Goal: Task Accomplishment & Management: Manage account settings

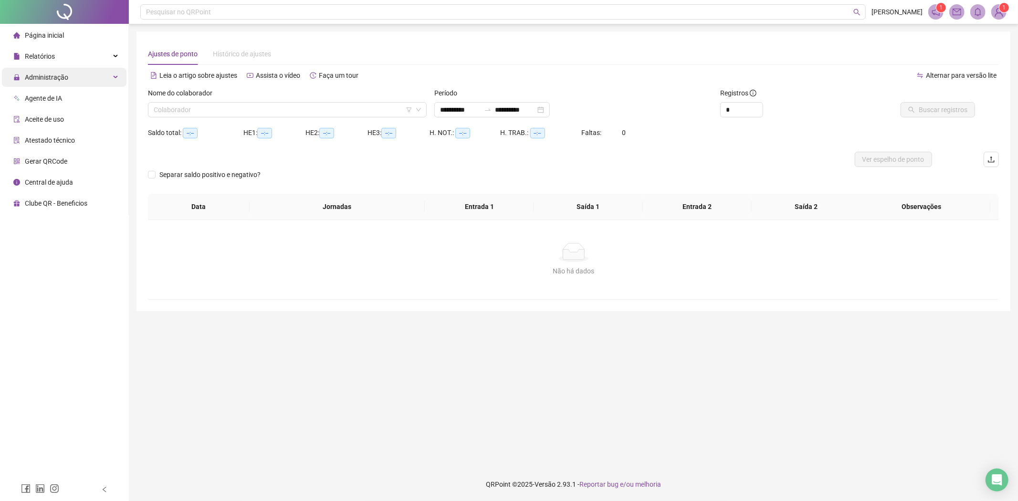
click at [72, 72] on div "Administração" at bounding box center [64, 77] width 125 height 19
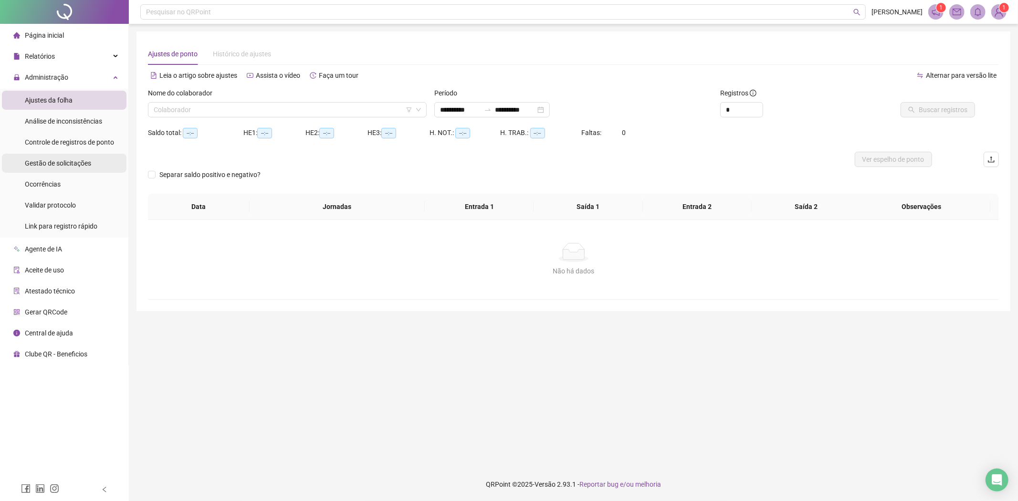
click at [75, 163] on span "Gestão de solicitações" at bounding box center [58, 163] width 66 height 8
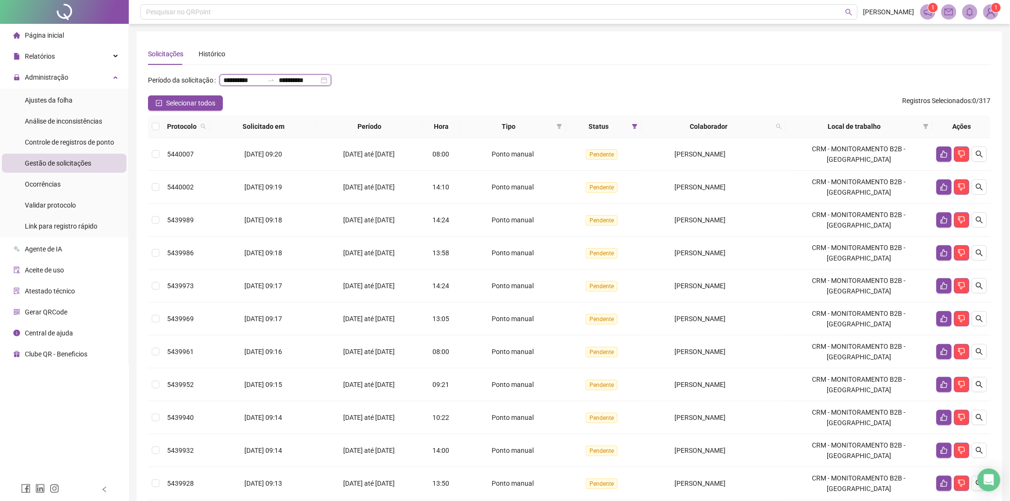
click at [258, 75] on input "**********" at bounding box center [243, 80] width 40 height 10
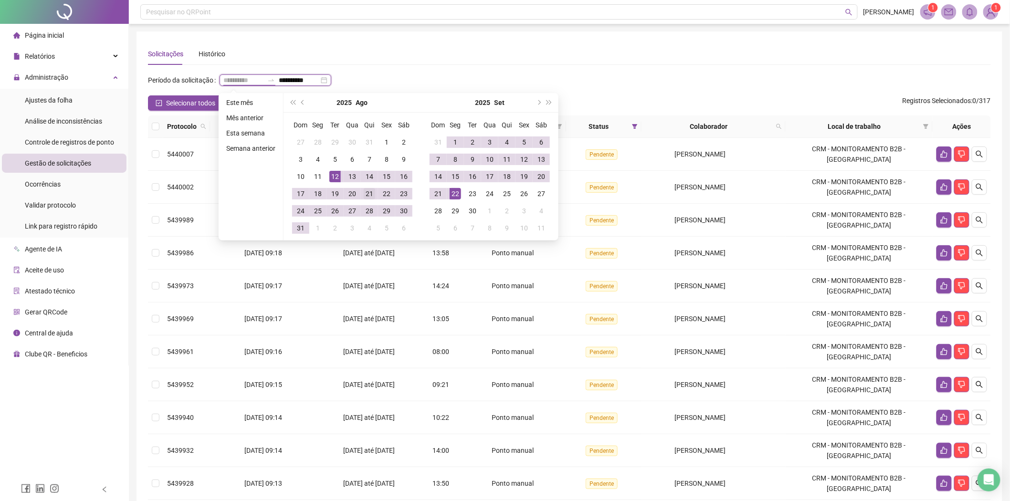
type input "**********"
click at [372, 194] on div "21" at bounding box center [369, 193] width 11 height 11
type input "**********"
click at [454, 193] on div "22" at bounding box center [454, 193] width 11 height 11
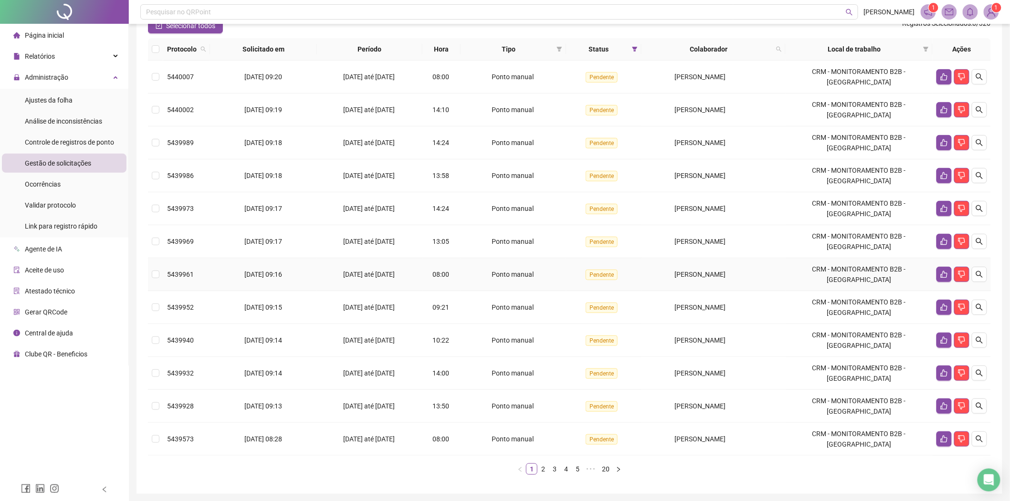
scroll to position [111, 0]
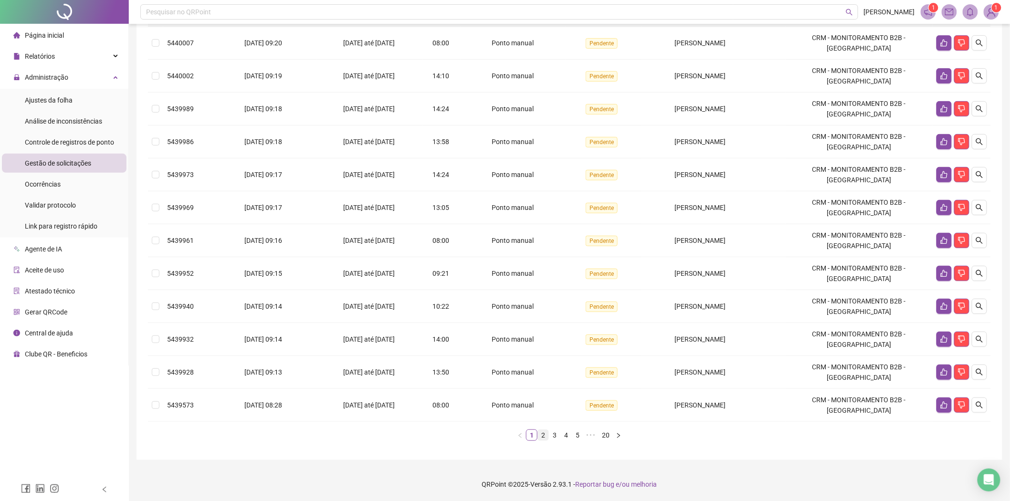
click at [542, 436] on link "2" at bounding box center [543, 435] width 10 height 10
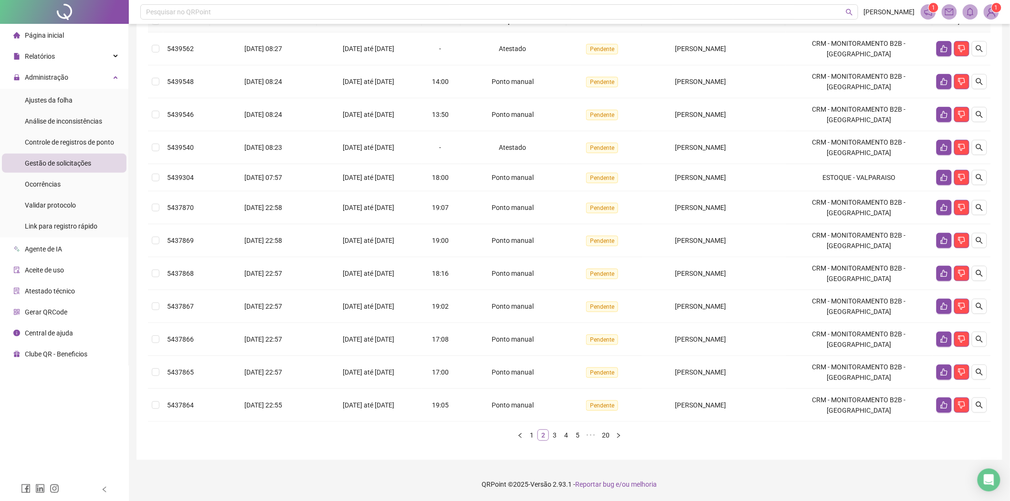
scroll to position [106, 0]
click at [552, 437] on link "3" at bounding box center [554, 435] width 10 height 10
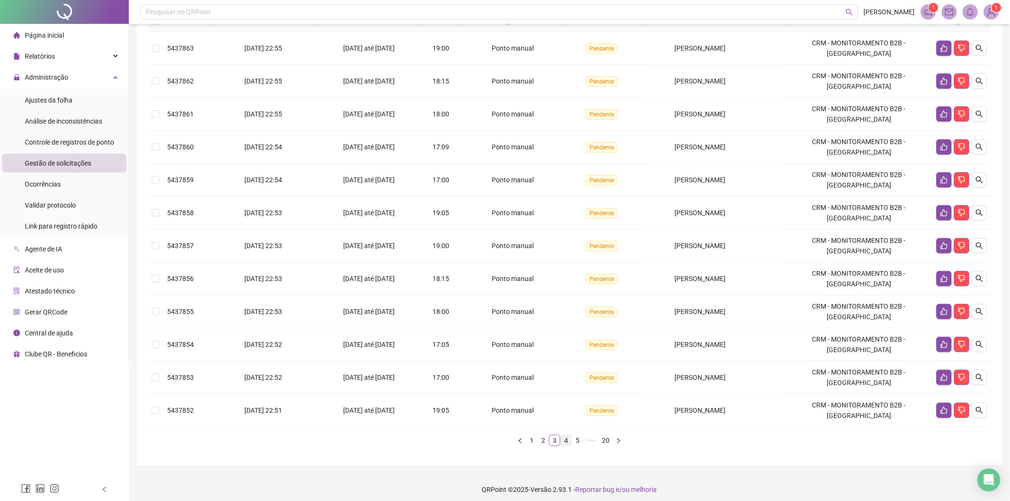
click at [570, 443] on link "4" at bounding box center [566, 440] width 10 height 10
click at [575, 441] on link "5" at bounding box center [571, 440] width 10 height 10
click at [578, 439] on link "6" at bounding box center [579, 440] width 10 height 10
click at [578, 439] on link "7" at bounding box center [579, 440] width 10 height 10
click at [578, 439] on link "8" at bounding box center [579, 440] width 10 height 10
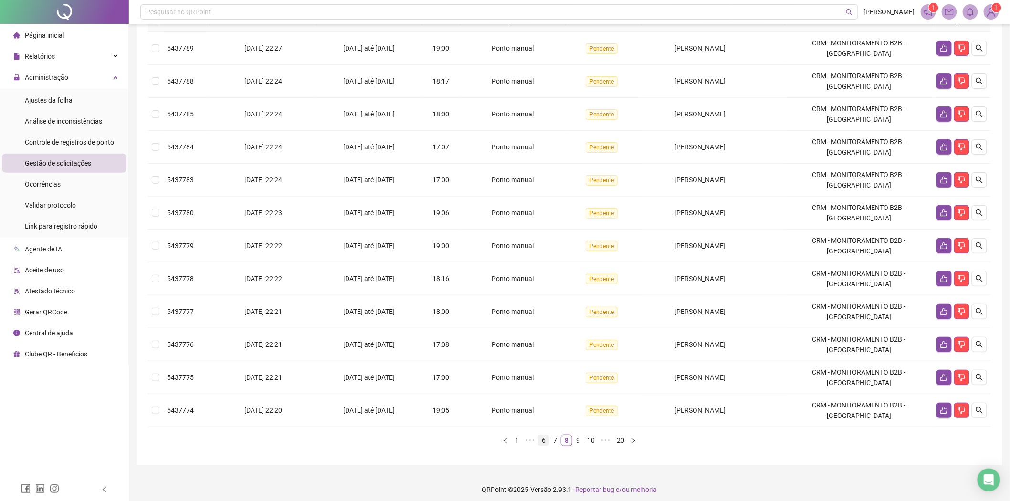
click at [578, 439] on link "9" at bounding box center [578, 440] width 10 height 10
click at [578, 439] on link "10" at bounding box center [577, 440] width 13 height 10
click at [585, 439] on link "11" at bounding box center [591, 440] width 13 height 10
click at [578, 439] on link "12" at bounding box center [580, 440] width 13 height 10
click at [578, 439] on link "13" at bounding box center [581, 440] width 13 height 10
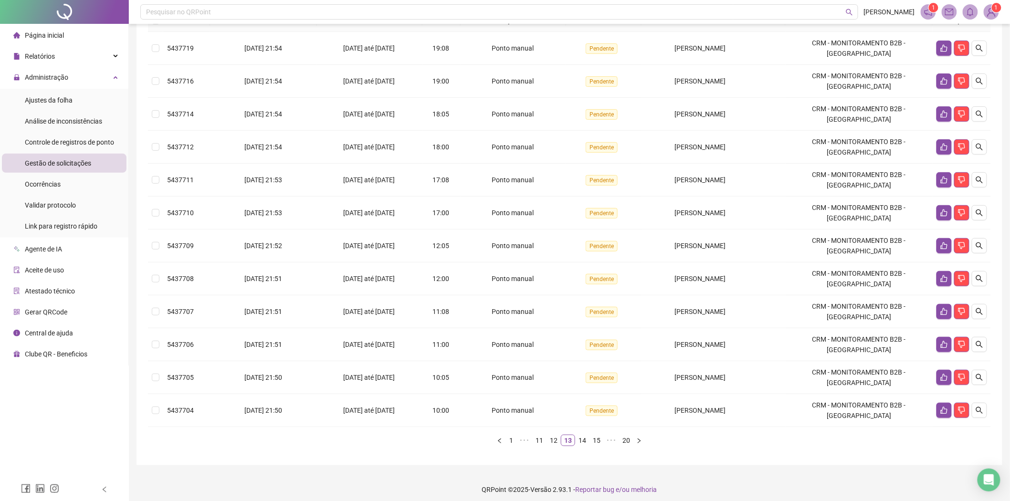
click at [578, 439] on link "14" at bounding box center [581, 440] width 13 height 10
click at [578, 439] on link "15" at bounding box center [581, 440] width 13 height 10
click at [590, 439] on link "16" at bounding box center [596, 440] width 13 height 10
click at [578, 439] on link "17" at bounding box center [581, 440] width 13 height 10
click at [578, 439] on link "17" at bounding box center [575, 440] width 13 height 10
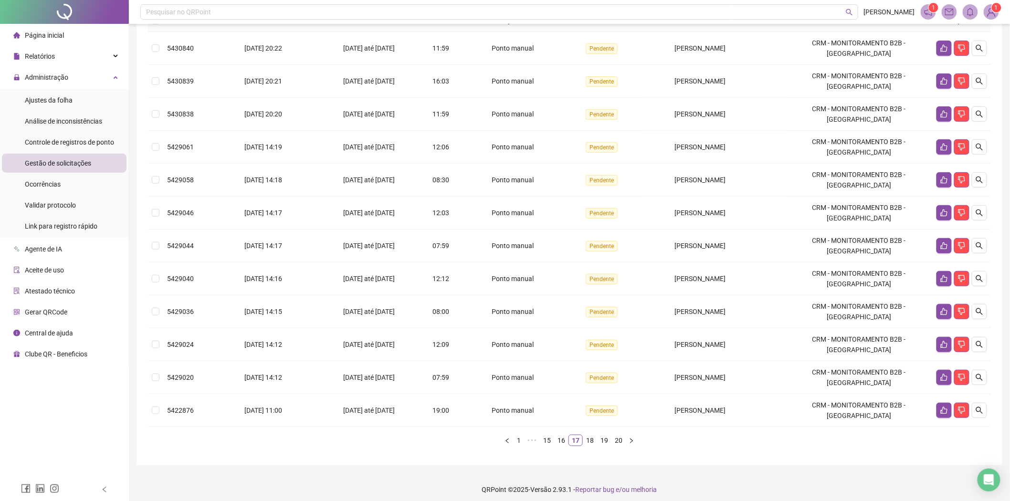
click at [578, 439] on link "17" at bounding box center [575, 440] width 13 height 10
click at [615, 438] on link "20" at bounding box center [618, 440] width 13 height 10
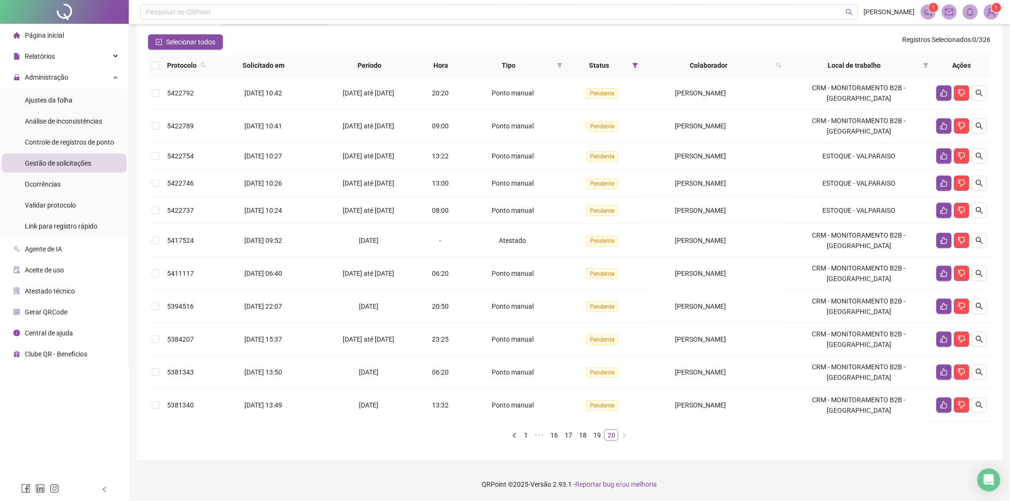
scroll to position [61, 0]
click at [783, 70] on span at bounding box center [779, 65] width 10 height 14
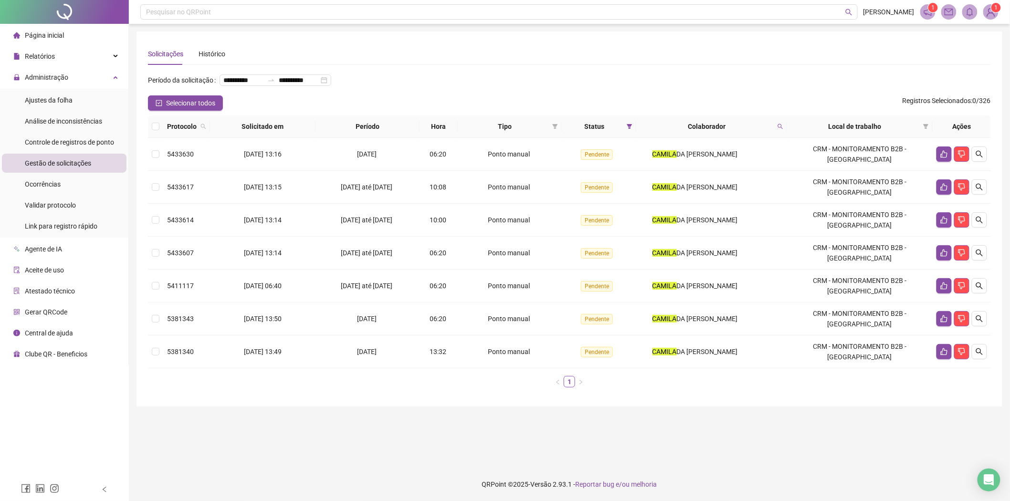
scroll to position [0, 0]
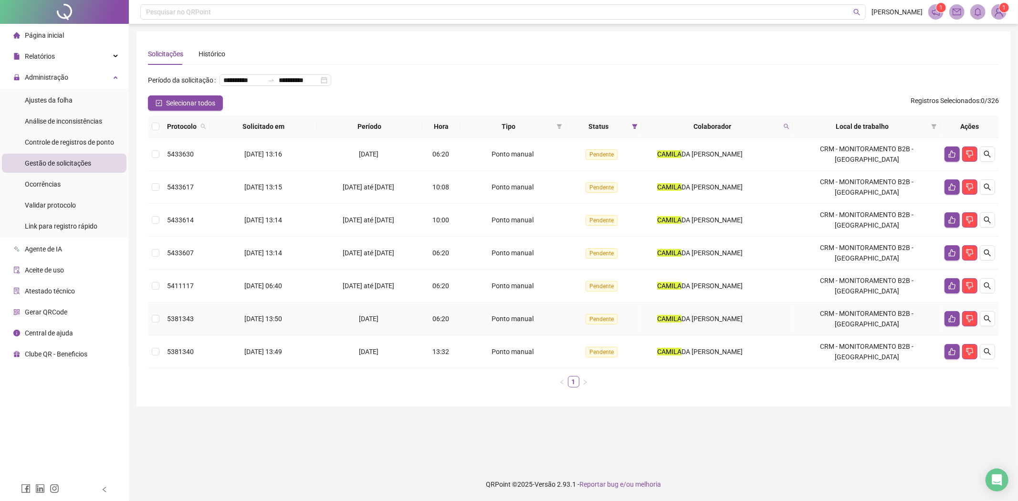
click at [317, 317] on td "[DATE]" at bounding box center [369, 319] width 105 height 33
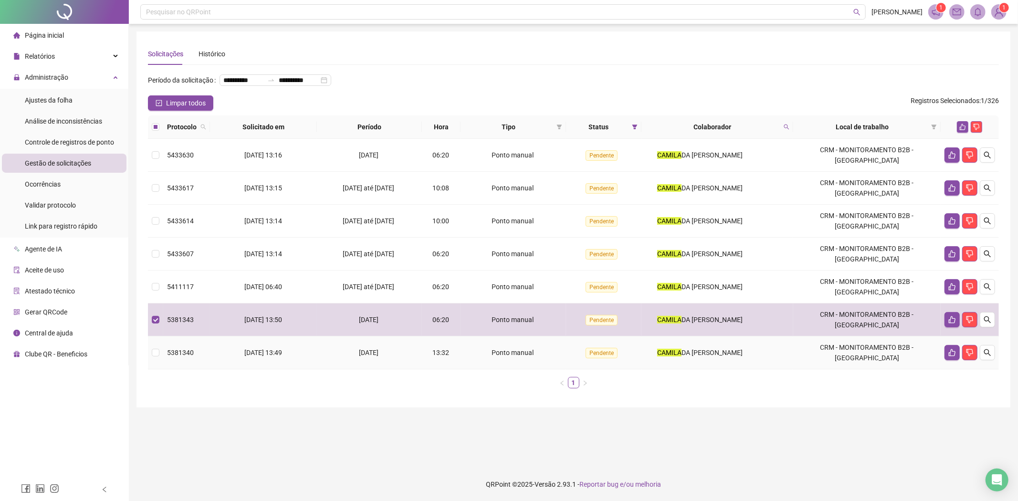
click at [317, 349] on td "[DATE]" at bounding box center [369, 352] width 105 height 33
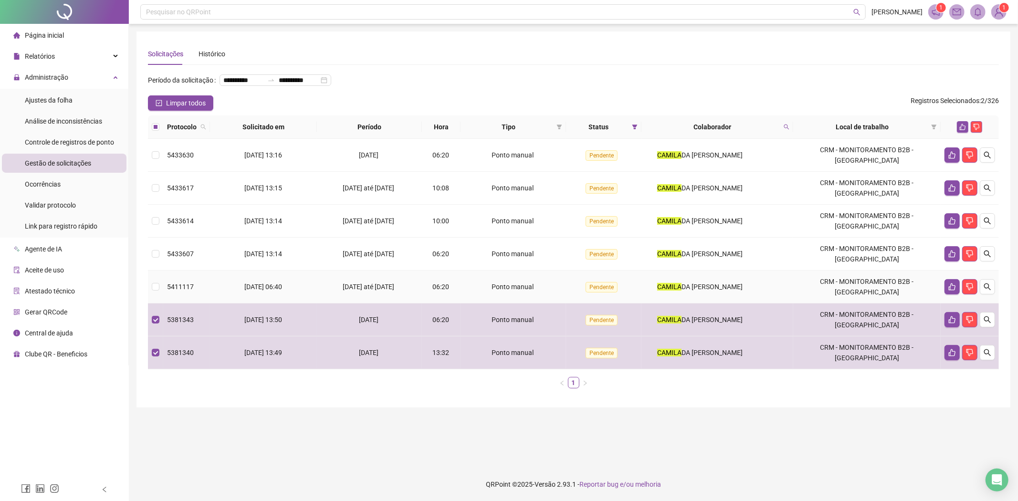
click at [436, 287] on span "06:20" at bounding box center [440, 287] width 17 height 8
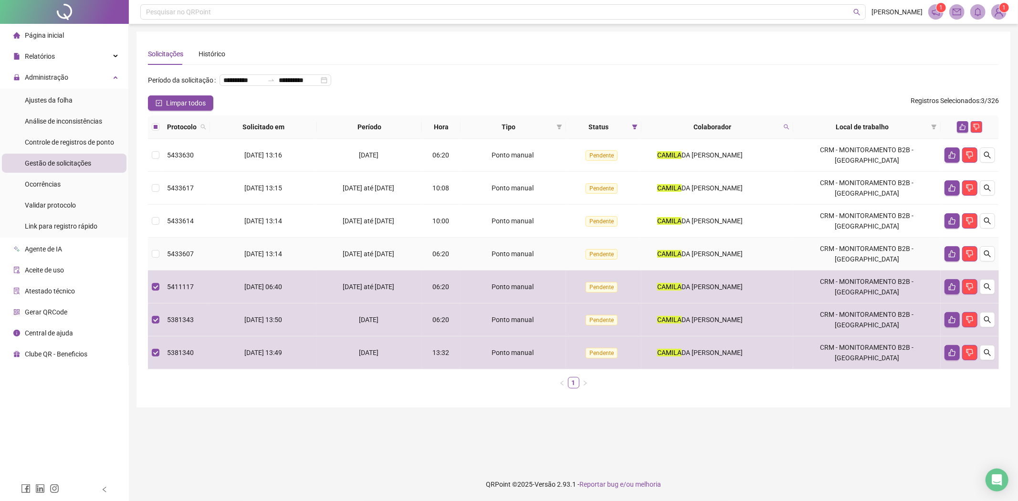
click at [392, 253] on span "[DATE] até [DATE]" at bounding box center [369, 254] width 52 height 8
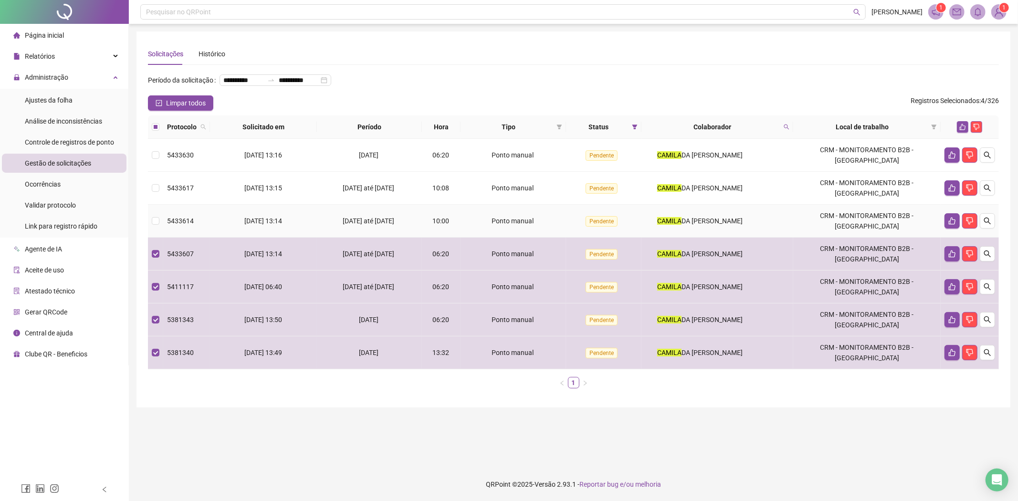
click at [388, 221] on span "[DATE] até [DATE]" at bounding box center [369, 221] width 52 height 8
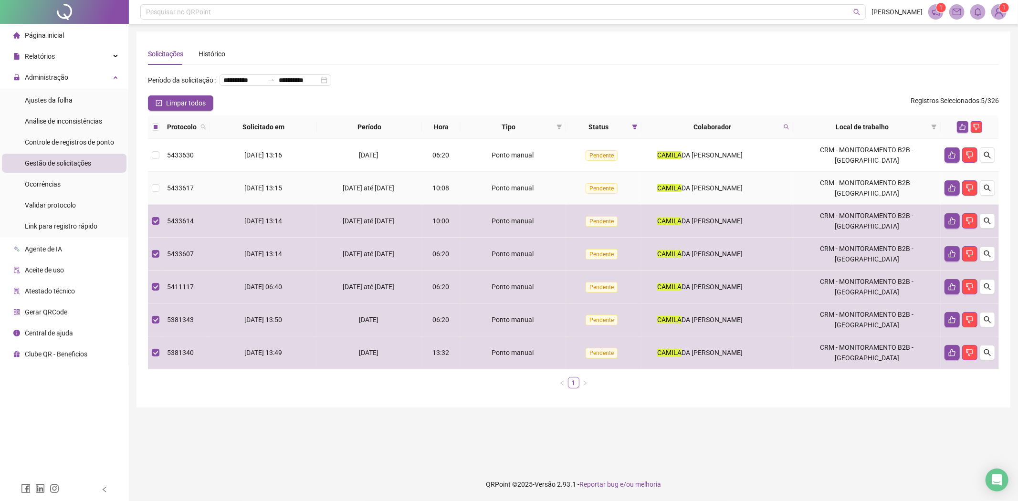
click at [385, 187] on span "[DATE] até [DATE]" at bounding box center [369, 188] width 52 height 8
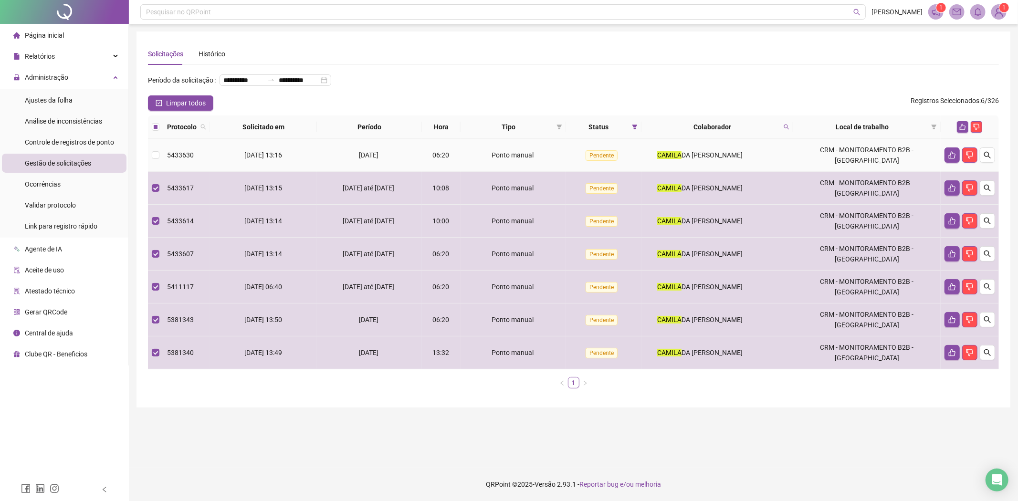
click at [327, 146] on td "[DATE]" at bounding box center [369, 155] width 105 height 33
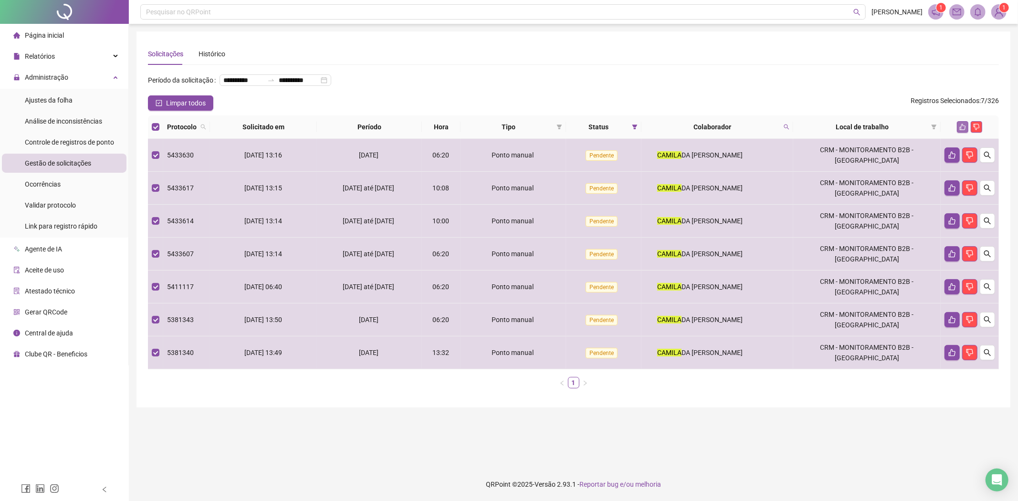
click at [961, 127] on icon "like" at bounding box center [962, 127] width 7 height 7
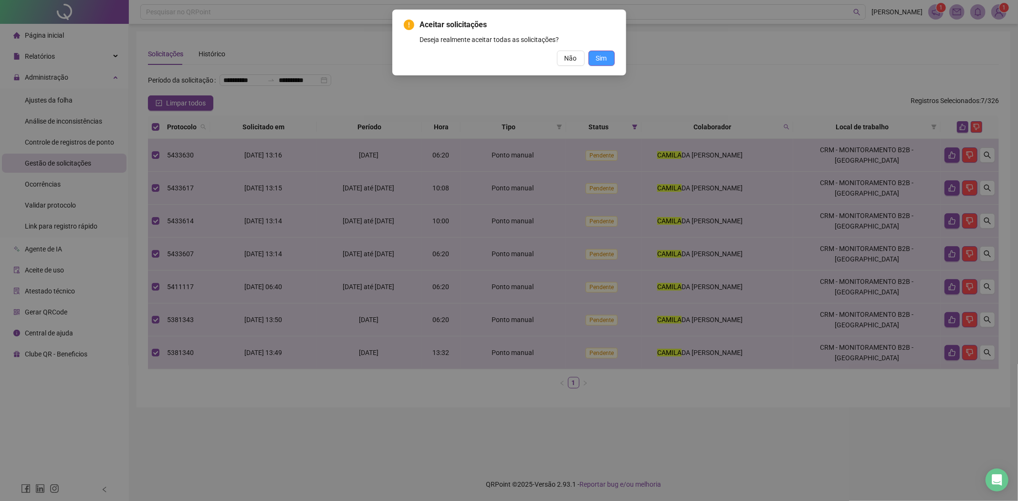
click at [601, 57] on span "Sim" at bounding box center [601, 58] width 11 height 10
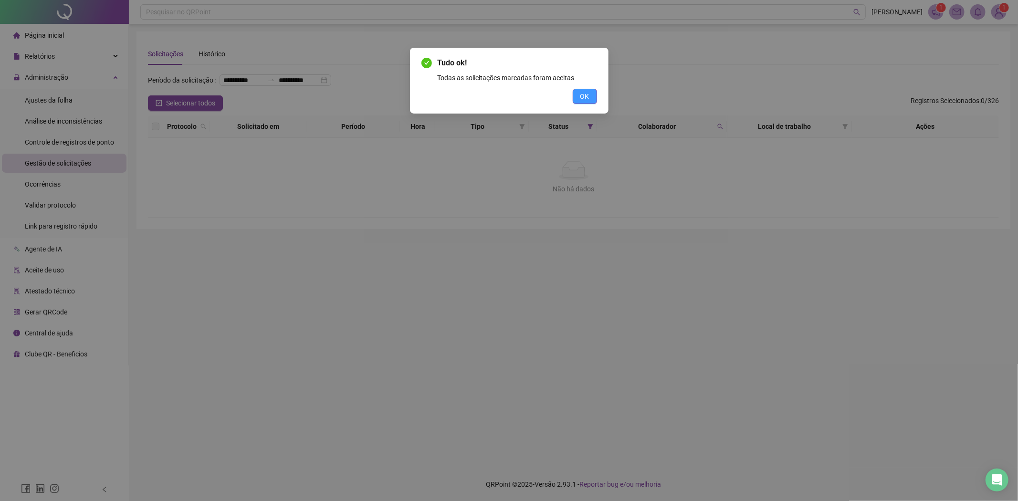
click at [585, 93] on span "OK" at bounding box center [584, 96] width 9 height 10
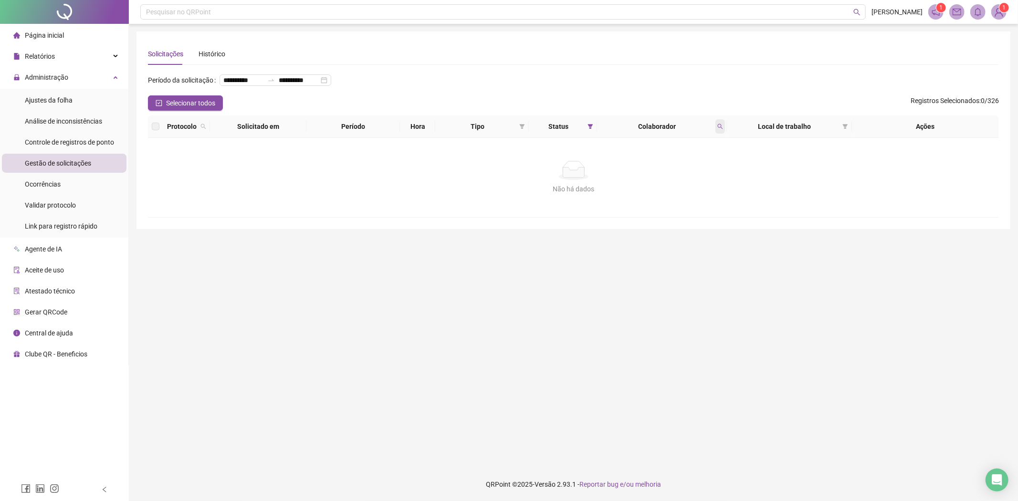
drag, startPoint x: 712, startPoint y: 119, endPoint x: 722, endPoint y: 120, distance: 10.0
click at [715, 118] on th "Colaborador" at bounding box center [661, 126] width 129 height 22
click at [724, 121] on th "Colaborador" at bounding box center [661, 126] width 129 height 22
click at [720, 125] on icon "search" at bounding box center [720, 127] width 6 height 6
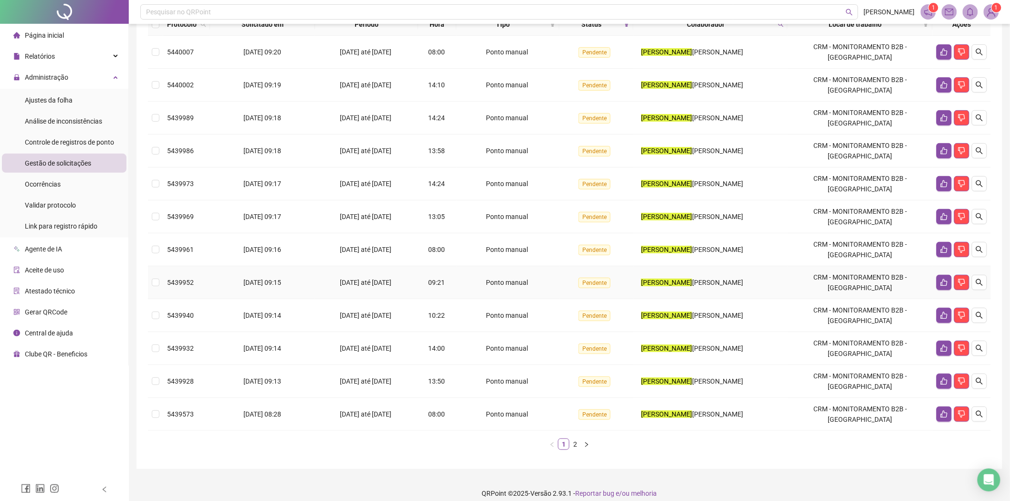
scroll to position [111, 0]
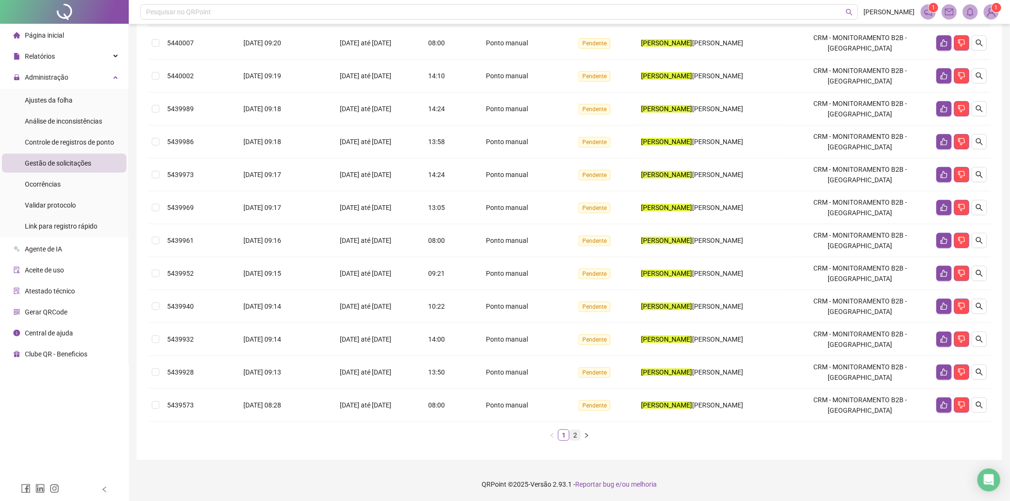
click at [577, 434] on link "2" at bounding box center [575, 435] width 10 height 10
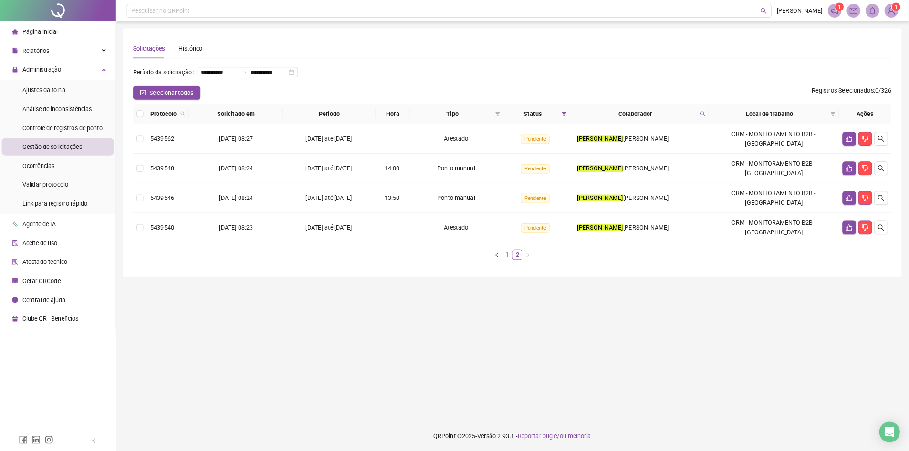
scroll to position [0, 0]
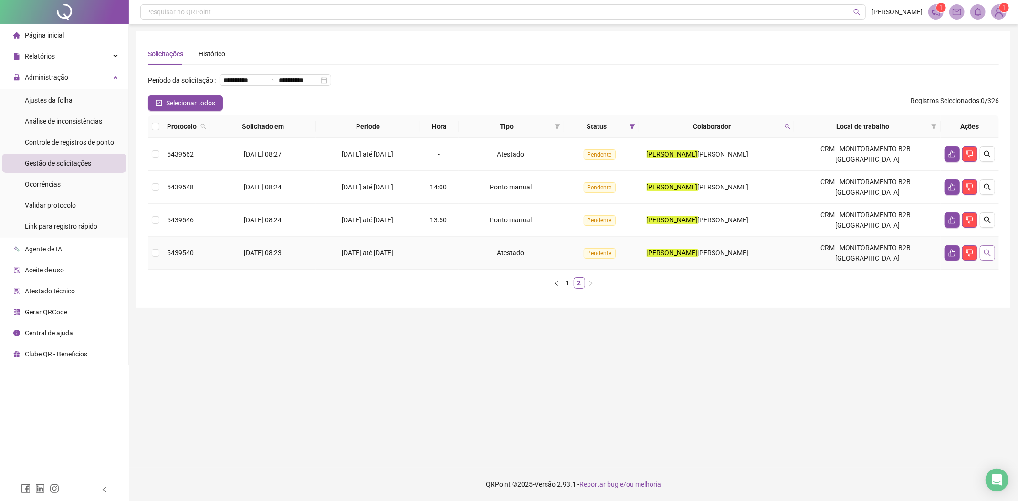
click at [982, 253] on button "button" at bounding box center [987, 252] width 15 height 15
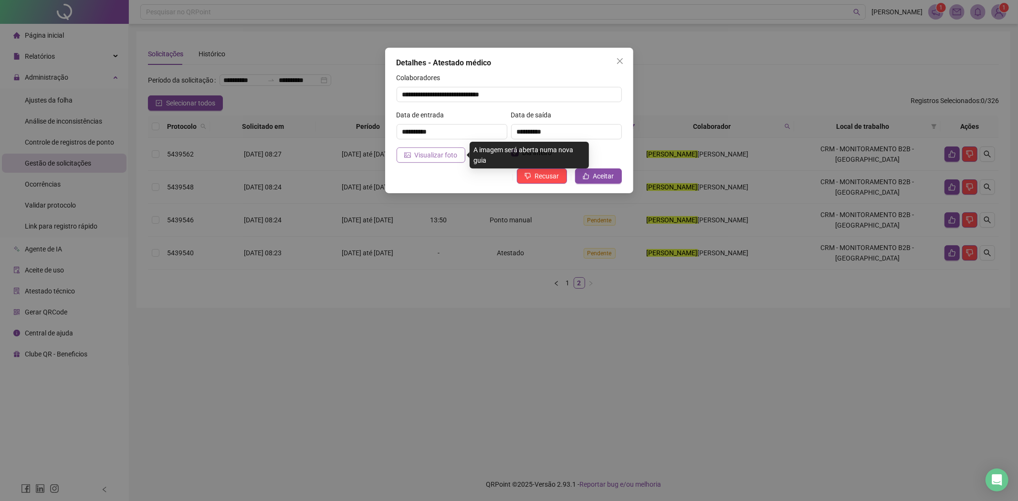
click at [421, 155] on span "Visualizar foto" at bounding box center [436, 155] width 43 height 10
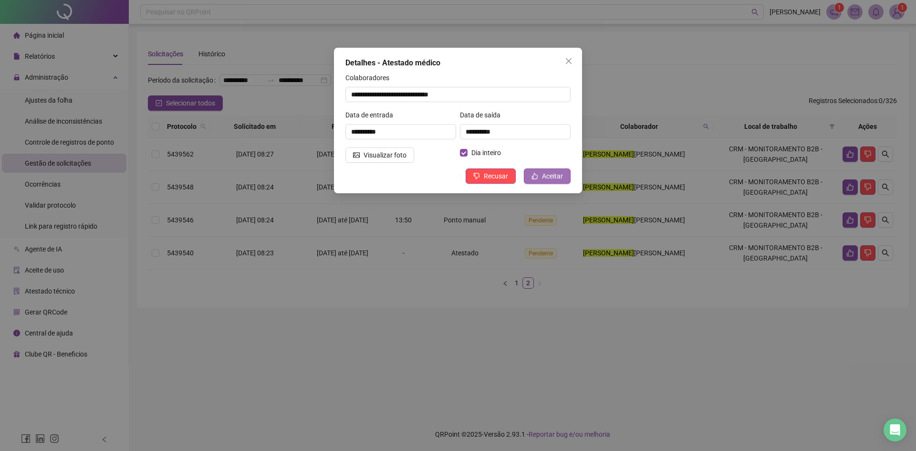
click at [548, 175] on span "Aceitar" at bounding box center [552, 176] width 21 height 10
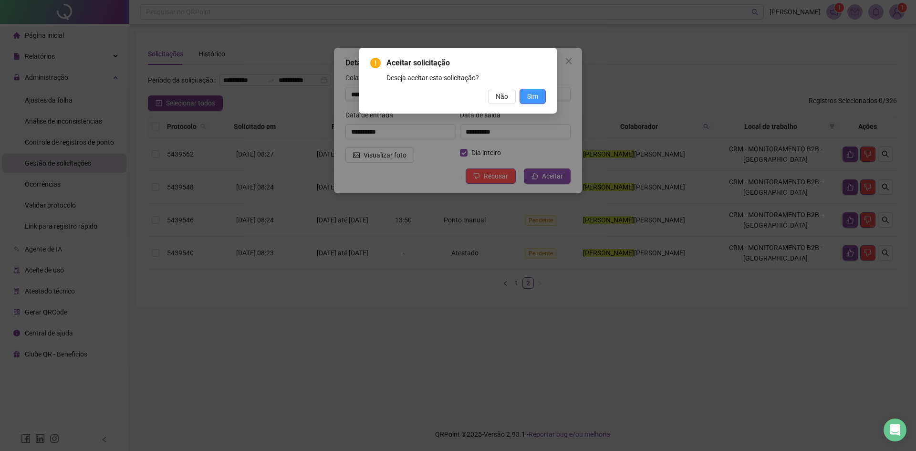
click at [523, 94] on button "Sim" at bounding box center [533, 96] width 26 height 15
click at [529, 92] on span "Sim" at bounding box center [532, 96] width 11 height 10
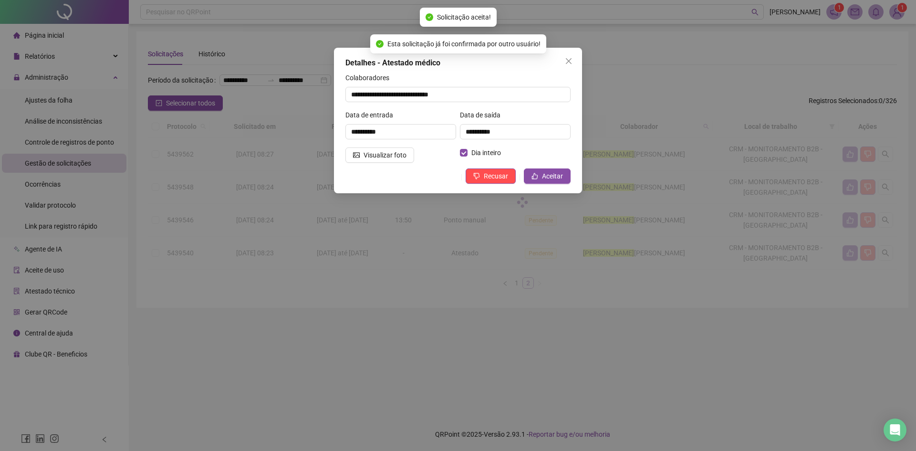
click at [411, 135] on div "Aceitar solicitação Deseja aceitar esta solicitação? Não Sim" at bounding box center [458, 225] width 916 height 451
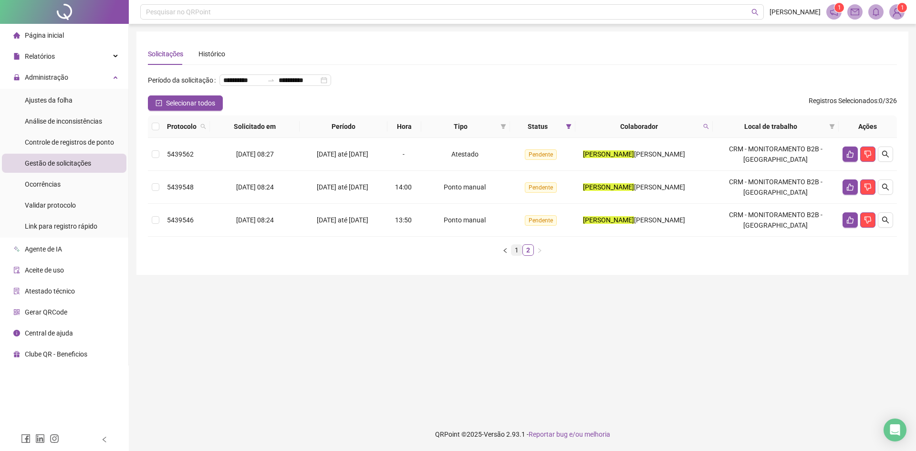
click at [517, 255] on link "1" at bounding box center [517, 250] width 10 height 10
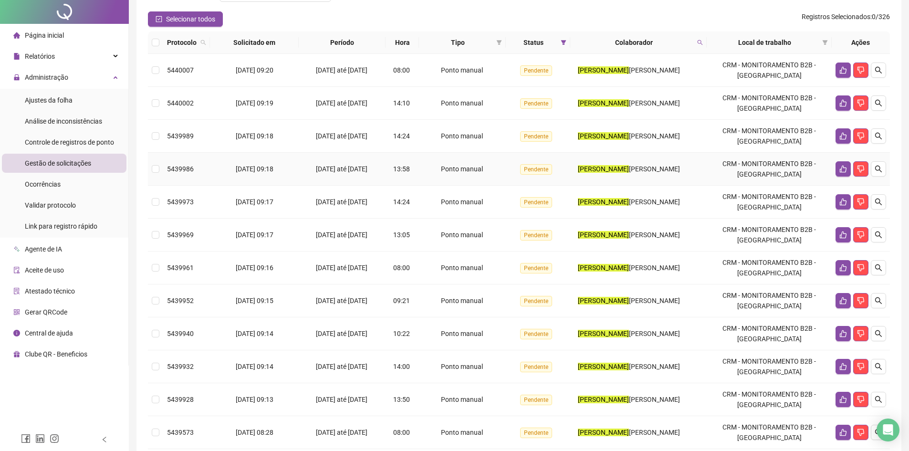
scroll to position [177, 0]
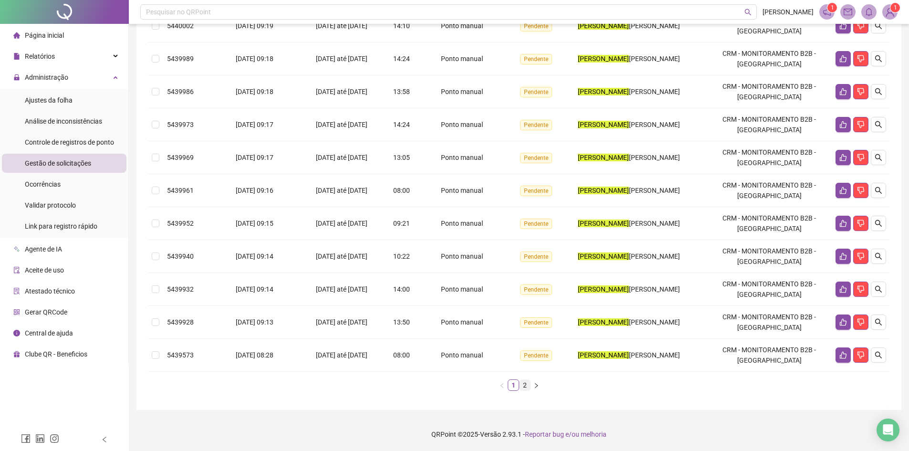
click at [527, 388] on link "2" at bounding box center [525, 385] width 10 height 10
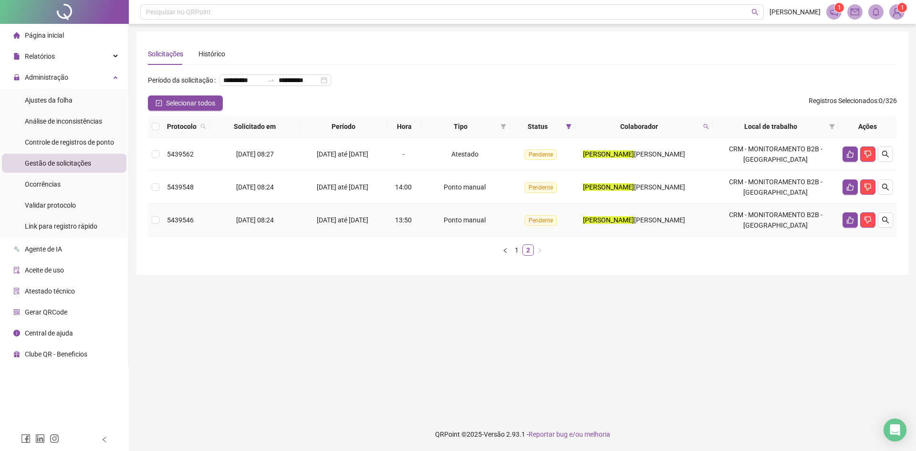
click at [273, 224] on span "[DATE] 08:24" at bounding box center [255, 220] width 38 height 8
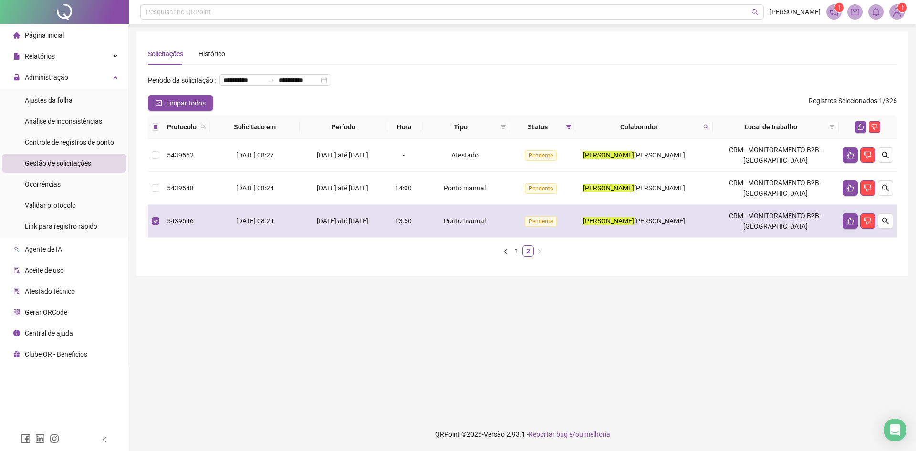
click at [273, 225] on span "[DATE] 08:24" at bounding box center [255, 221] width 38 height 8
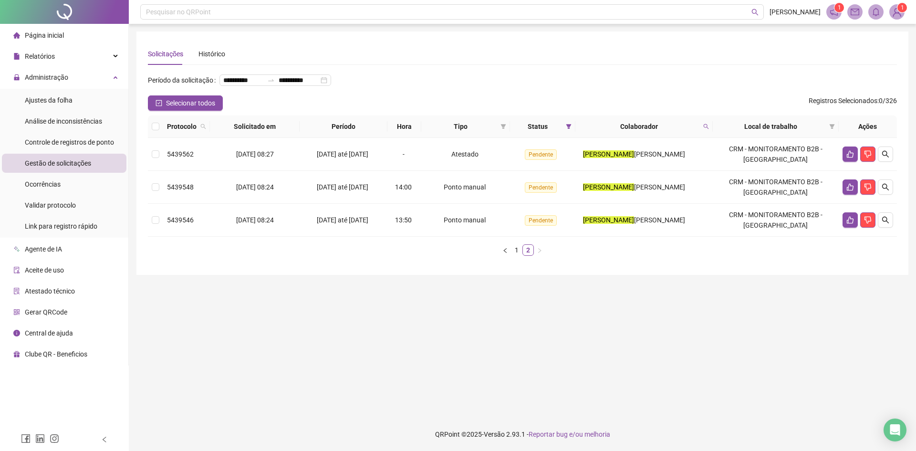
click at [307, 301] on main "**********" at bounding box center [522, 220] width 772 height 378
click at [263, 224] on span "[DATE] 08:24" at bounding box center [255, 220] width 38 height 8
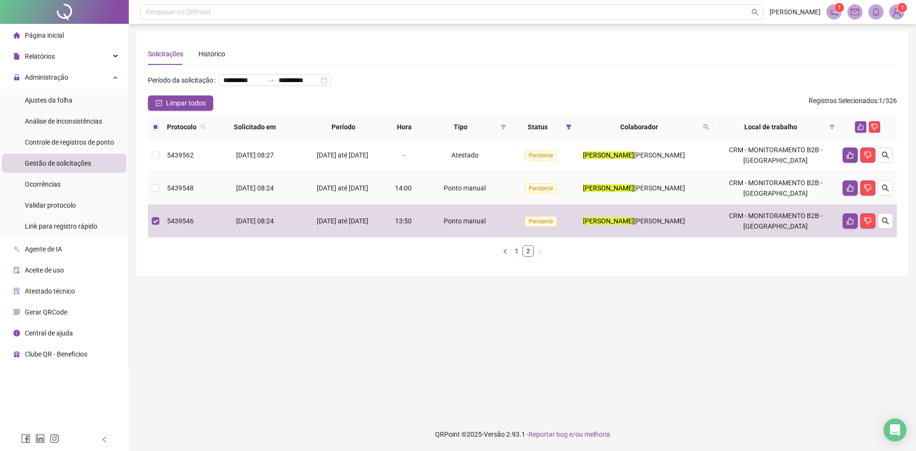
click at [339, 192] on span "[DATE] até [DATE]" at bounding box center [343, 188] width 52 height 8
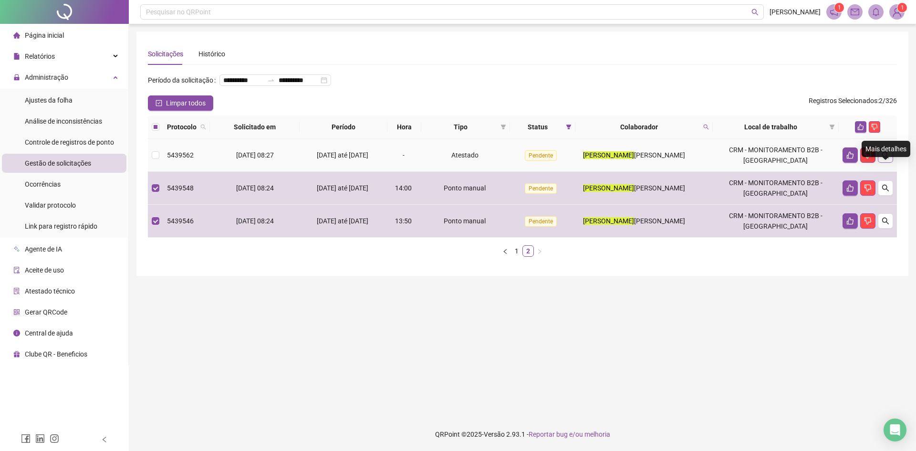
click at [887, 158] on icon "search" at bounding box center [885, 155] width 7 height 7
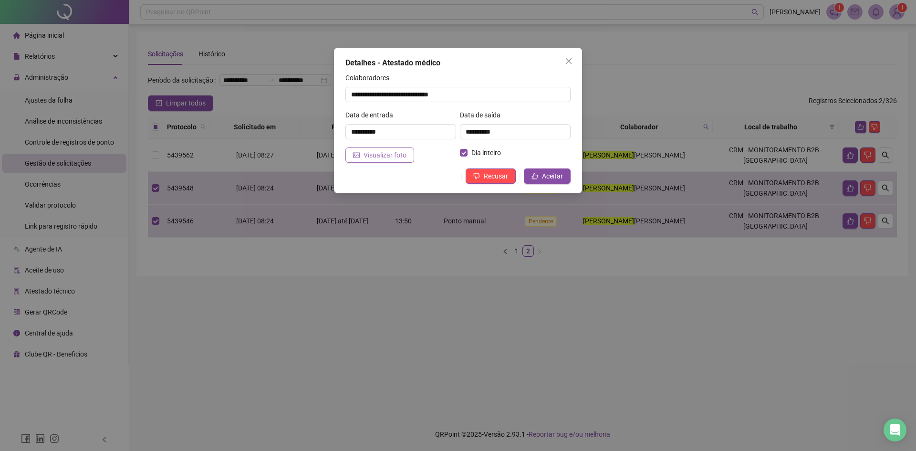
click at [380, 155] on span "Visualizar foto" at bounding box center [385, 155] width 43 height 10
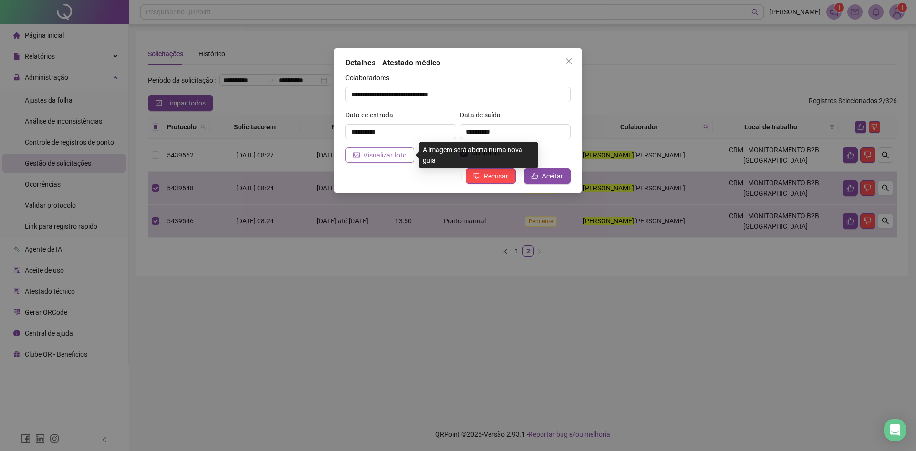
click at [398, 159] on span "Visualizar foto" at bounding box center [385, 155] width 43 height 10
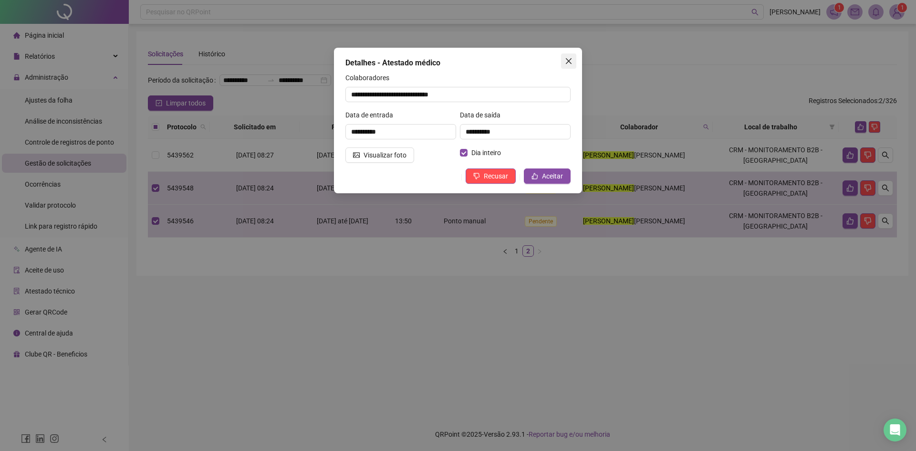
click at [569, 58] on icon "close" at bounding box center [569, 61] width 8 height 8
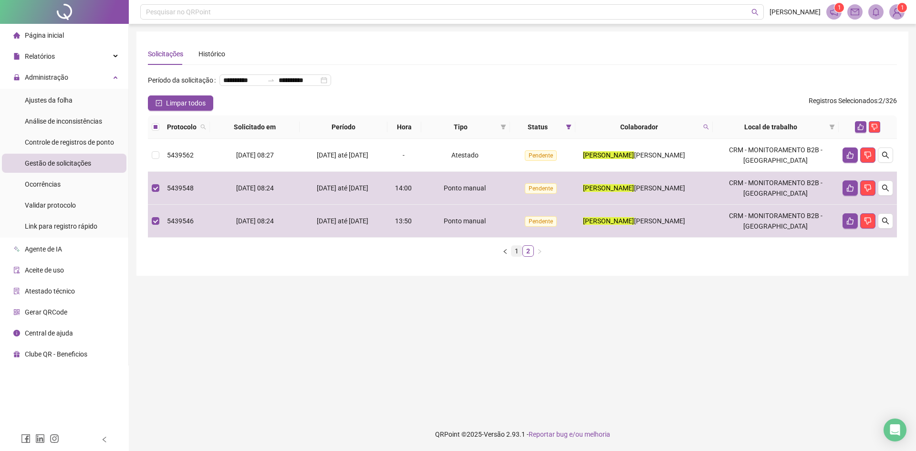
click at [514, 256] on link "1" at bounding box center [517, 251] width 10 height 10
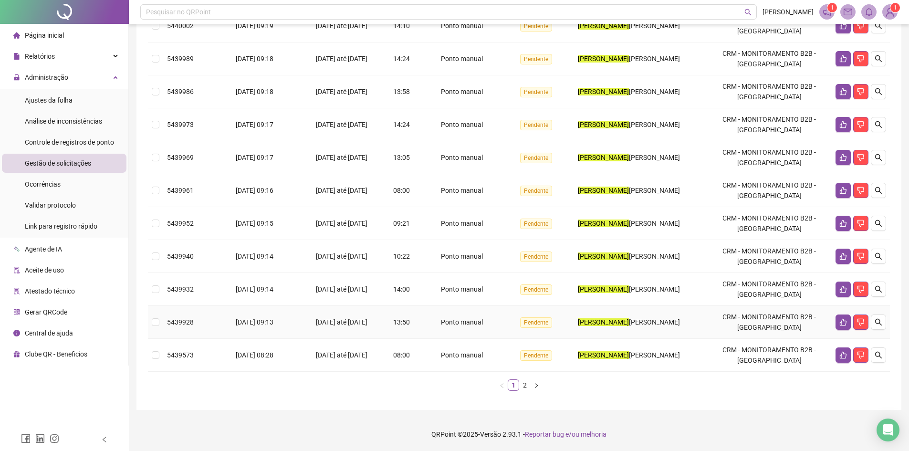
scroll to position [177, 0]
click at [336, 358] on span "[DATE] até [DATE]" at bounding box center [342, 355] width 52 height 8
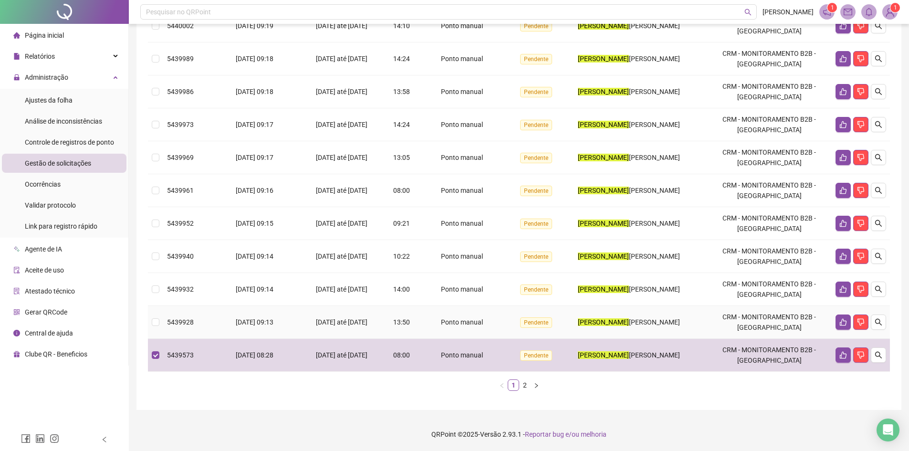
click at [353, 323] on span "[DATE] até [DATE]" at bounding box center [342, 322] width 52 height 8
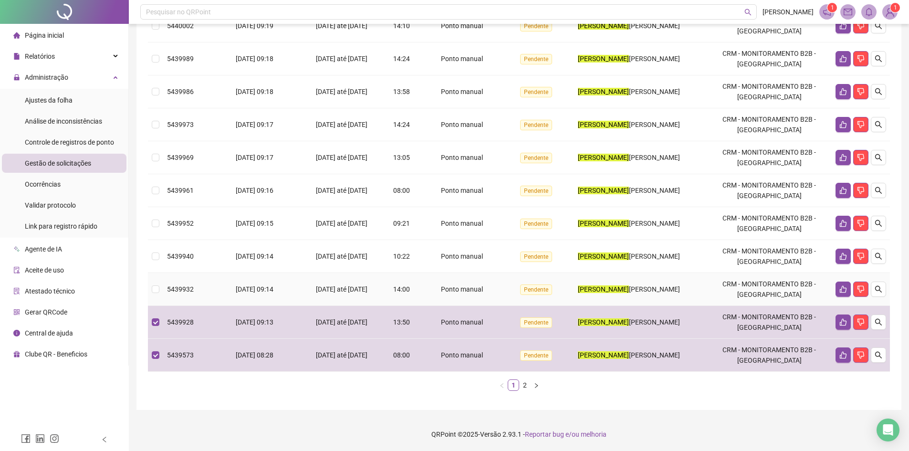
click at [360, 290] on div "[DATE] até [DATE]" at bounding box center [342, 289] width 79 height 10
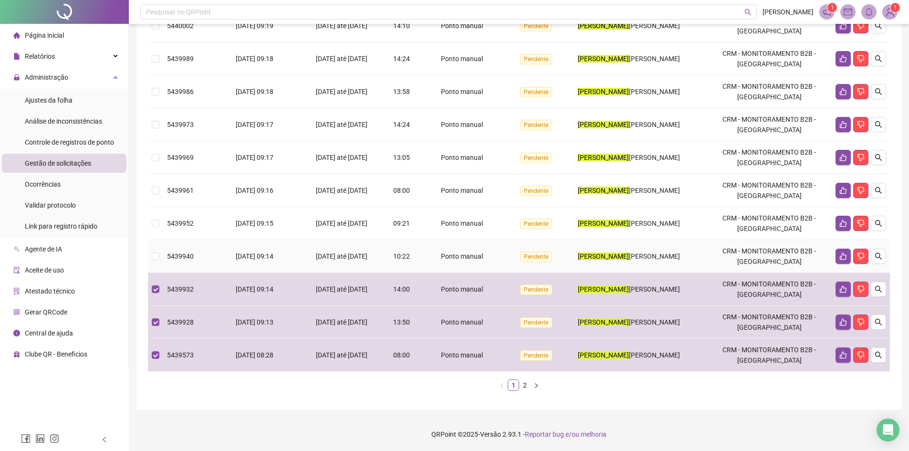
click at [317, 251] on div "[DATE] até [DATE]" at bounding box center [342, 256] width 79 height 10
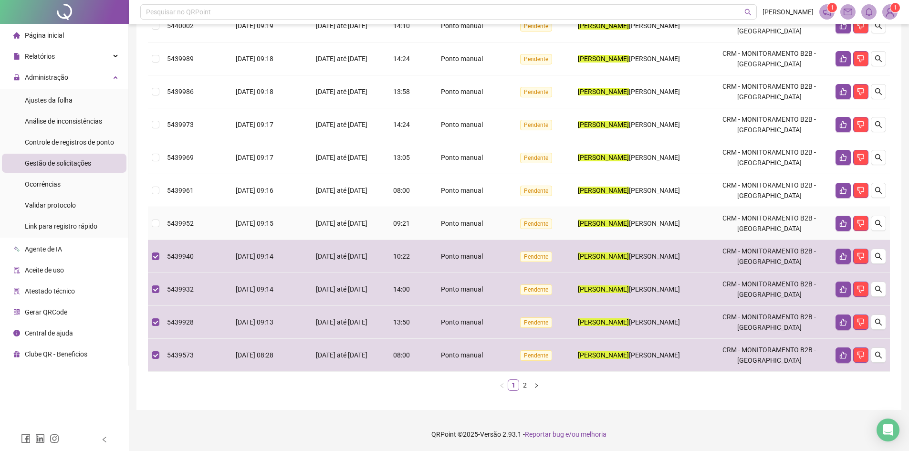
click at [333, 225] on span "[DATE] até [DATE]" at bounding box center [342, 223] width 52 height 8
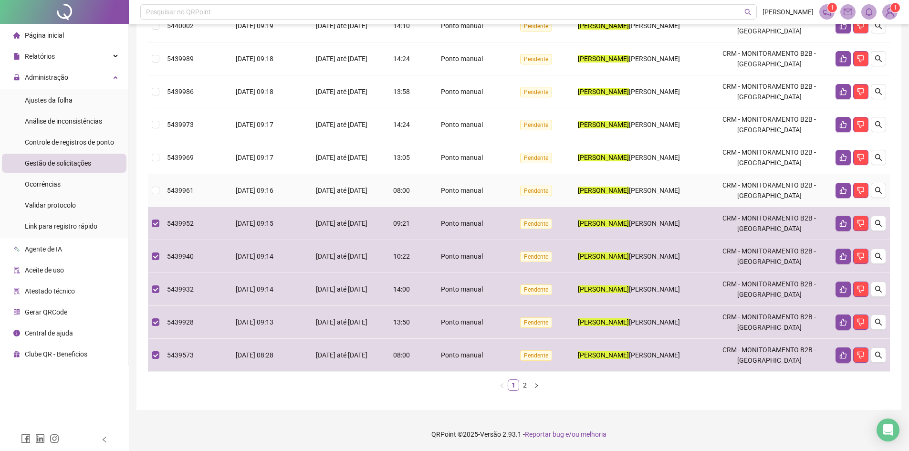
click at [437, 195] on div "Ponto manual" at bounding box center [462, 190] width 79 height 10
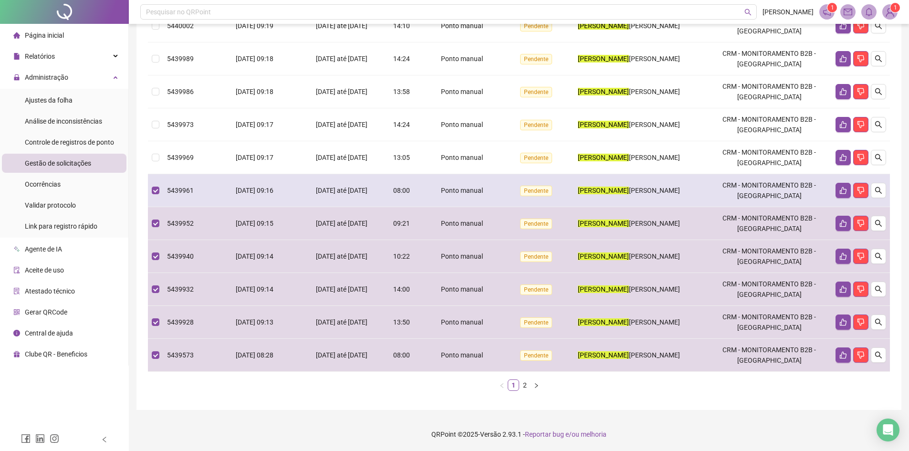
click at [436, 195] on div "Ponto manual" at bounding box center [462, 190] width 79 height 10
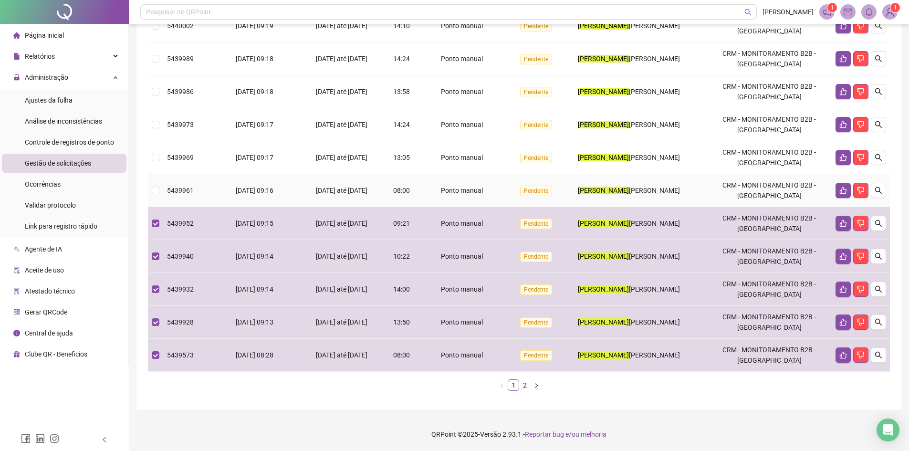
click at [432, 193] on div "Ponto manual" at bounding box center [462, 190] width 79 height 10
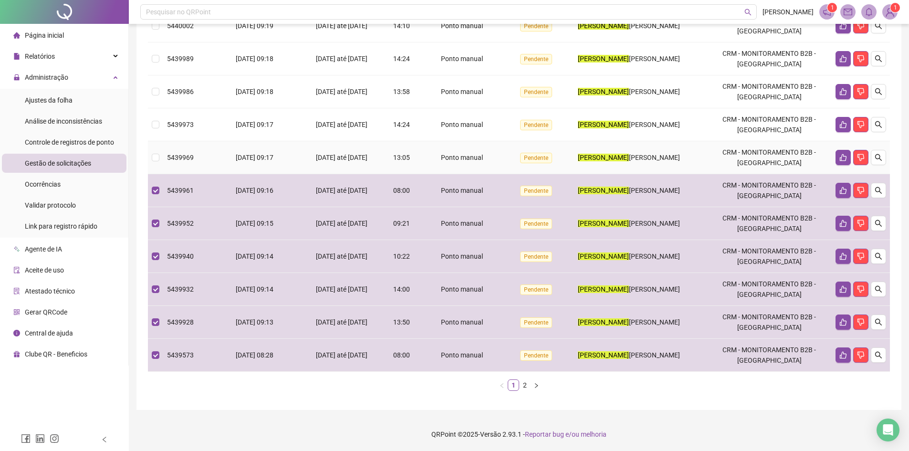
click at [419, 152] on td "13:05" at bounding box center [402, 157] width 33 height 33
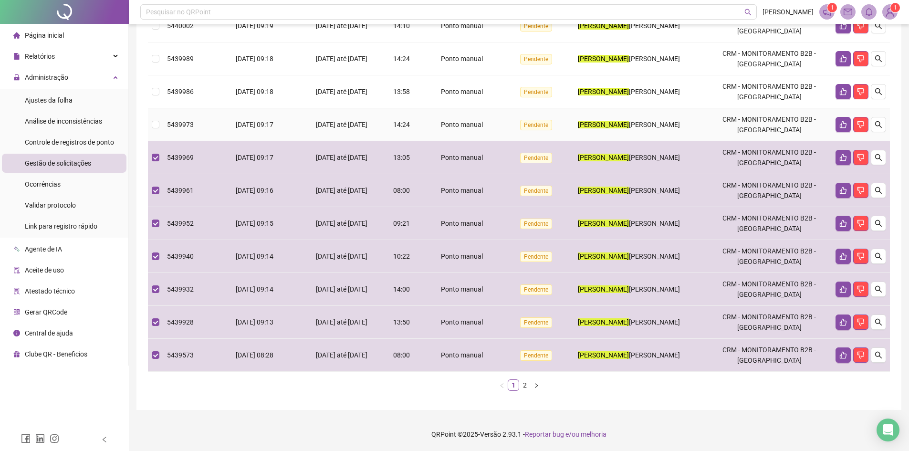
click at [419, 122] on td "14:24" at bounding box center [402, 124] width 33 height 33
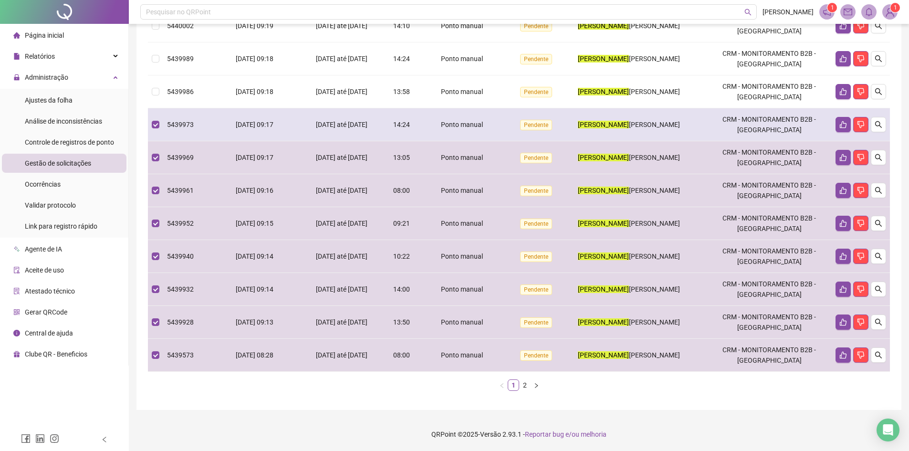
click at [419, 122] on td "14:24" at bounding box center [402, 124] width 33 height 33
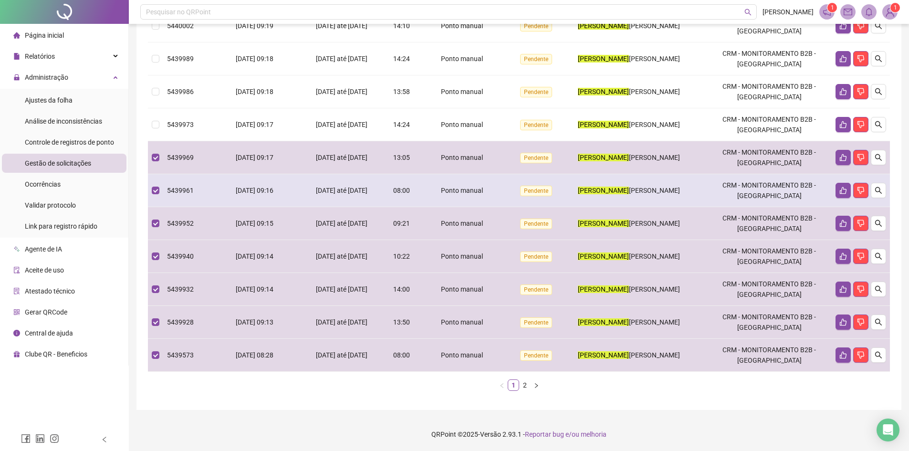
click at [424, 194] on td "Ponto manual" at bounding box center [462, 190] width 87 height 33
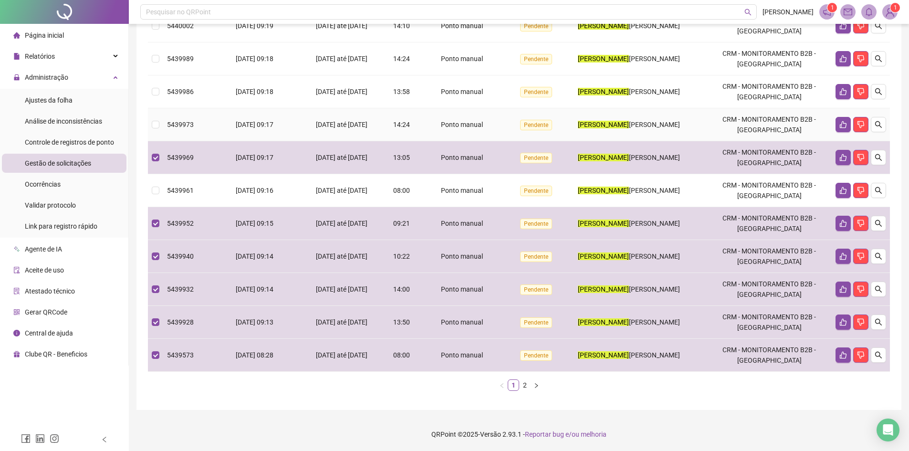
click at [423, 126] on td "Ponto manual" at bounding box center [462, 124] width 87 height 33
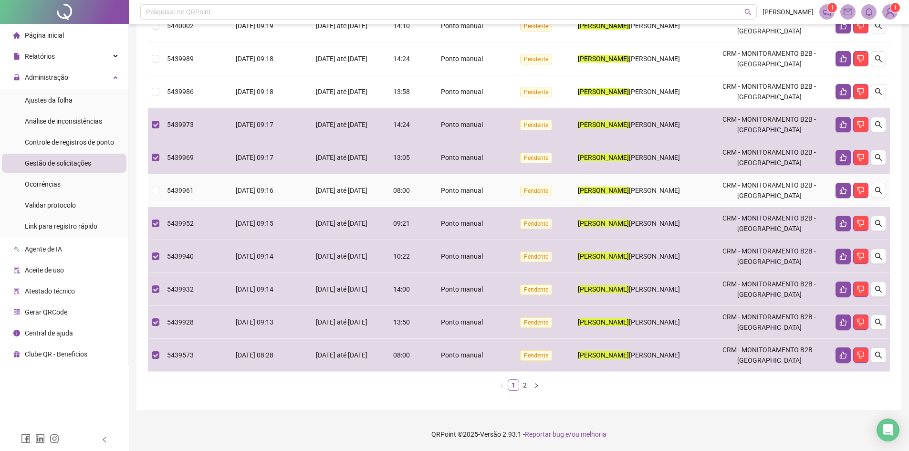
click at [415, 195] on div "08:00" at bounding box center [402, 190] width 26 height 10
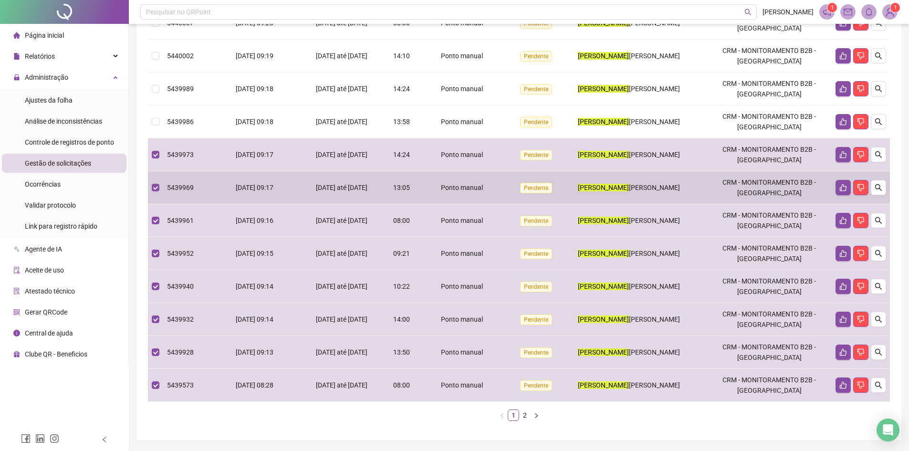
scroll to position [130, 0]
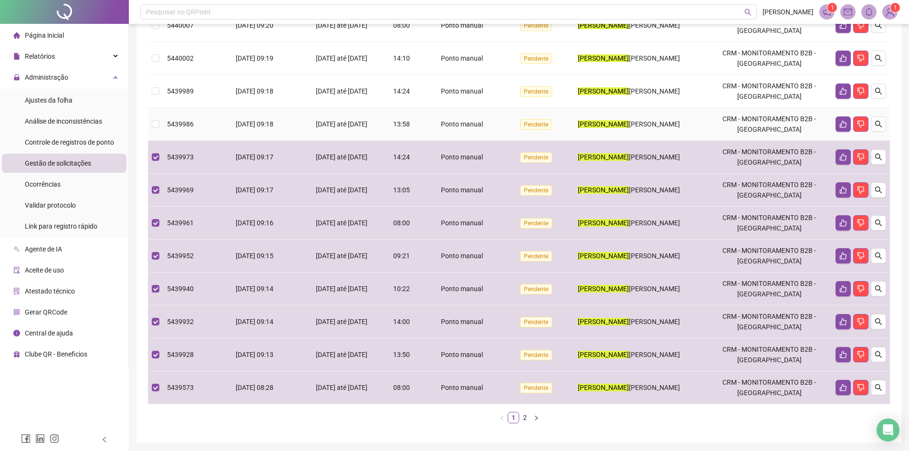
click at [407, 128] on span "13:58" at bounding box center [401, 124] width 17 height 8
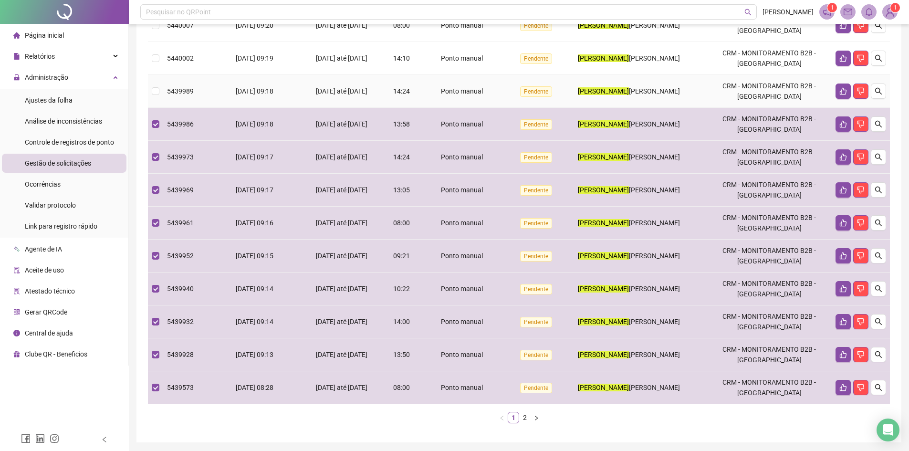
click at [422, 108] on td "Ponto manual" at bounding box center [462, 91] width 87 height 33
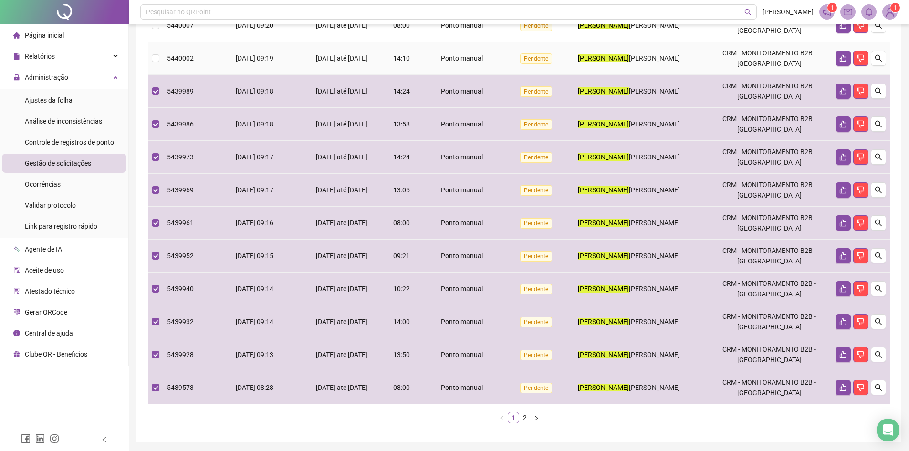
scroll to position [82, 0]
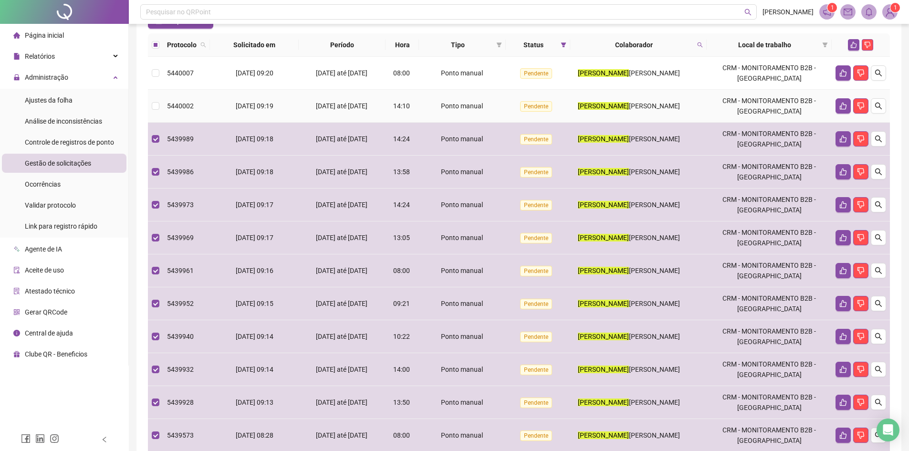
click at [410, 110] on span "14:10" at bounding box center [401, 106] width 17 height 8
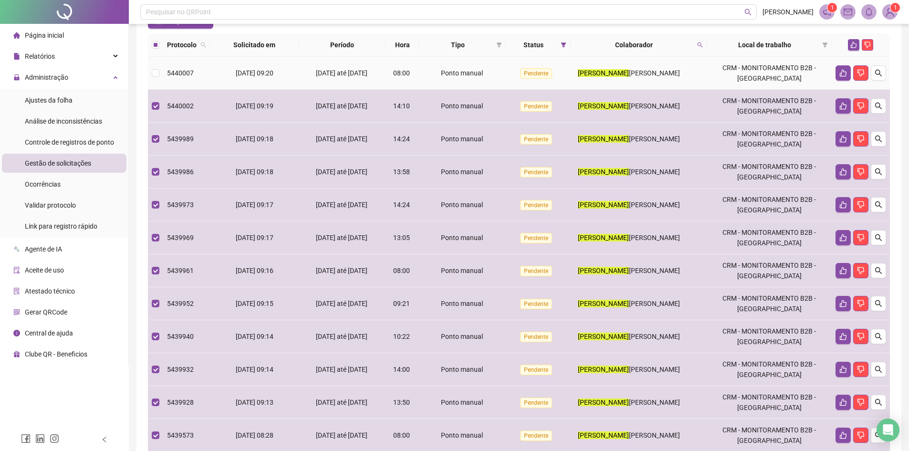
click at [431, 78] on div "Ponto manual" at bounding box center [462, 73] width 79 height 10
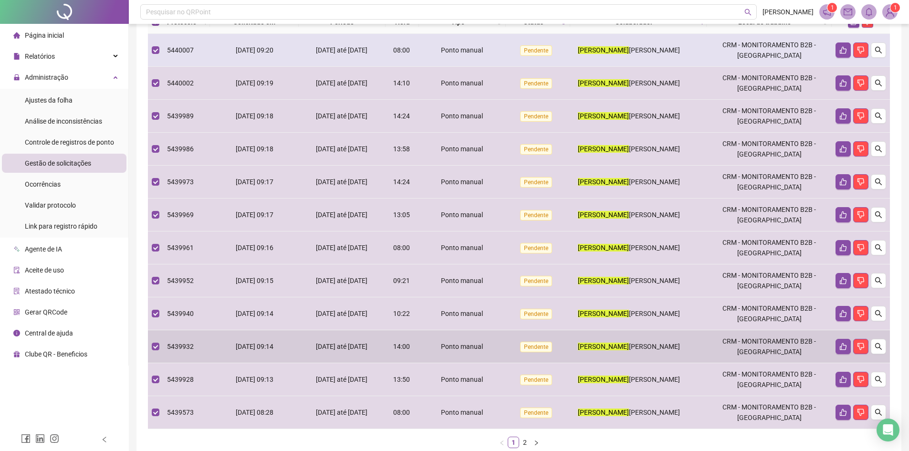
scroll to position [0, 0]
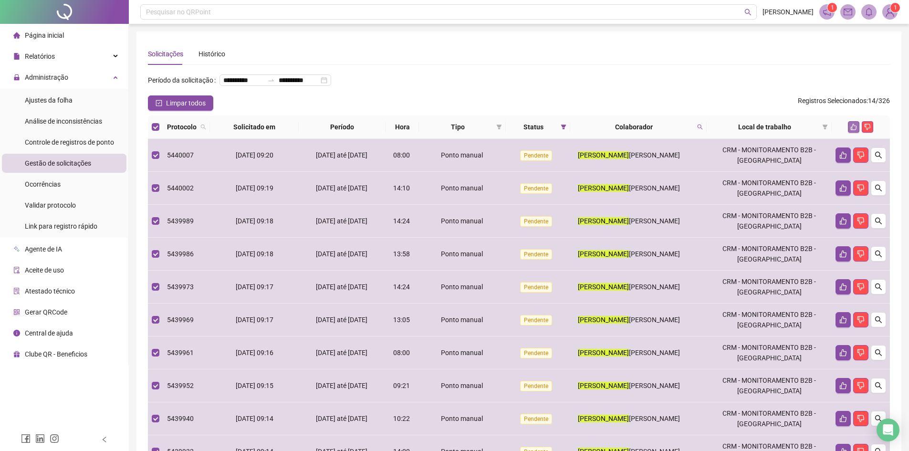
click at [857, 130] on icon "like" at bounding box center [853, 127] width 7 height 7
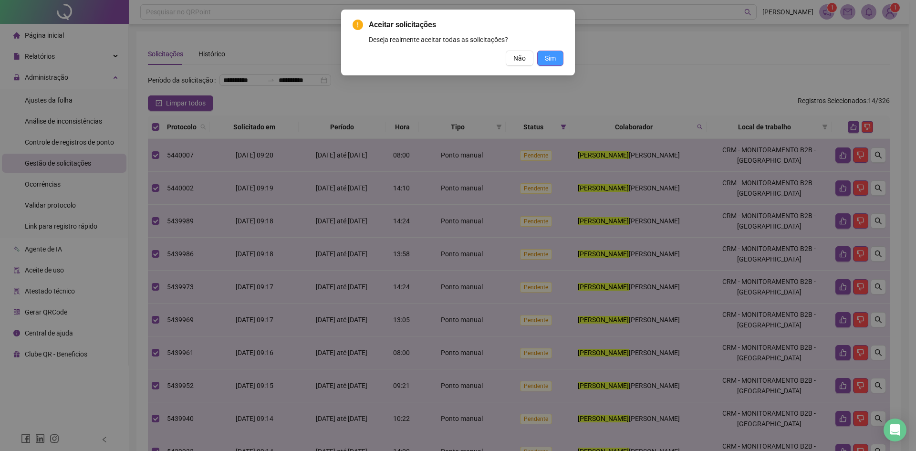
click at [554, 57] on span "Sim" at bounding box center [550, 58] width 11 height 10
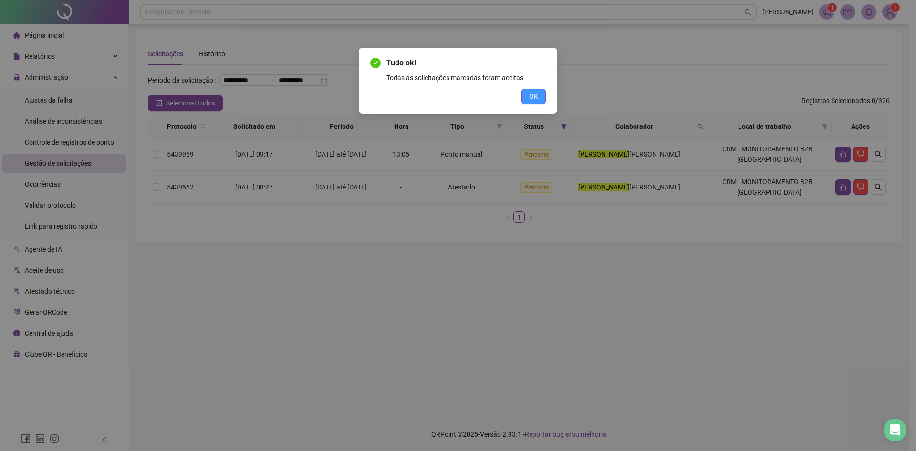
click at [536, 99] on span "OK" at bounding box center [533, 96] width 9 height 10
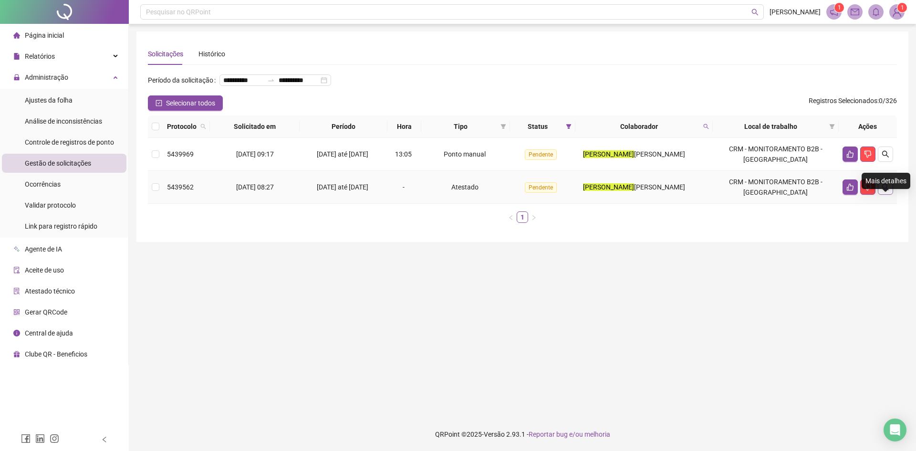
click at [887, 190] on icon "search" at bounding box center [885, 187] width 7 height 7
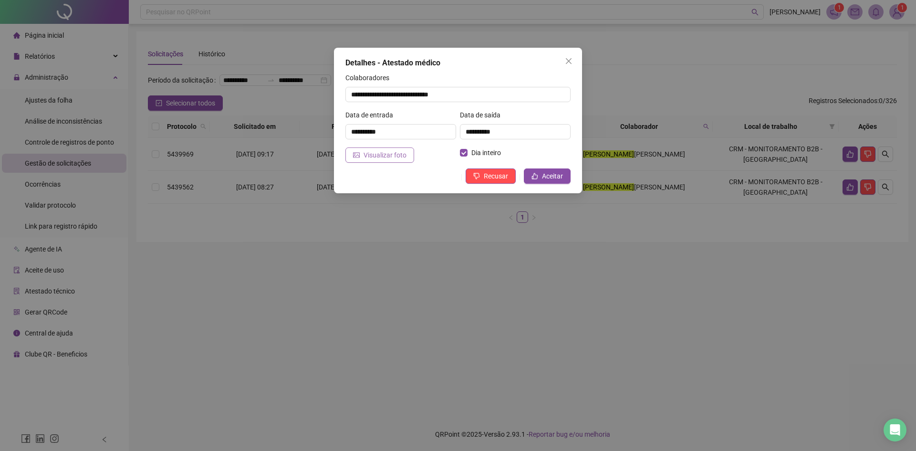
click at [371, 152] on span "Visualizar foto" at bounding box center [385, 155] width 43 height 10
click at [573, 59] on span "Close" at bounding box center [568, 61] width 15 height 8
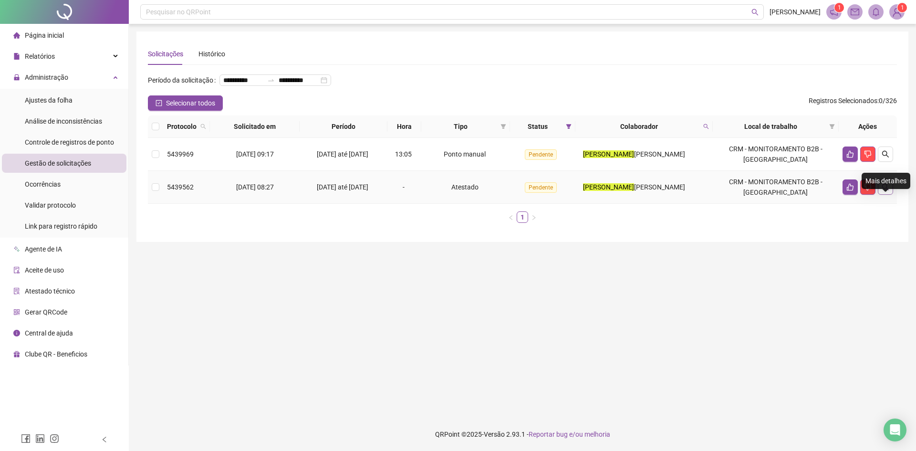
click at [888, 195] on button "button" at bounding box center [885, 186] width 15 height 15
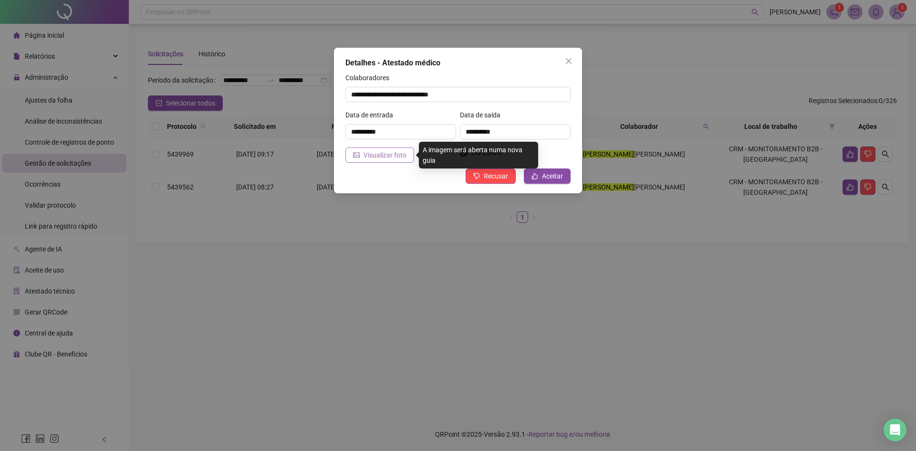
click at [392, 156] on span "Visualizar foto" at bounding box center [385, 155] width 43 height 10
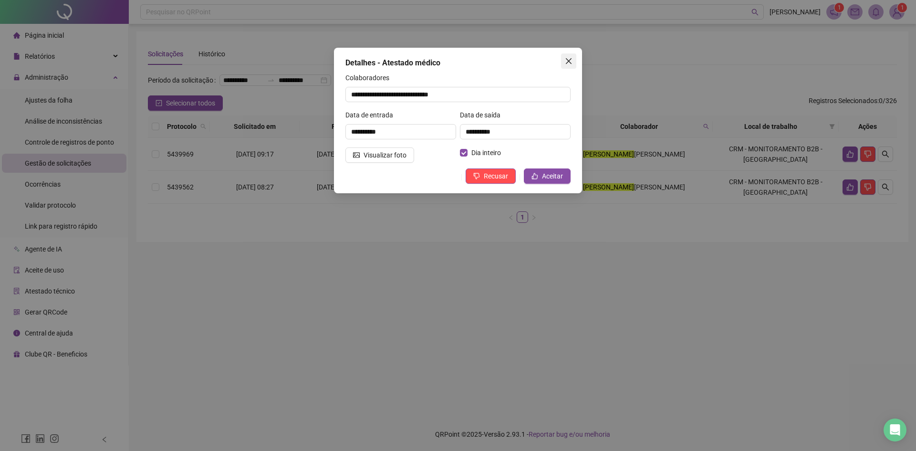
click at [571, 58] on span "Close" at bounding box center [568, 61] width 15 height 8
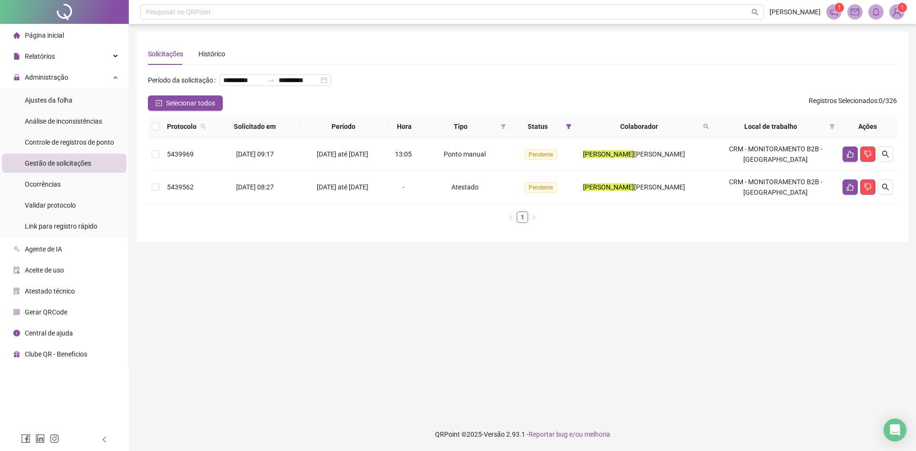
drag, startPoint x: 878, startPoint y: 333, endPoint x: 867, endPoint y: 334, distance: 12.0
click at [878, 333] on main "**********" at bounding box center [522, 220] width 772 height 378
click at [709, 129] on icon "search" at bounding box center [706, 127] width 6 height 6
click at [640, 181] on span "Buscar" at bounding box center [647, 179] width 21 height 10
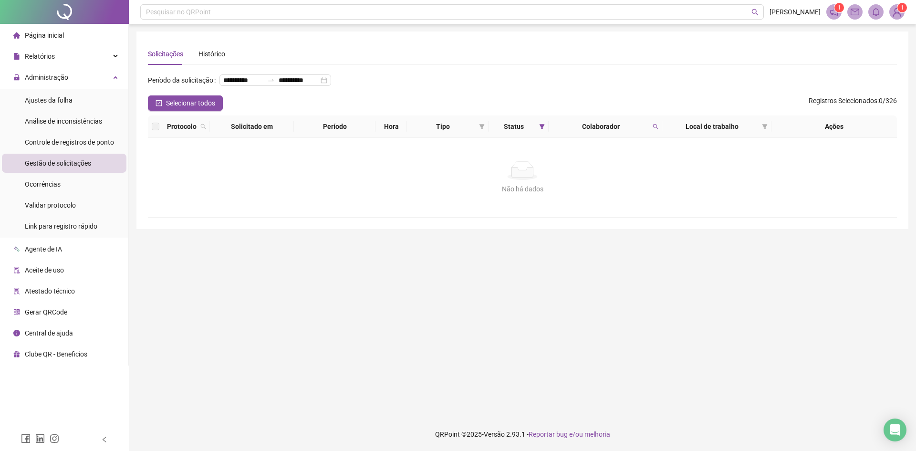
click at [655, 129] on icon "search" at bounding box center [656, 127] width 6 height 6
type input "*********"
click at [572, 177] on button "Buscar" at bounding box center [588, 179] width 43 height 11
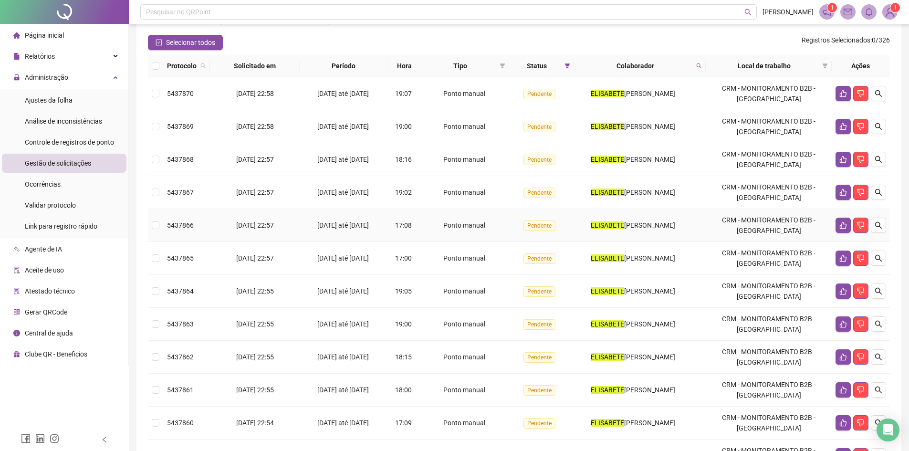
scroll to position [177, 0]
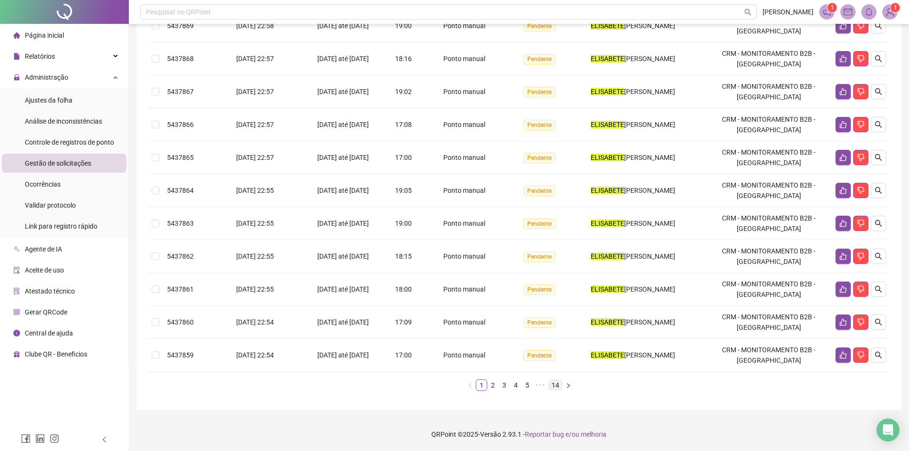
click at [556, 386] on link "14" at bounding box center [555, 385] width 13 height 10
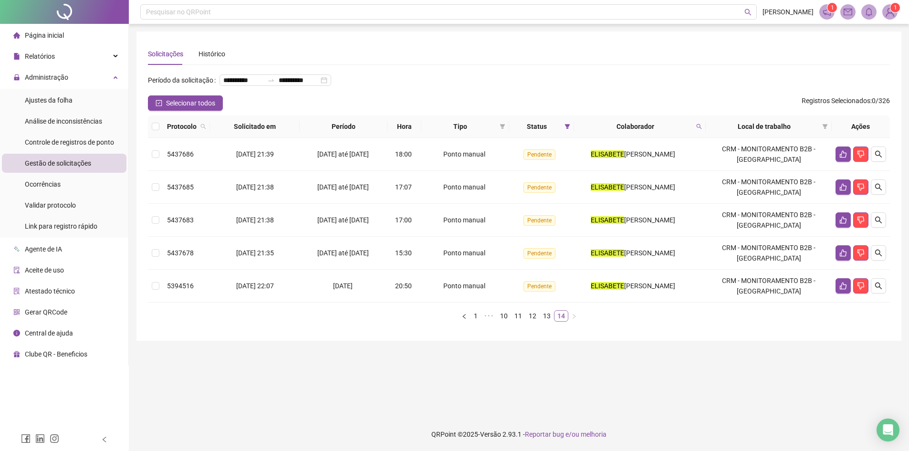
scroll to position [0, 0]
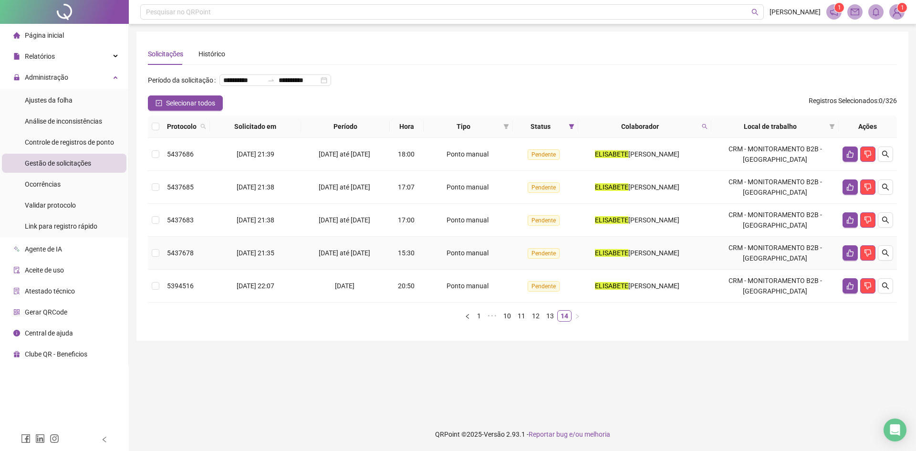
click at [319, 257] on span "[DATE] até [DATE]" at bounding box center [345, 253] width 52 height 8
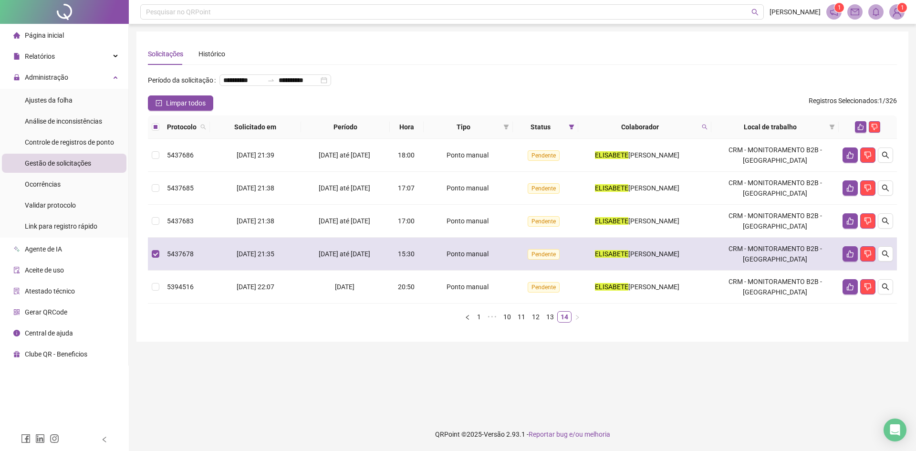
click at [316, 259] on div "[DATE] até [DATE]" at bounding box center [345, 254] width 81 height 10
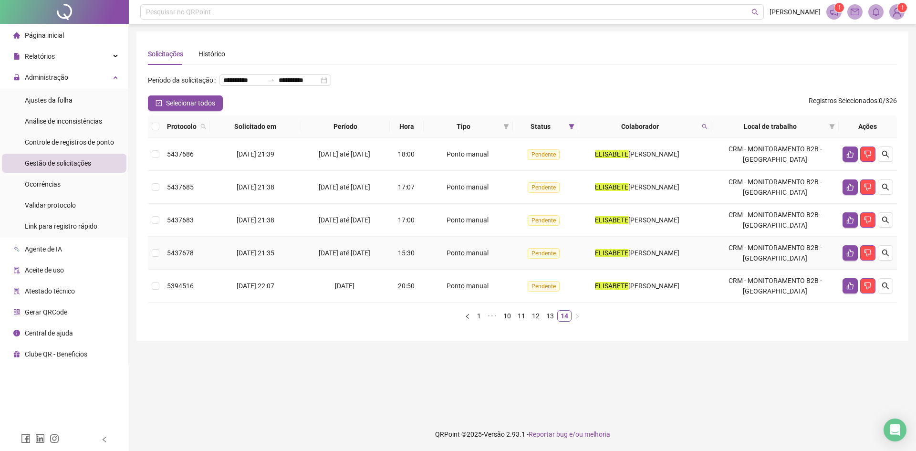
click at [338, 270] on td "[DATE] até [DATE]" at bounding box center [345, 253] width 89 height 33
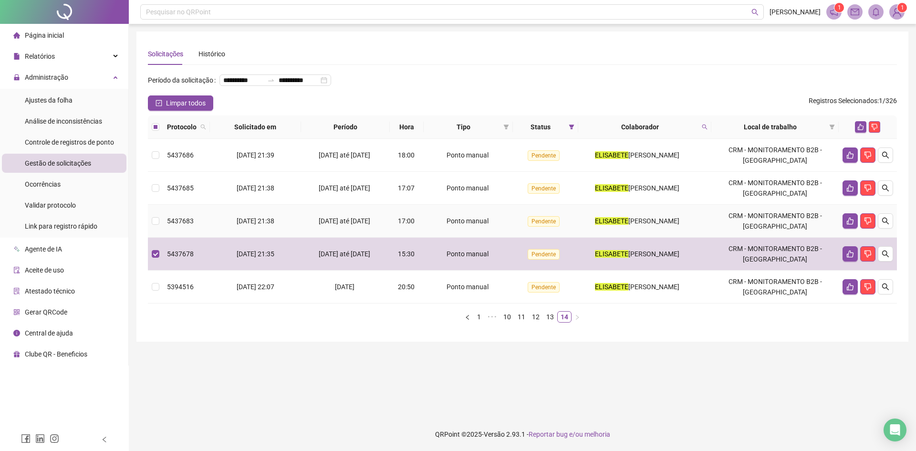
click at [333, 225] on span "[DATE] até [DATE]" at bounding box center [345, 221] width 52 height 8
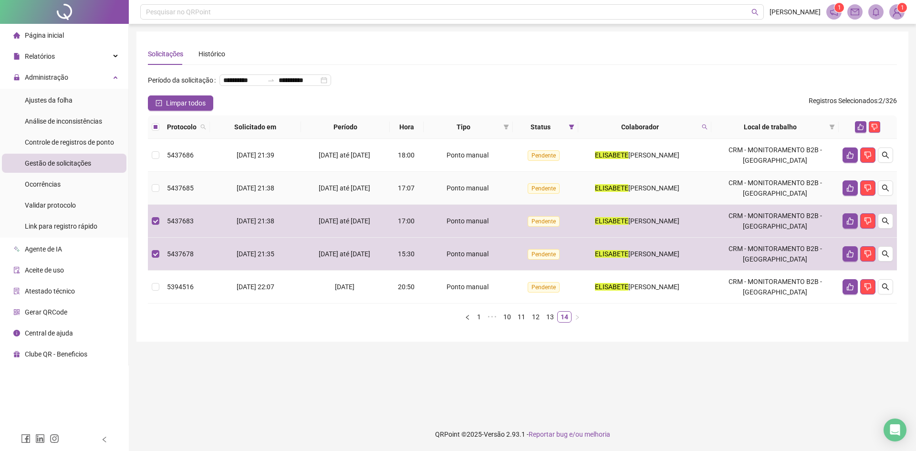
click at [325, 191] on td "[DATE] até [DATE]" at bounding box center [345, 188] width 89 height 33
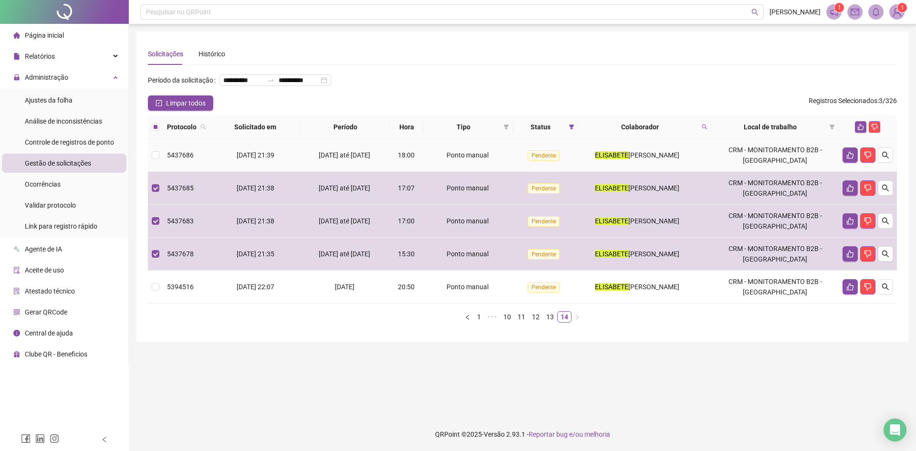
click at [418, 165] on td "18:00" at bounding box center [407, 155] width 34 height 33
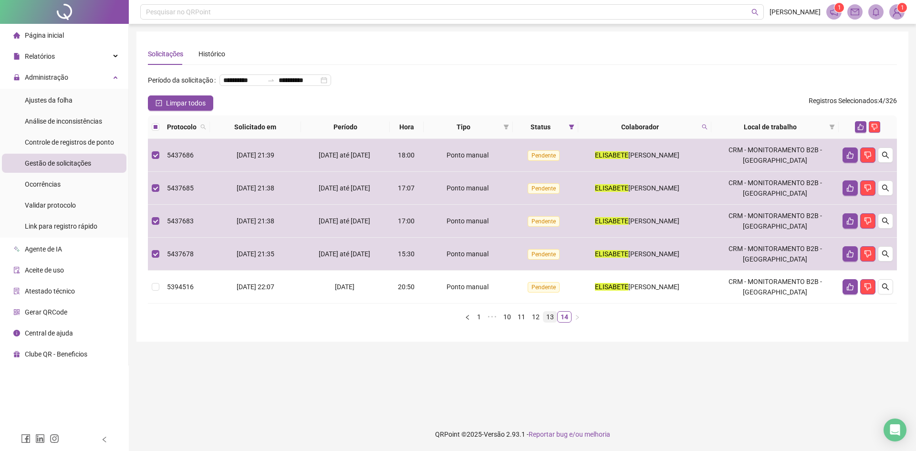
click at [550, 322] on link "13" at bounding box center [549, 317] width 13 height 10
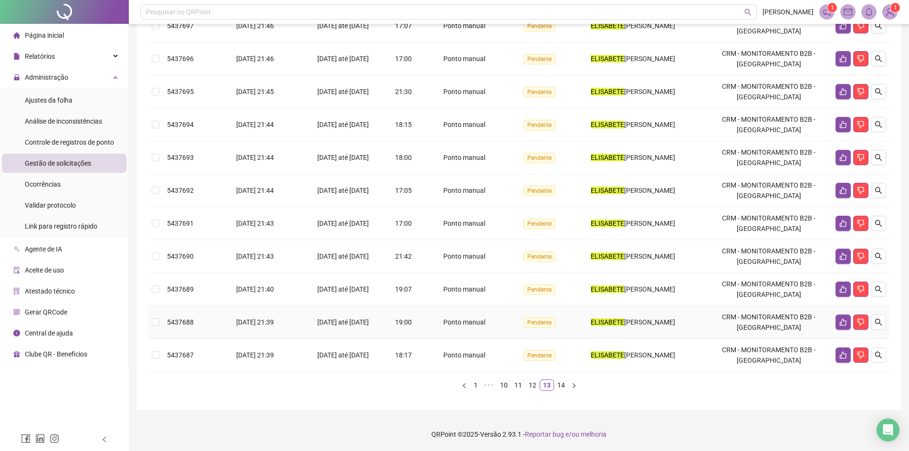
scroll to position [177, 0]
click at [417, 358] on div "18:17" at bounding box center [404, 355] width 26 height 10
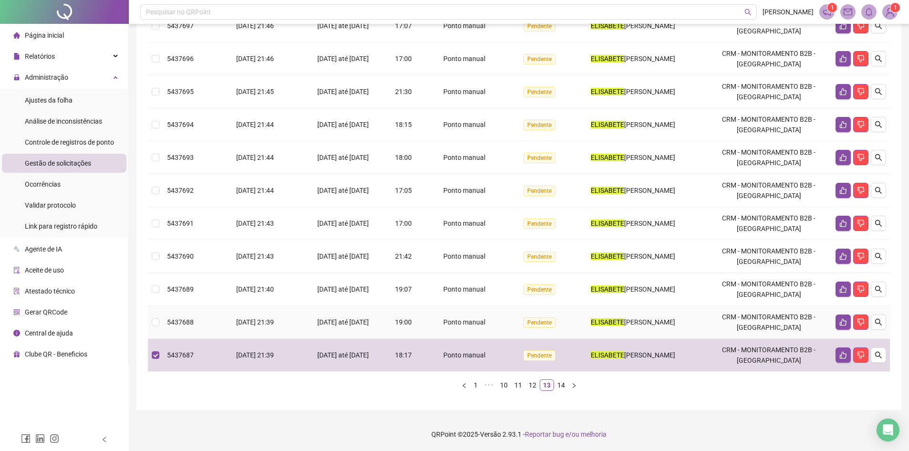
click at [414, 323] on div "19:00" at bounding box center [404, 322] width 26 height 10
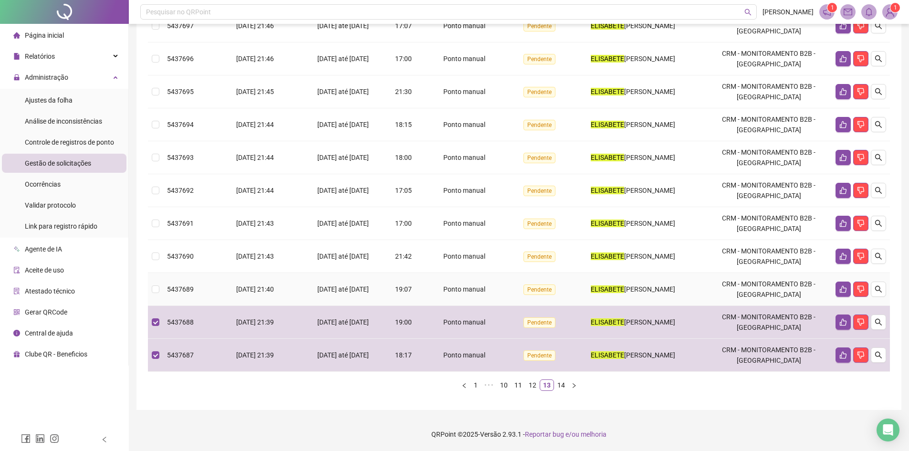
click at [416, 298] on td "19:07" at bounding box center [404, 289] width 34 height 33
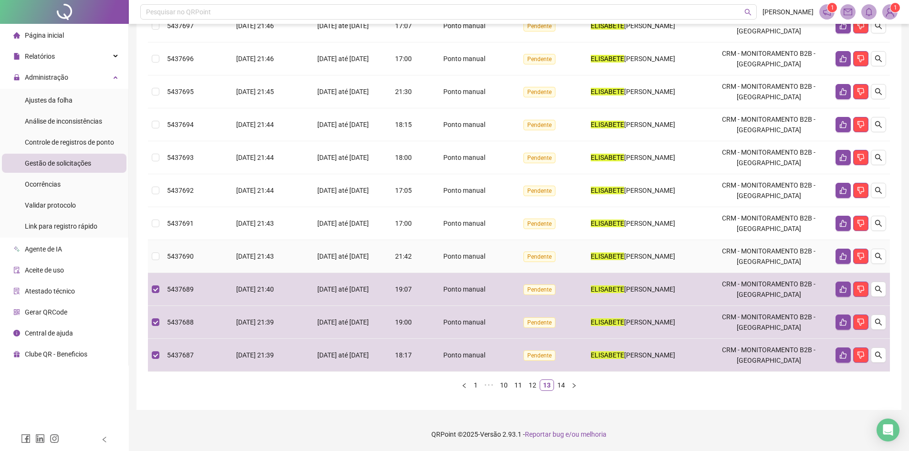
click at [429, 257] on div "Ponto manual" at bounding box center [465, 256] width 80 height 10
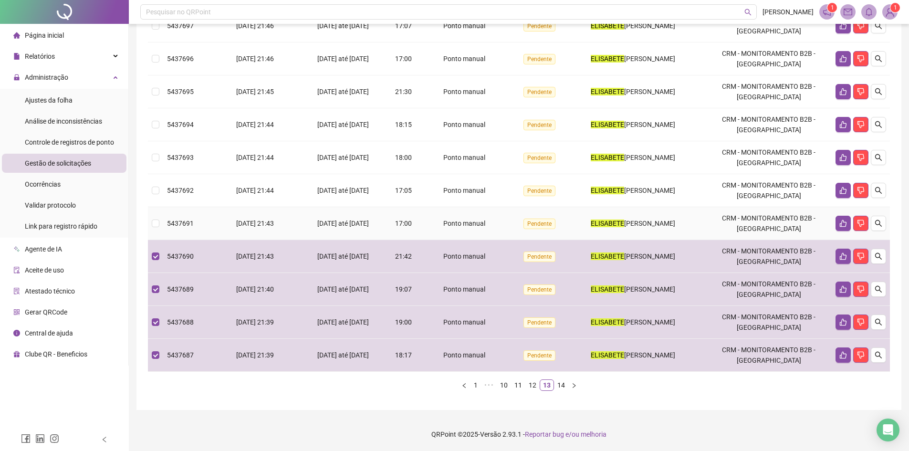
click at [420, 214] on td "17:00" at bounding box center [404, 223] width 34 height 33
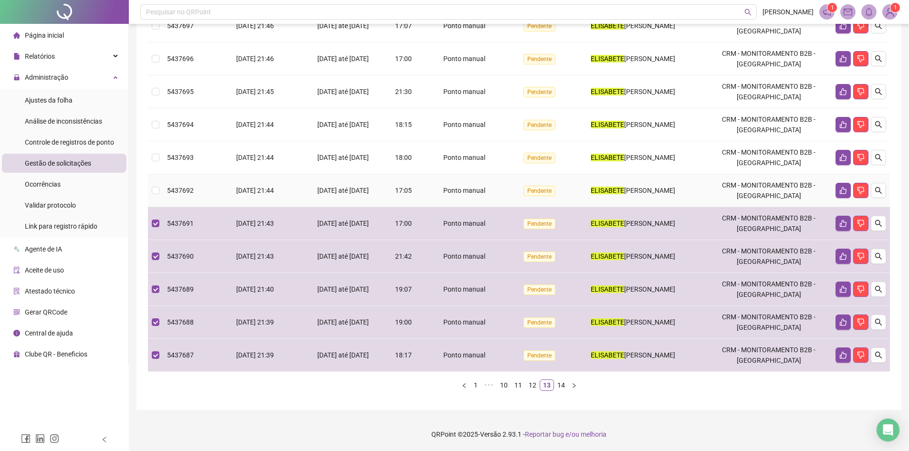
click at [416, 196] on td "17:05" at bounding box center [404, 190] width 34 height 33
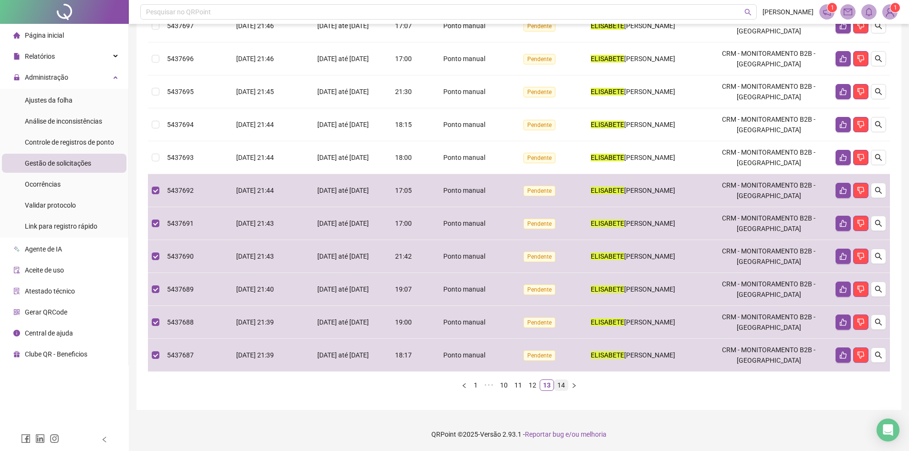
click at [561, 385] on link "14" at bounding box center [560, 385] width 13 height 10
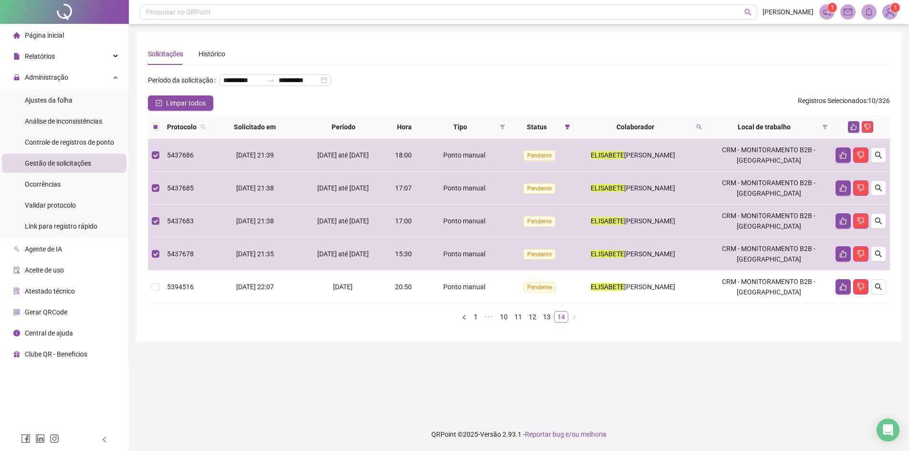
scroll to position [0, 0]
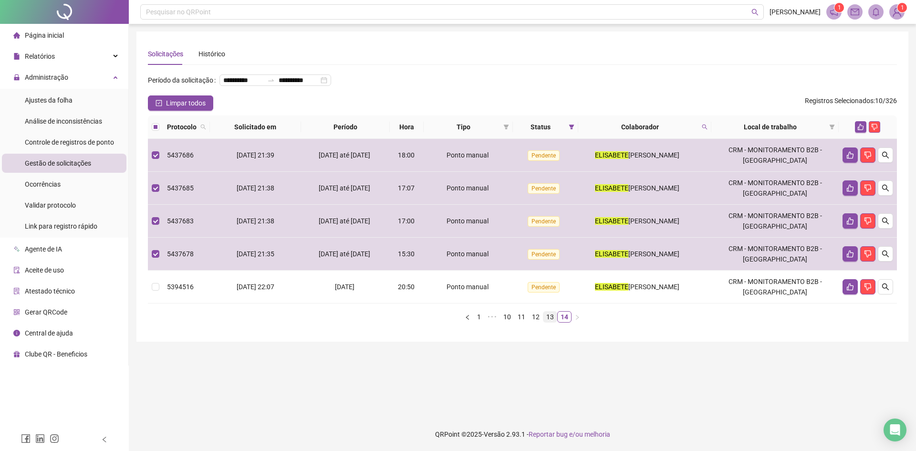
click at [552, 322] on link "13" at bounding box center [549, 317] width 13 height 10
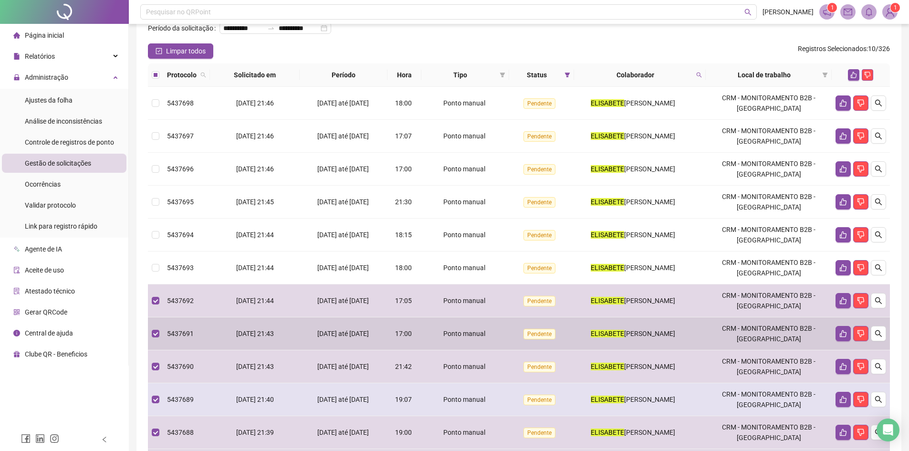
scroll to position [177, 0]
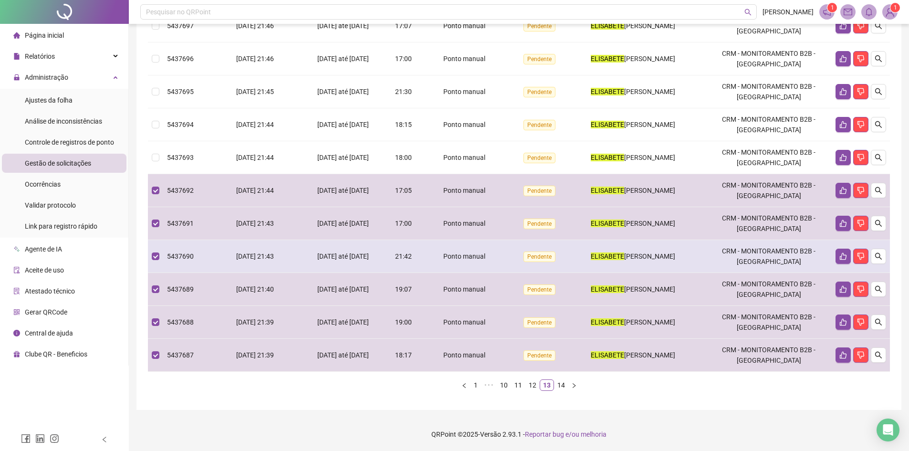
click at [402, 254] on span "21:42" at bounding box center [403, 256] width 17 height 8
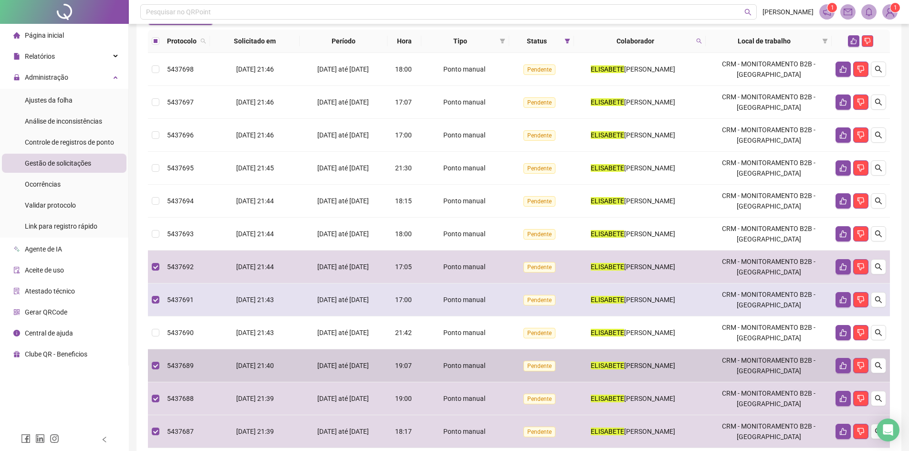
scroll to position [82, 0]
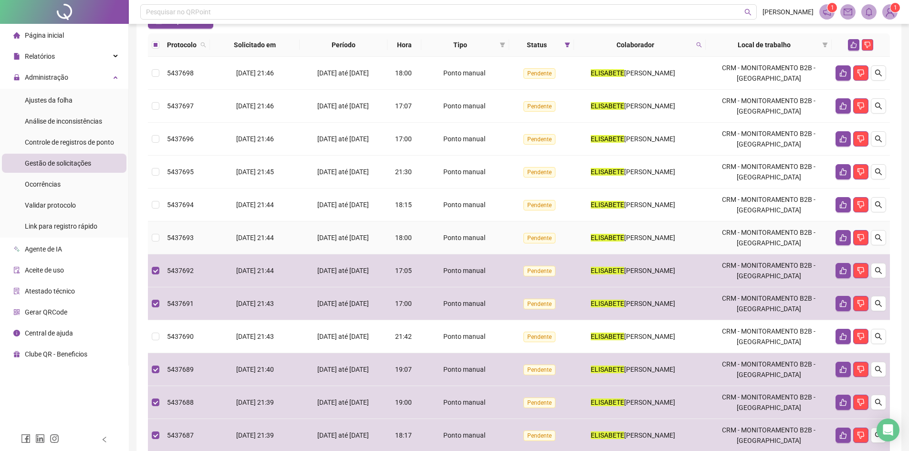
click at [429, 243] on div "Ponto manual" at bounding box center [465, 237] width 80 height 10
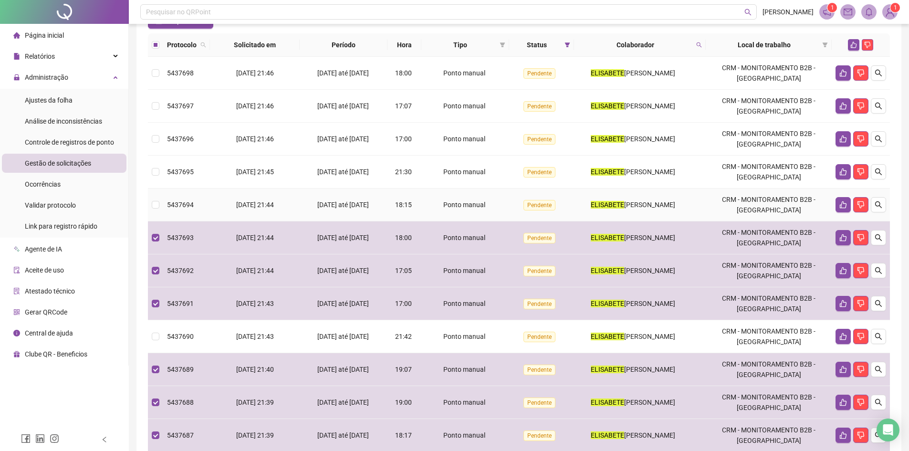
click at [401, 209] on span "18:15" at bounding box center [403, 205] width 17 height 8
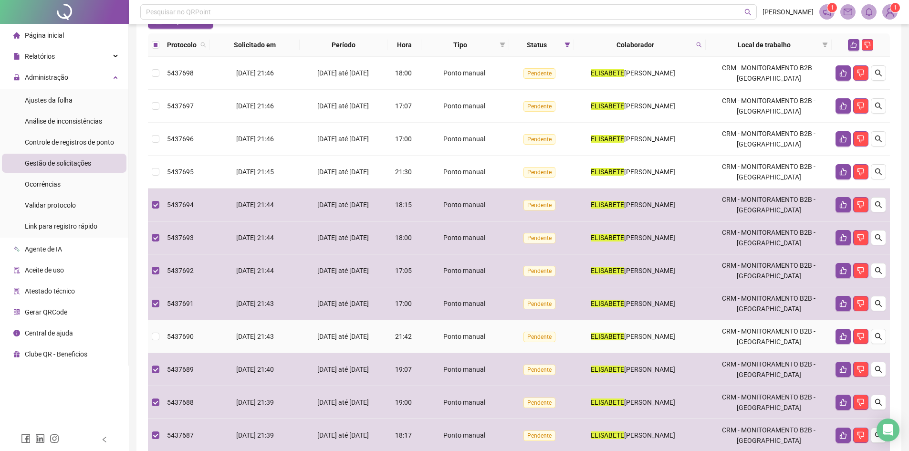
click at [412, 340] on span "21:42" at bounding box center [403, 337] width 17 height 8
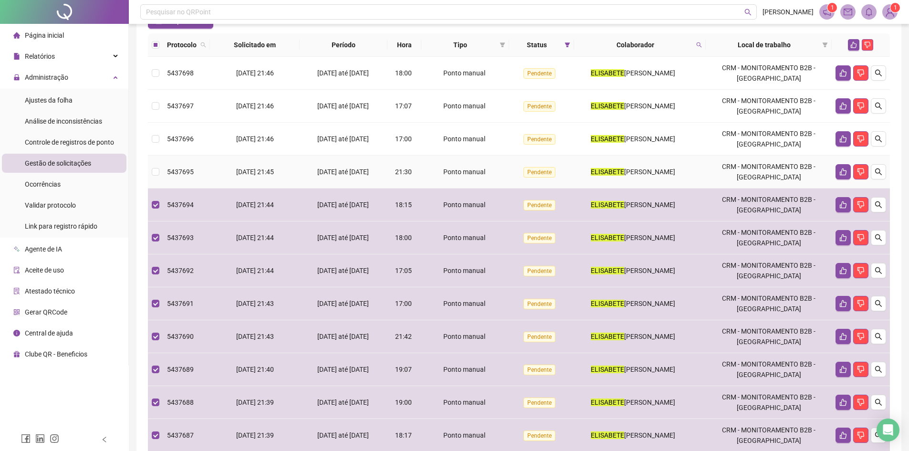
click at [417, 180] on td "21:30" at bounding box center [404, 172] width 34 height 33
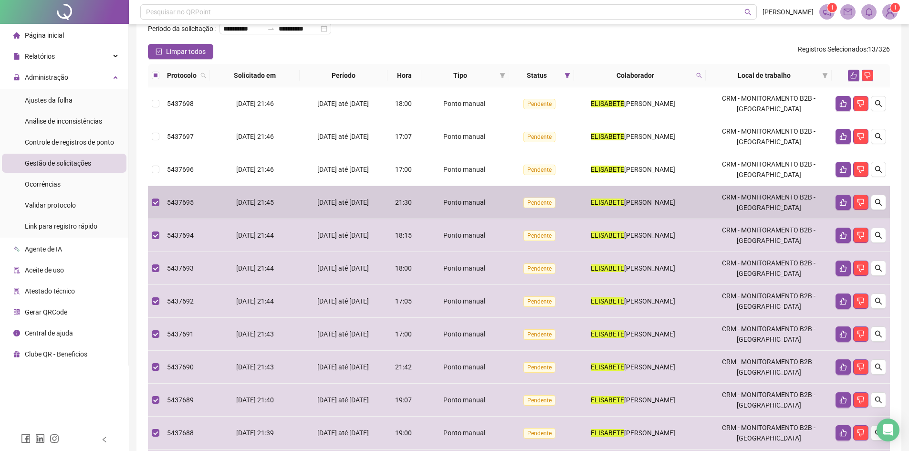
scroll to position [34, 0]
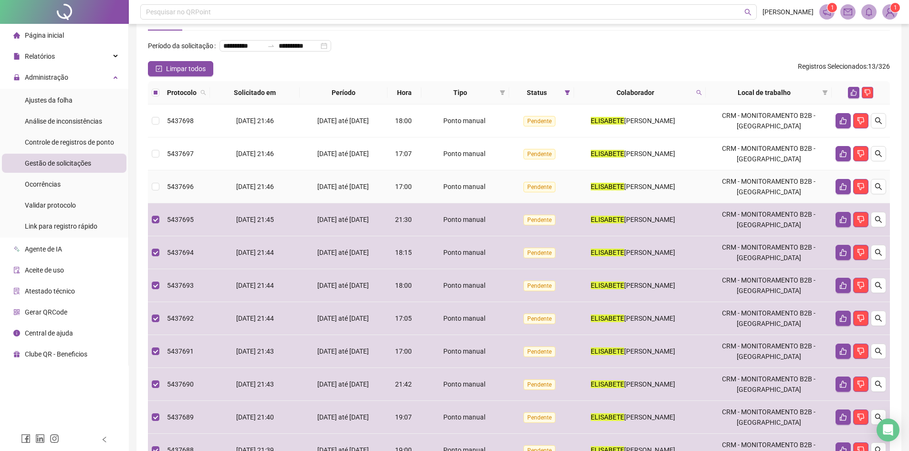
click at [410, 190] on span "17:00" at bounding box center [403, 187] width 17 height 8
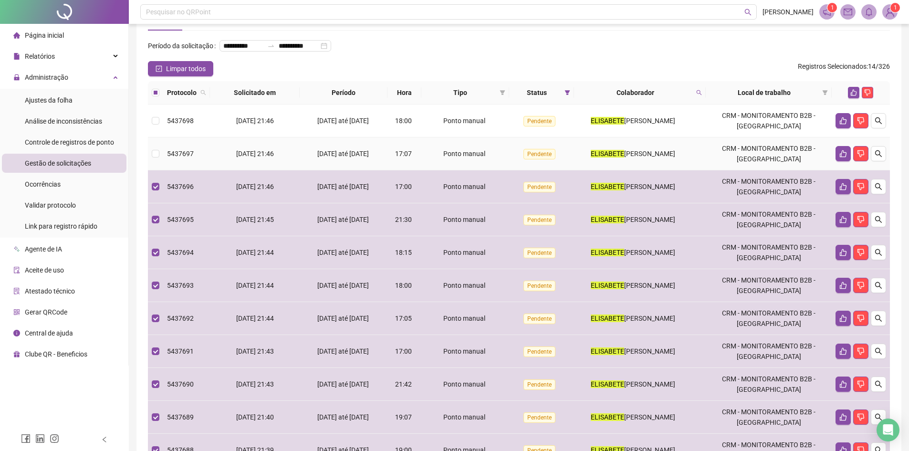
click at [408, 157] on span "17:07" at bounding box center [403, 154] width 17 height 8
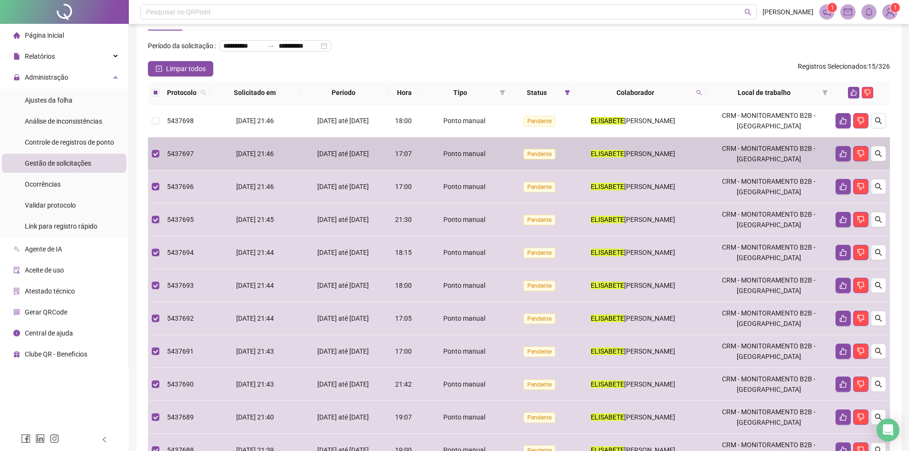
click at [424, 137] on td "Ponto manual" at bounding box center [465, 120] width 88 height 33
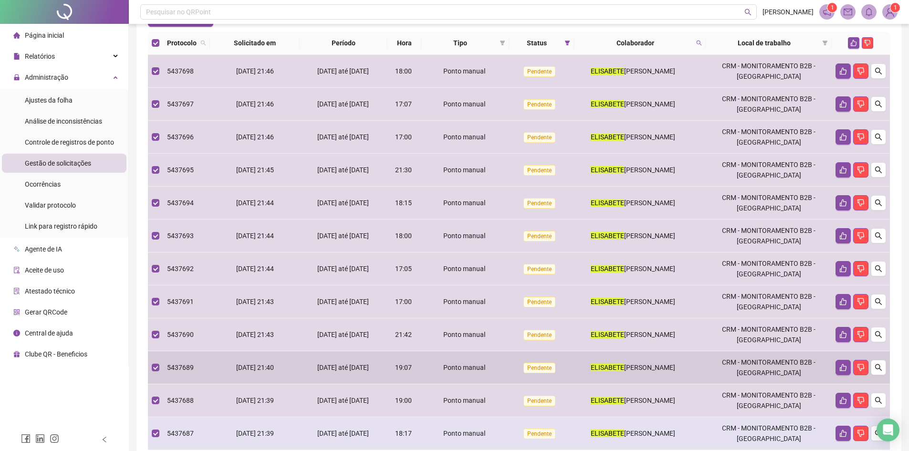
scroll to position [177, 0]
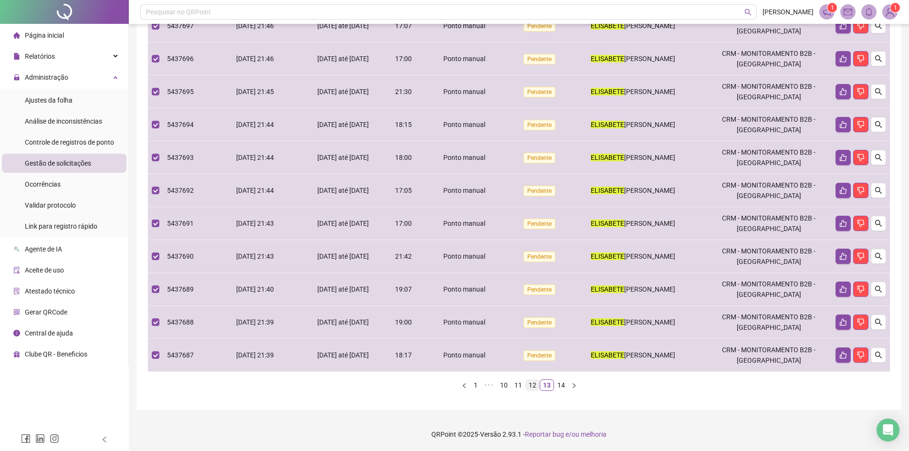
click at [537, 386] on link "12" at bounding box center [532, 385] width 13 height 10
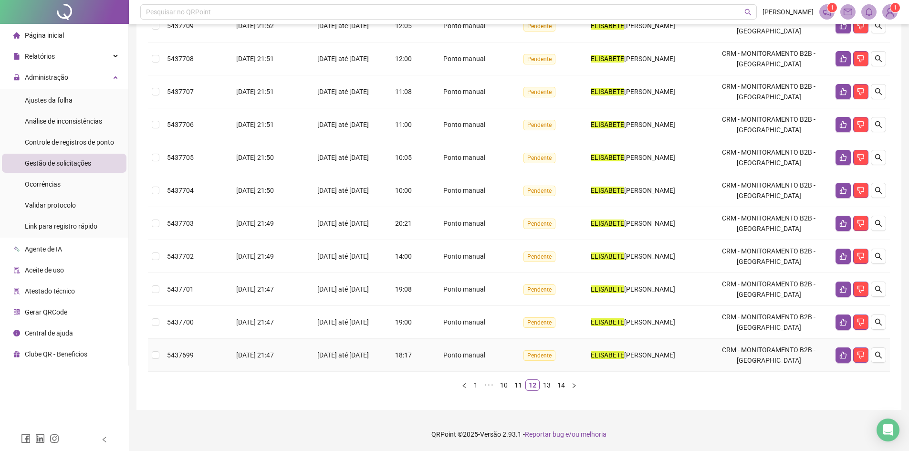
click at [418, 354] on div "18:17" at bounding box center [404, 355] width 26 height 10
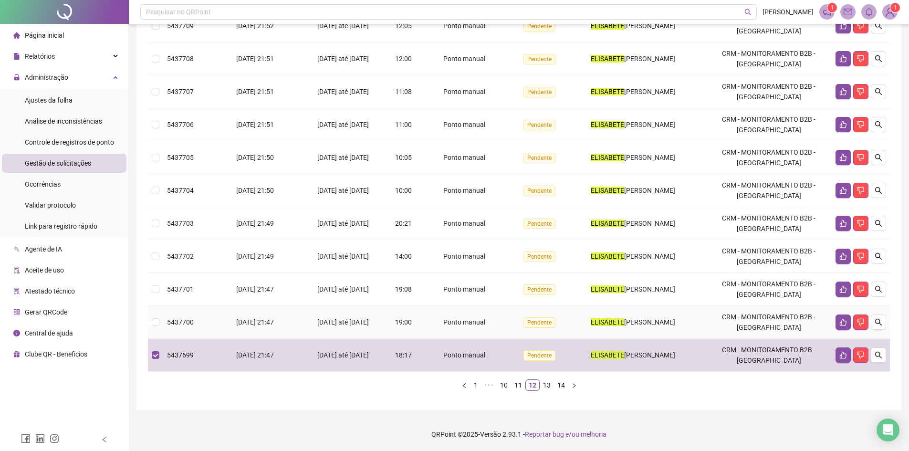
click at [415, 318] on div "19:00" at bounding box center [404, 322] width 26 height 10
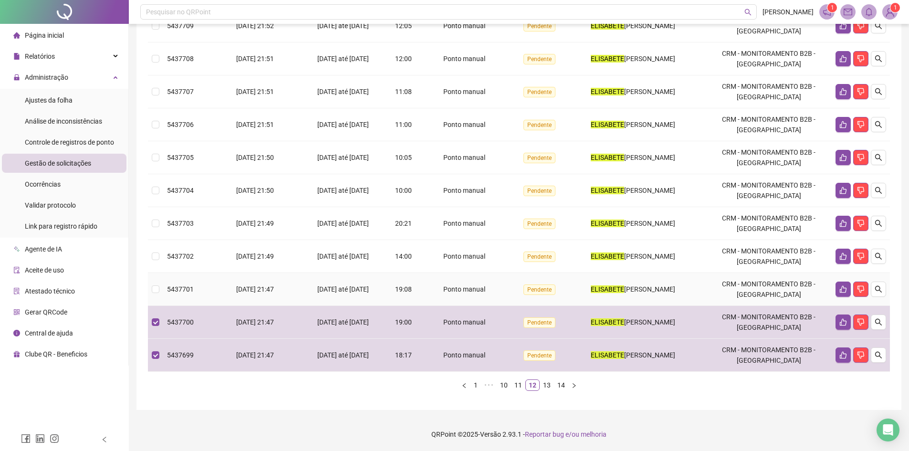
click at [416, 288] on div "19:08" at bounding box center [404, 289] width 26 height 10
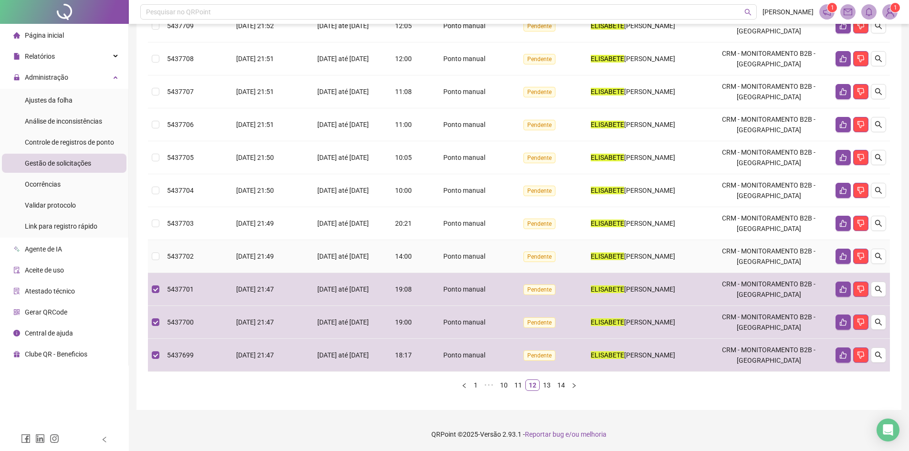
click at [420, 261] on td "14:00" at bounding box center [404, 256] width 34 height 33
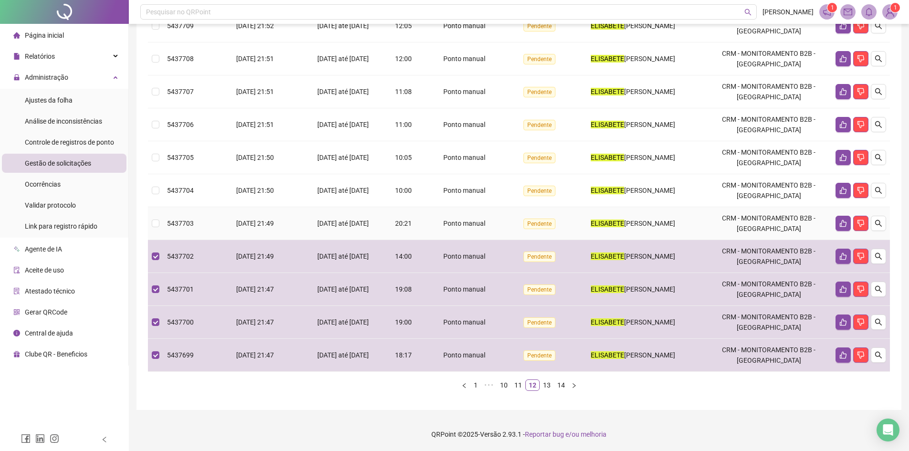
click at [405, 223] on span "20:21" at bounding box center [403, 223] width 17 height 8
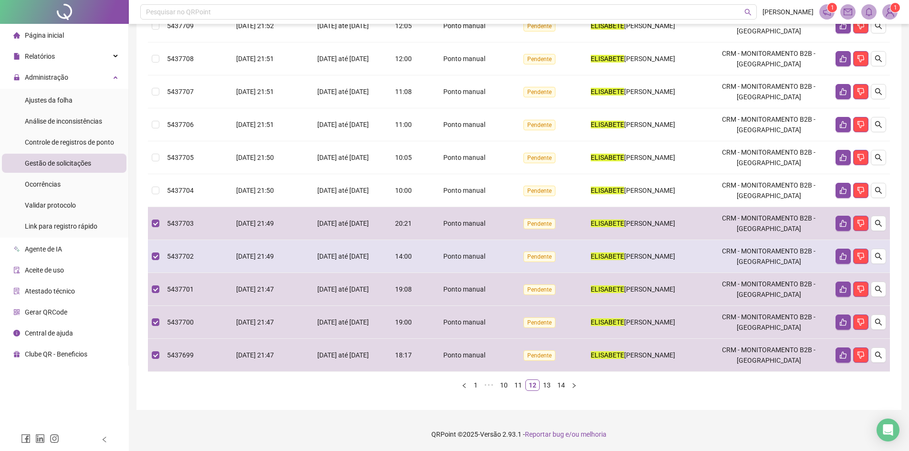
click at [410, 261] on div "14:00" at bounding box center [404, 256] width 26 height 10
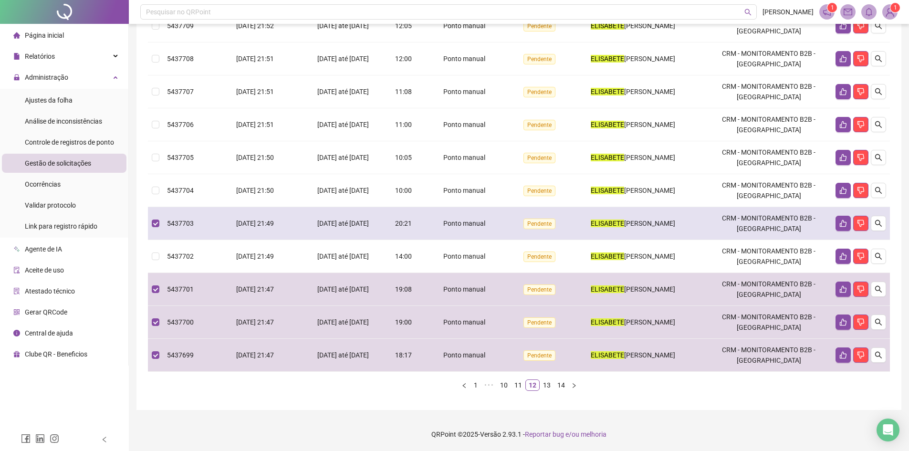
click at [409, 224] on span "20:21" at bounding box center [403, 223] width 17 height 8
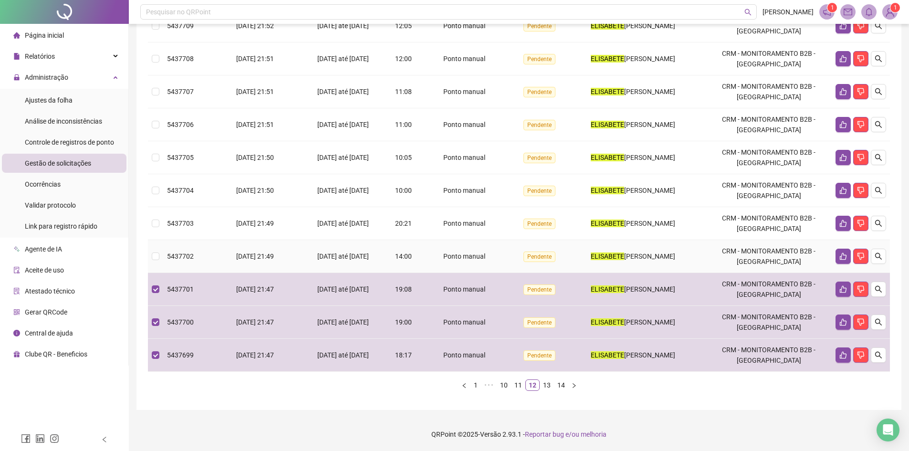
click at [369, 255] on span "[DATE] até [DATE]" at bounding box center [343, 256] width 52 height 8
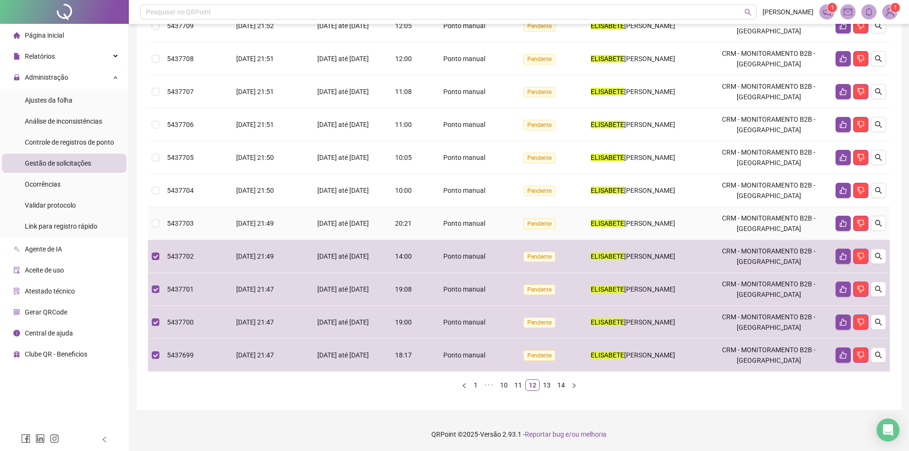
click at [419, 229] on td "20:21" at bounding box center [404, 223] width 34 height 33
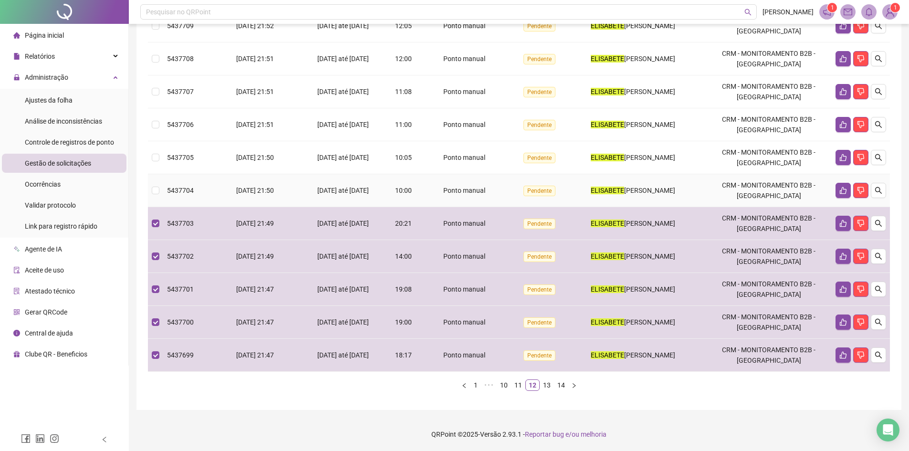
click at [428, 190] on div "Ponto manual" at bounding box center [465, 190] width 80 height 10
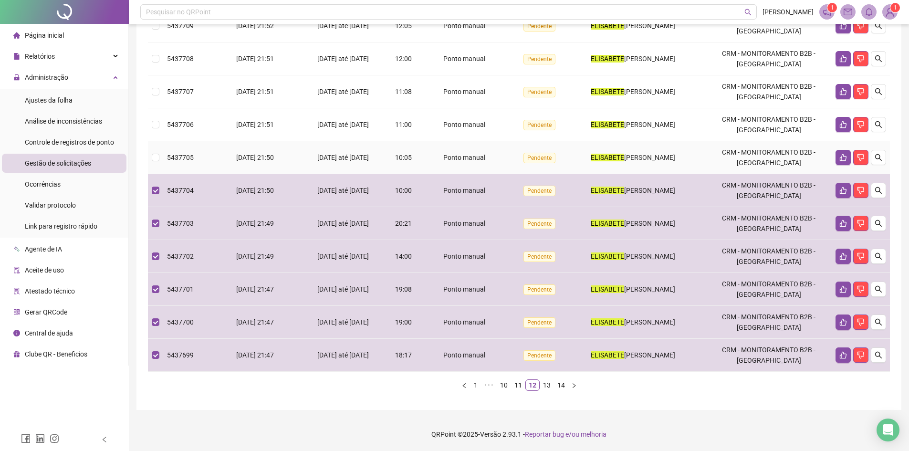
click at [417, 150] on td "10:05" at bounding box center [404, 157] width 34 height 33
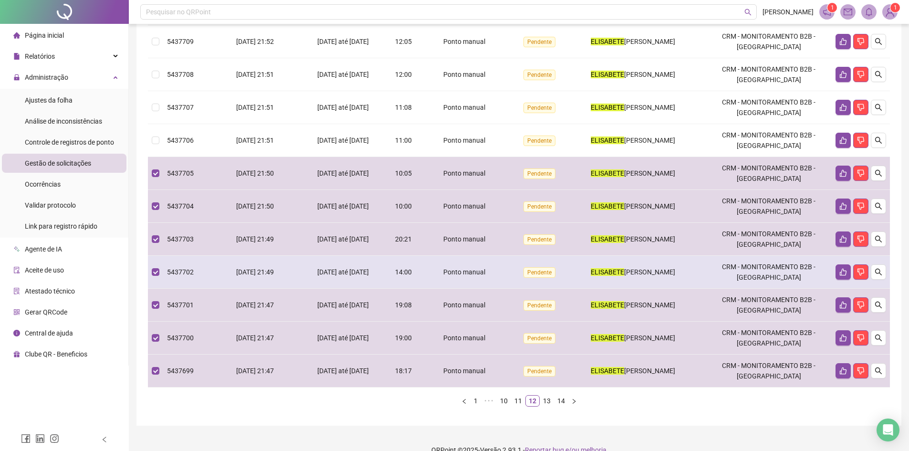
scroll to position [130, 0]
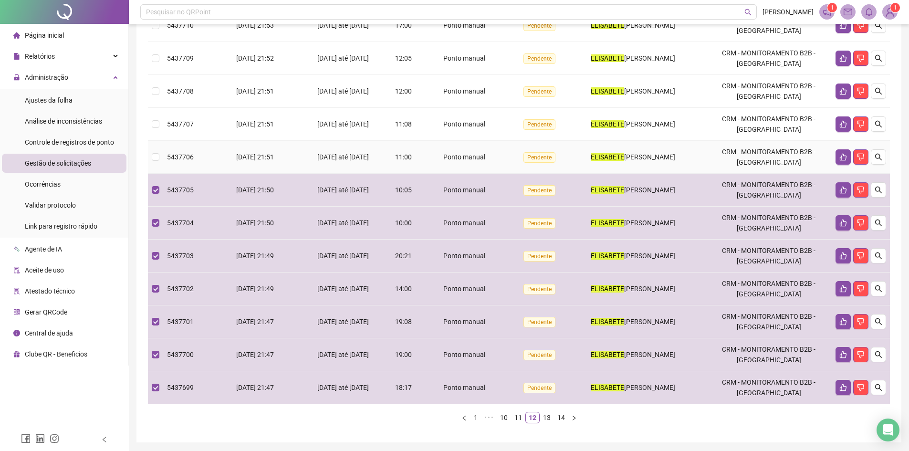
click at [417, 162] on div "11:00" at bounding box center [404, 157] width 26 height 10
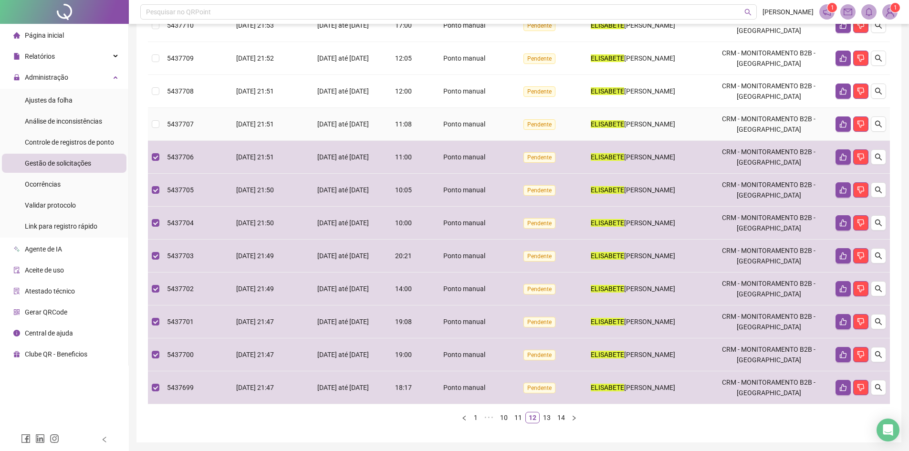
click at [415, 141] on td "11:08" at bounding box center [404, 124] width 34 height 33
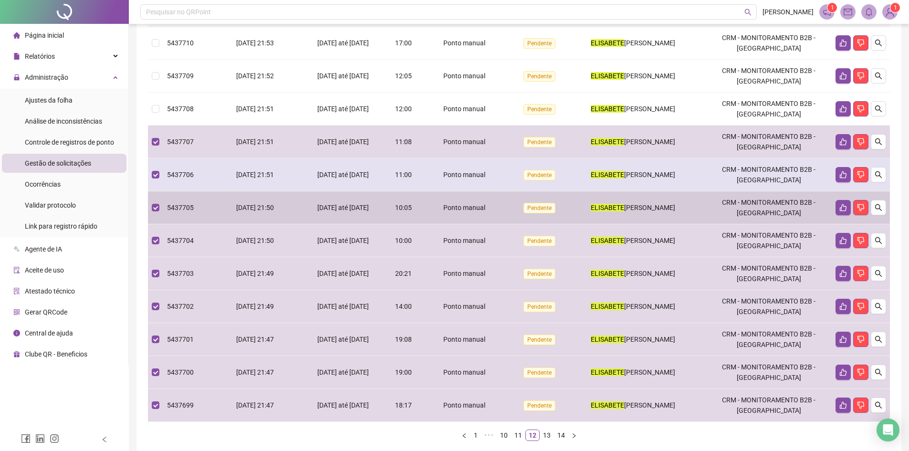
scroll to position [82, 0]
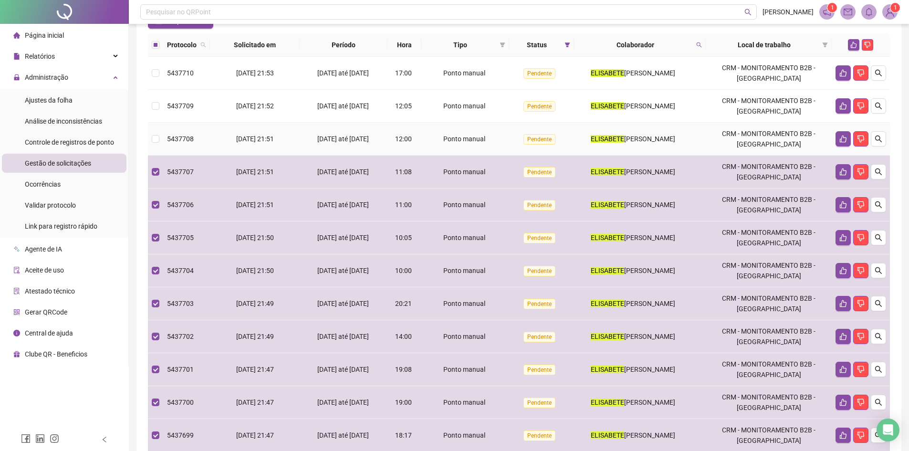
click at [412, 143] on span "12:00" at bounding box center [403, 139] width 17 height 8
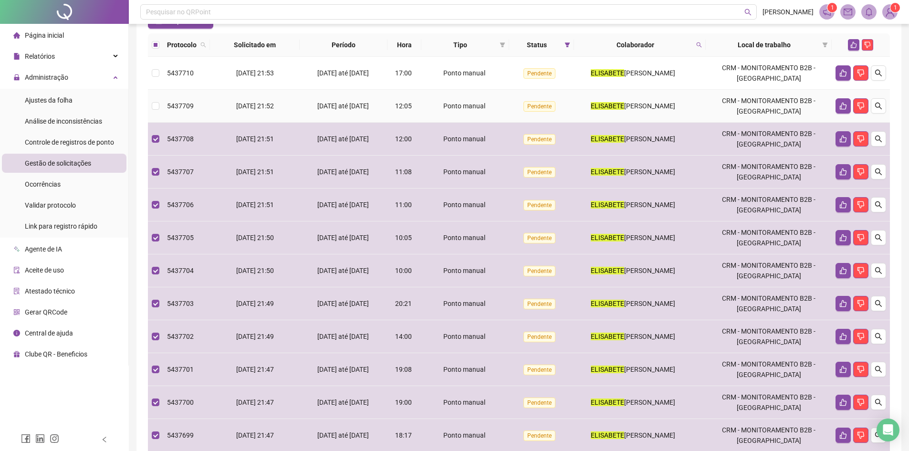
click at [421, 123] on td "12:05" at bounding box center [404, 106] width 34 height 33
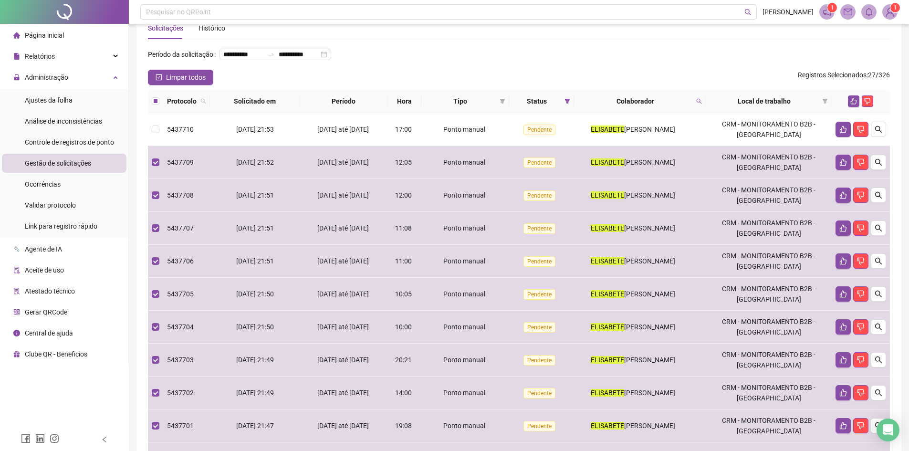
scroll to position [48, 0]
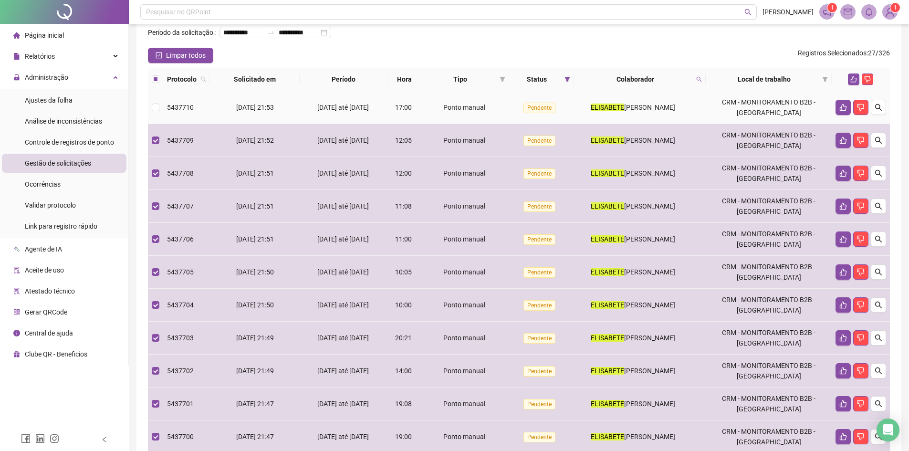
drag, startPoint x: 376, startPoint y: 130, endPoint x: 395, endPoint y: 136, distance: 19.8
click at [376, 124] on td "[DATE] até [DATE]" at bounding box center [344, 107] width 88 height 33
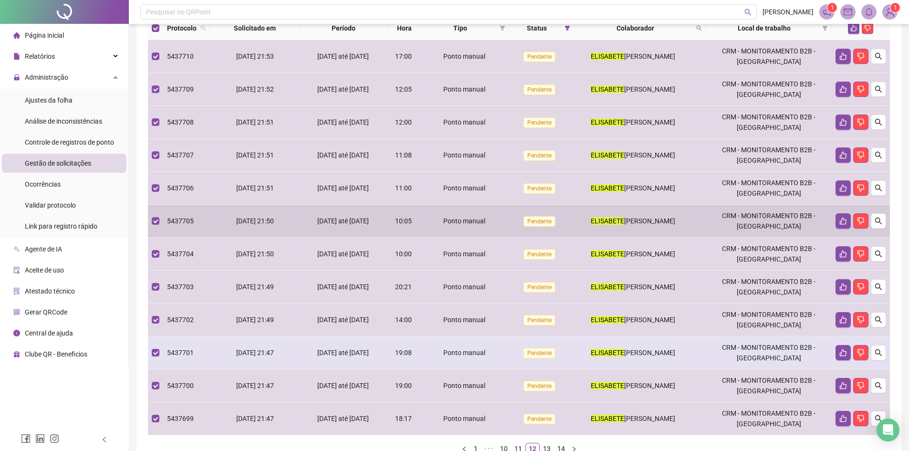
scroll to position [177, 0]
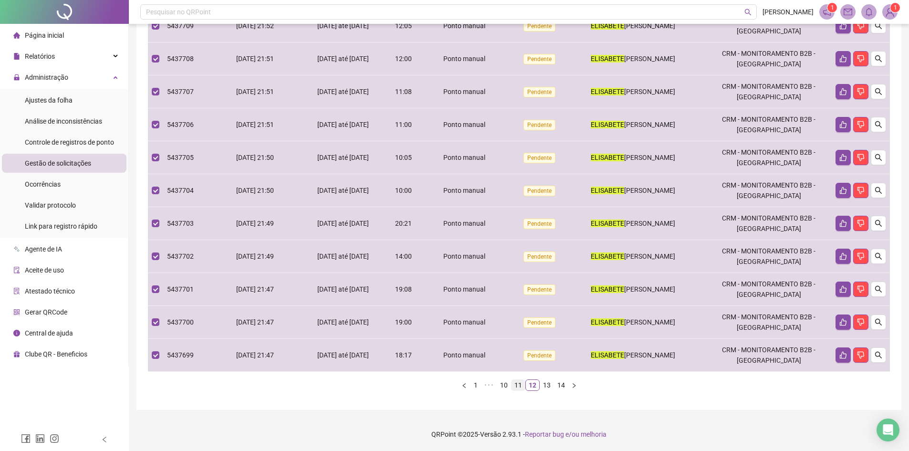
click at [520, 386] on link "11" at bounding box center [518, 385] width 13 height 10
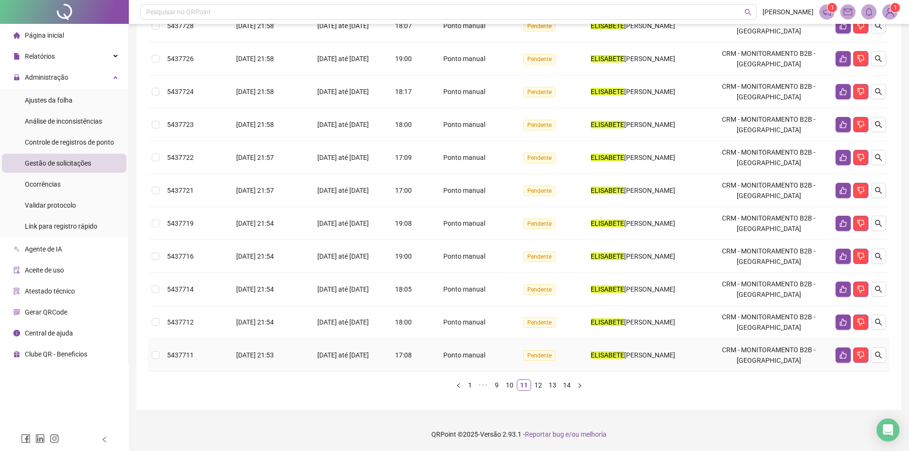
click at [401, 351] on span "17:08" at bounding box center [403, 355] width 17 height 8
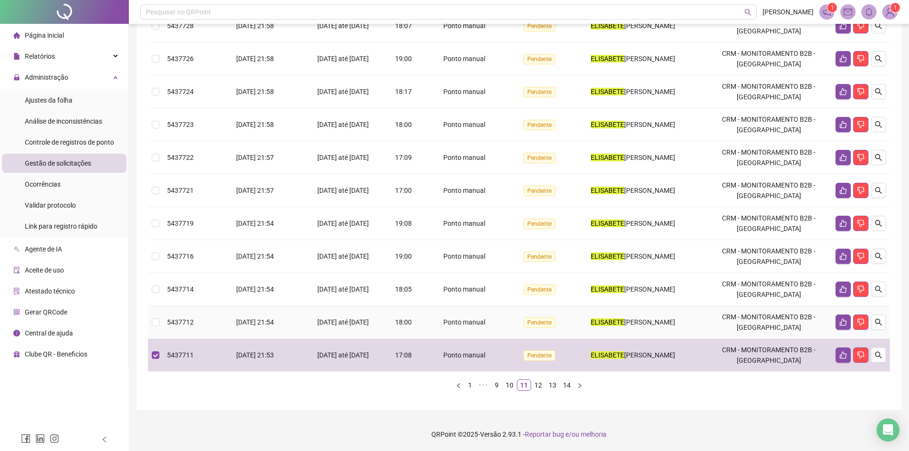
click at [417, 321] on div "18:00" at bounding box center [404, 322] width 26 height 10
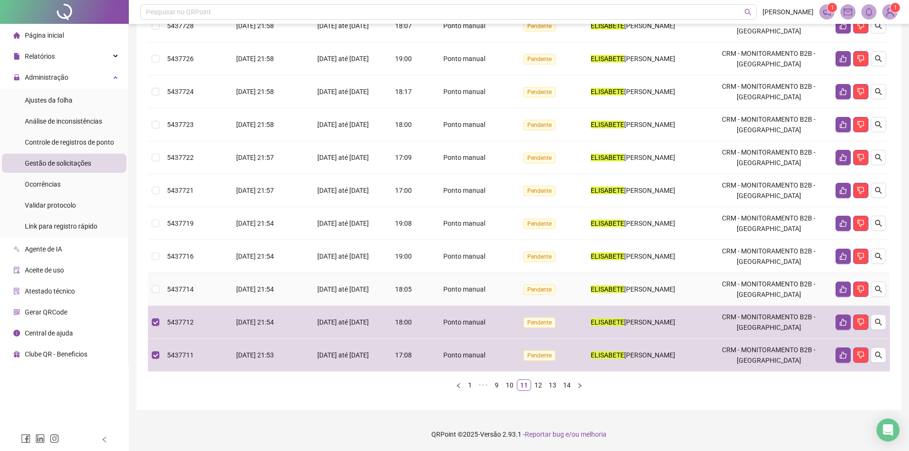
click at [417, 289] on div "18:05" at bounding box center [404, 289] width 26 height 10
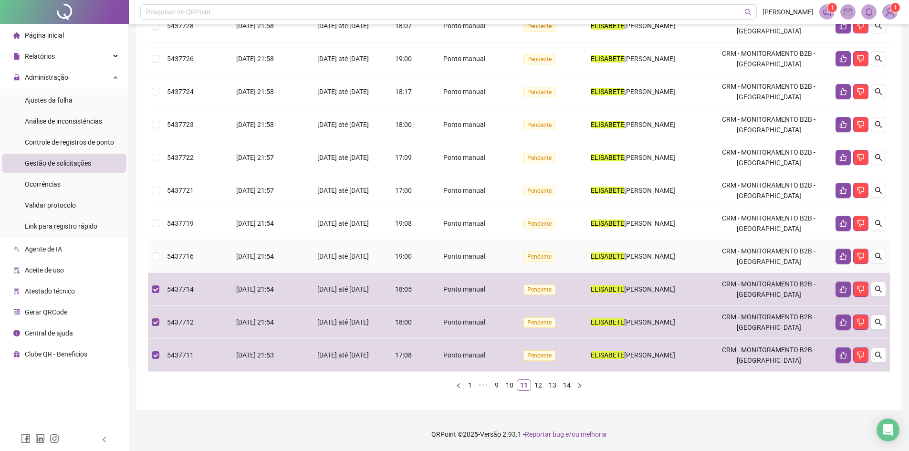
click at [397, 248] on td "19:00" at bounding box center [404, 256] width 34 height 33
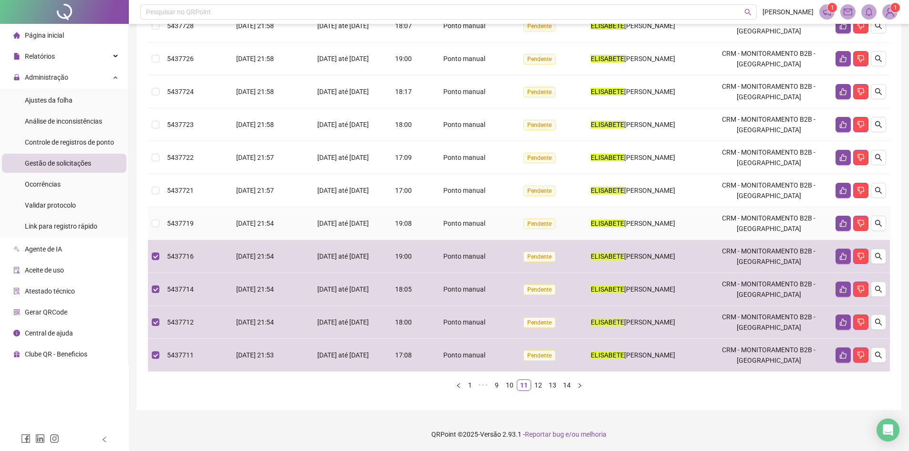
click at [391, 218] on td "19:08" at bounding box center [404, 223] width 34 height 33
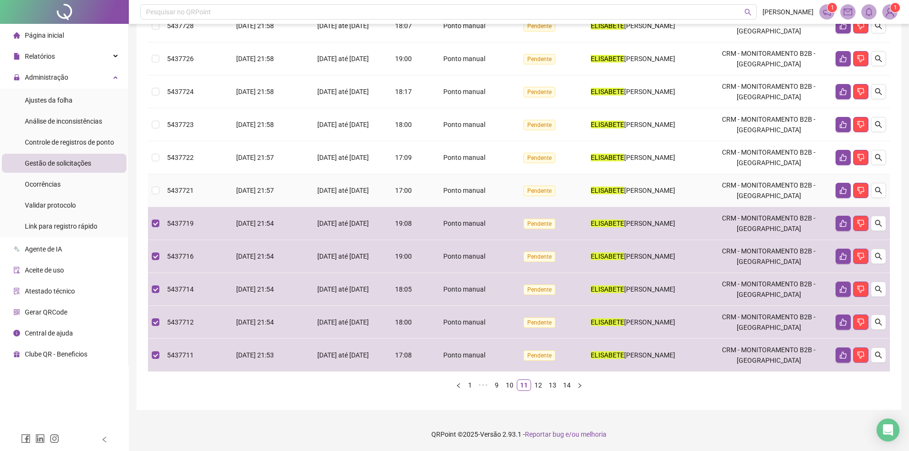
drag, startPoint x: 391, startPoint y: 188, endPoint x: 394, endPoint y: 147, distance: 40.2
click at [391, 187] on td "17:00" at bounding box center [404, 190] width 34 height 33
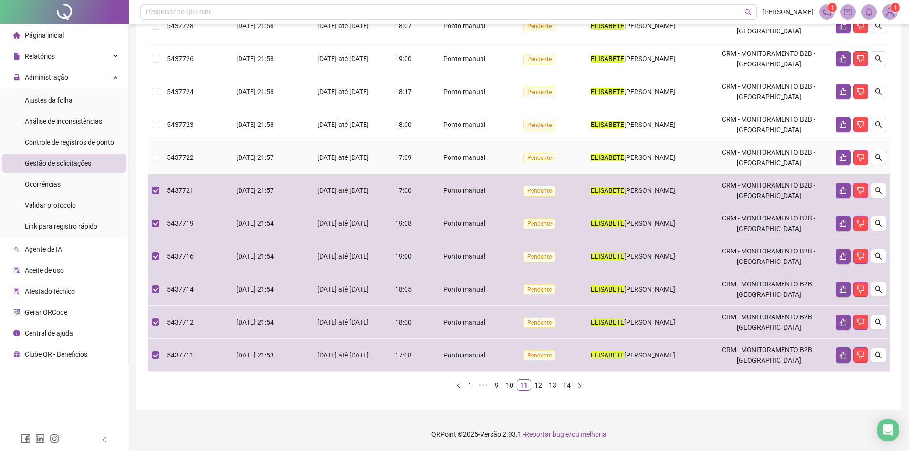
click at [394, 142] on td "17:09" at bounding box center [404, 157] width 34 height 33
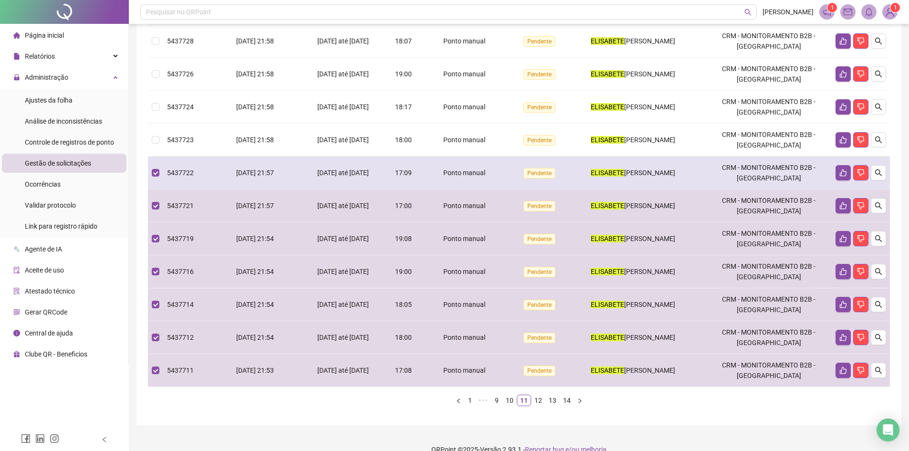
scroll to position [130, 0]
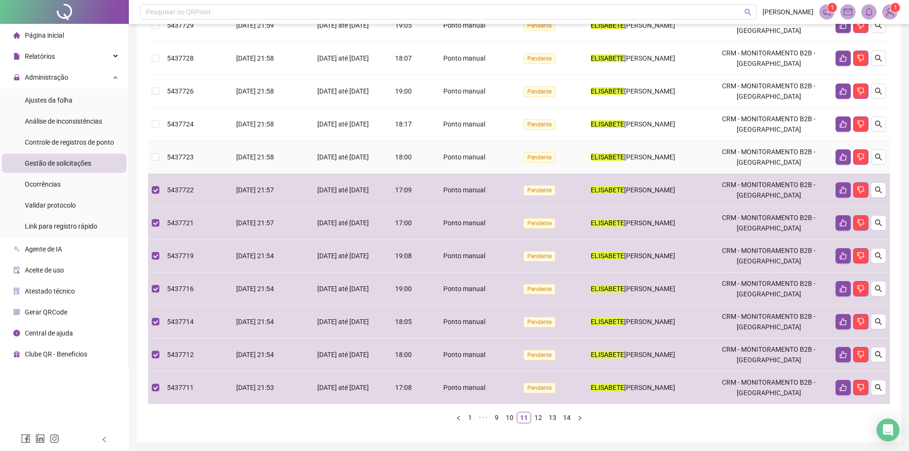
click at [415, 162] on div "18:00" at bounding box center [404, 157] width 26 height 10
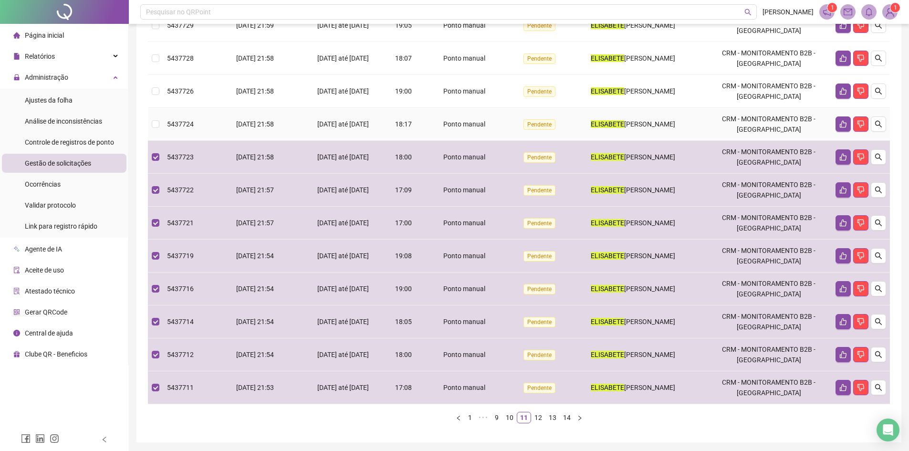
click at [400, 128] on span "18:17" at bounding box center [403, 124] width 17 height 8
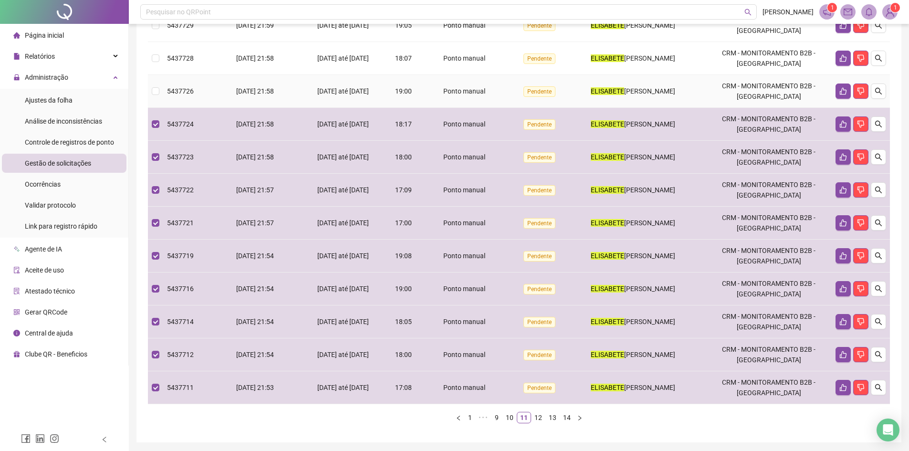
click at [406, 100] on td "19:00" at bounding box center [404, 91] width 34 height 33
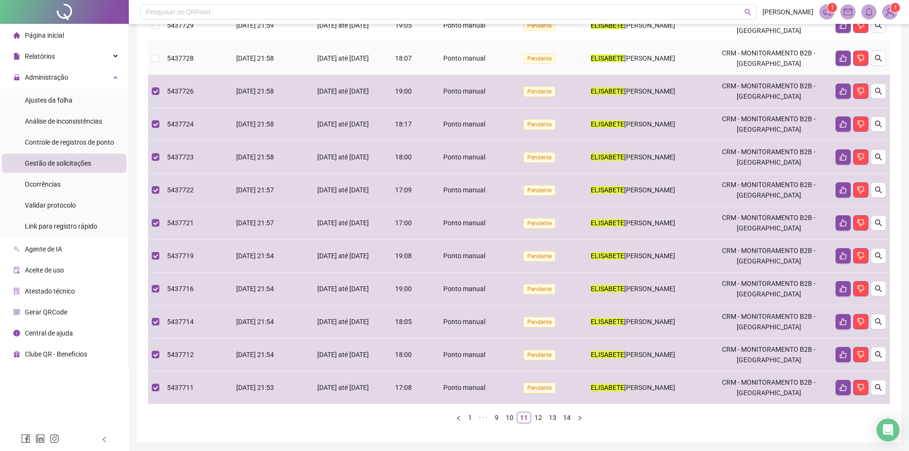
click at [404, 62] on span "18:07" at bounding box center [403, 58] width 17 height 8
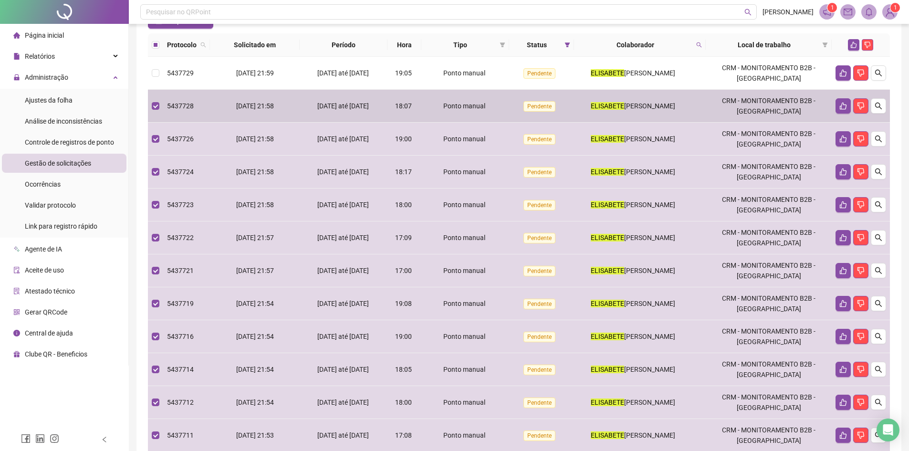
click at [409, 77] on span "19:05" at bounding box center [403, 73] width 17 height 8
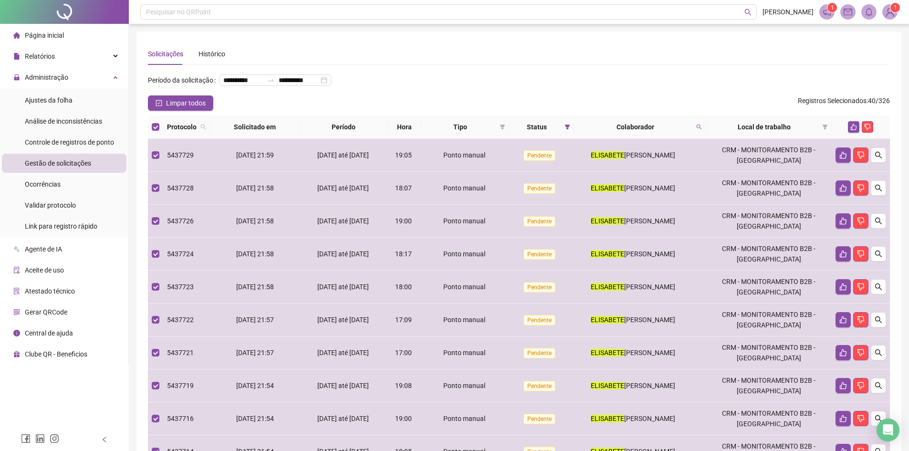
scroll to position [177, 0]
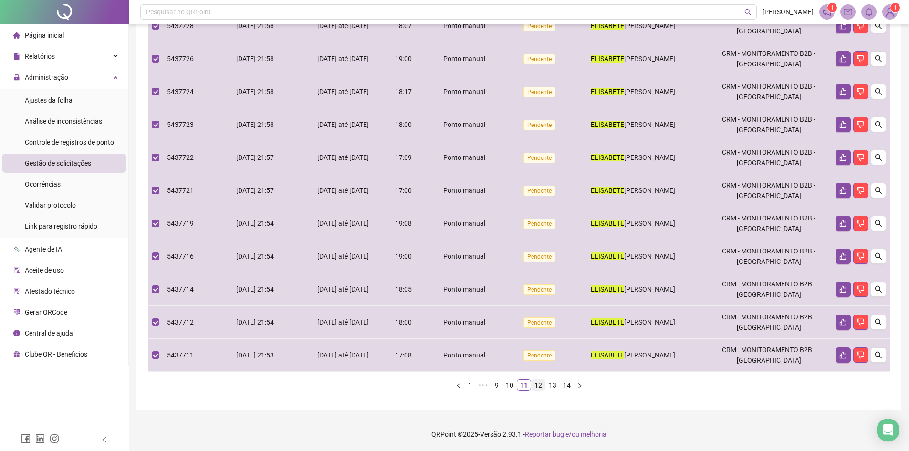
click at [538, 385] on link "12" at bounding box center [538, 385] width 13 height 10
click at [550, 385] on link "13" at bounding box center [546, 385] width 13 height 10
click at [506, 387] on link "10" at bounding box center [503, 385] width 13 height 10
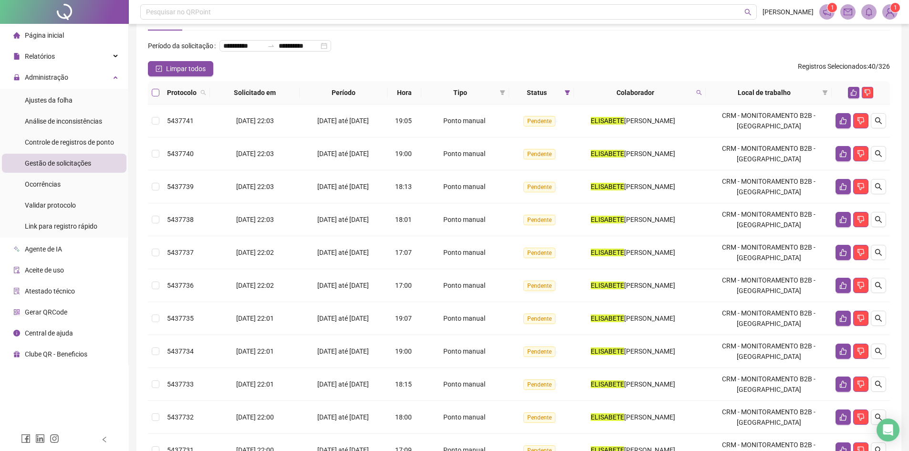
click at [158, 98] on label at bounding box center [156, 92] width 8 height 10
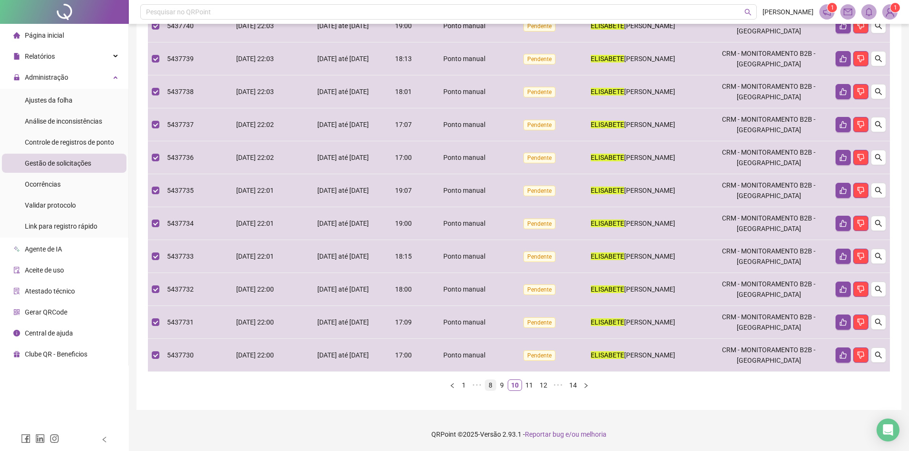
click at [506, 385] on link "9" at bounding box center [502, 385] width 10 height 10
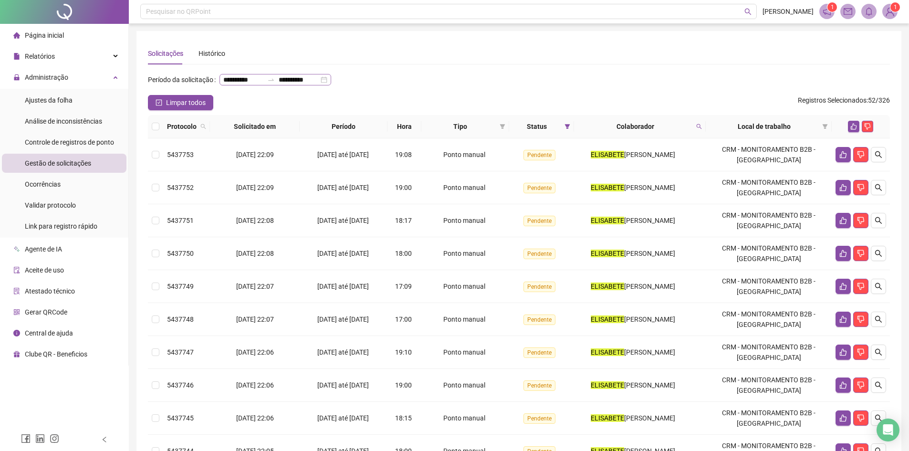
scroll to position [0, 0]
click at [157, 139] on th at bounding box center [155, 126] width 15 height 23
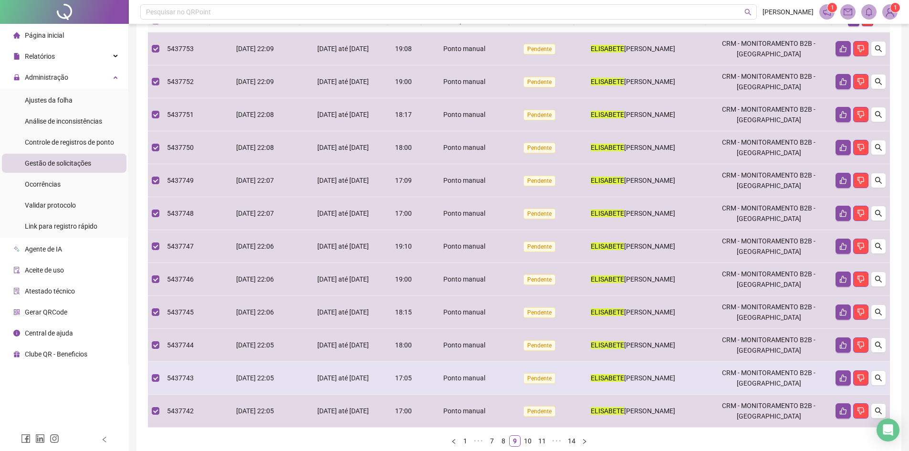
scroll to position [177, 0]
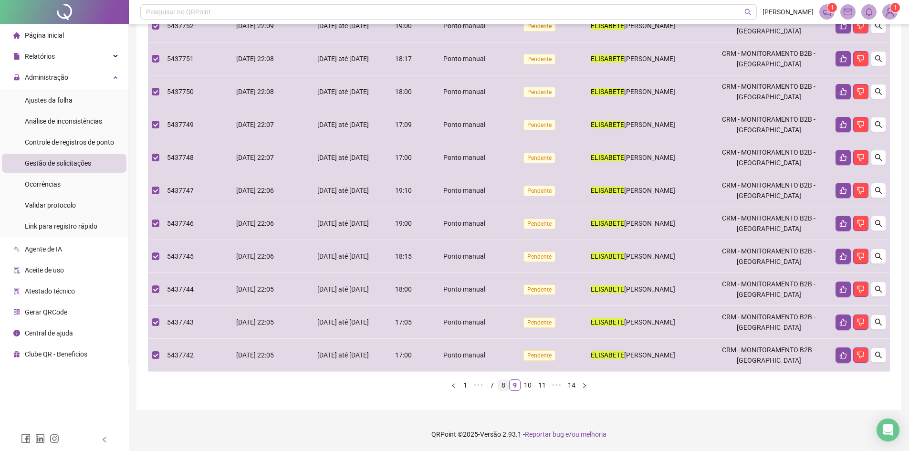
click at [503, 387] on link "8" at bounding box center [503, 385] width 10 height 10
click at [508, 387] on link "7" at bounding box center [505, 385] width 10 height 10
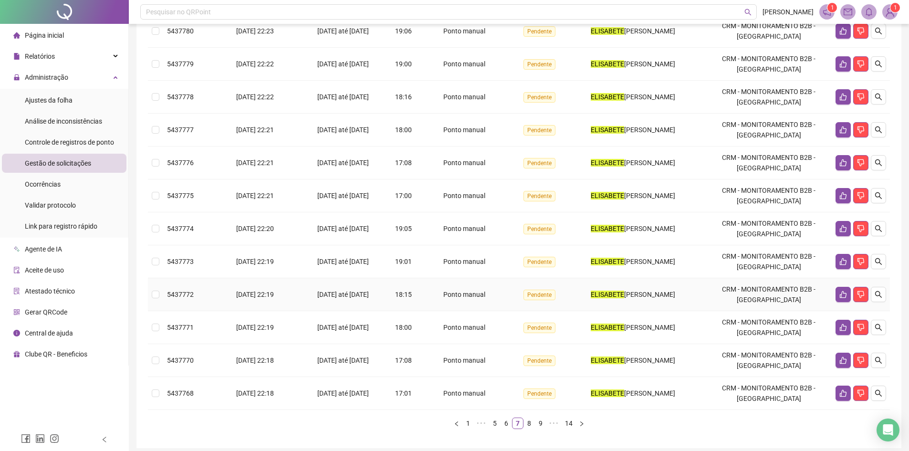
scroll to position [0, 0]
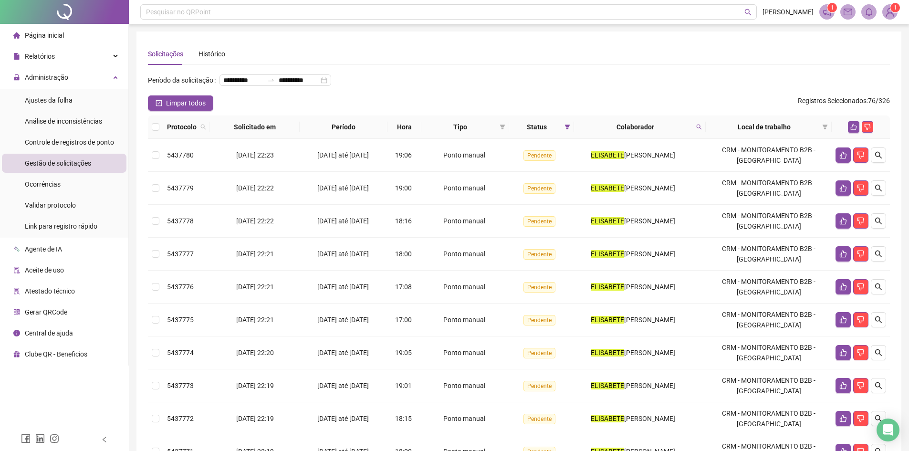
click at [151, 139] on th at bounding box center [155, 126] width 15 height 23
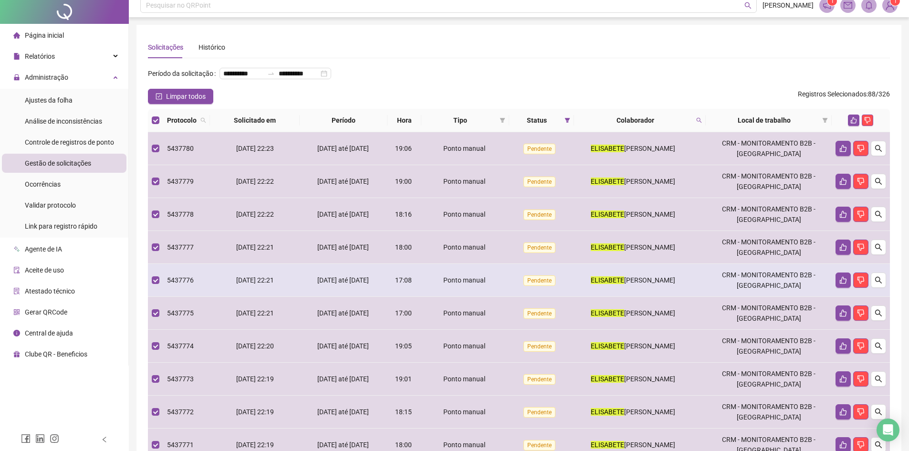
scroll to position [177, 0]
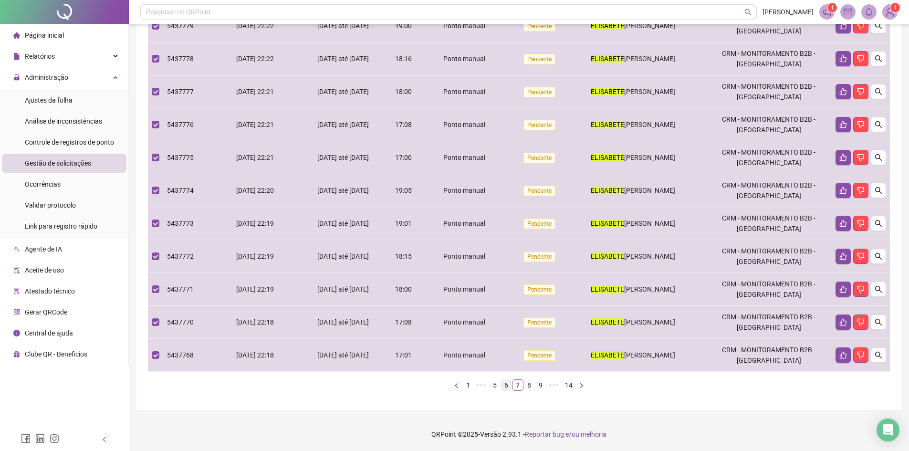
click at [507, 389] on link "6" at bounding box center [506, 385] width 10 height 10
click at [509, 385] on link "5" at bounding box center [506, 385] width 10 height 10
click at [506, 381] on link "4" at bounding box center [506, 385] width 10 height 10
click at [498, 387] on link "3" at bounding box center [498, 385] width 10 height 10
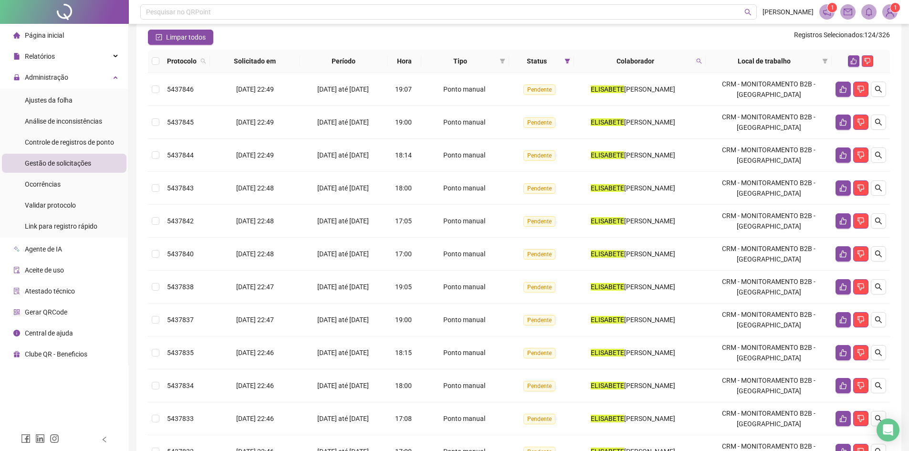
scroll to position [34, 0]
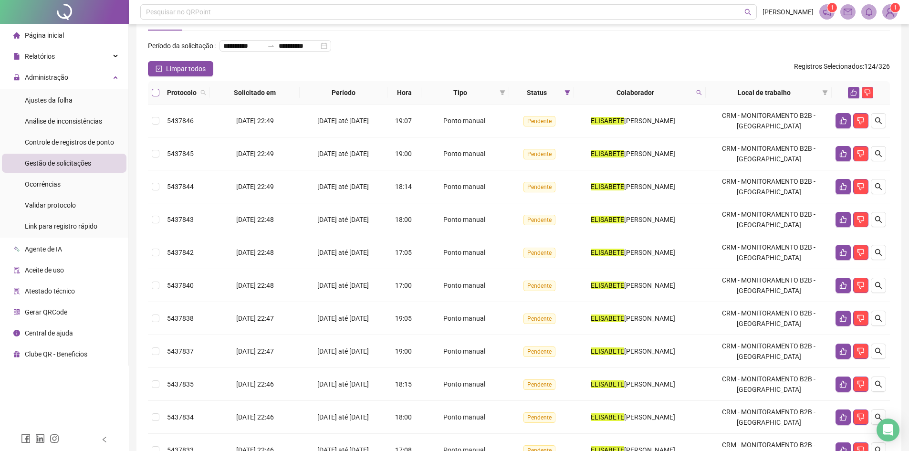
click at [154, 98] on label at bounding box center [156, 92] width 8 height 10
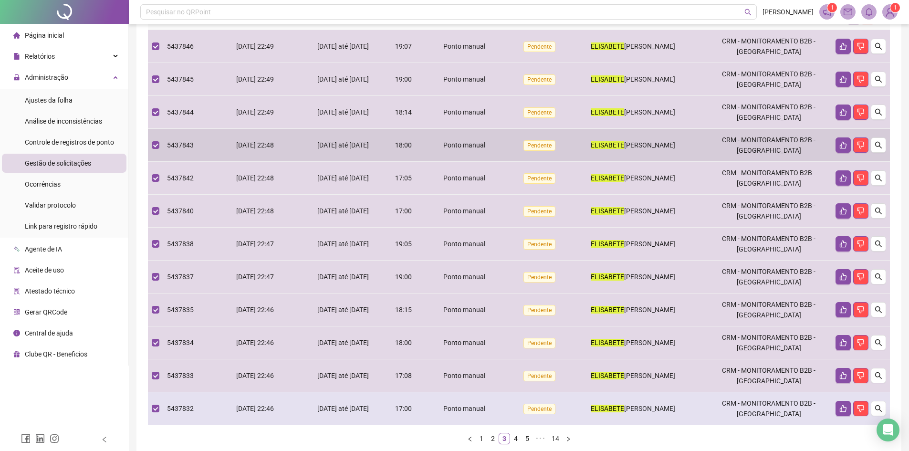
scroll to position [177, 0]
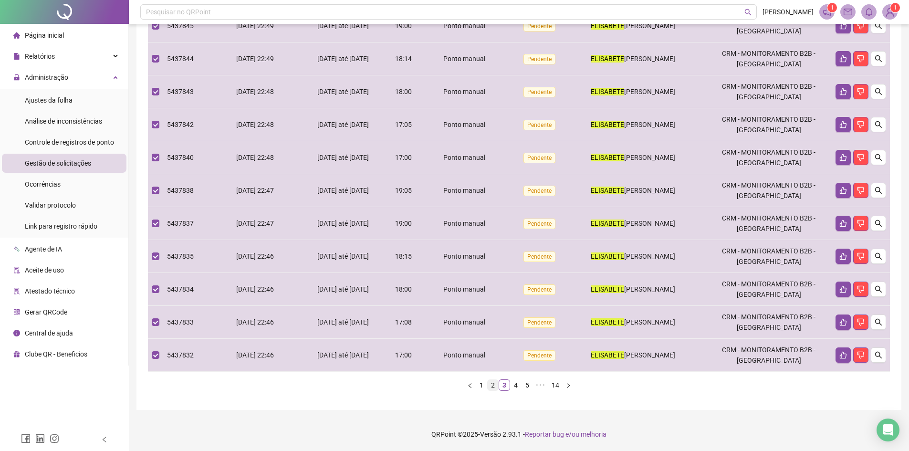
click at [496, 390] on link "2" at bounding box center [493, 385] width 10 height 10
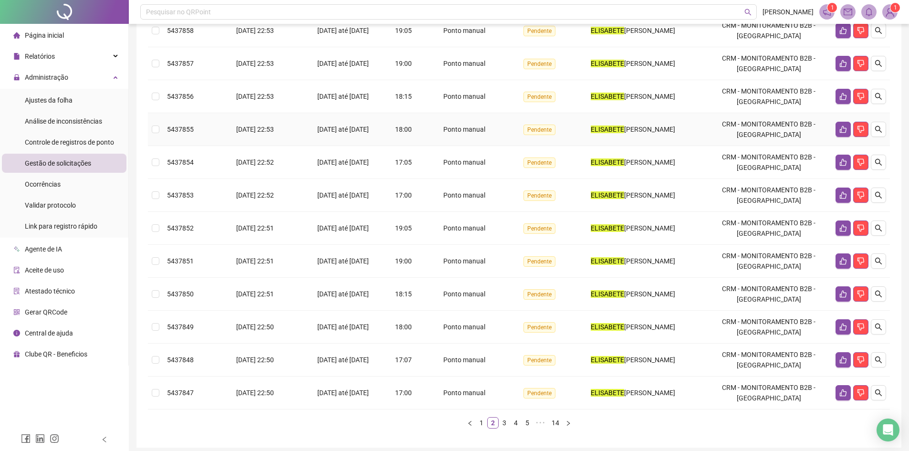
scroll to position [82, 0]
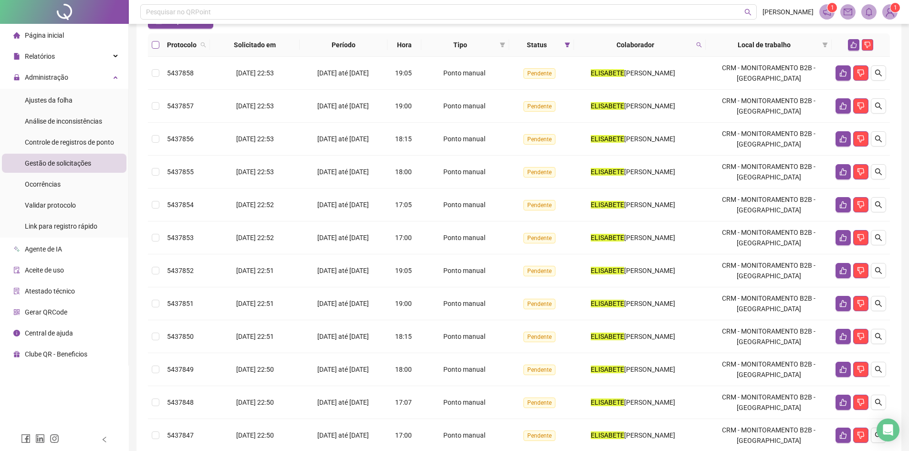
click at [154, 50] on label at bounding box center [156, 45] width 8 height 10
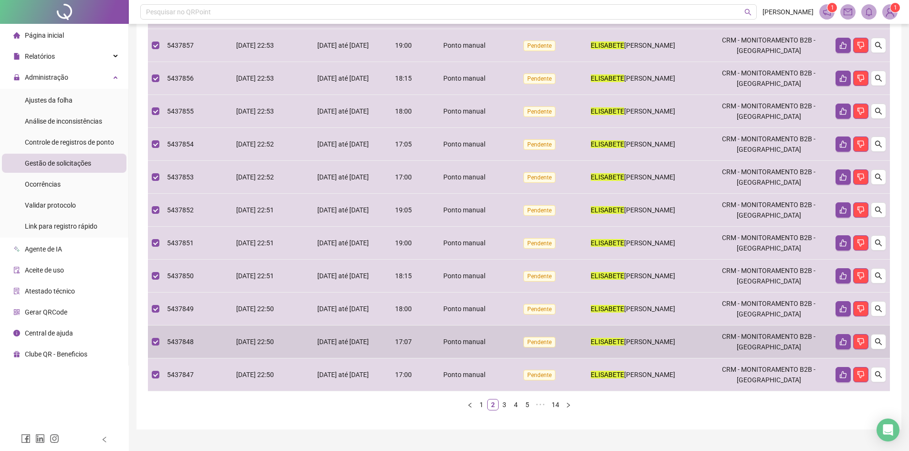
scroll to position [0, 0]
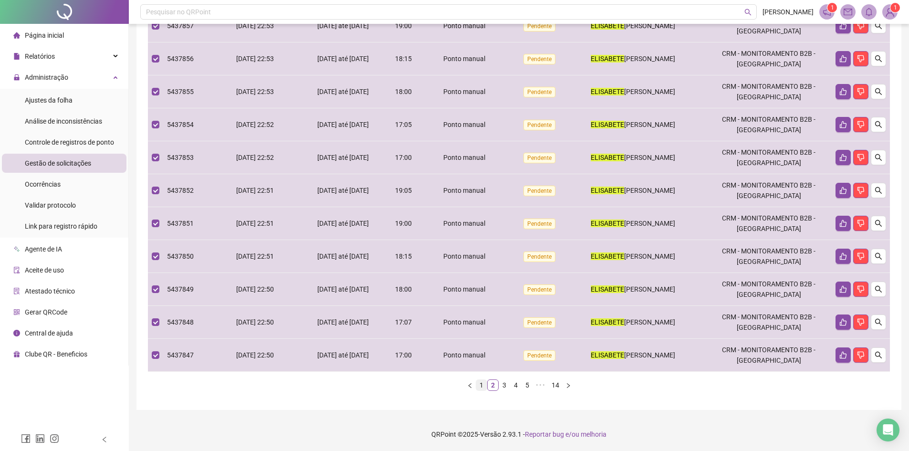
click at [482, 385] on link "1" at bounding box center [481, 385] width 10 height 10
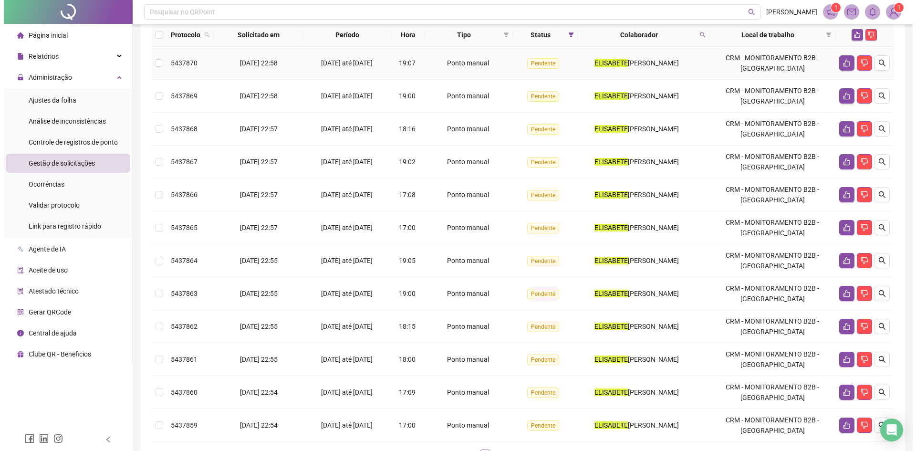
scroll to position [34, 0]
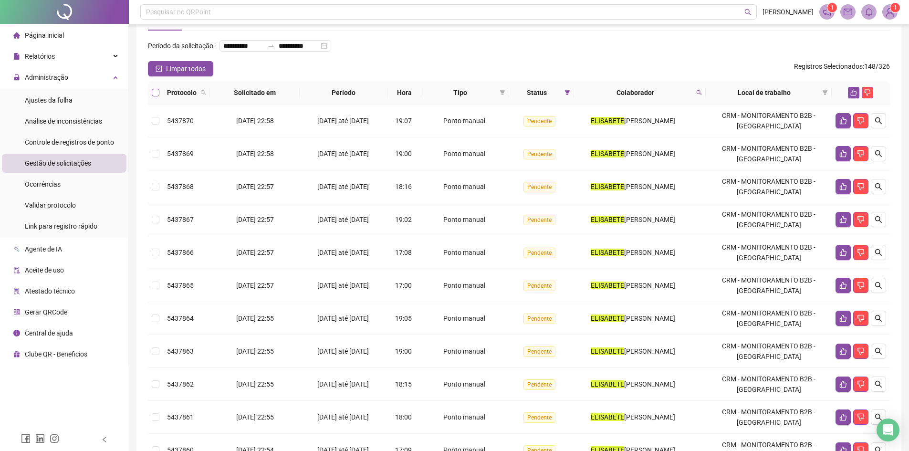
click at [153, 98] on label at bounding box center [156, 92] width 8 height 10
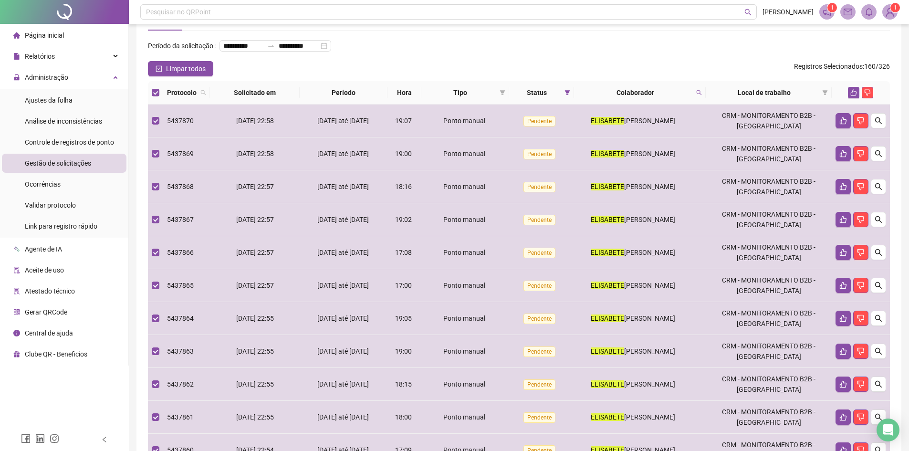
click at [860, 98] on div at bounding box center [860, 92] width 51 height 11
click at [856, 96] on icon "like" at bounding box center [853, 92] width 7 height 7
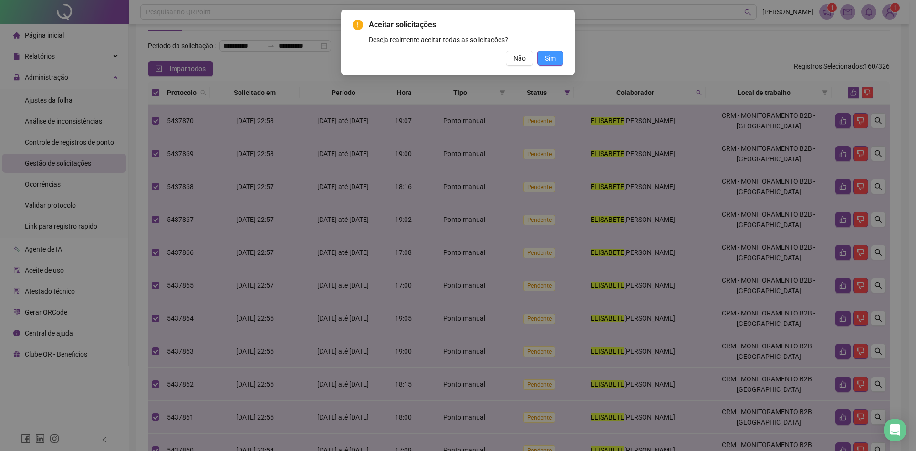
click at [556, 57] on button "Sim" at bounding box center [550, 58] width 26 height 15
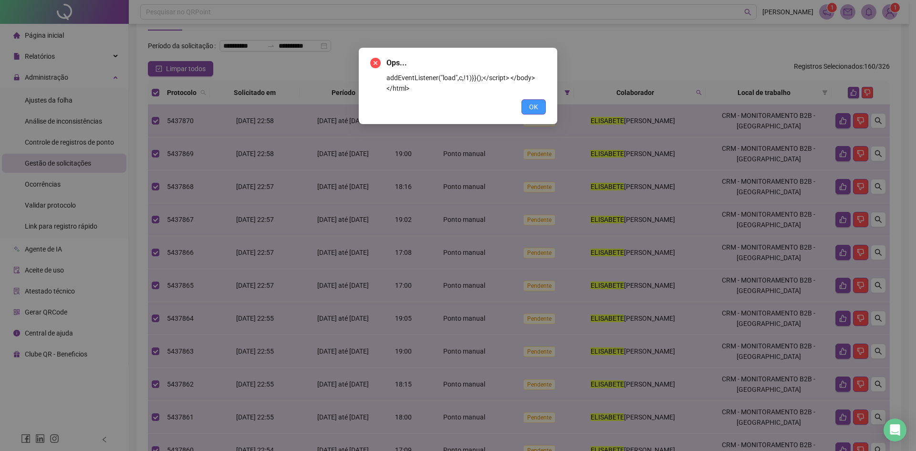
click at [531, 109] on span "OK" at bounding box center [533, 107] width 9 height 10
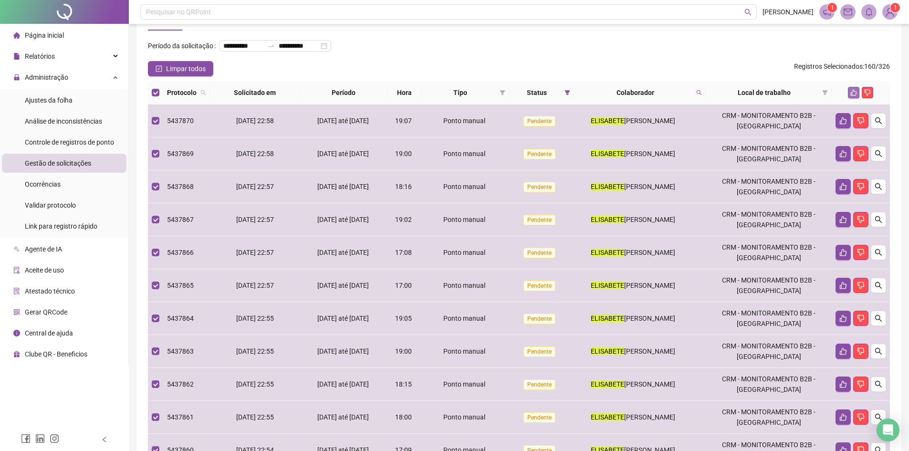
click at [853, 98] on button "button" at bounding box center [853, 92] width 11 height 11
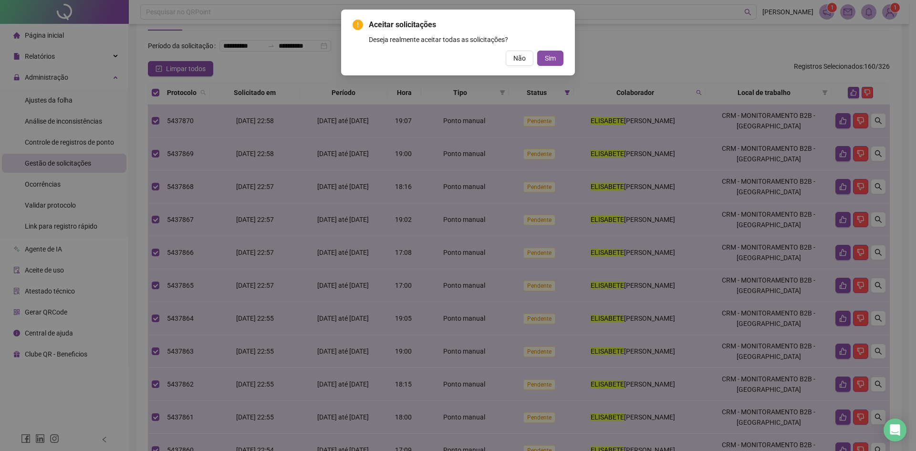
click at [852, 108] on div "Aceitar solicitações Deseja realmente aceitar todas as solicitações? Não Sim" at bounding box center [458, 225] width 916 height 451
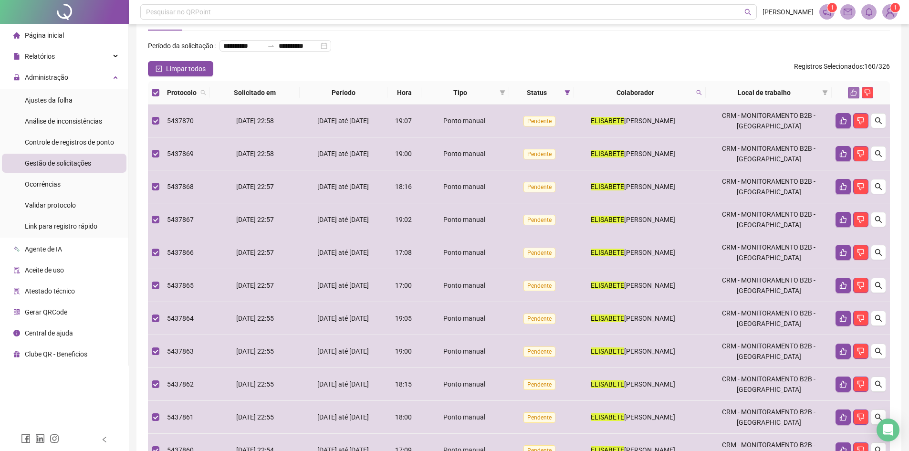
click at [851, 96] on icon "like" at bounding box center [853, 92] width 7 height 7
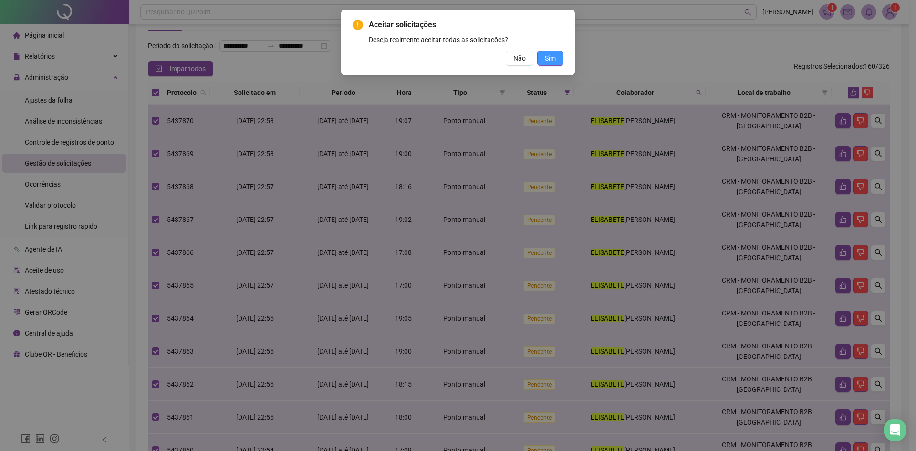
click at [553, 55] on span "Sim" at bounding box center [550, 58] width 11 height 10
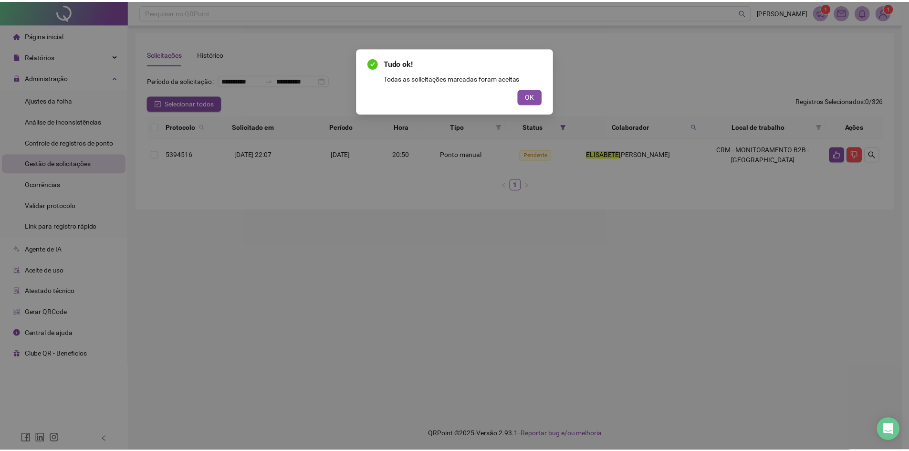
scroll to position [0, 0]
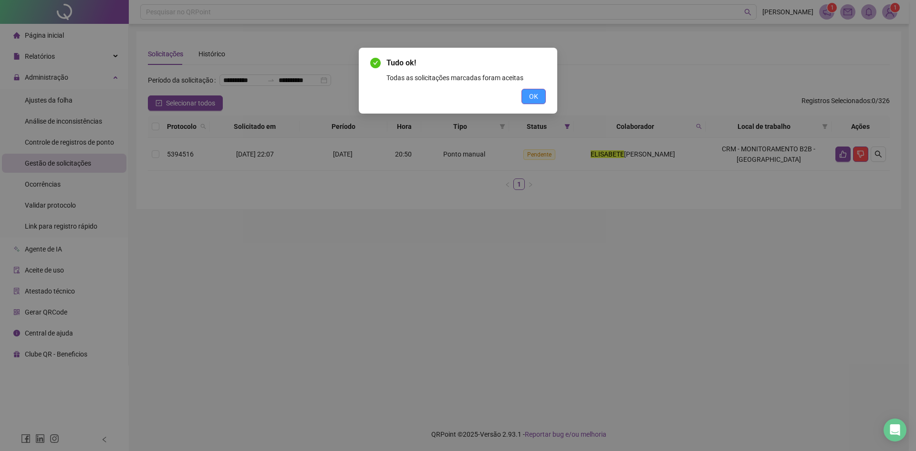
click at [523, 94] on button "OK" at bounding box center [534, 96] width 24 height 15
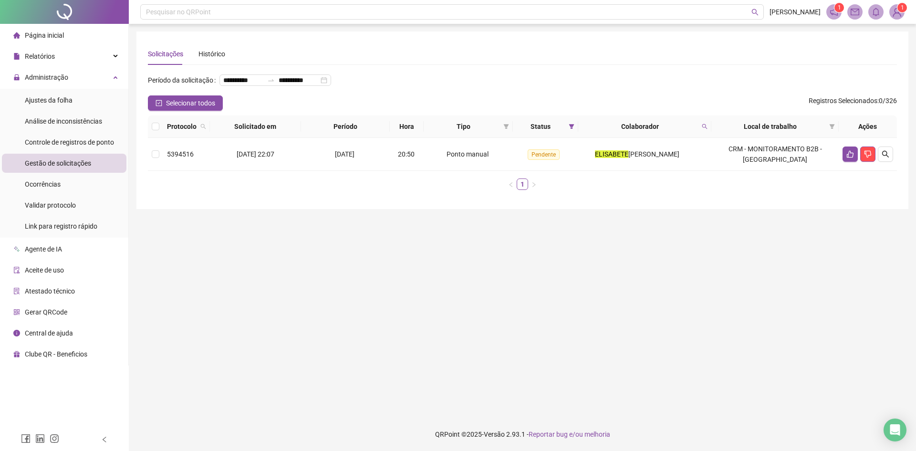
click at [649, 246] on main "**********" at bounding box center [522, 220] width 772 height 378
click at [430, 159] on div "Ponto manual" at bounding box center [468, 154] width 81 height 10
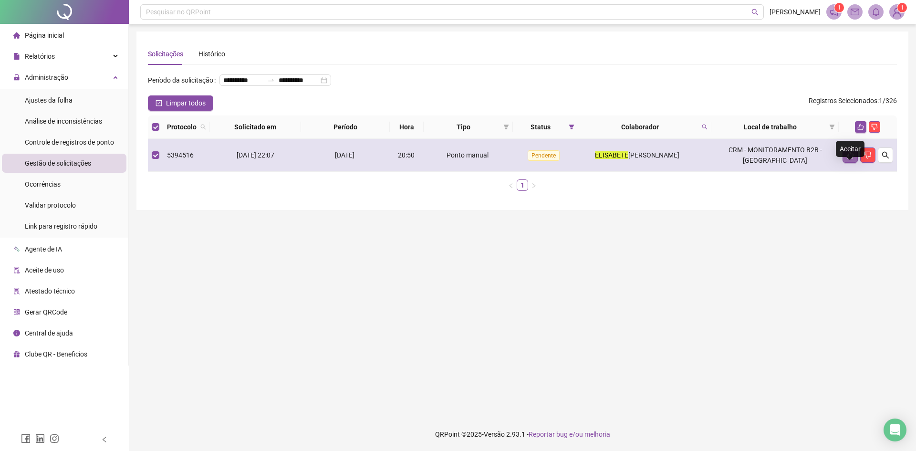
click at [846, 163] on button "button" at bounding box center [850, 154] width 15 height 15
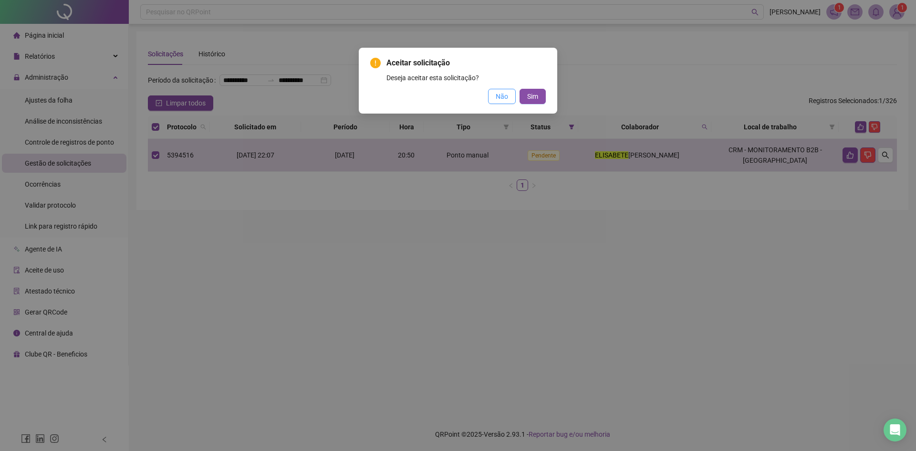
click at [501, 100] on span "Não" at bounding box center [502, 96] width 12 height 10
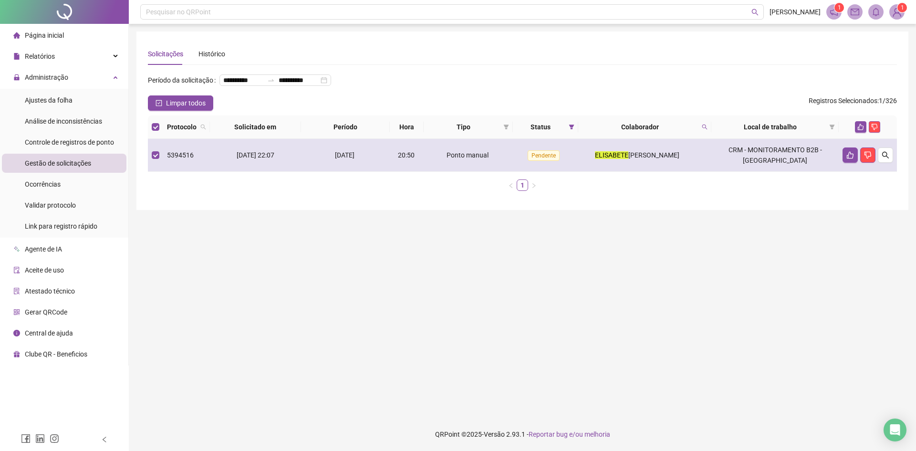
click at [424, 172] on td "20:50" at bounding box center [407, 155] width 34 height 33
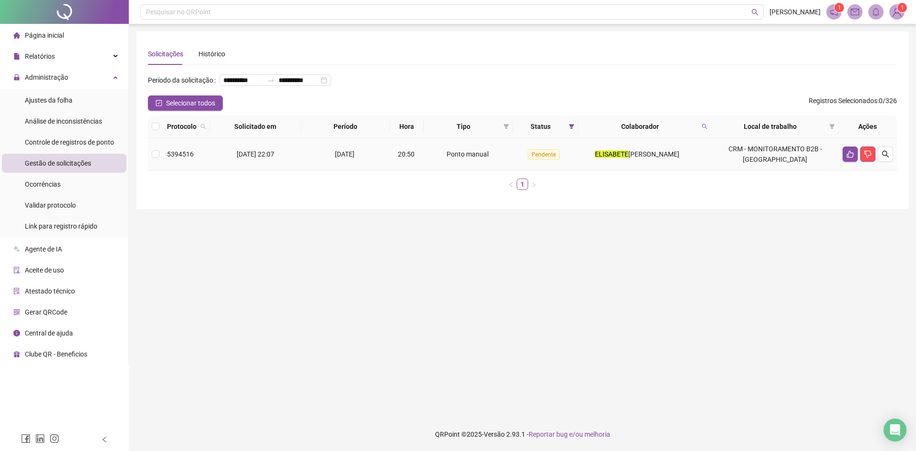
click at [423, 169] on td "20:50" at bounding box center [407, 154] width 34 height 33
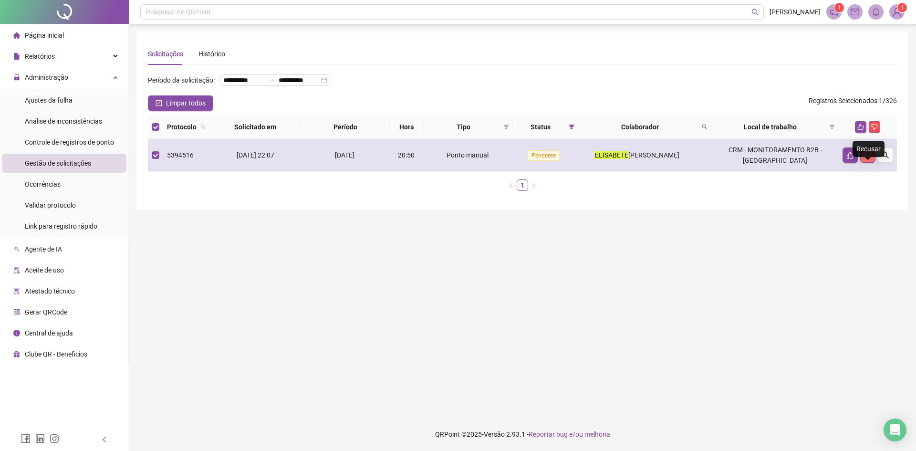
click at [867, 163] on button "button" at bounding box center [867, 154] width 15 height 15
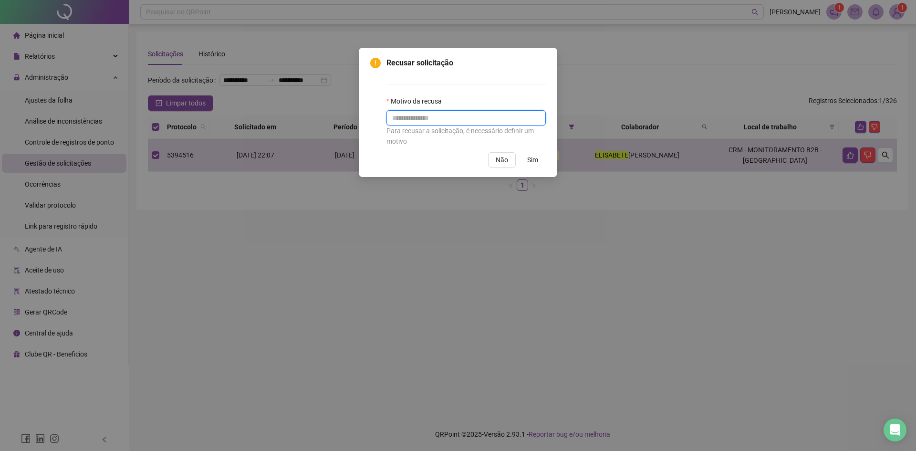
click at [465, 118] on input "text" at bounding box center [465, 117] width 159 height 15
drag, startPoint x: 495, startPoint y: 157, endPoint x: 494, endPoint y: 125, distance: 32.5
click at [502, 127] on div "Recusar solicitação Motivo da recusa Para recusar a solicitação, é necessário d…" at bounding box center [458, 112] width 176 height 110
click at [494, 125] on input "text" at bounding box center [465, 117] width 159 height 15
type input "**********"
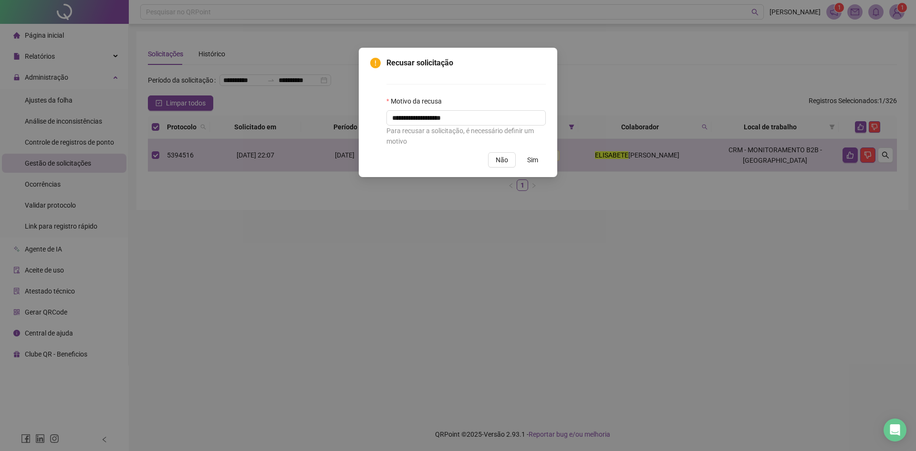
click at [532, 164] on span "Sim" at bounding box center [532, 160] width 11 height 10
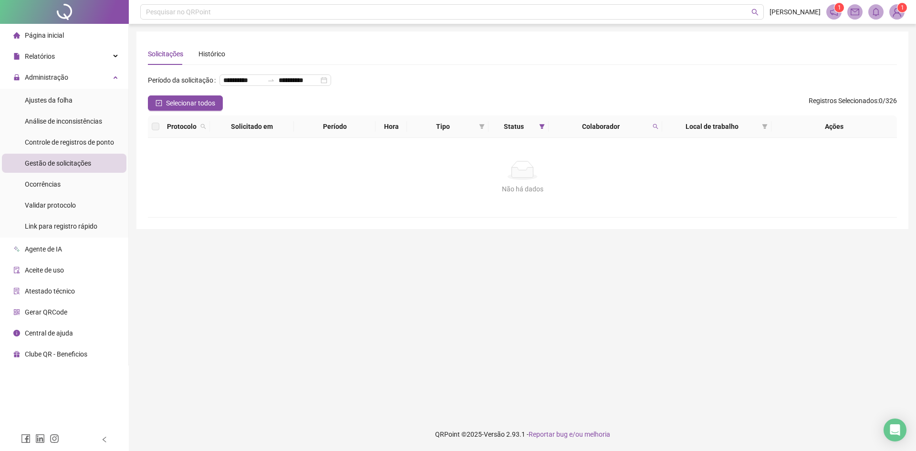
drag, startPoint x: 263, startPoint y: 289, endPoint x: 263, endPoint y: 268, distance: 21.5
click at [263, 289] on main "**********" at bounding box center [522, 220] width 772 height 378
click at [648, 132] on span "Colaborador" at bounding box center [601, 126] width 96 height 10
click at [651, 132] on div "Colaborador" at bounding box center [606, 126] width 106 height 10
click at [647, 132] on span "Colaborador" at bounding box center [601, 126] width 96 height 10
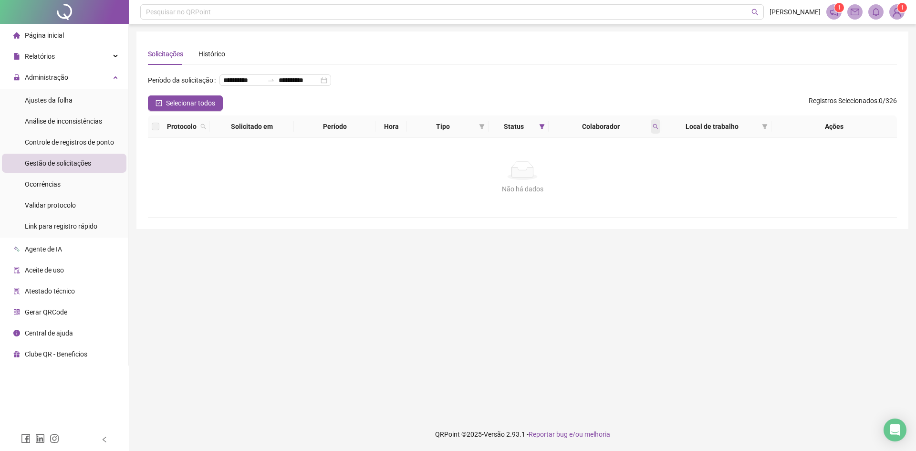
click at [657, 129] on icon "search" at bounding box center [656, 127] width 6 height 6
click at [597, 180] on span "Buscar" at bounding box center [593, 179] width 21 height 10
click at [659, 134] on span at bounding box center [656, 126] width 10 height 14
click at [652, 134] on span at bounding box center [656, 126] width 10 height 14
click at [651, 134] on span at bounding box center [656, 126] width 10 height 14
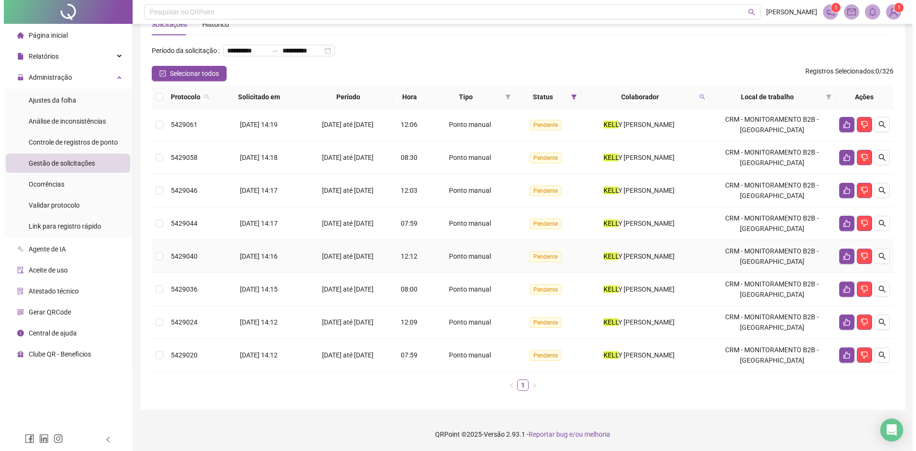
scroll to position [45, 0]
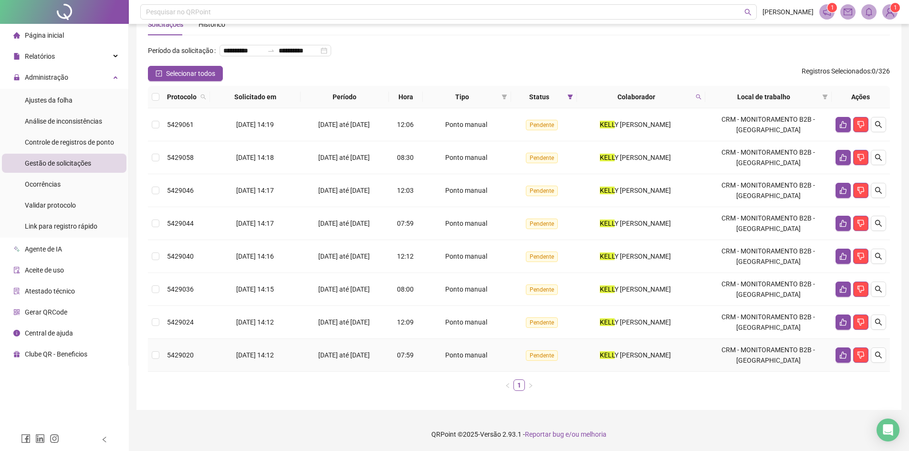
click at [384, 360] on div "[DATE] até [DATE]" at bounding box center [344, 355] width 81 height 10
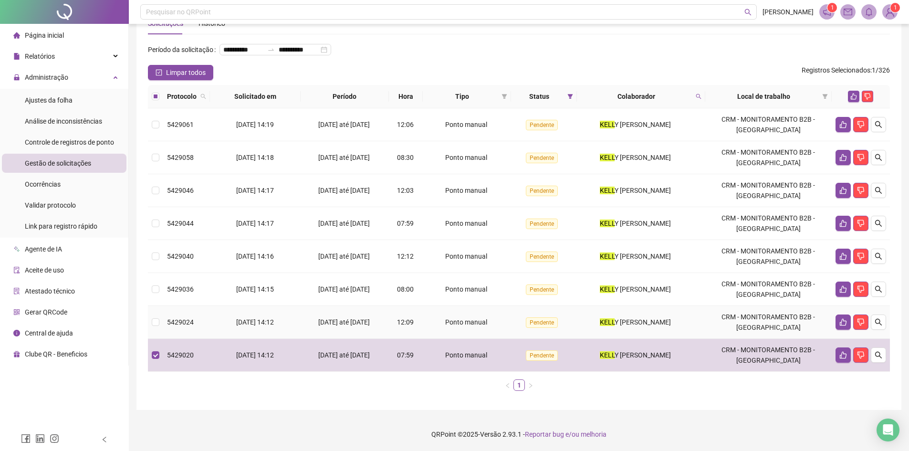
click at [379, 323] on div "[DATE] até [DATE]" at bounding box center [344, 322] width 81 height 10
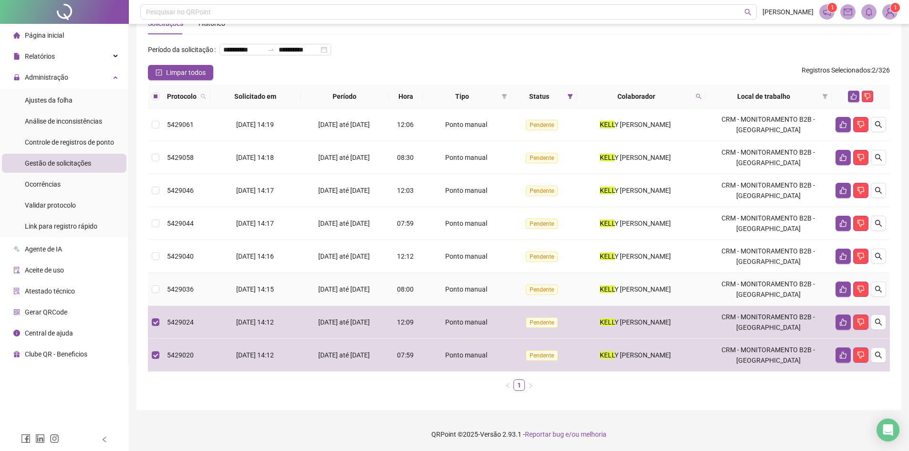
click at [367, 289] on div "[DATE] até [DATE]" at bounding box center [344, 289] width 81 height 10
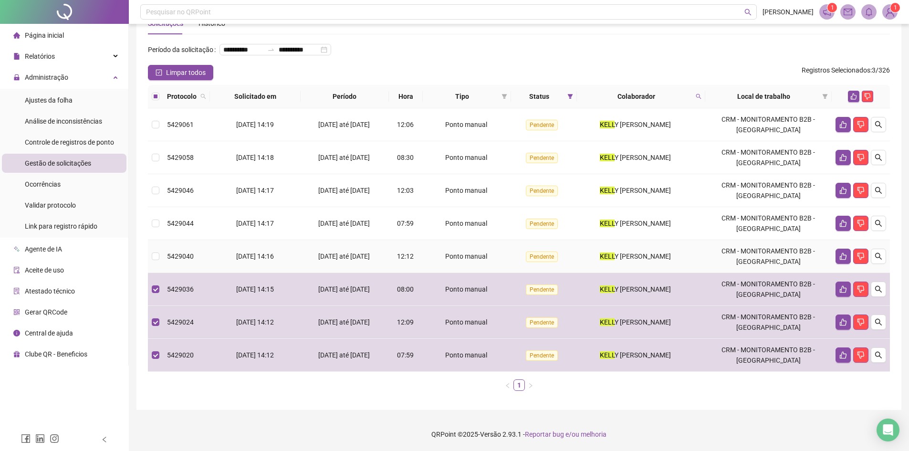
click at [365, 258] on div "[DATE] até [DATE]" at bounding box center [344, 256] width 81 height 10
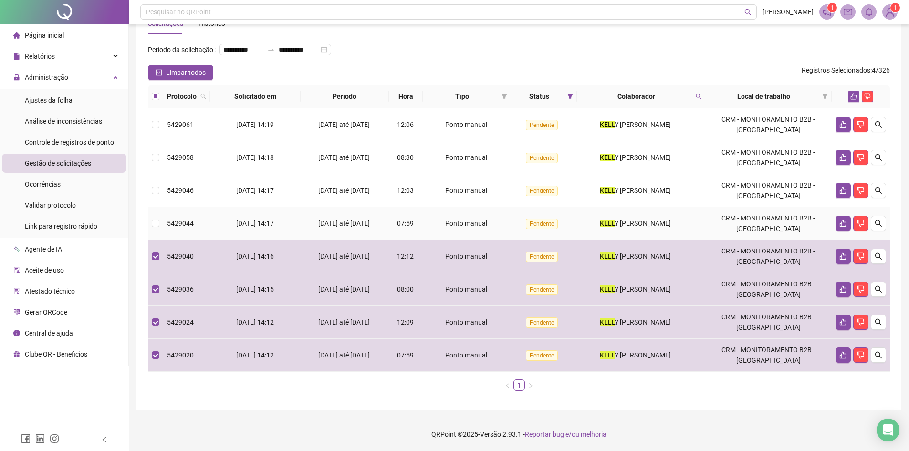
click at [380, 223] on div "[DATE] até [DATE]" at bounding box center [344, 223] width 81 height 10
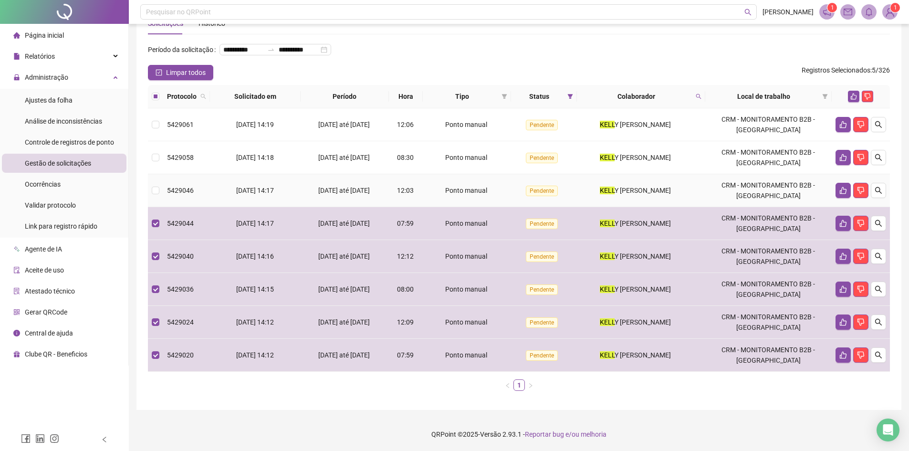
click at [368, 194] on div "[DATE] até [DATE]" at bounding box center [344, 190] width 81 height 10
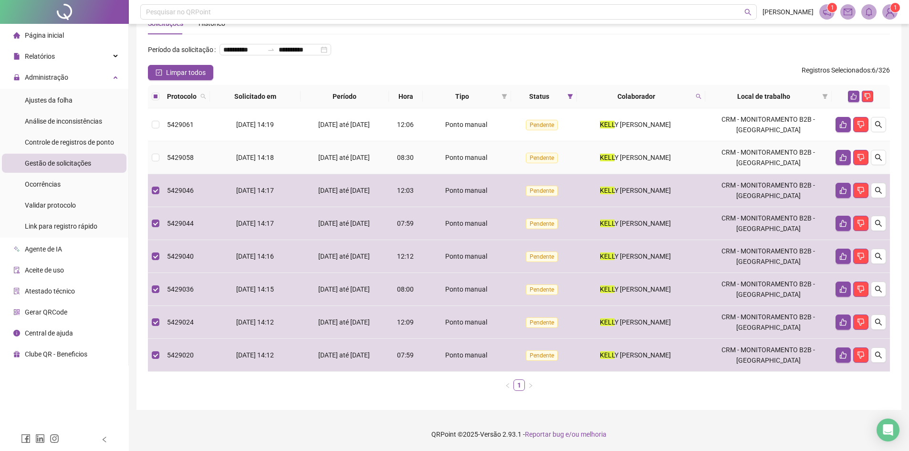
click at [360, 162] on div "[DATE] até [DATE]" at bounding box center [344, 157] width 81 height 10
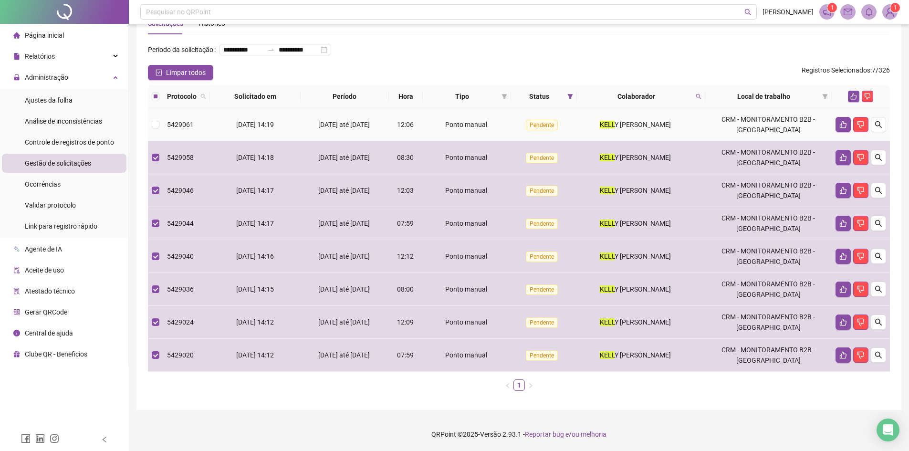
click at [350, 114] on td "[DATE] até [DATE]" at bounding box center [345, 124] width 88 height 33
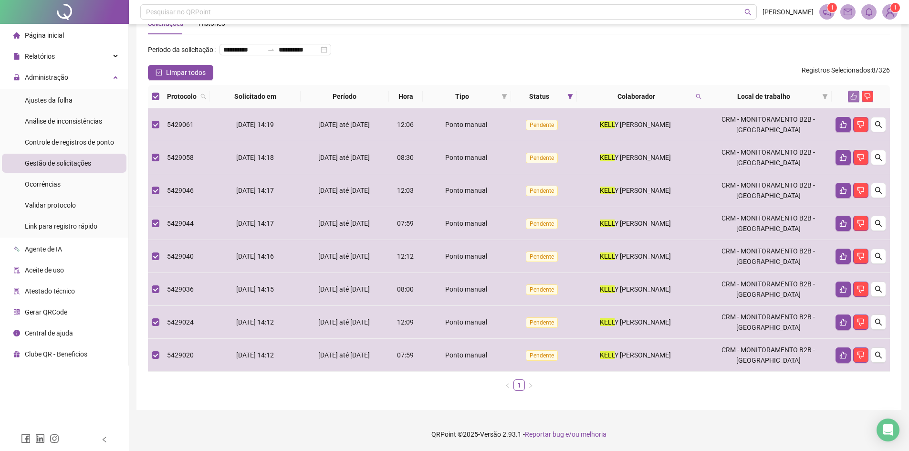
click at [852, 99] on icon "like" at bounding box center [854, 97] width 6 height 6
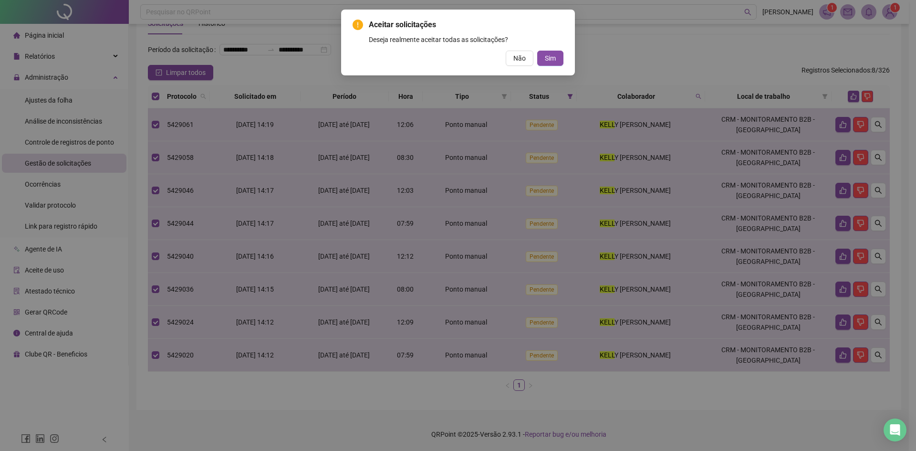
click at [564, 63] on div "Aceitar solicitações Deseja realmente aceitar todas as solicitações? Não Sim" at bounding box center [458, 43] width 234 height 66
click at [552, 61] on span "Sim" at bounding box center [550, 58] width 11 height 10
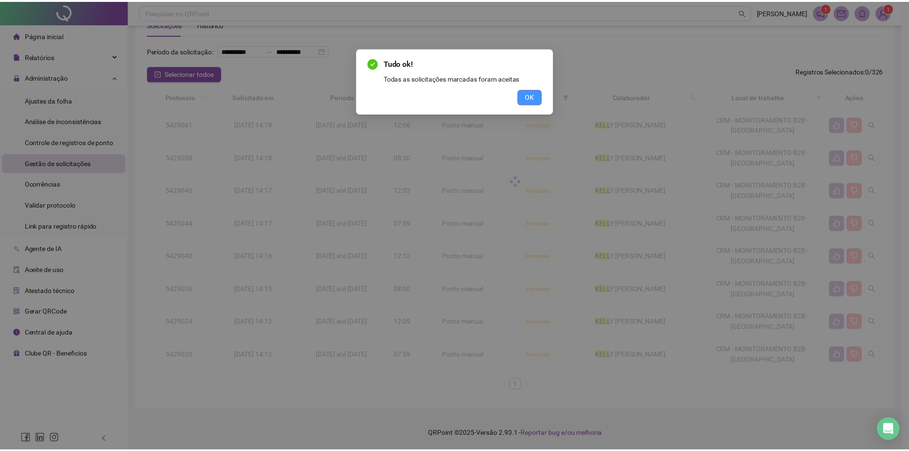
scroll to position [0, 0]
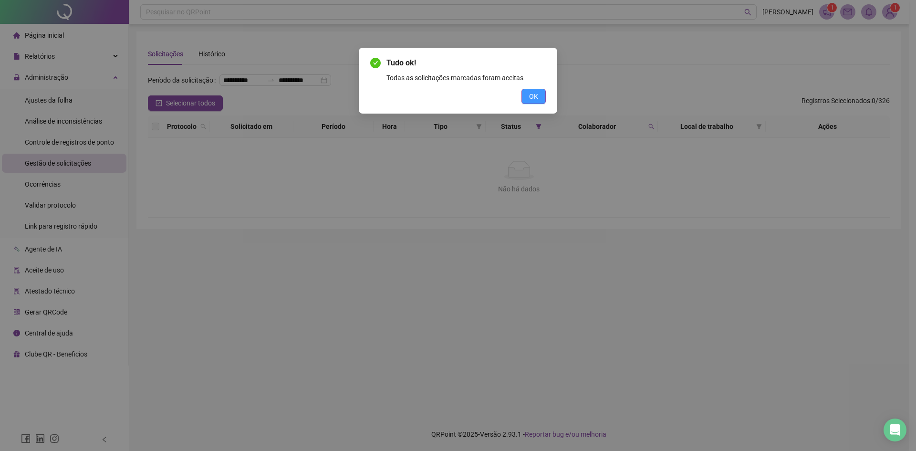
click at [533, 100] on span "OK" at bounding box center [533, 96] width 9 height 10
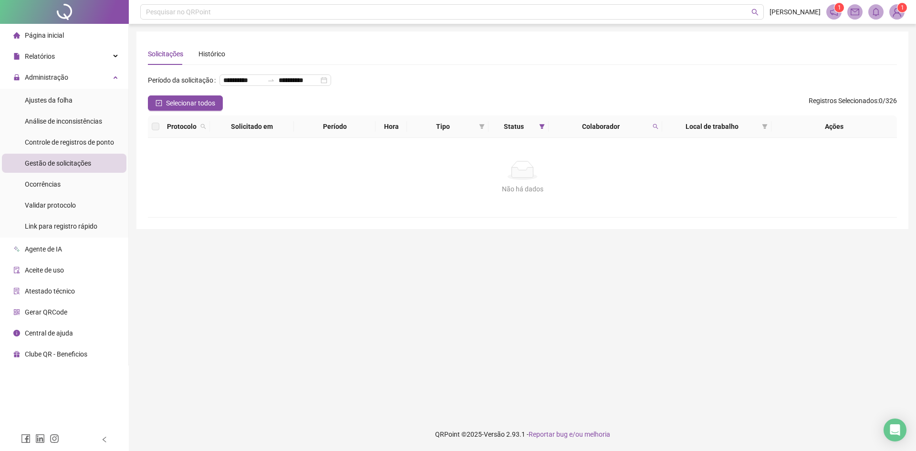
drag, startPoint x: 233, startPoint y: 280, endPoint x: 228, endPoint y: 272, distance: 9.5
click at [233, 280] on main "**********" at bounding box center [522, 220] width 772 height 378
click at [655, 129] on icon "search" at bounding box center [656, 127] width 6 height 6
click at [589, 181] on span "Buscar" at bounding box center [593, 179] width 21 height 10
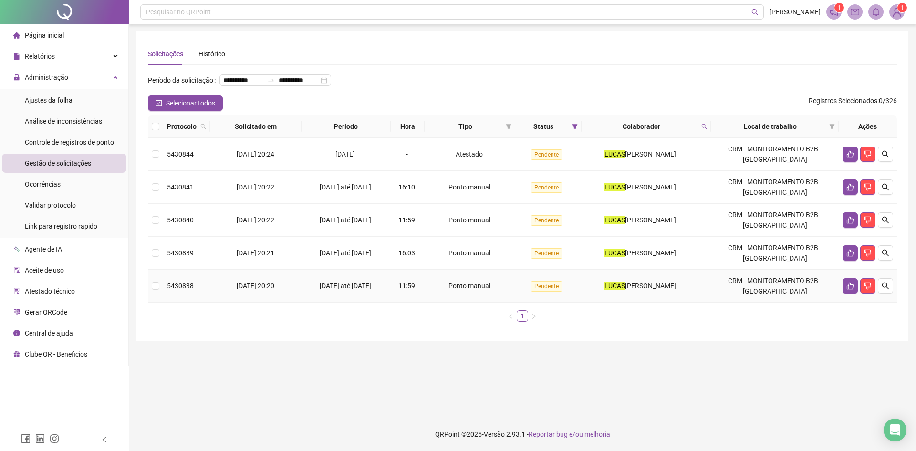
click at [371, 290] on span "[DATE] até [DATE]" at bounding box center [346, 286] width 52 height 8
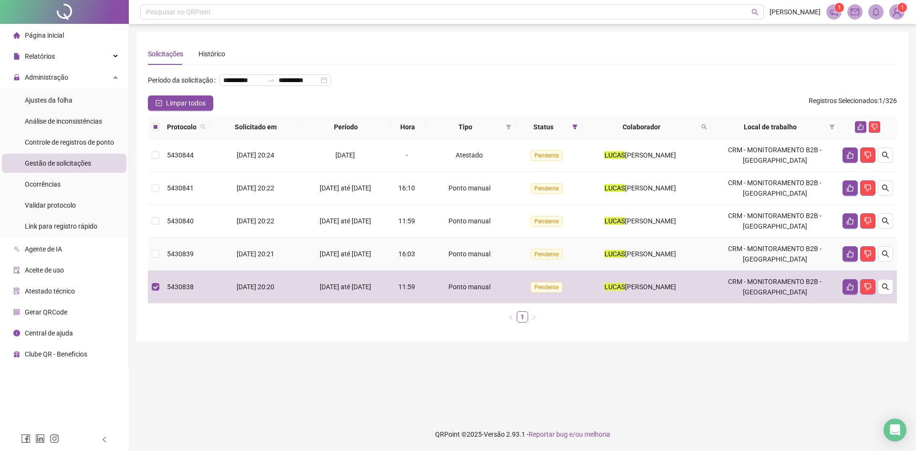
click at [370, 258] on span "[DATE] até [DATE]" at bounding box center [346, 254] width 52 height 8
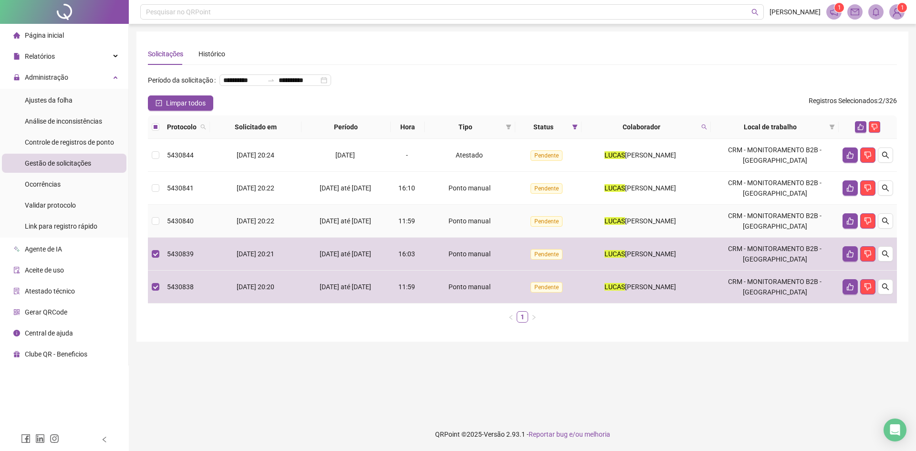
click at [371, 225] on span "[DATE] até [DATE]" at bounding box center [346, 221] width 52 height 8
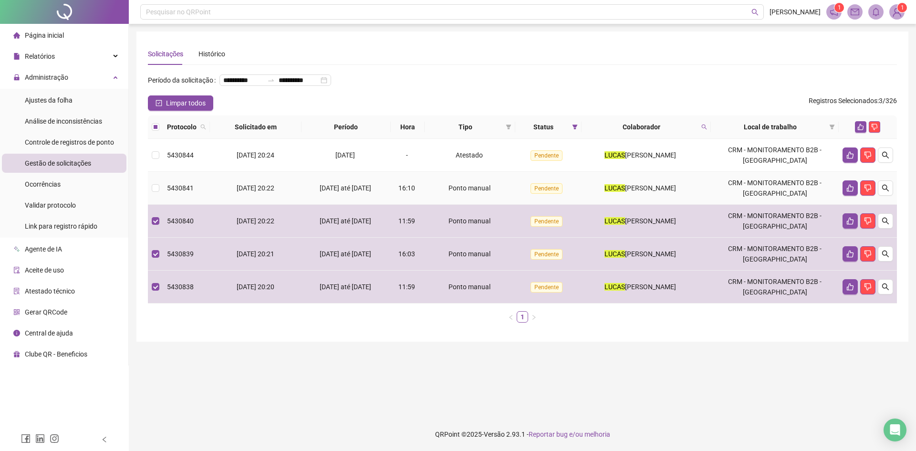
click at [360, 205] on td "[DATE] até [DATE]" at bounding box center [346, 188] width 89 height 33
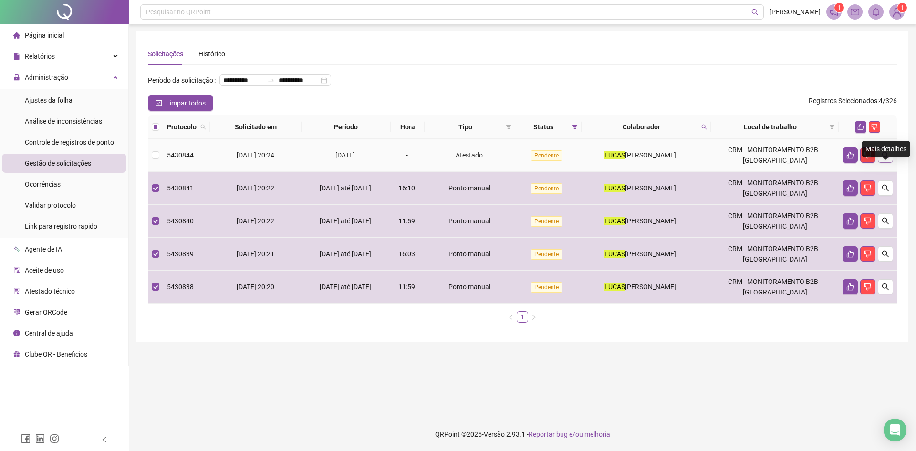
click at [886, 159] on icon "search" at bounding box center [886, 155] width 8 height 8
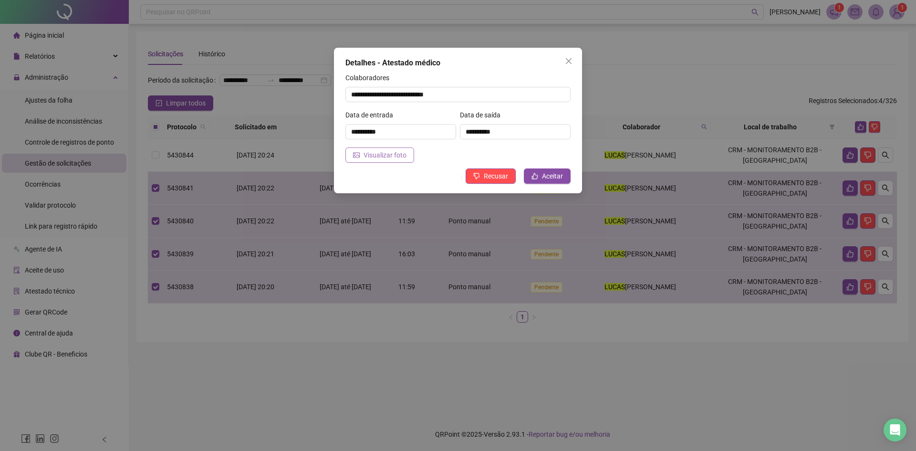
click at [397, 158] on span "Visualizar foto" at bounding box center [385, 155] width 43 height 10
click at [558, 176] on span "Aceitar" at bounding box center [552, 176] width 21 height 10
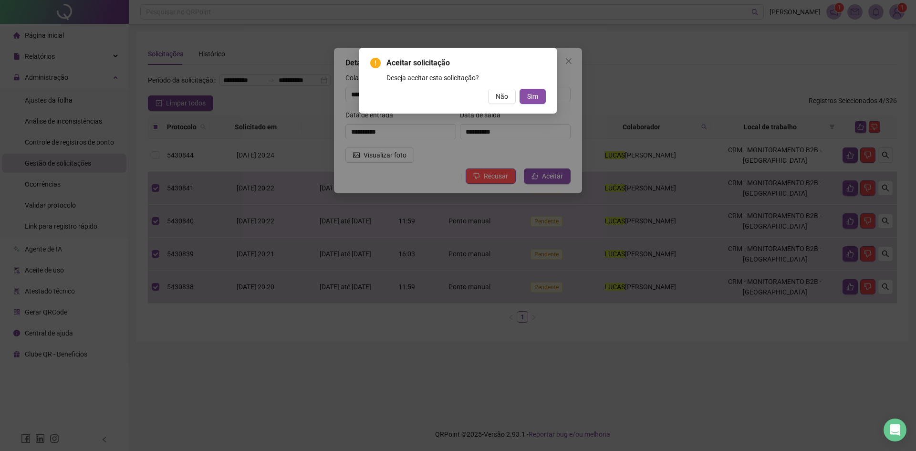
click at [533, 106] on div "Aceitar solicitação Deseja aceitar esta solicitação? Não Sim" at bounding box center [458, 81] width 198 height 66
click at [530, 99] on span "Sim" at bounding box center [532, 96] width 11 height 10
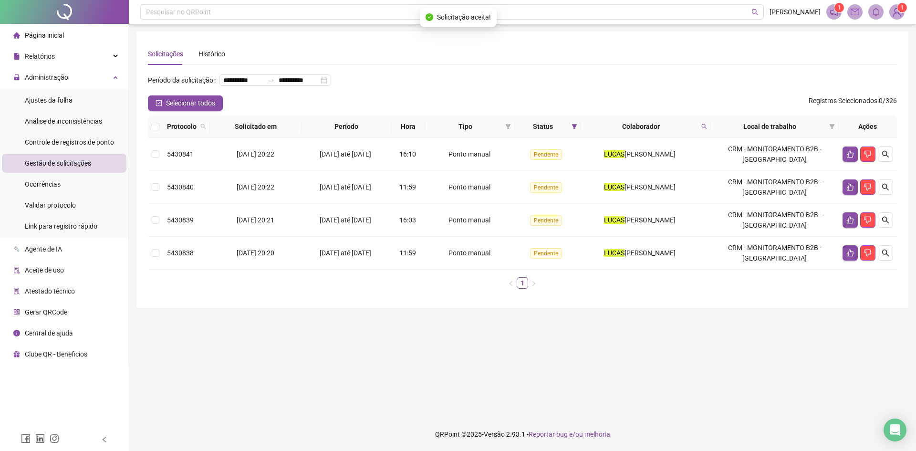
click at [159, 138] on th at bounding box center [155, 126] width 15 height 22
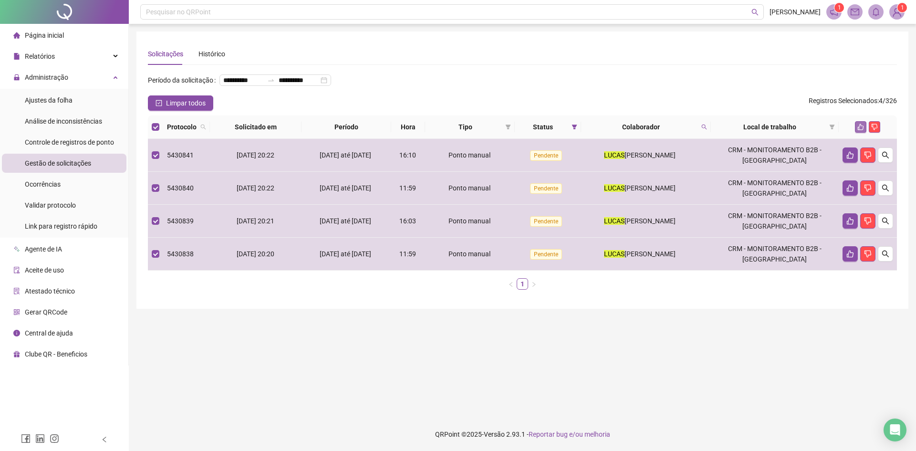
click at [862, 133] on button "button" at bounding box center [860, 126] width 11 height 11
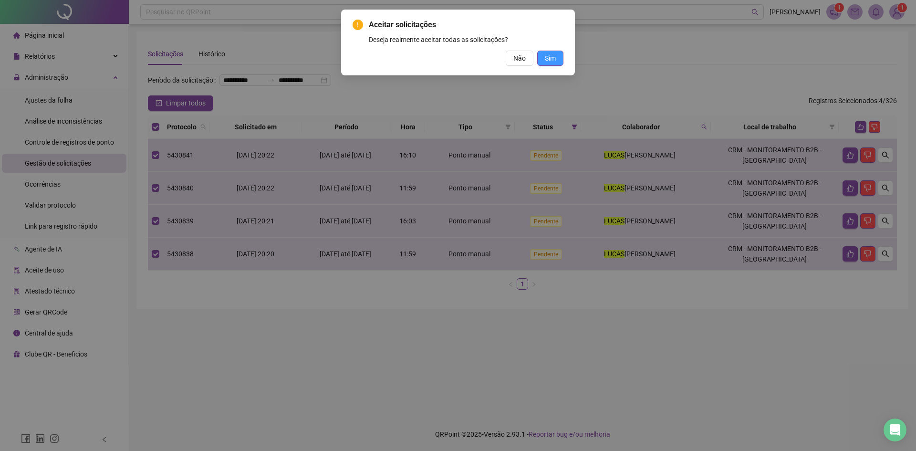
click at [550, 54] on span "Sim" at bounding box center [550, 58] width 11 height 10
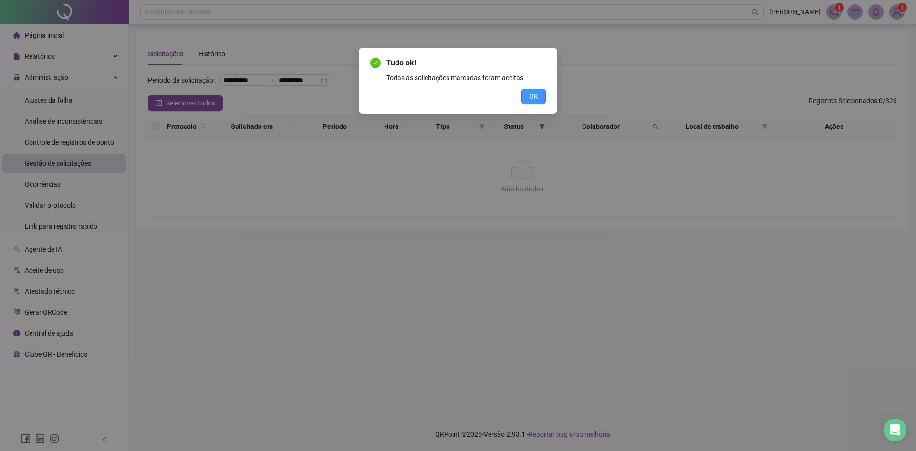
click at [529, 98] on button "OK" at bounding box center [534, 96] width 24 height 15
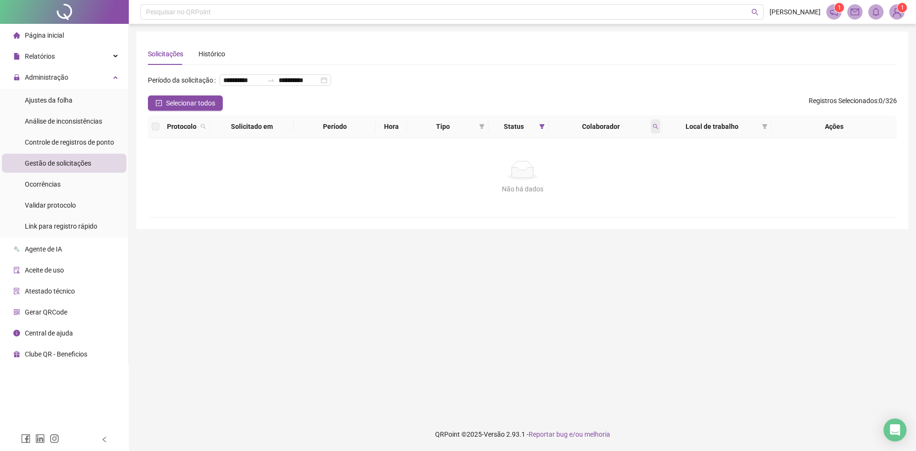
click at [659, 134] on span at bounding box center [656, 126] width 10 height 14
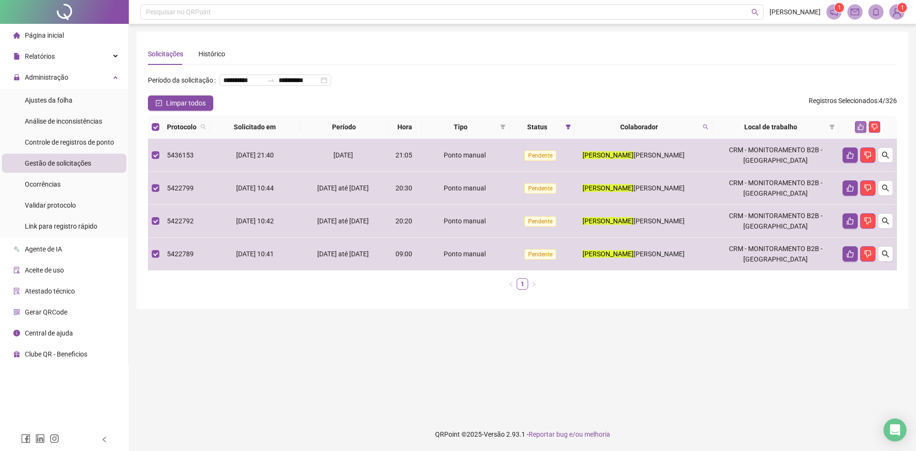
click at [864, 133] on button "button" at bounding box center [860, 126] width 11 height 11
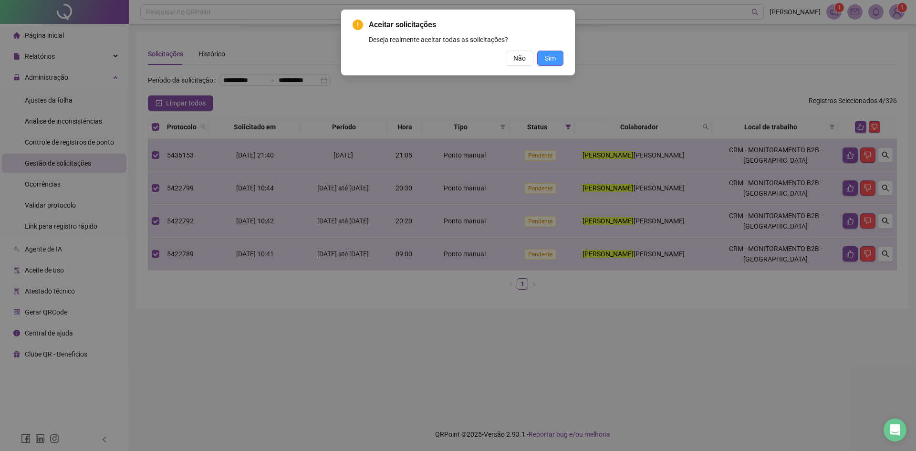
click at [557, 60] on button "Sim" at bounding box center [550, 58] width 26 height 15
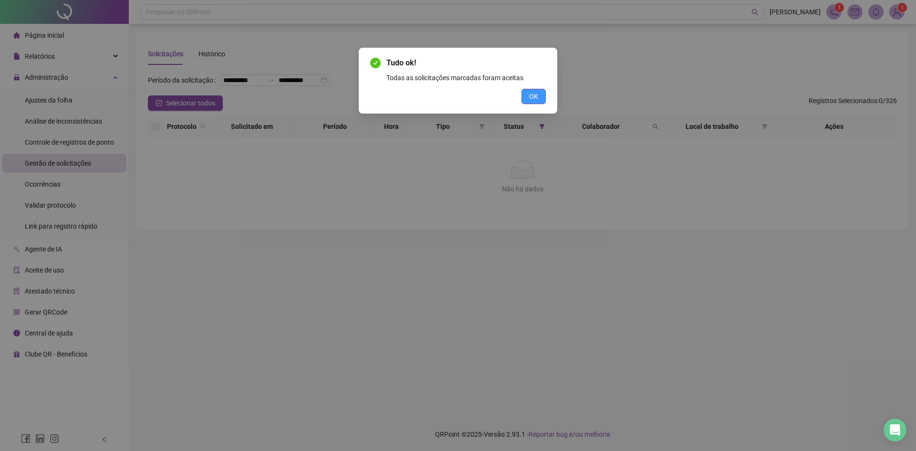
click at [538, 98] on span "OK" at bounding box center [533, 96] width 9 height 10
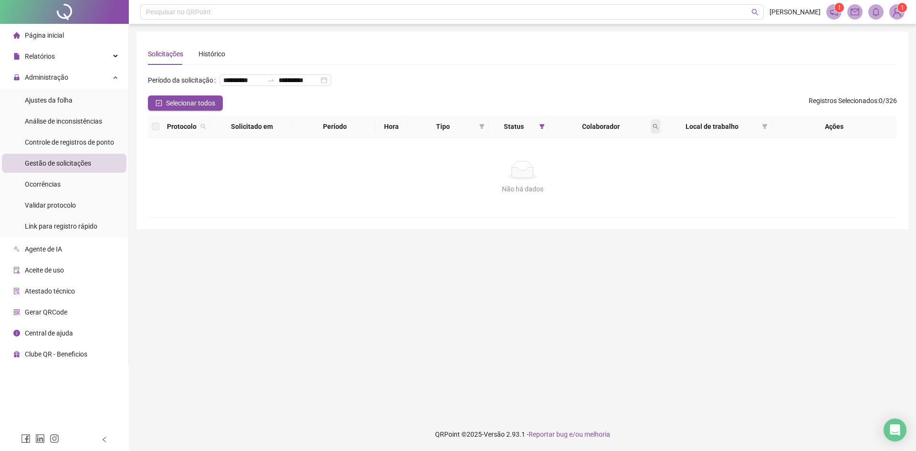
click at [660, 138] on th "Colaborador" at bounding box center [606, 126] width 114 height 22
click at [653, 129] on icon "search" at bounding box center [656, 127] width 6 height 6
click at [598, 181] on span "Buscar" at bounding box center [593, 179] width 21 height 10
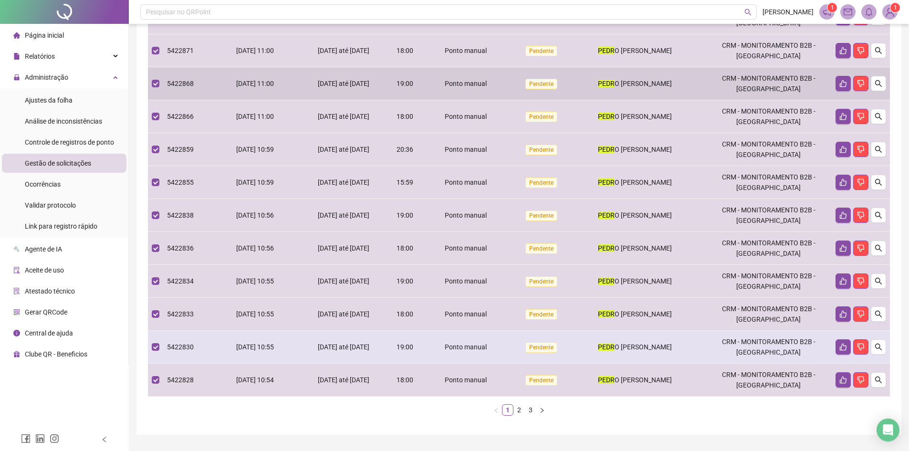
scroll to position [177, 0]
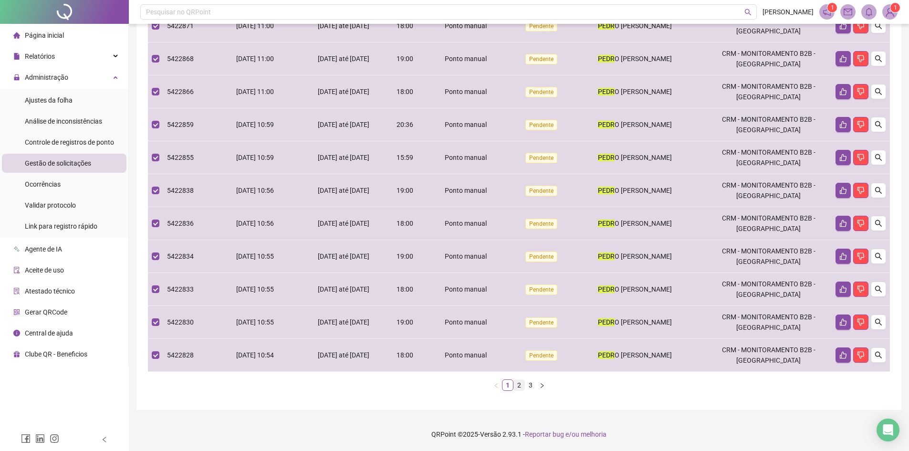
click at [521, 388] on link "2" at bounding box center [519, 385] width 10 height 10
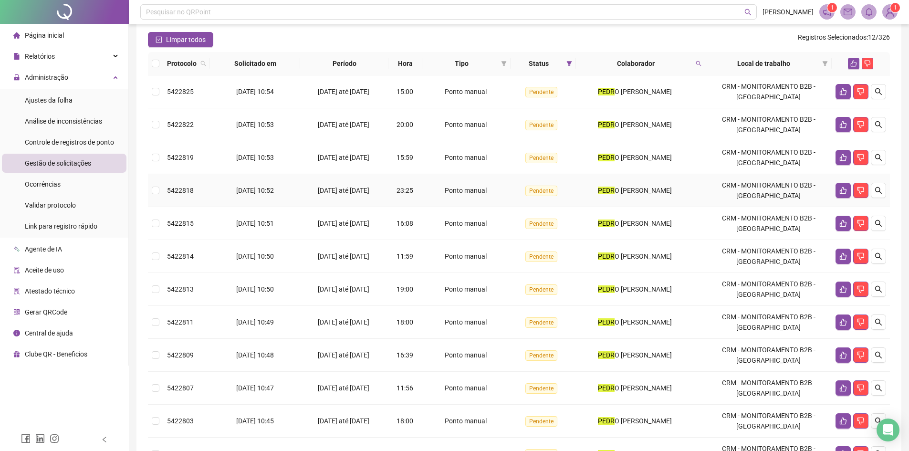
scroll to position [0, 0]
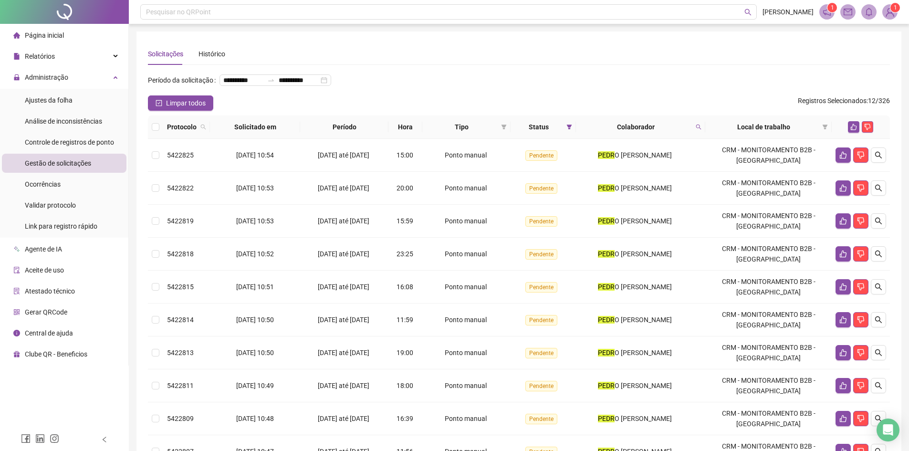
click at [150, 139] on th at bounding box center [155, 126] width 15 height 23
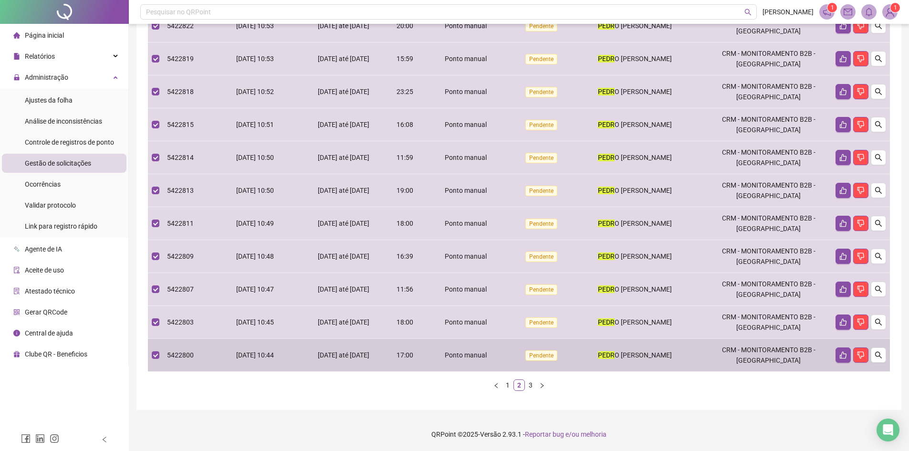
scroll to position [177, 0]
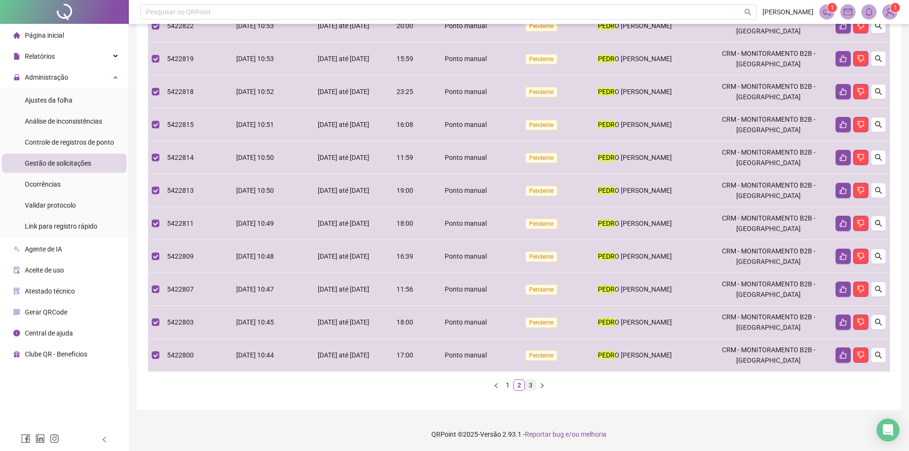
click at [529, 386] on link "3" at bounding box center [530, 385] width 10 height 10
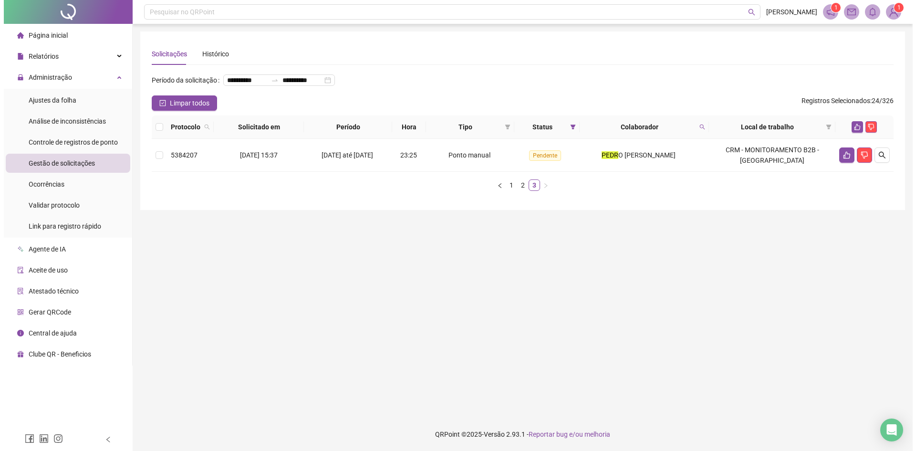
scroll to position [0, 0]
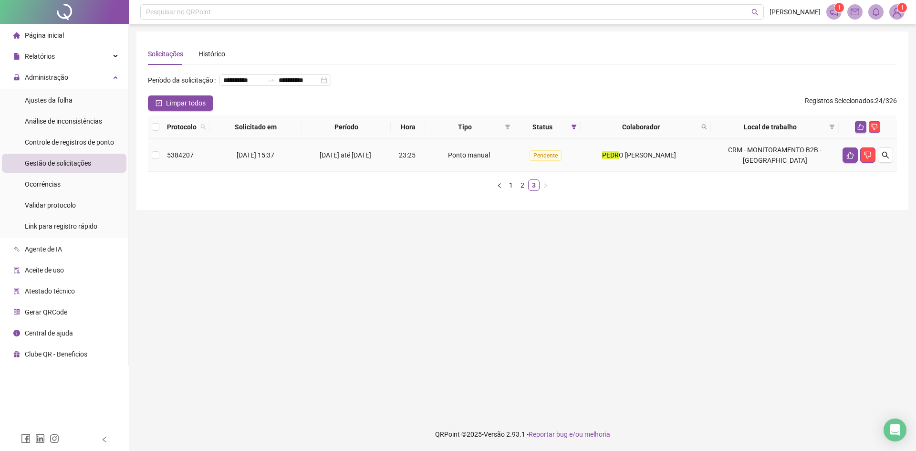
click at [161, 172] on td at bounding box center [155, 155] width 15 height 33
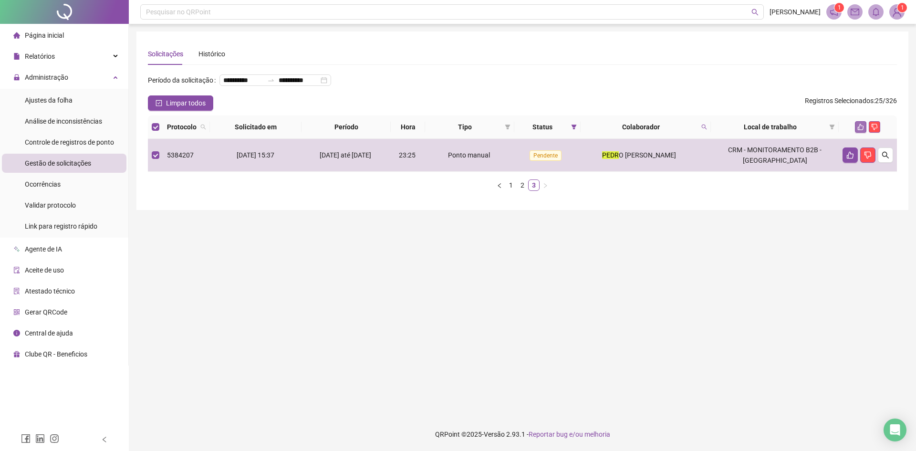
click at [861, 130] on icon "like" at bounding box center [860, 127] width 7 height 7
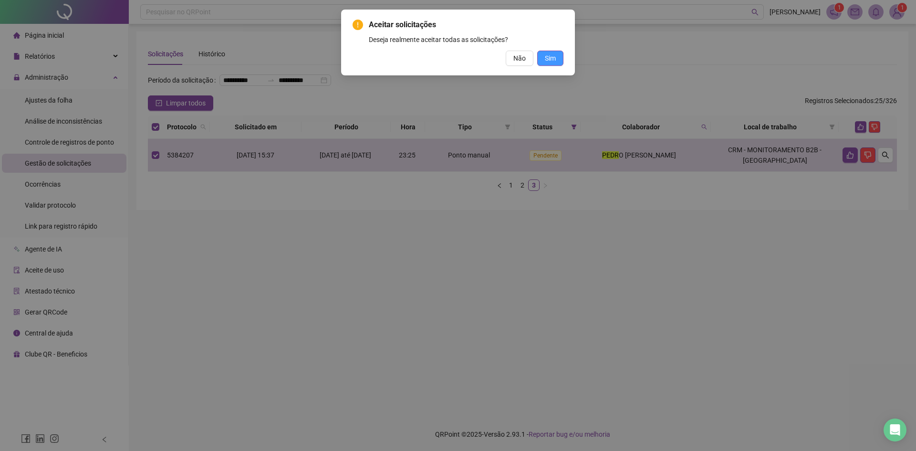
click at [556, 58] on button "Sim" at bounding box center [550, 58] width 26 height 15
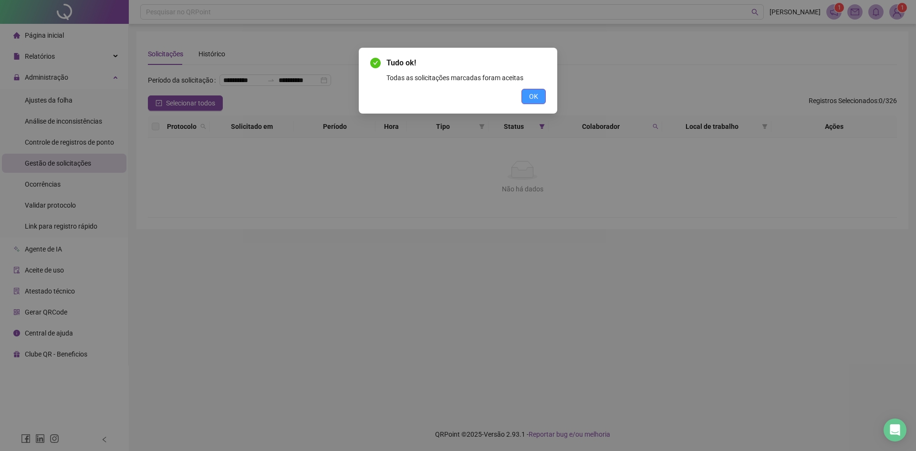
click at [537, 96] on span "OK" at bounding box center [533, 96] width 9 height 10
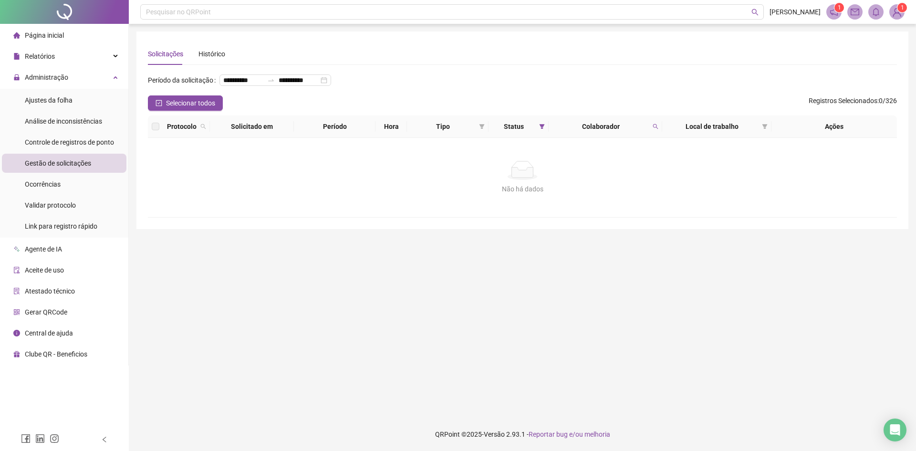
click at [849, 248] on main "**********" at bounding box center [522, 220] width 772 height 378
click at [650, 132] on div "Colaborador" at bounding box center [606, 126] width 106 height 10
click at [651, 134] on span at bounding box center [656, 126] width 10 height 14
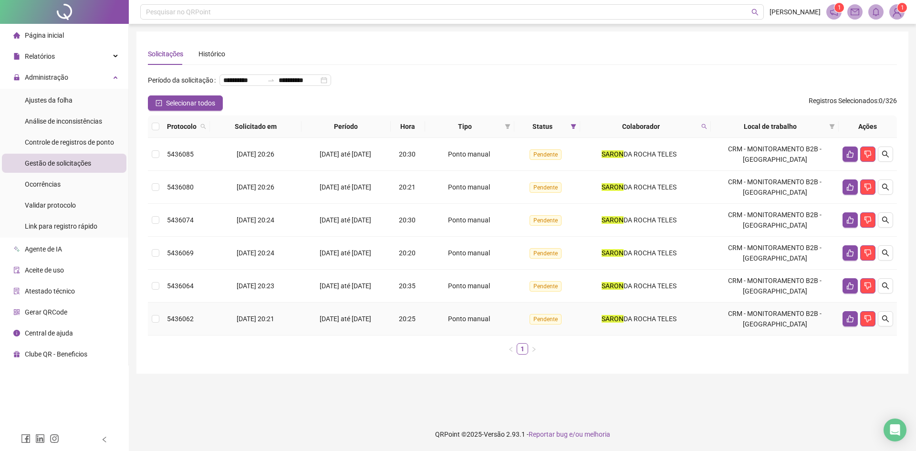
click at [354, 335] on td "[DATE] até [DATE]" at bounding box center [346, 319] width 89 height 33
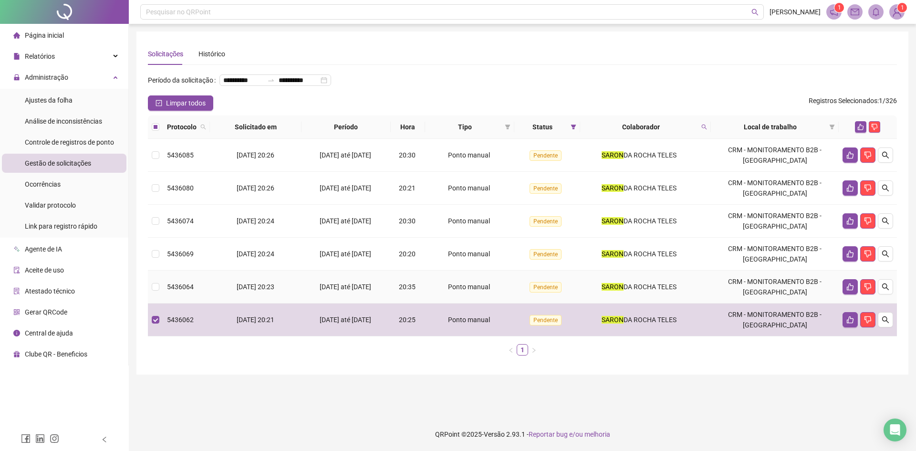
click at [397, 303] on td "20:35" at bounding box center [408, 287] width 34 height 33
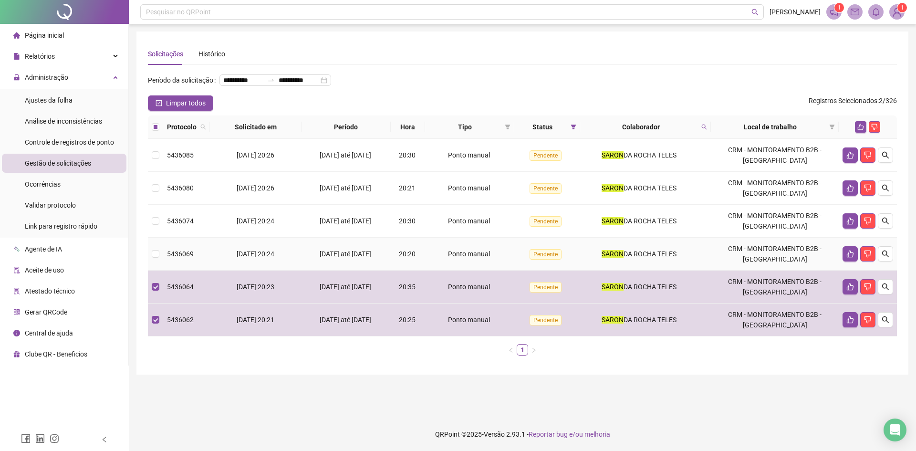
drag, startPoint x: 328, startPoint y: 260, endPoint x: 337, endPoint y: 251, distance: 12.2
click at [328, 260] on td "[DATE] até [DATE]" at bounding box center [346, 254] width 89 height 33
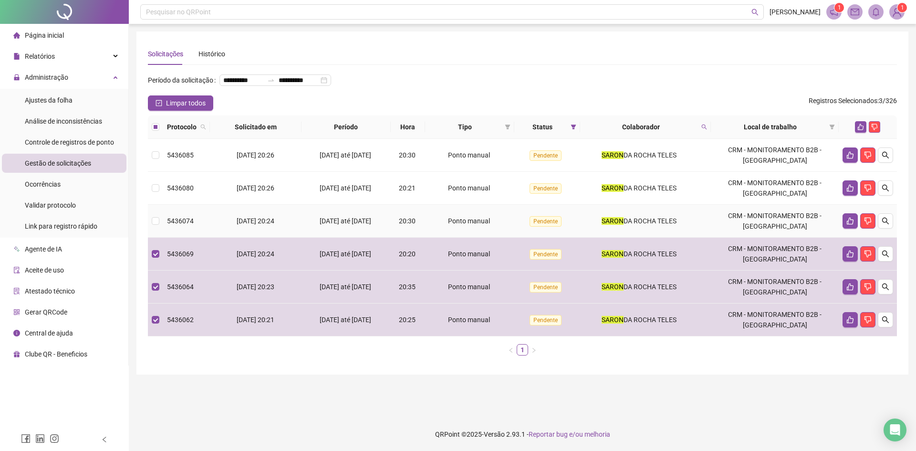
click at [344, 225] on span "[DATE] até [DATE]" at bounding box center [346, 221] width 52 height 8
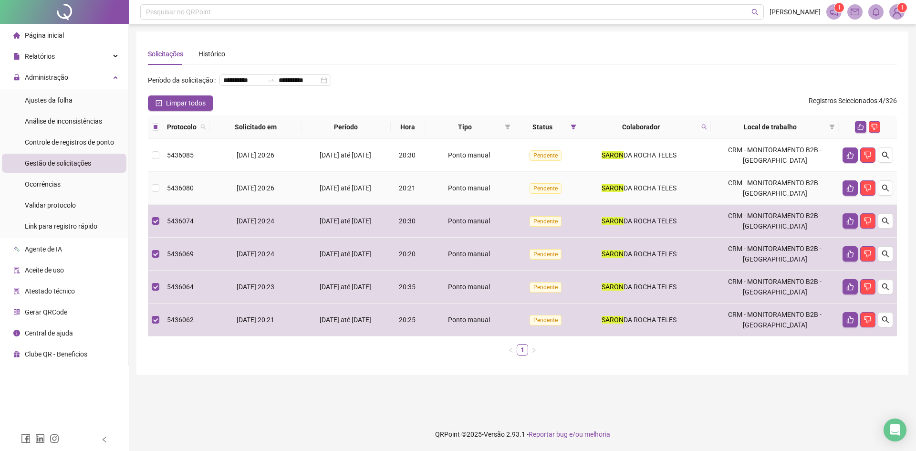
click at [312, 196] on td "[DATE] até [DATE]" at bounding box center [346, 188] width 89 height 33
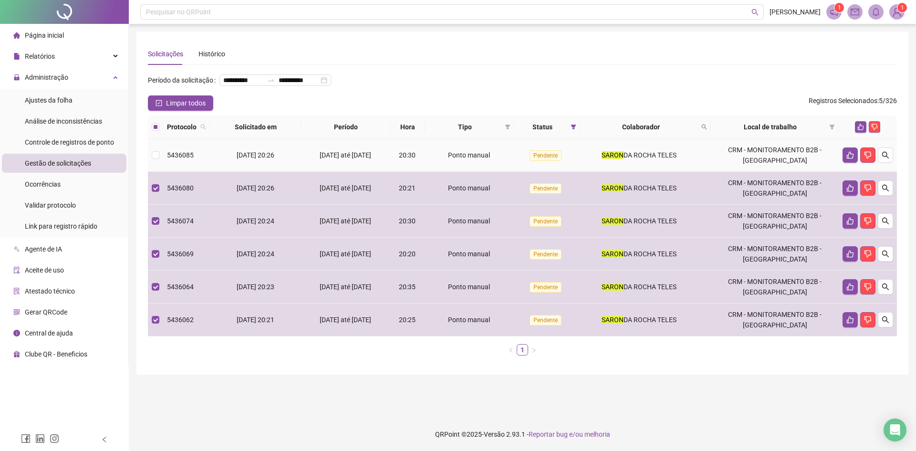
click at [323, 159] on span "[DATE] até [DATE]" at bounding box center [346, 155] width 52 height 8
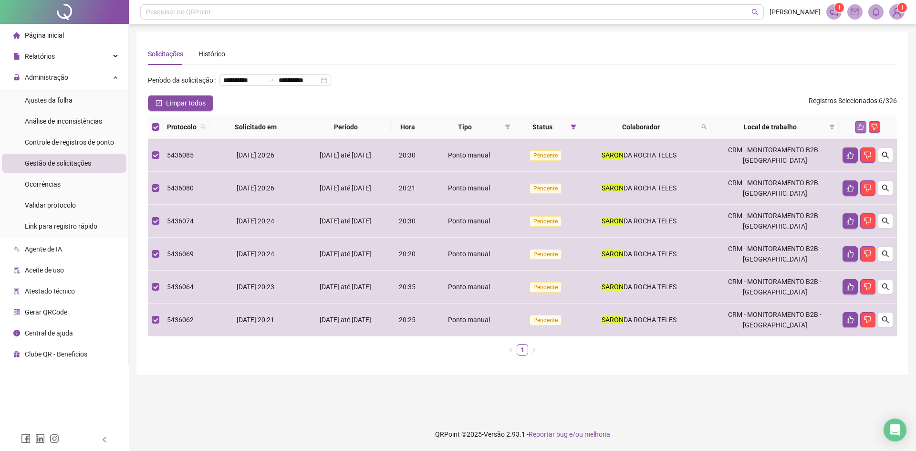
click at [859, 133] on button "button" at bounding box center [860, 126] width 11 height 11
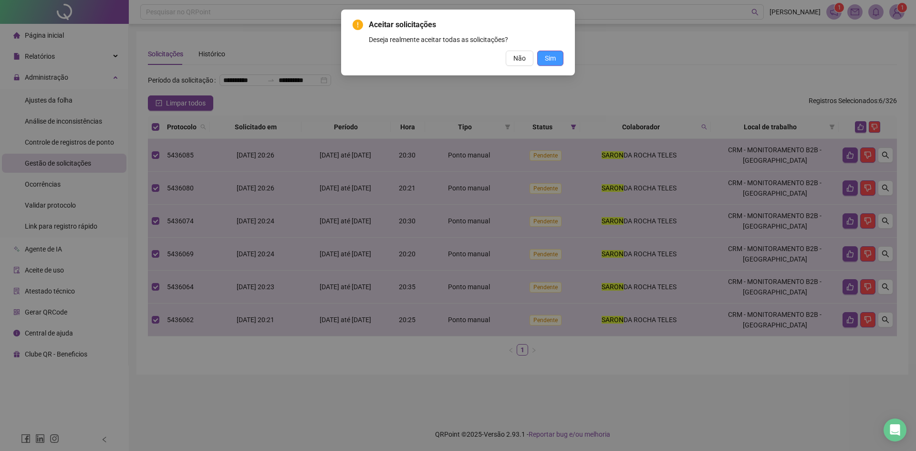
click at [548, 63] on span "Sim" at bounding box center [550, 58] width 11 height 10
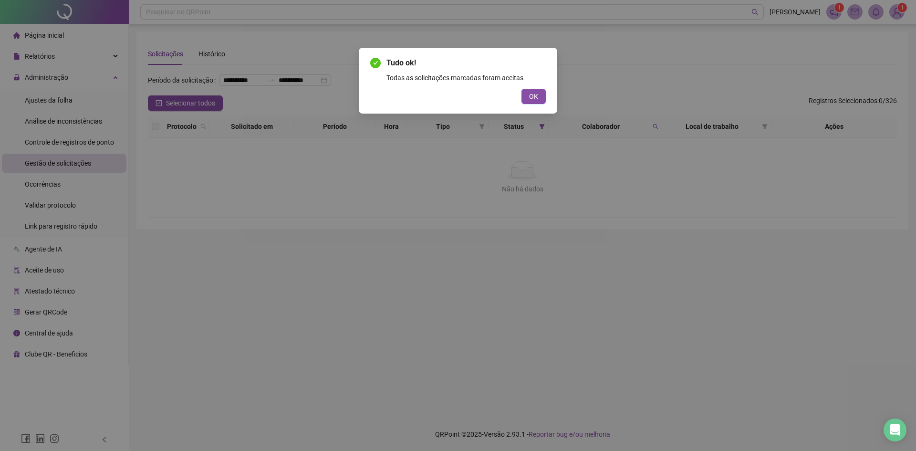
drag, startPoint x: 819, startPoint y: 262, endPoint x: 814, endPoint y: 255, distance: 8.2
click at [819, 262] on div "Tudo ok! Todas as solicitações marcadas foram aceitas OK" at bounding box center [458, 225] width 916 height 451
click at [539, 97] on button "OK" at bounding box center [534, 96] width 24 height 15
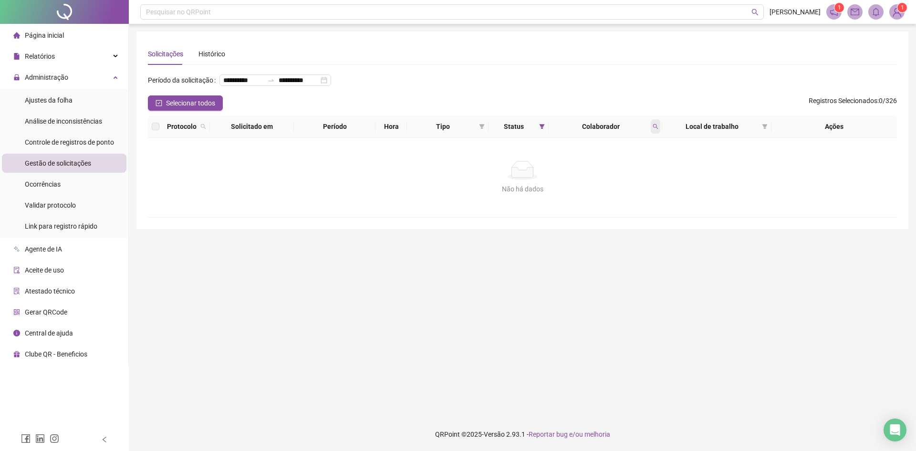
click at [659, 134] on span at bounding box center [656, 126] width 10 height 14
type input "****"
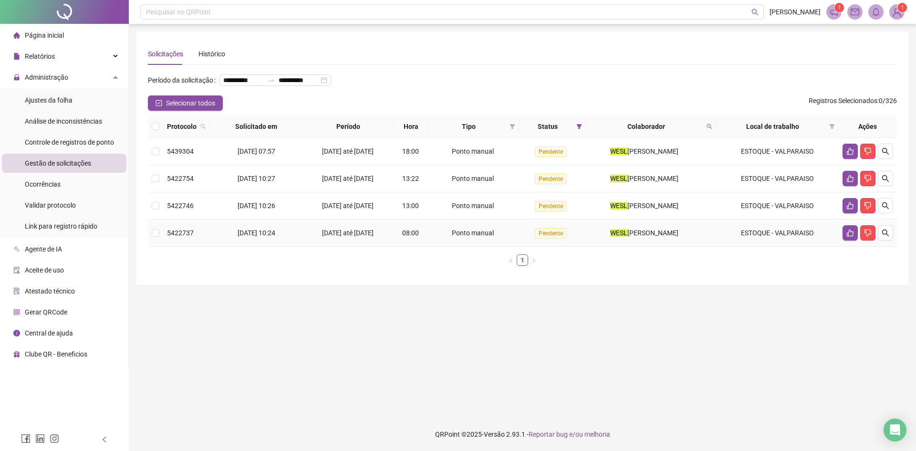
drag, startPoint x: 316, startPoint y: 260, endPoint x: 338, endPoint y: 233, distance: 34.6
click at [316, 247] on td "[DATE] até [DATE]" at bounding box center [348, 232] width 91 height 27
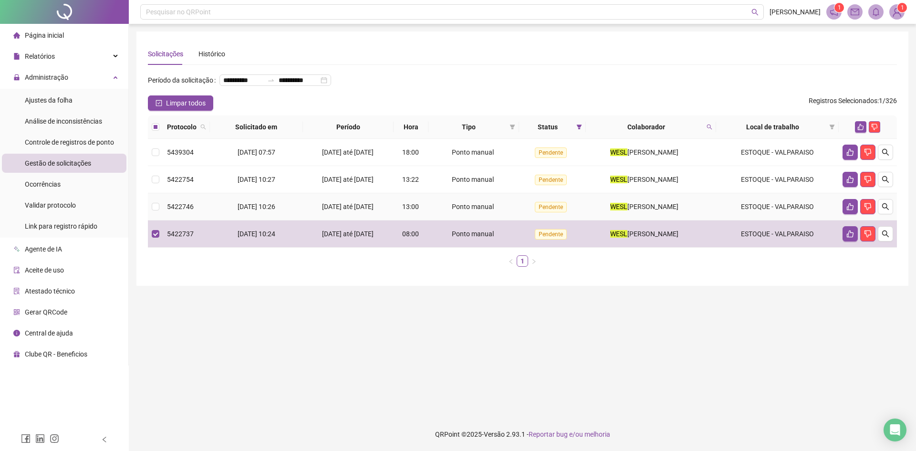
click at [339, 220] on td "[DATE] até [DATE]" at bounding box center [348, 206] width 91 height 27
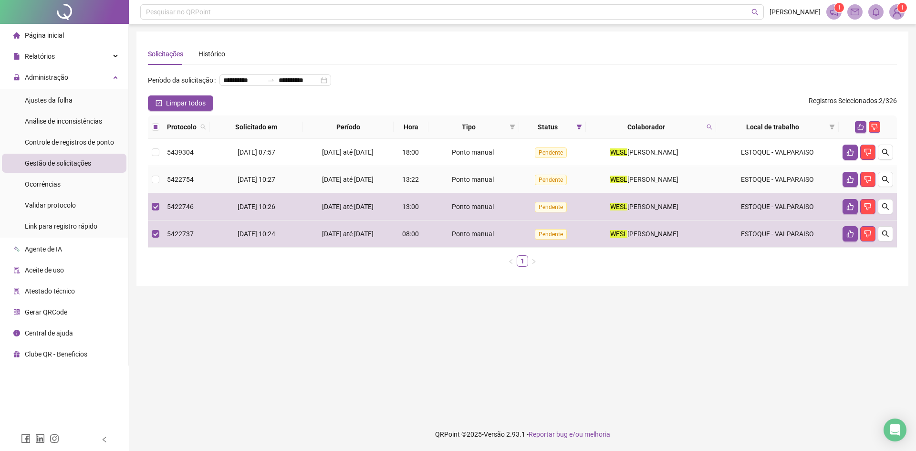
click at [341, 183] on span "[DATE] até [DATE]" at bounding box center [348, 180] width 52 height 8
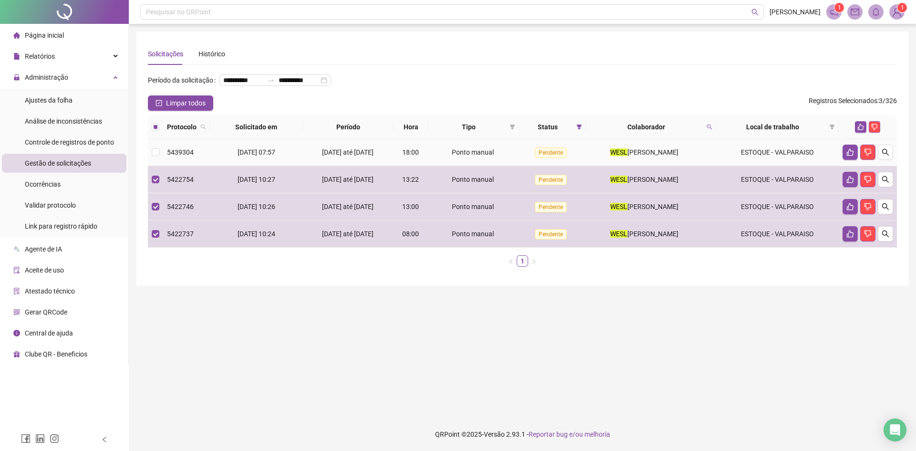
click at [345, 157] on div "[DATE] até [DATE]" at bounding box center [349, 152] width 84 height 10
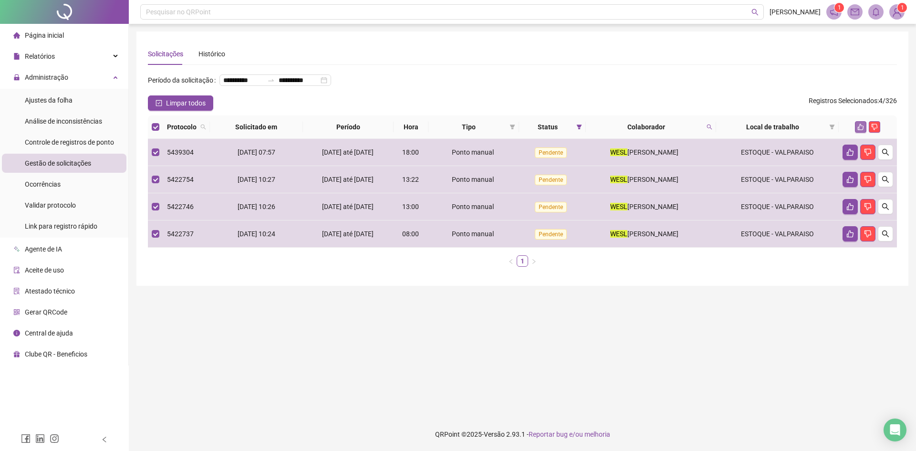
click at [862, 130] on icon "like" at bounding box center [860, 127] width 7 height 7
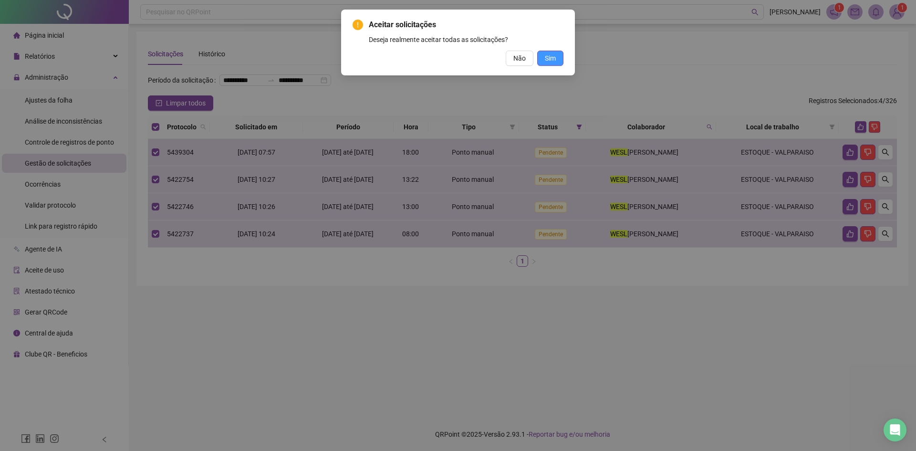
click at [557, 60] on button "Sim" at bounding box center [550, 58] width 26 height 15
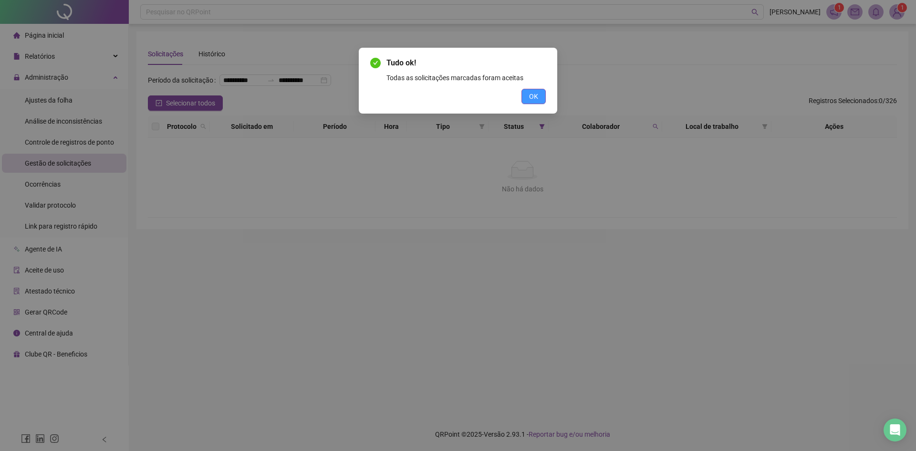
click at [537, 94] on span "OK" at bounding box center [533, 96] width 9 height 10
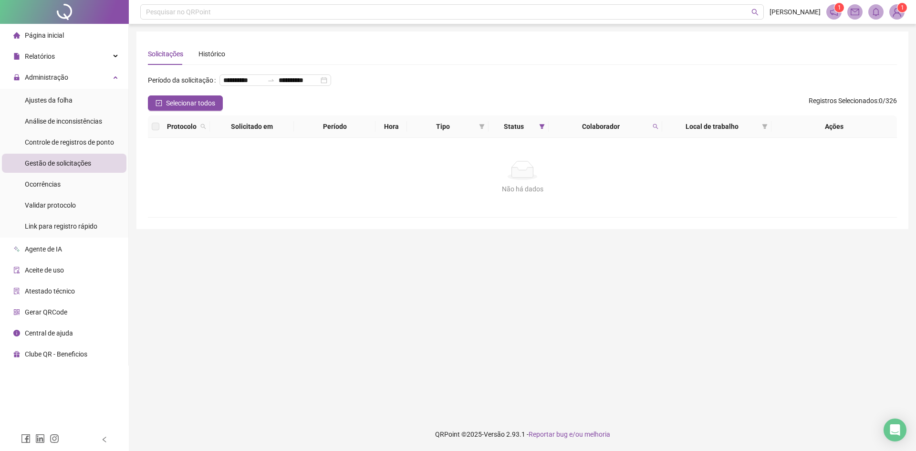
click at [208, 263] on main "**********" at bounding box center [522, 220] width 772 height 378
click at [78, 166] on span "Gestão de solicitações" at bounding box center [58, 163] width 66 height 8
click at [658, 129] on icon "search" at bounding box center [656, 127] width 6 height 6
click at [638, 180] on span "Limpar" at bounding box center [635, 180] width 21 height 10
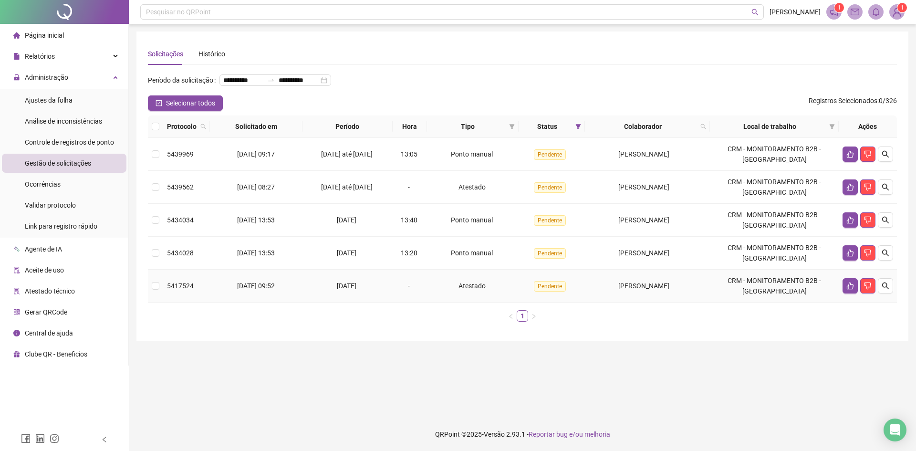
click at [629, 294] on td "[PERSON_NAME]" at bounding box center [647, 286] width 125 height 33
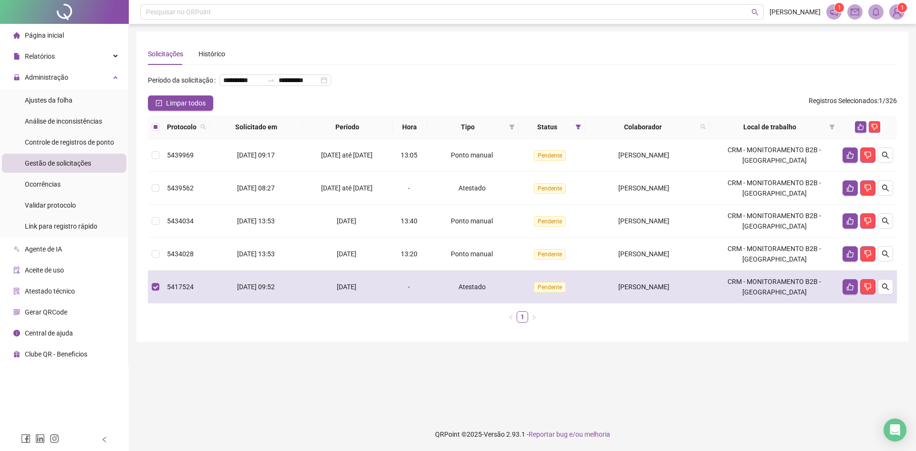
click at [647, 291] on span "[PERSON_NAME]" at bounding box center [643, 287] width 51 height 8
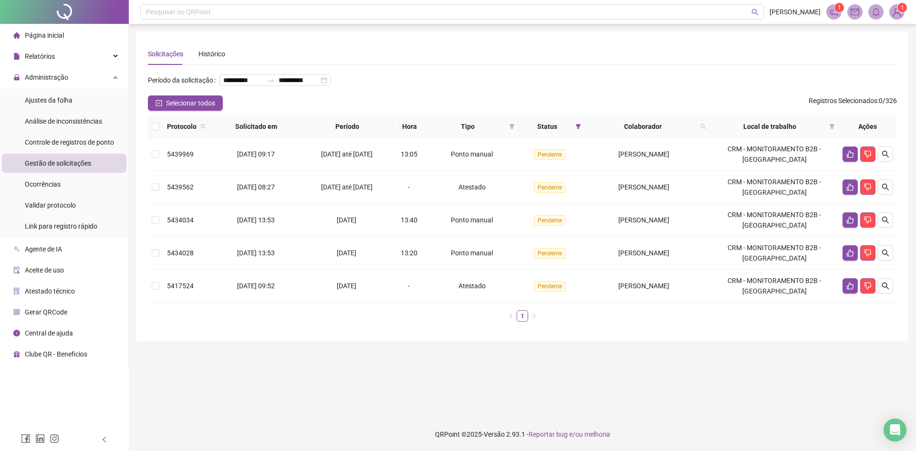
click at [631, 359] on main "**********" at bounding box center [522, 220] width 772 height 378
click at [277, 262] on td "[DATE] 13:53" at bounding box center [256, 253] width 93 height 33
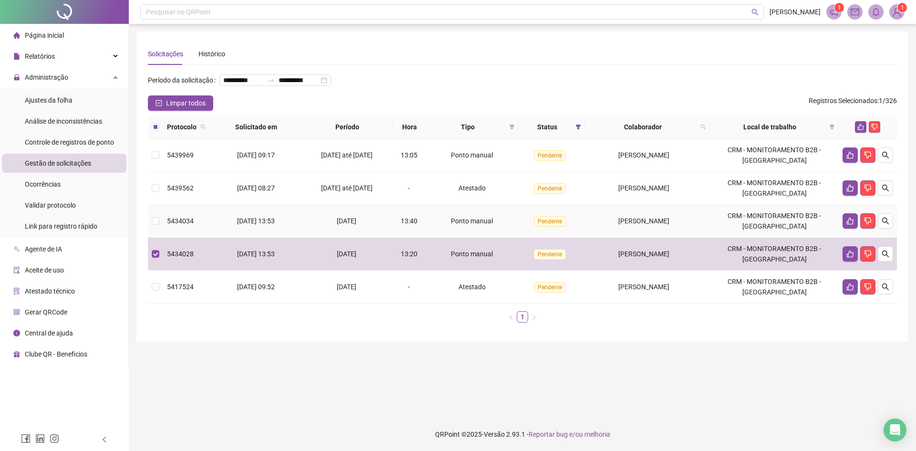
click at [293, 238] on td "[DATE] 13:53" at bounding box center [256, 221] width 93 height 33
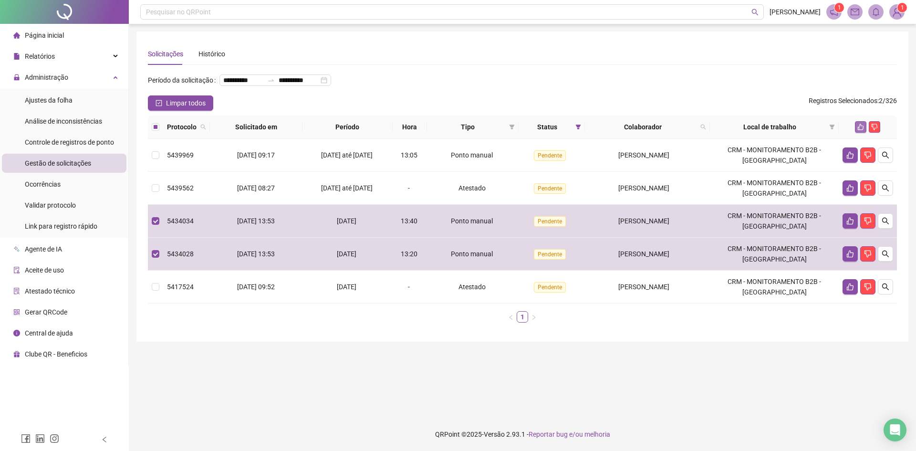
click at [866, 133] on button "button" at bounding box center [860, 126] width 11 height 11
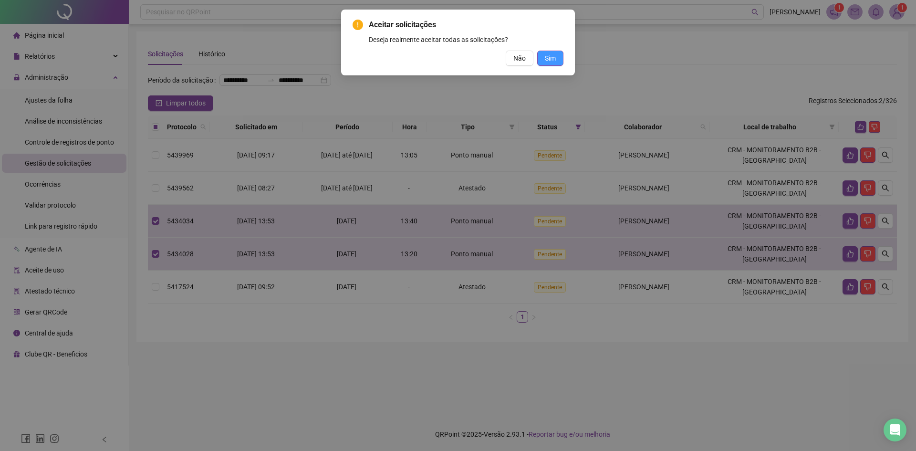
click at [554, 65] on button "Sim" at bounding box center [550, 58] width 26 height 15
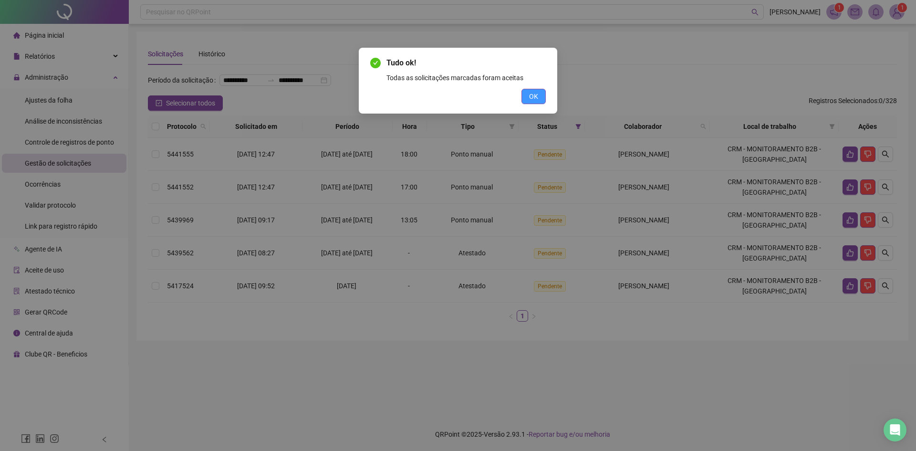
click at [533, 99] on span "OK" at bounding box center [533, 96] width 9 height 10
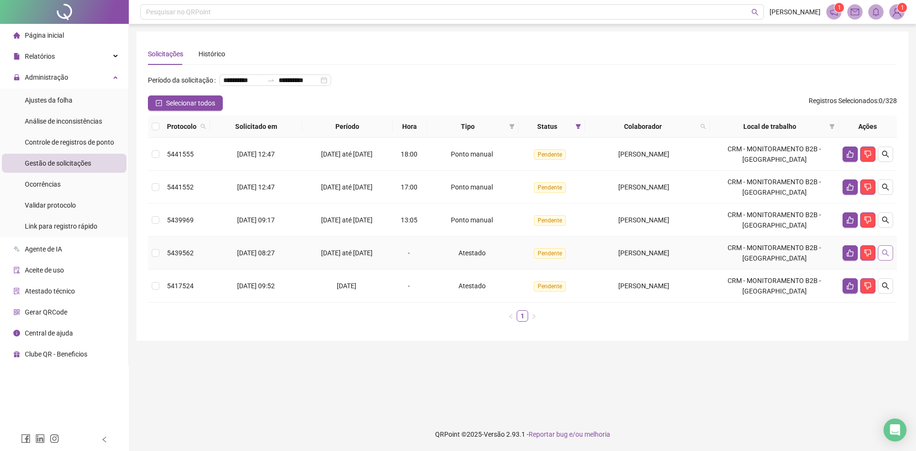
click at [890, 261] on button "button" at bounding box center [885, 252] width 15 height 15
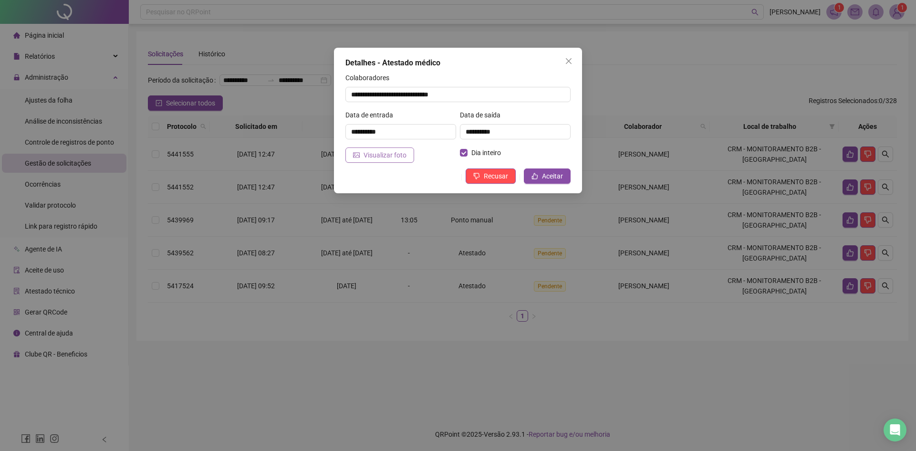
click at [391, 154] on span "Visualizar foto" at bounding box center [385, 155] width 43 height 10
click at [497, 173] on span "Recusar" at bounding box center [496, 176] width 24 height 10
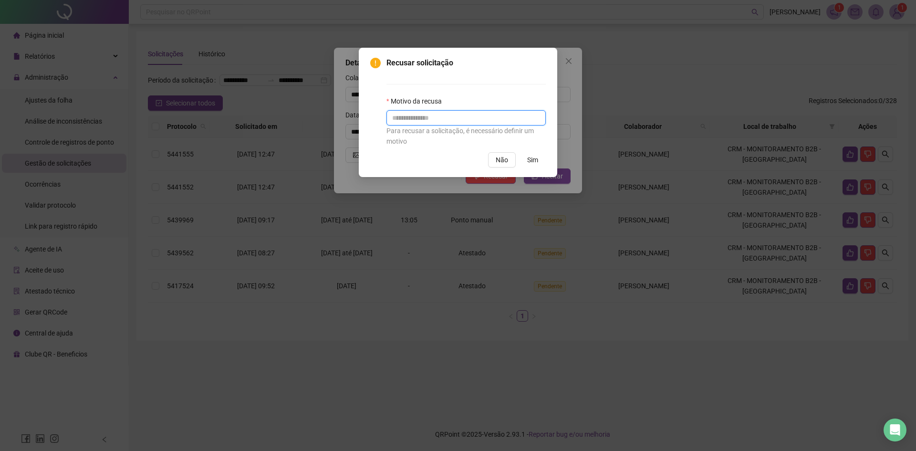
click at [433, 125] on input "text" at bounding box center [465, 117] width 159 height 15
type input "**********"
click at [532, 159] on span "Sim" at bounding box center [532, 160] width 11 height 10
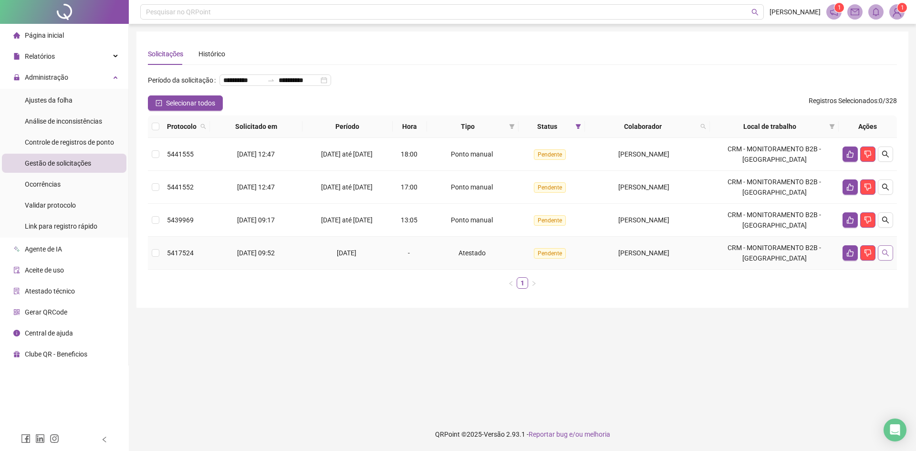
click at [881, 261] on button "button" at bounding box center [885, 252] width 15 height 15
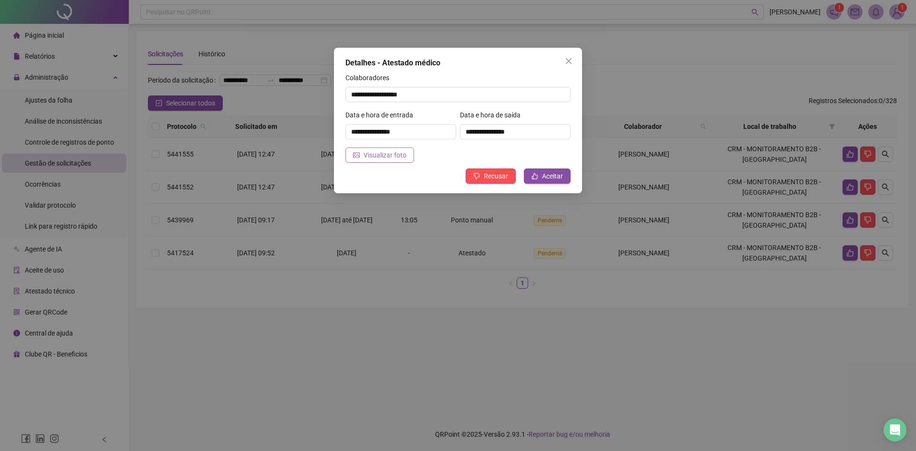
click at [368, 153] on span "Visualizar foto" at bounding box center [385, 155] width 43 height 10
click at [565, 175] on button "Aceitar" at bounding box center [547, 175] width 47 height 15
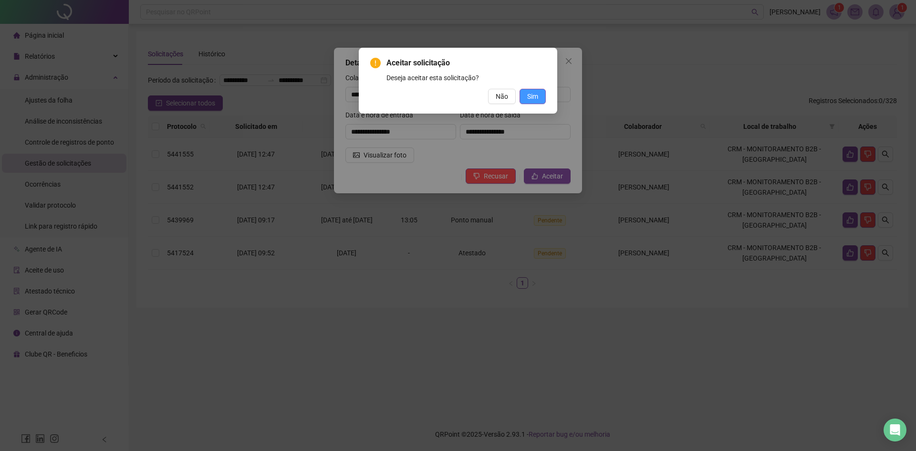
click at [538, 94] on button "Sim" at bounding box center [533, 96] width 26 height 15
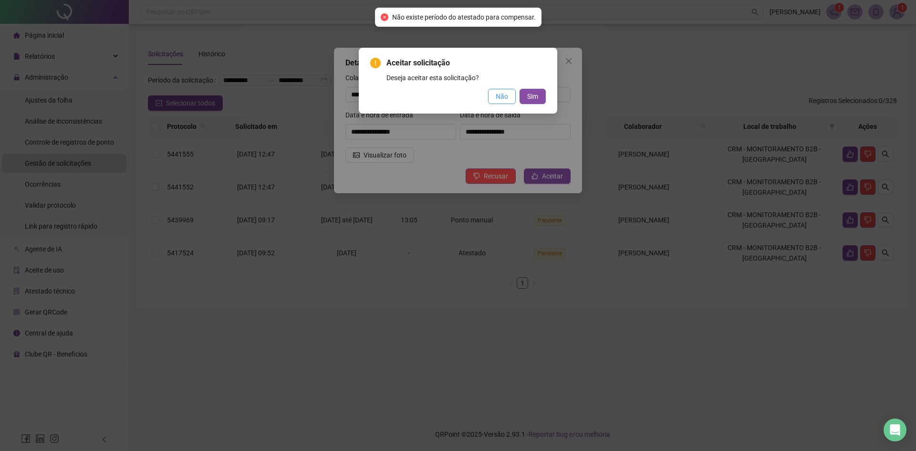
click at [499, 94] on span "Não" at bounding box center [502, 96] width 12 height 10
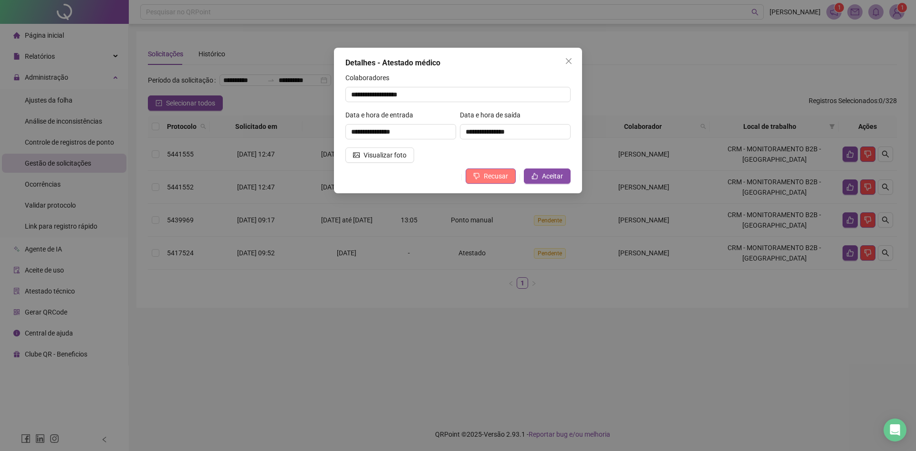
click at [498, 178] on span "Recusar" at bounding box center [496, 176] width 24 height 10
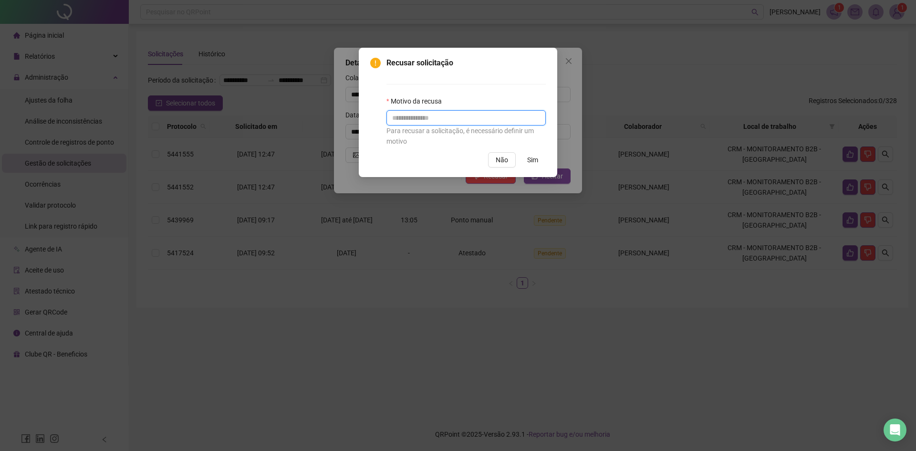
click at [444, 113] on input "text" at bounding box center [465, 117] width 159 height 15
type input "**********"
click at [537, 164] on span "Sim" at bounding box center [532, 160] width 11 height 10
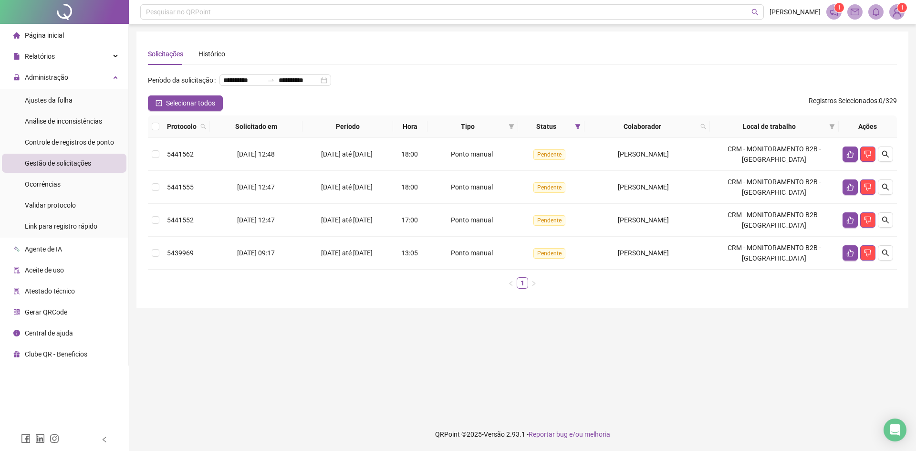
click at [840, 369] on main "**********" at bounding box center [522, 220] width 772 height 378
click at [162, 167] on td at bounding box center [155, 154] width 15 height 33
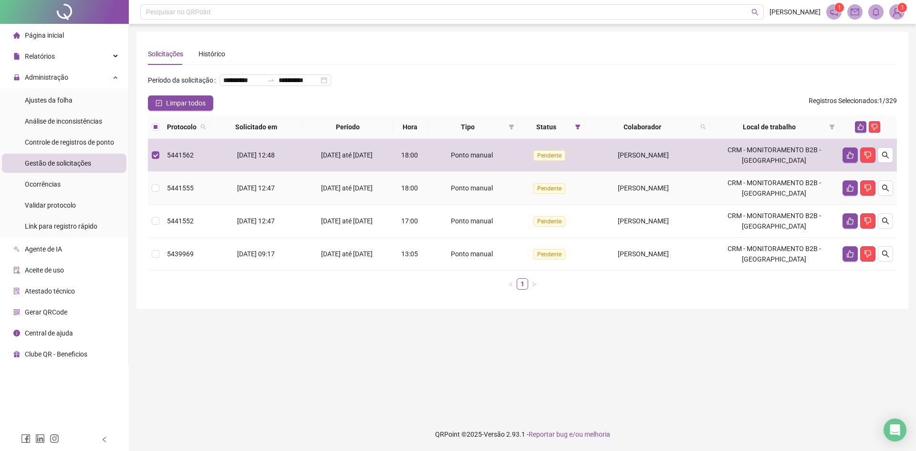
click at [156, 196] on td at bounding box center [155, 188] width 15 height 33
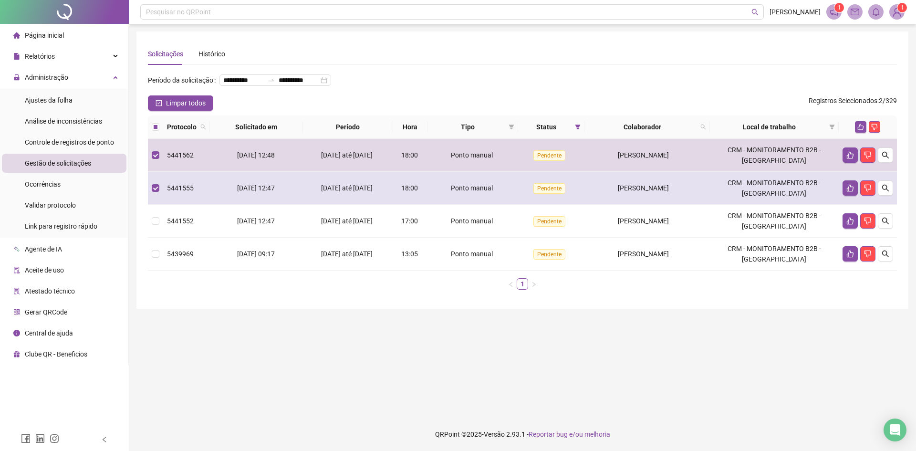
click at [161, 205] on td at bounding box center [155, 188] width 15 height 33
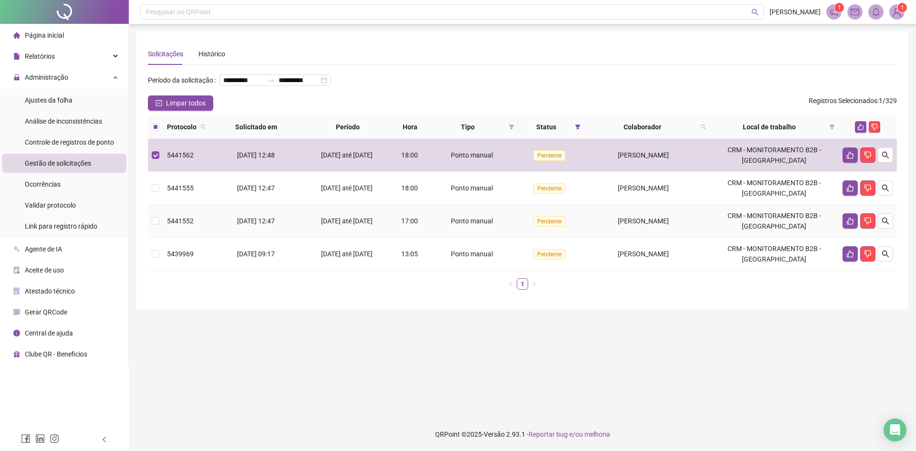
click at [161, 236] on td at bounding box center [155, 221] width 15 height 33
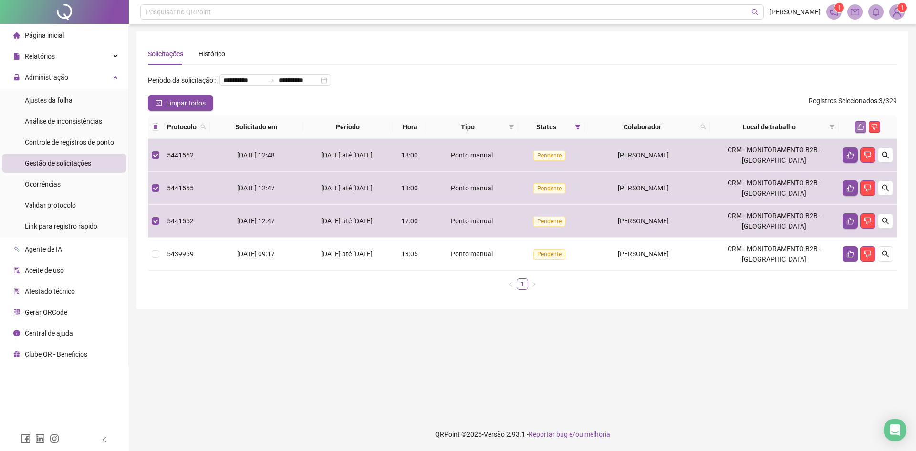
click at [863, 130] on icon "like" at bounding box center [861, 127] width 6 height 6
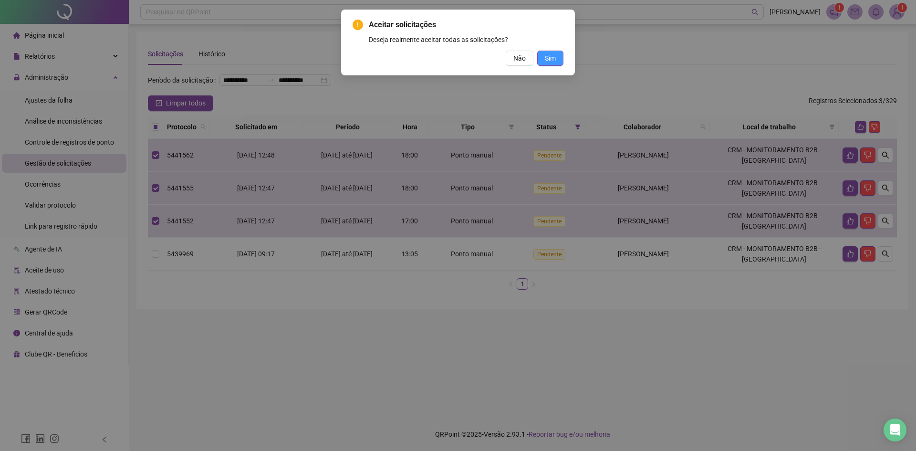
click at [554, 60] on span "Sim" at bounding box center [550, 58] width 11 height 10
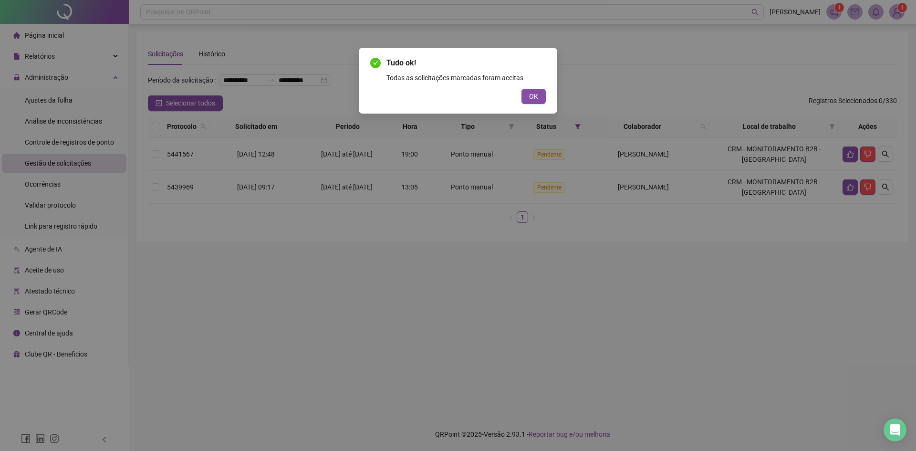
drag, startPoint x: 538, startPoint y: 93, endPoint x: 449, endPoint y: 97, distance: 88.8
click at [538, 93] on span "OK" at bounding box center [533, 96] width 9 height 10
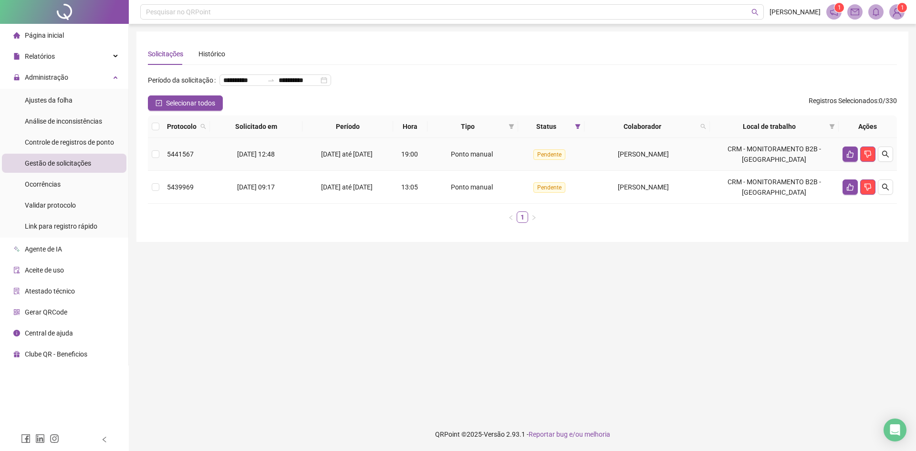
click at [588, 159] on div "[PERSON_NAME]" at bounding box center [643, 154] width 110 height 10
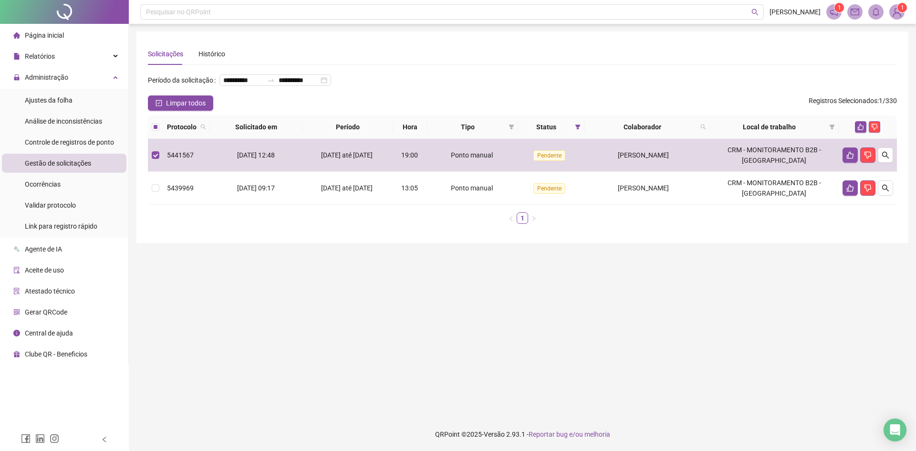
click at [855, 133] on div at bounding box center [868, 126] width 51 height 11
click at [864, 130] on icon "like" at bounding box center [860, 127] width 7 height 7
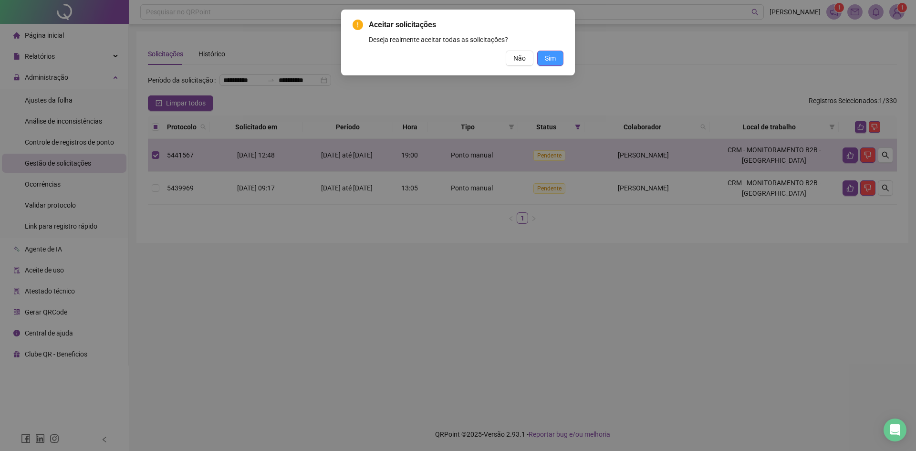
click at [548, 60] on span "Sim" at bounding box center [550, 58] width 11 height 10
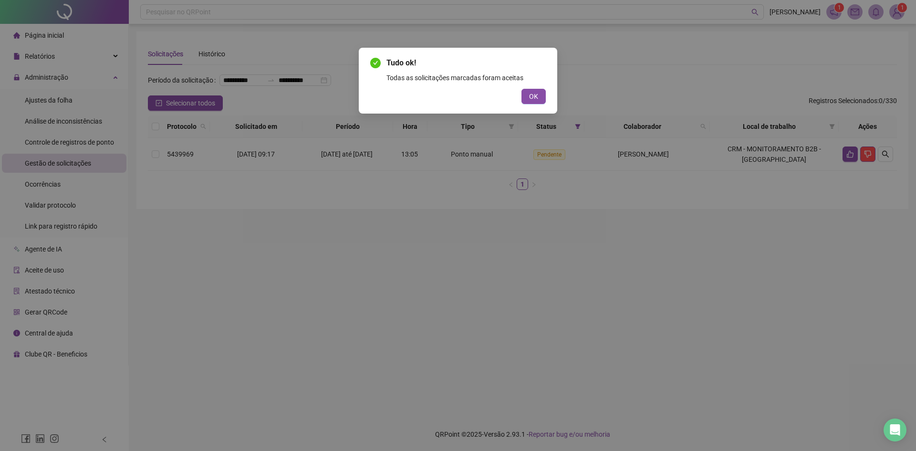
click at [212, 274] on div "Tudo ok! Todas as solicitações marcadas foram aceitas OK" at bounding box center [458, 225] width 916 height 451
click at [216, 329] on div "Tudo ok! Todas as solicitações marcadas foram aceitas OK" at bounding box center [458, 225] width 916 height 451
click at [539, 96] on button "OK" at bounding box center [534, 96] width 24 height 15
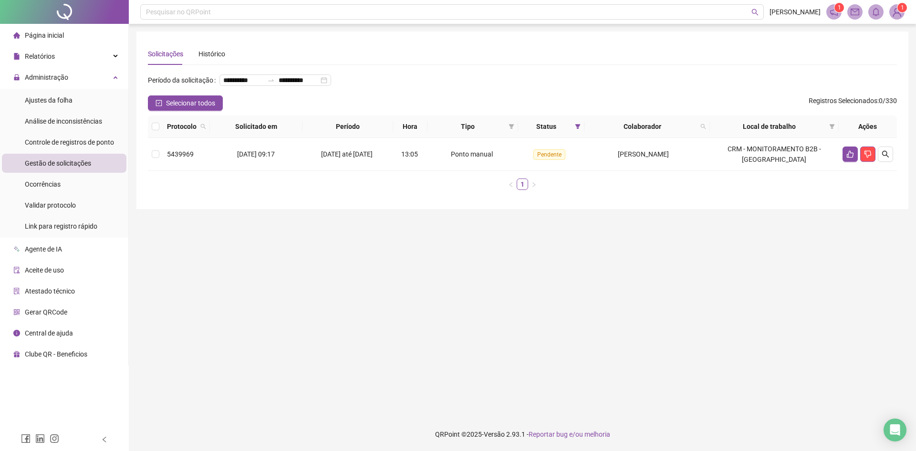
click at [288, 373] on main "**********" at bounding box center [522, 220] width 772 height 378
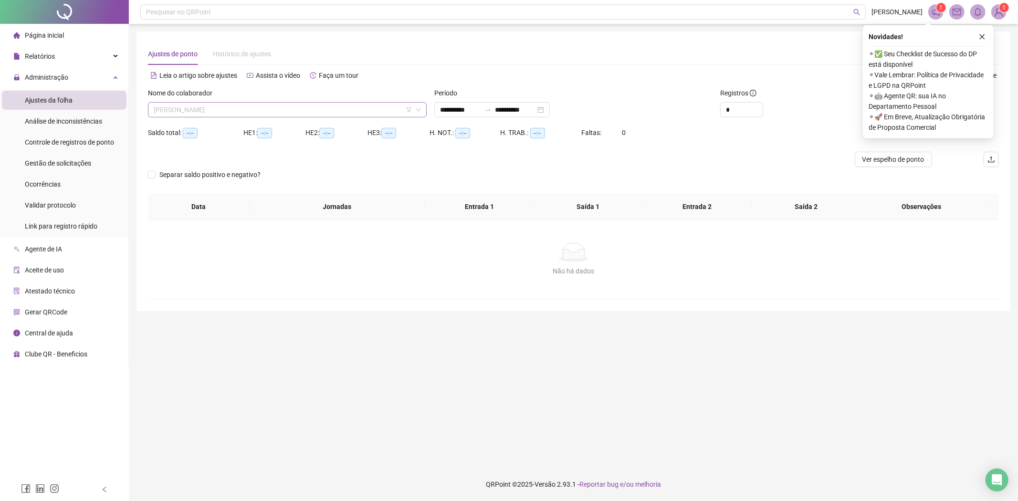
click at [225, 113] on span "[PERSON_NAME]" at bounding box center [287, 110] width 267 height 14
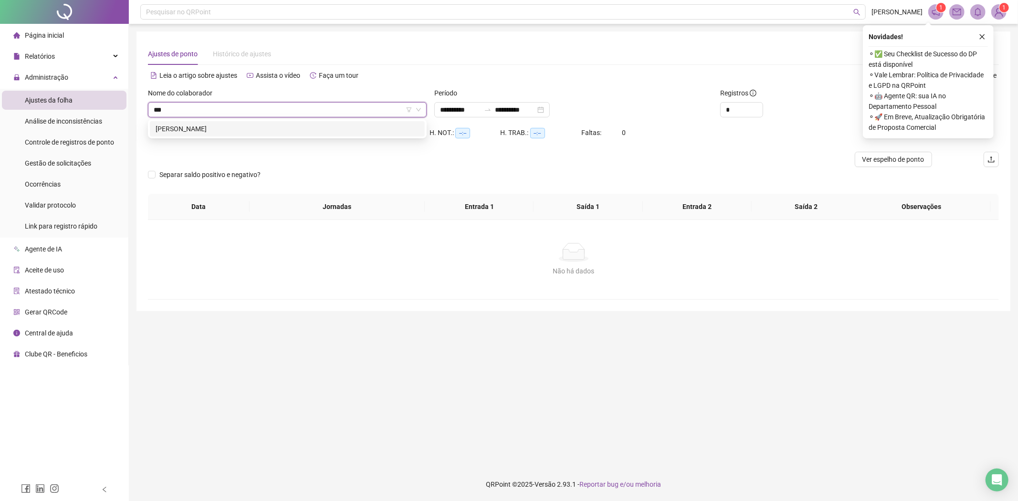
type input "****"
click at [228, 123] on div "[PERSON_NAME]" at bounding box center [287, 128] width 275 height 15
click at [460, 112] on input "**********" at bounding box center [460, 109] width 40 height 10
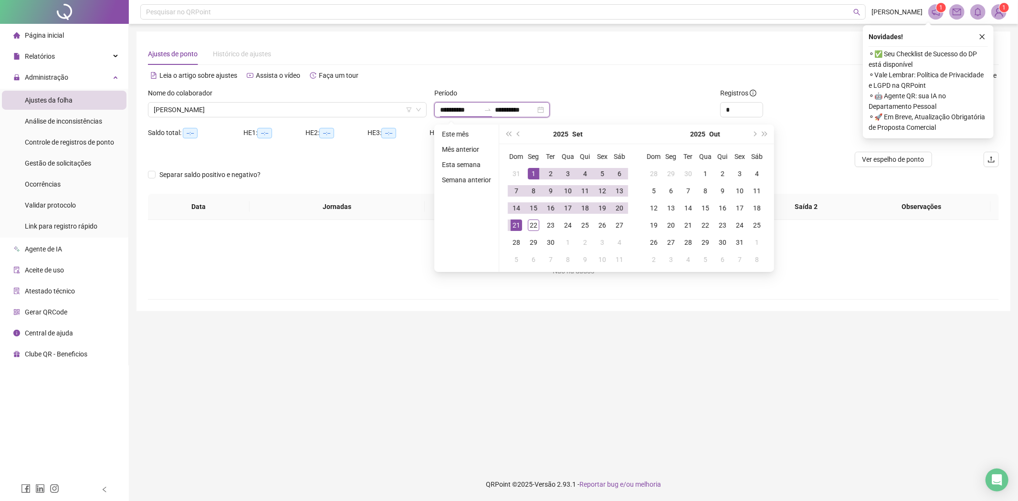
type input "**********"
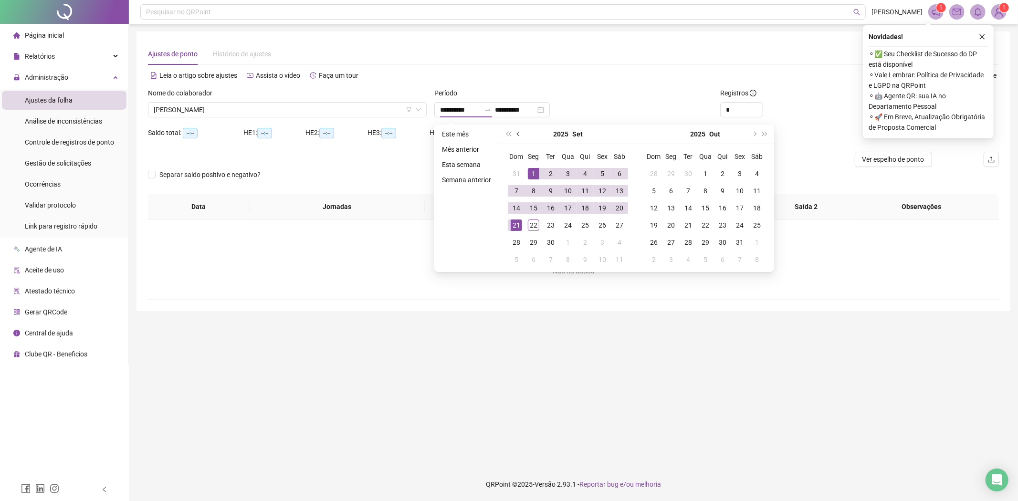
click at [521, 135] on button "prev-year" at bounding box center [518, 134] width 10 height 19
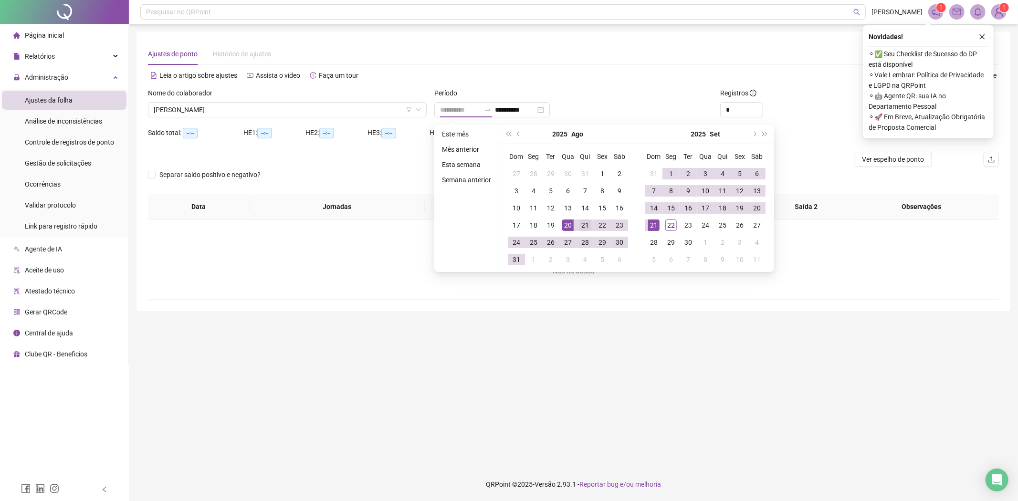
type input "**********"
click at [580, 224] on div "21" at bounding box center [584, 224] width 11 height 11
type input "**********"
click at [756, 209] on div "20" at bounding box center [756, 207] width 11 height 11
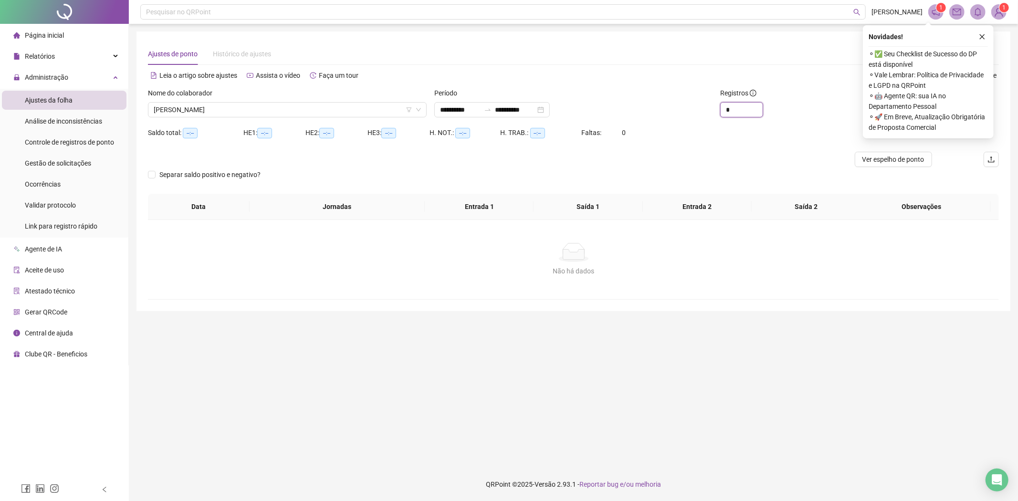
drag, startPoint x: 712, startPoint y: 112, endPoint x: 703, endPoint y: 110, distance: 9.2
click at [705, 111] on div "**********" at bounding box center [573, 106] width 858 height 37
type input "**"
click at [981, 33] on icon "close" at bounding box center [982, 36] width 7 height 7
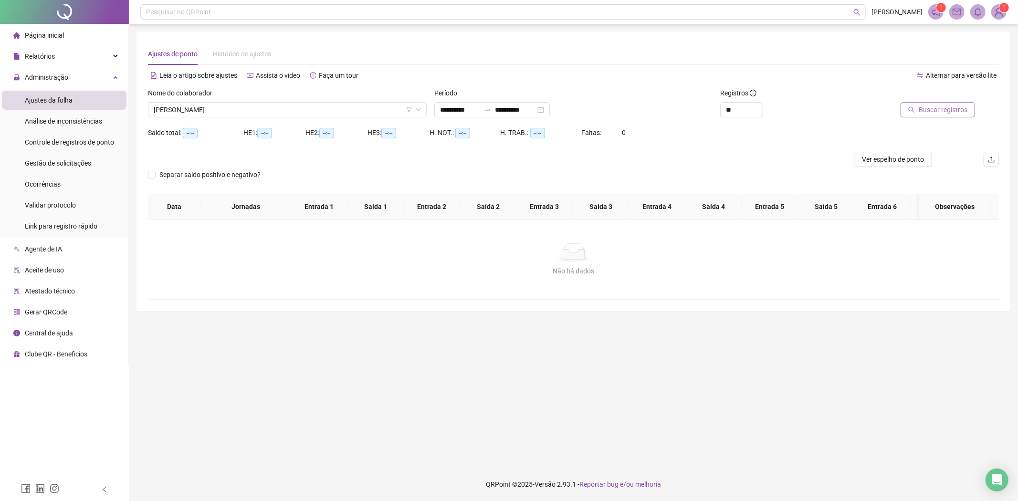
click at [930, 110] on span "Buscar registros" at bounding box center [943, 109] width 49 height 10
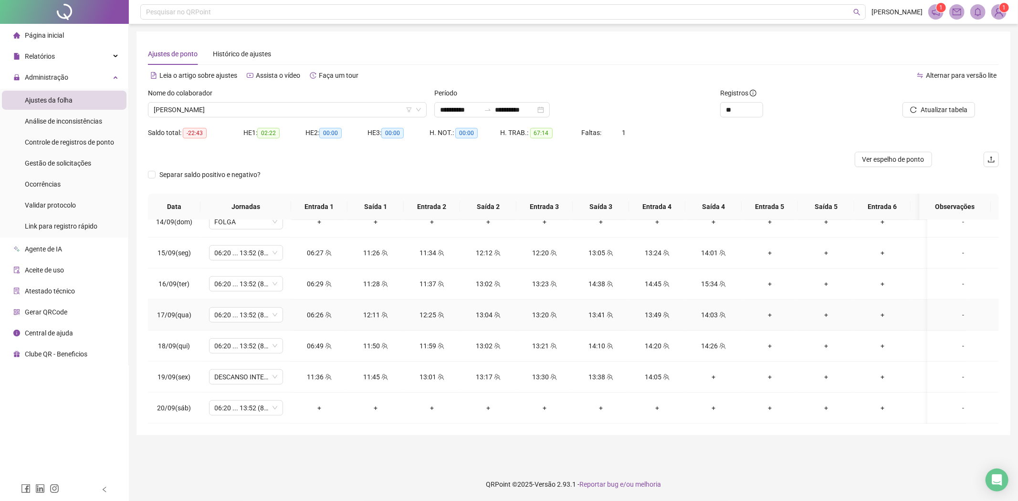
scroll to position [767, 0]
click at [948, 103] on button "Atualizar tabela" at bounding box center [938, 109] width 73 height 15
click at [266, 376] on span "DESCANSO INTER-JORNADA" at bounding box center [246, 377] width 63 height 14
type input "*****"
click at [268, 348] on div "06:20 ... 13:52 (8 horas)" at bounding box center [257, 349] width 71 height 10
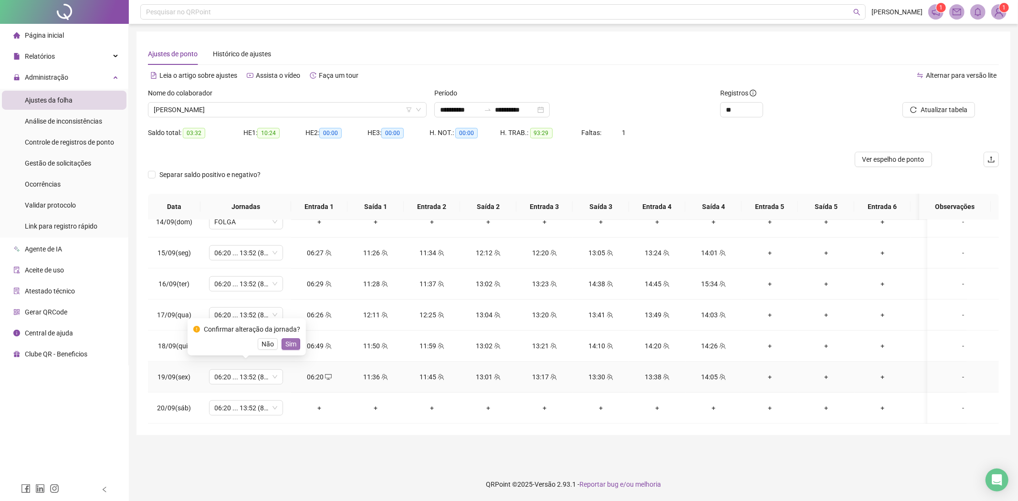
click at [297, 341] on button "Sim" at bounding box center [291, 343] width 19 height 11
click at [938, 107] on span "Atualizar tabela" at bounding box center [943, 109] width 47 height 10
click at [249, 403] on span "06:20 ... 13:52 (8 HORAS)" at bounding box center [246, 408] width 63 height 14
type input "***"
click at [242, 351] on div "Folga" at bounding box center [253, 349] width 63 height 10
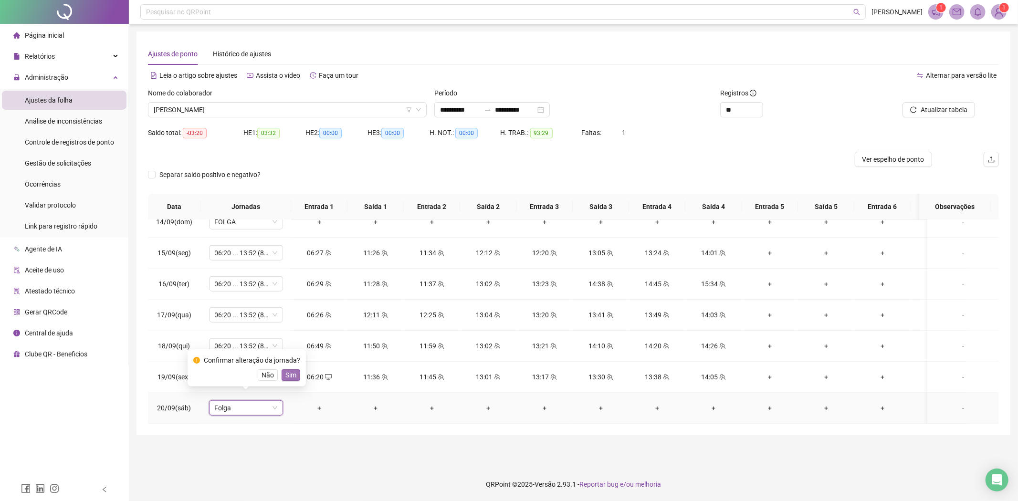
click at [285, 376] on span "Sim" at bounding box center [290, 375] width 11 height 10
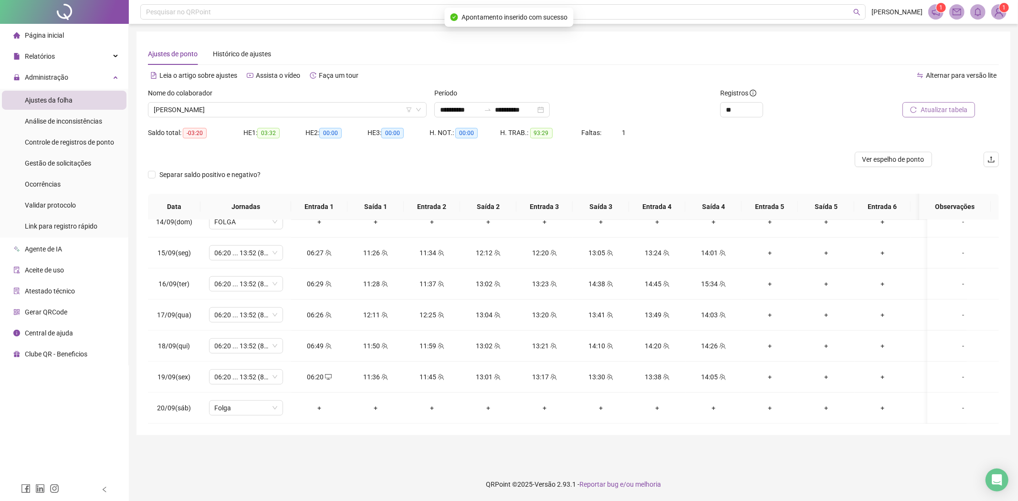
click at [937, 112] on span "Atualizar tabela" at bounding box center [943, 109] width 47 height 10
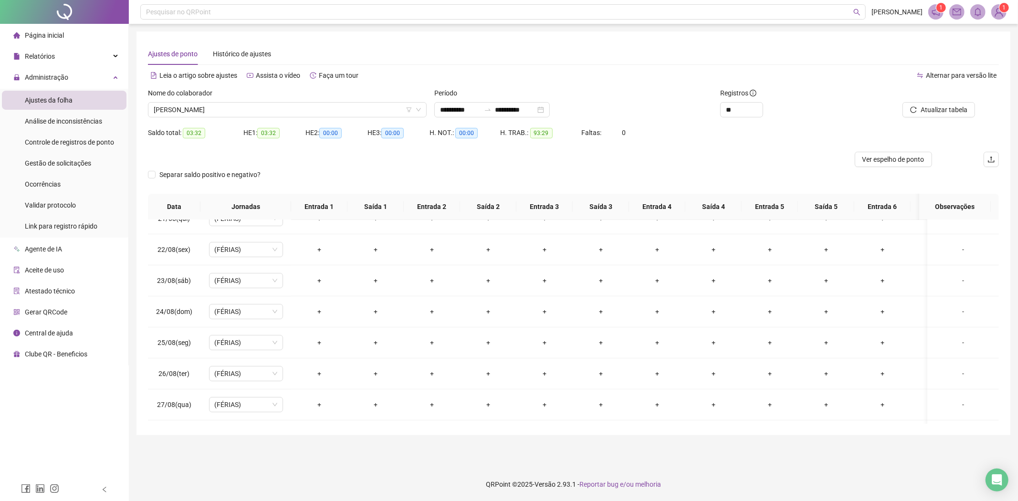
scroll to position [0, 0]
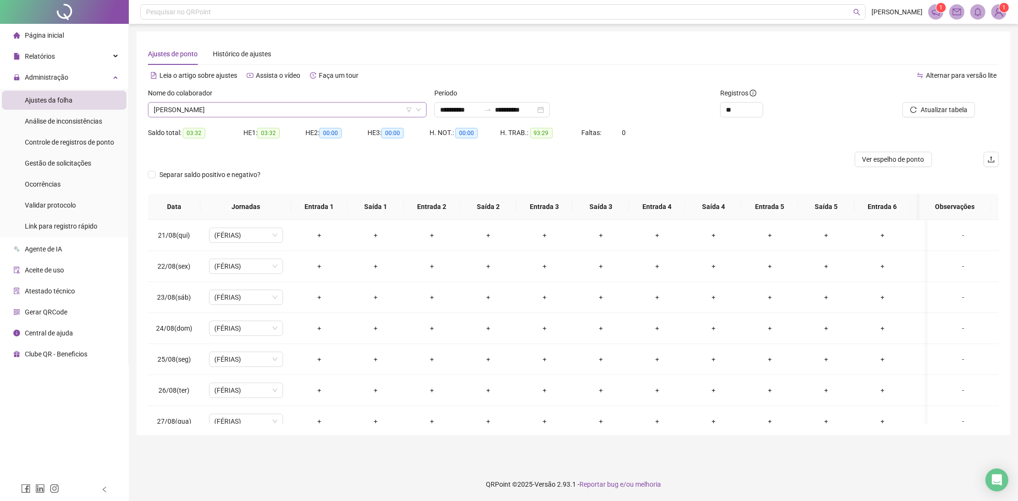
click at [241, 108] on span "[PERSON_NAME]" at bounding box center [287, 110] width 267 height 14
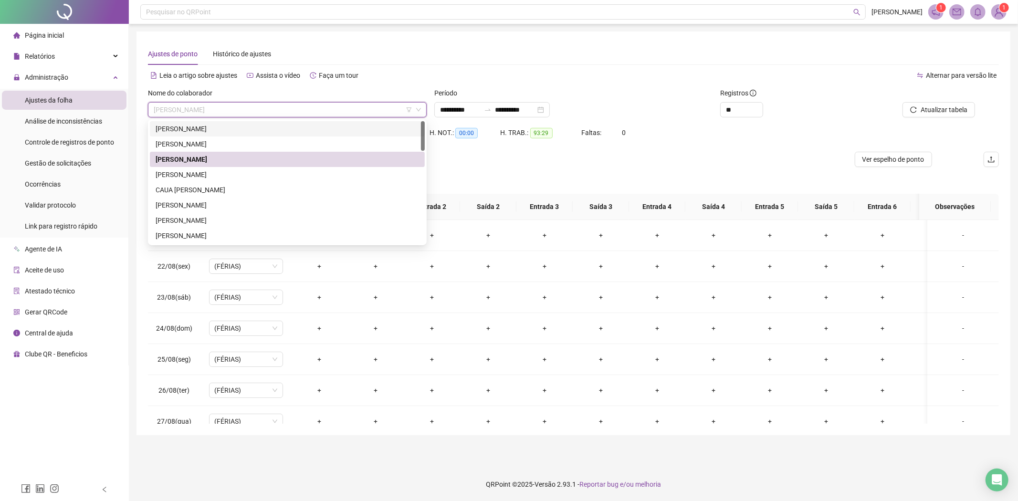
click at [215, 131] on div "[PERSON_NAME]" at bounding box center [287, 129] width 263 height 10
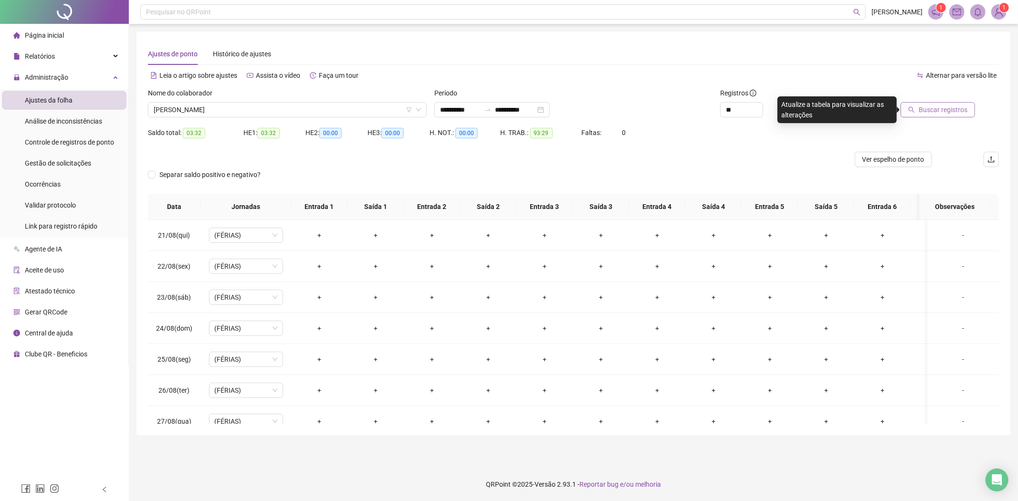
click at [938, 116] on button "Buscar registros" at bounding box center [937, 109] width 74 height 15
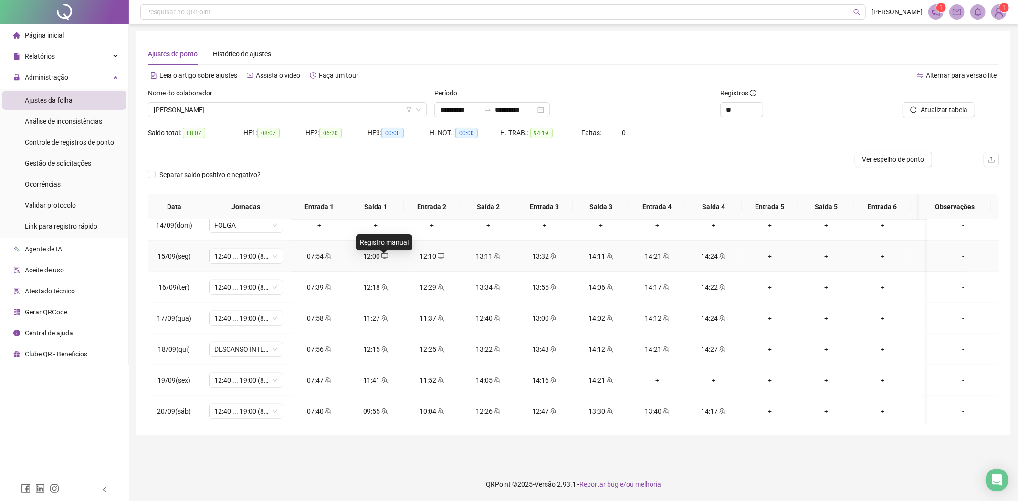
scroll to position [767, 0]
click at [248, 339] on span "DESCANSO INTER-JORNADA" at bounding box center [246, 346] width 63 height 14
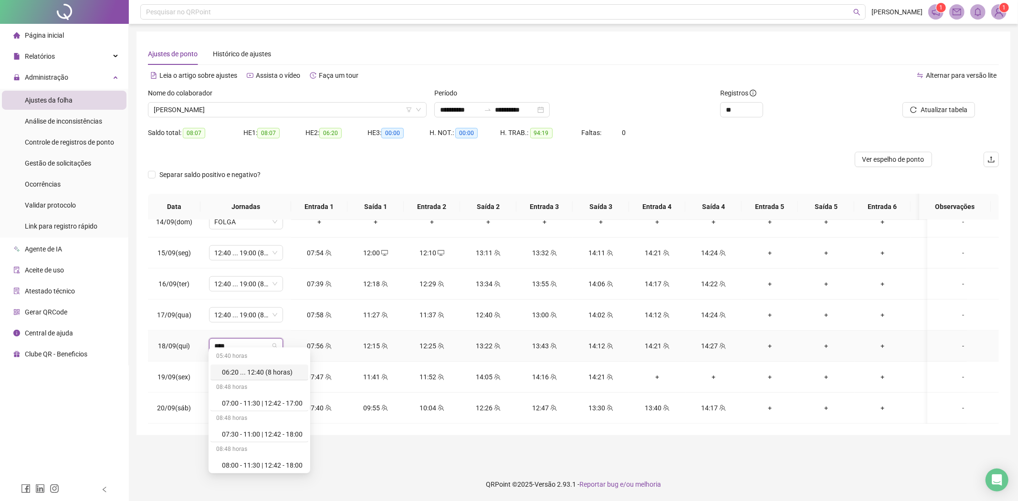
type input "*****"
click at [230, 427] on div "12:40 ... 19:00 (8 horas)" at bounding box center [254, 435] width 88 height 16
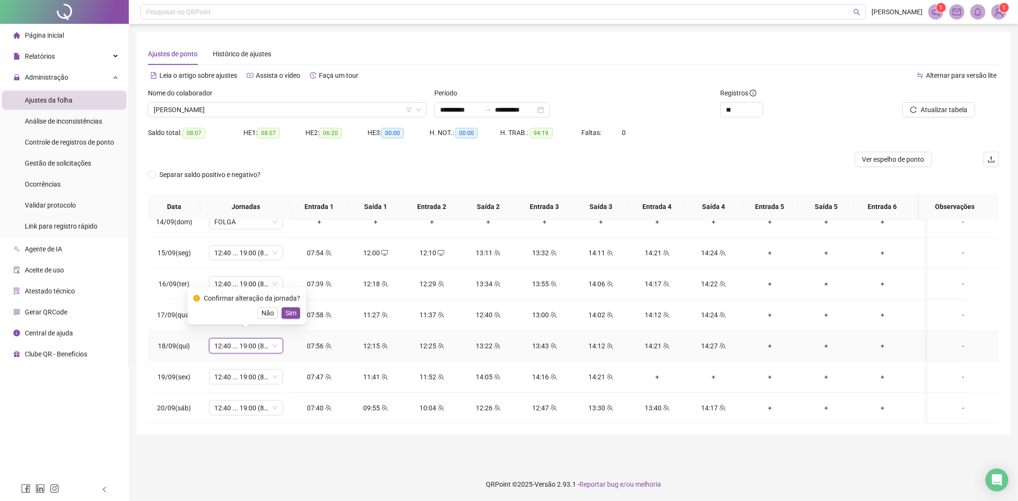
click at [291, 306] on div "Confirmar alteração da jornada? Não Sim" at bounding box center [246, 306] width 107 height 26
click at [292, 309] on span "Sim" at bounding box center [290, 313] width 11 height 10
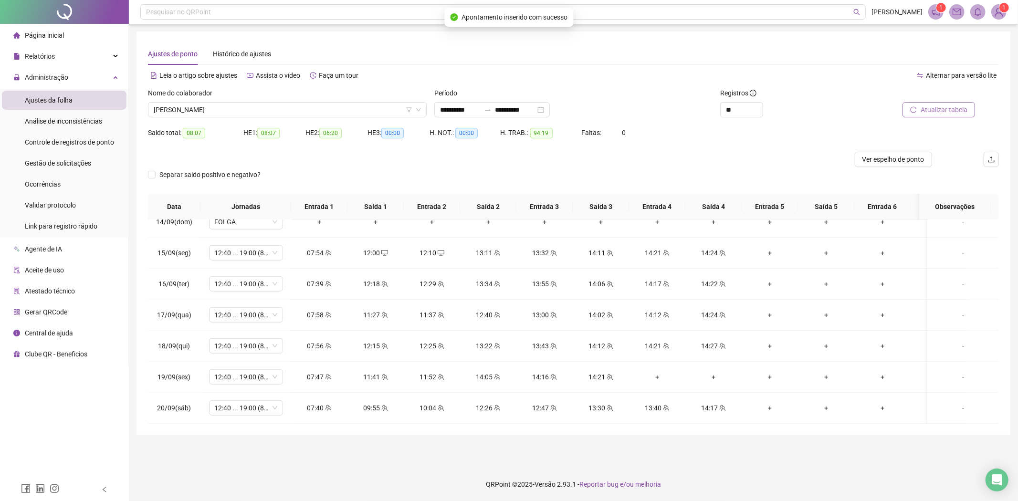
click at [924, 109] on span "Atualizar tabela" at bounding box center [943, 109] width 47 height 10
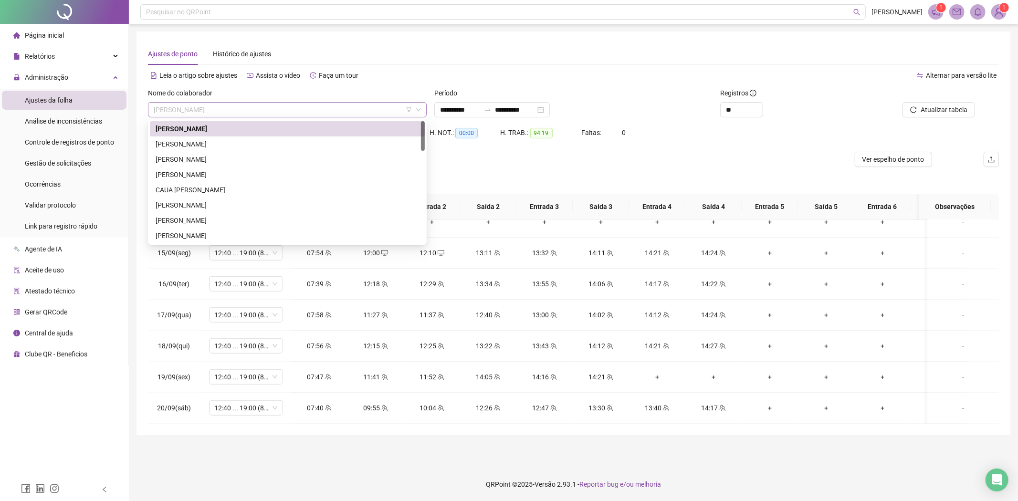
click at [311, 105] on span "[PERSON_NAME]" at bounding box center [287, 110] width 267 height 14
click at [238, 150] on div "[PERSON_NAME]" at bounding box center [287, 143] width 275 height 15
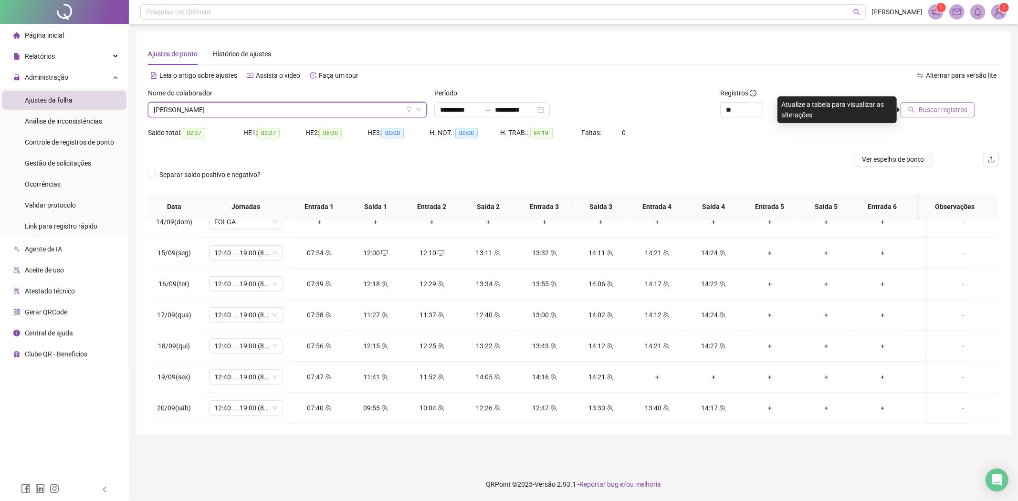
click at [924, 103] on button "Buscar registros" at bounding box center [937, 109] width 74 height 15
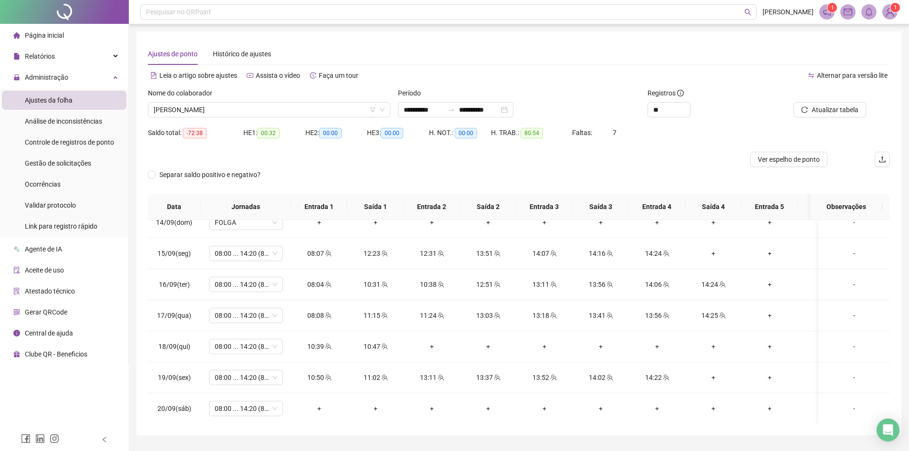
scroll to position [758, 0]
click at [834, 107] on span "Atualizar tabela" at bounding box center [835, 109] width 47 height 10
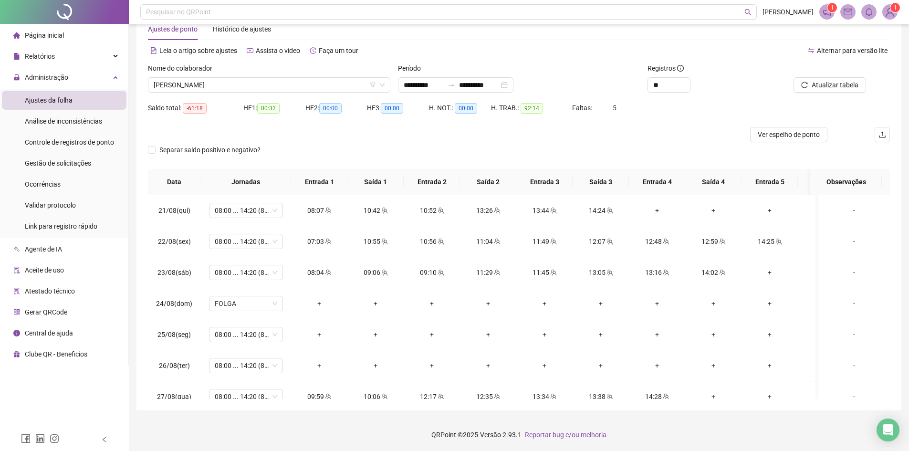
scroll to position [25, 0]
click at [382, 243] on icon "team" at bounding box center [384, 241] width 7 height 7
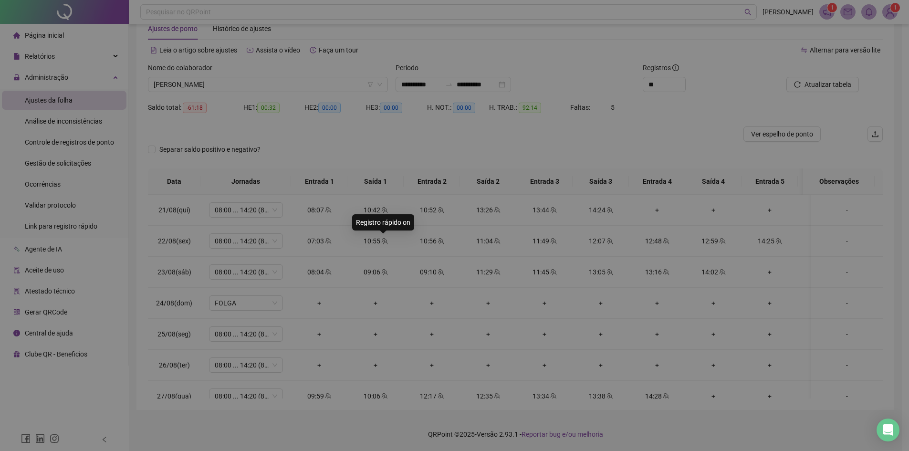
type input "**********"
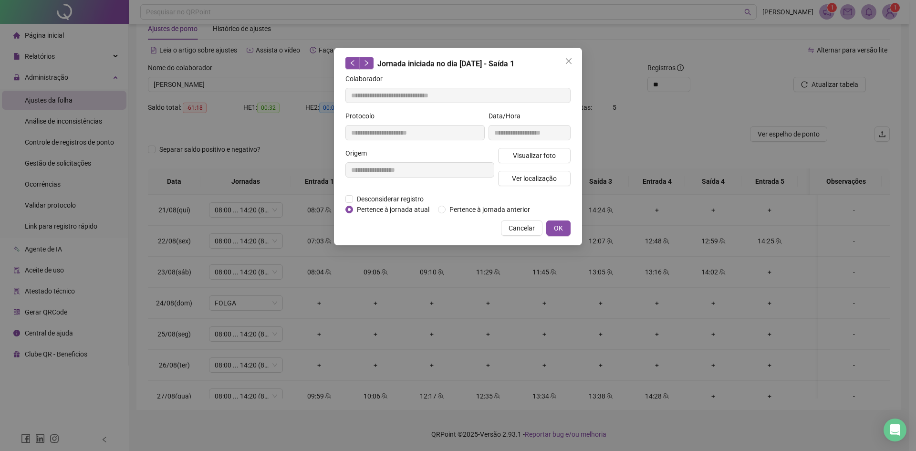
click at [518, 219] on div "**********" at bounding box center [458, 147] width 248 height 198
click at [519, 224] on span "Cancelar" at bounding box center [522, 228] width 26 height 10
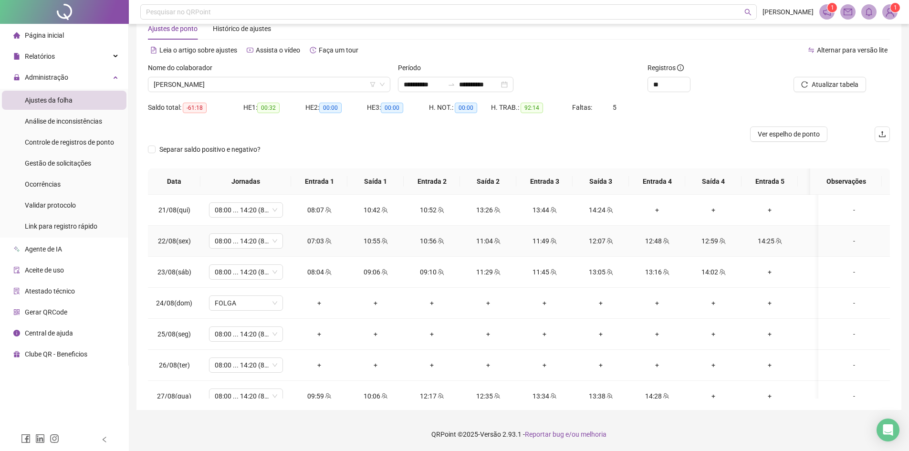
click at [443, 242] on icon "team" at bounding box center [441, 241] width 7 height 7
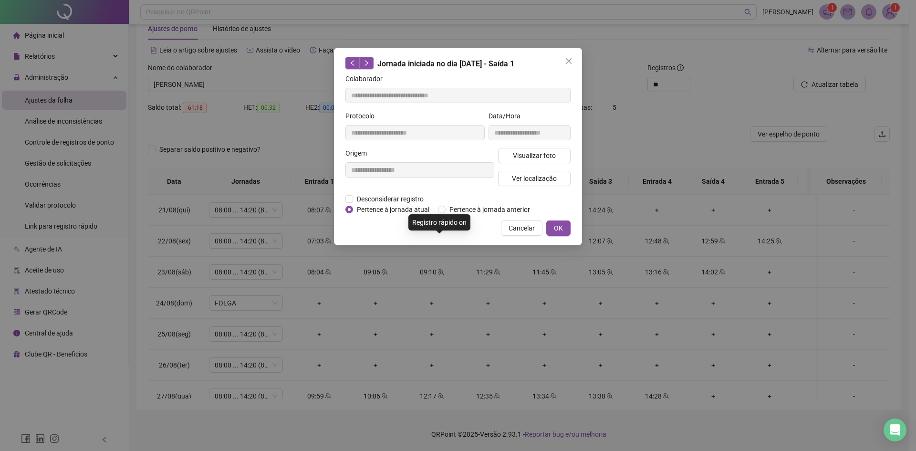
type input "**********"
click at [415, 202] on span "Desconsiderar registro" at bounding box center [390, 199] width 74 height 10
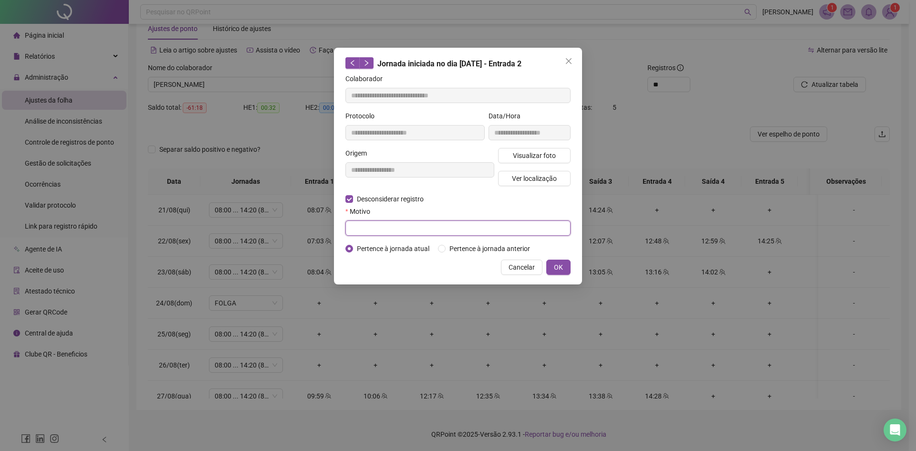
click at [411, 227] on input "text" at bounding box center [457, 227] width 225 height 15
type input "*********"
click at [558, 265] on span "OK" at bounding box center [558, 267] width 9 height 10
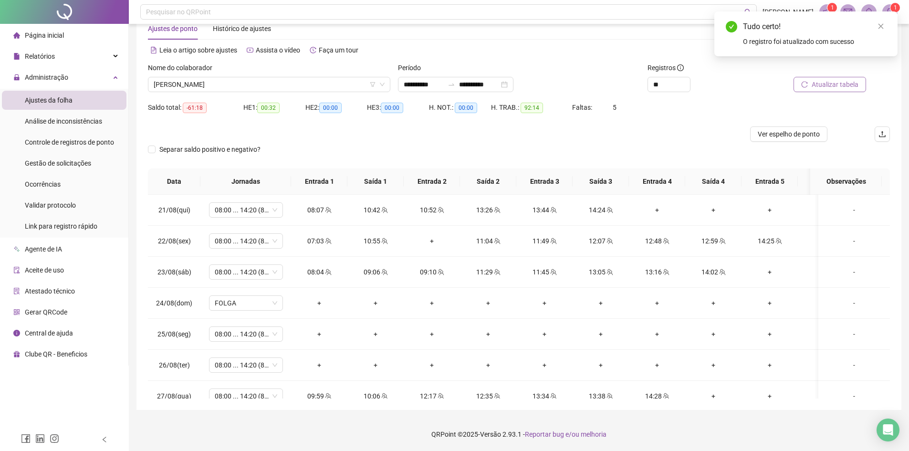
click at [828, 85] on span "Atualizar tabela" at bounding box center [835, 84] width 47 height 10
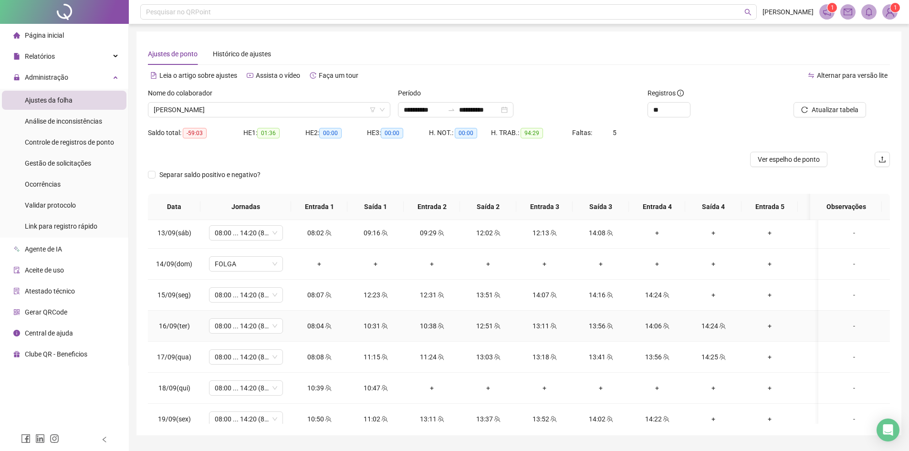
scroll to position [763, 0]
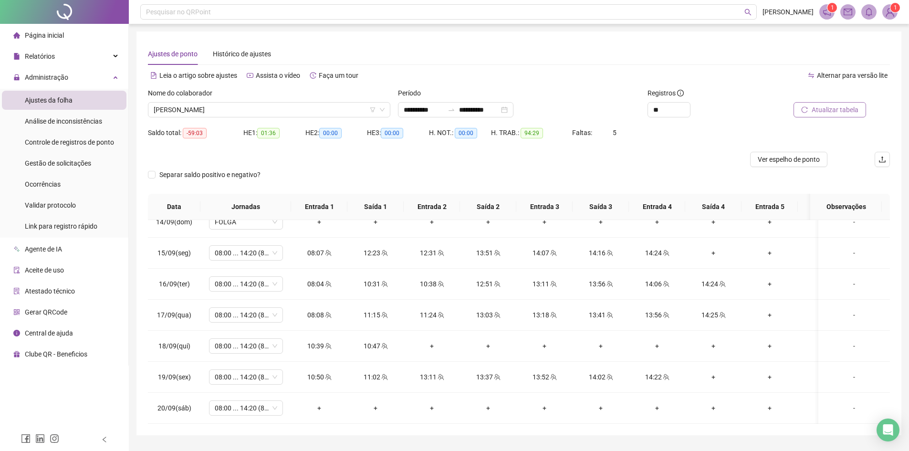
click at [848, 111] on span "Atualizar tabela" at bounding box center [835, 109] width 47 height 10
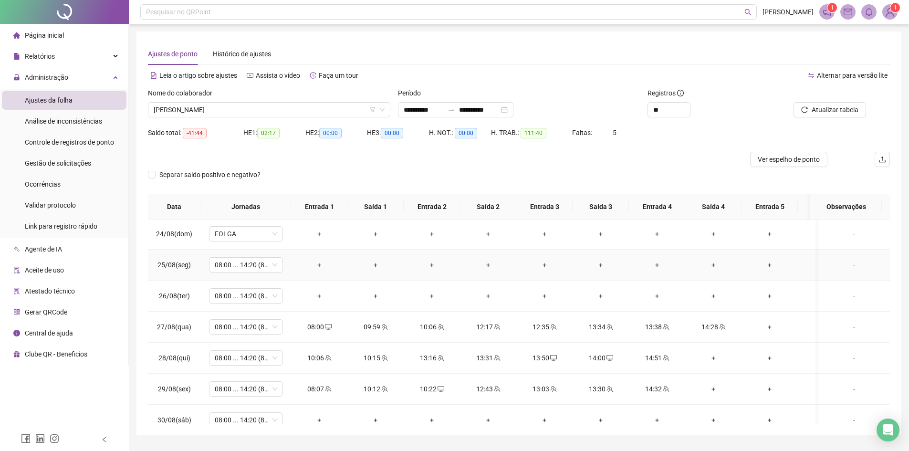
scroll to position [95, 0]
click at [239, 108] on span "[PERSON_NAME]" at bounding box center [269, 110] width 231 height 14
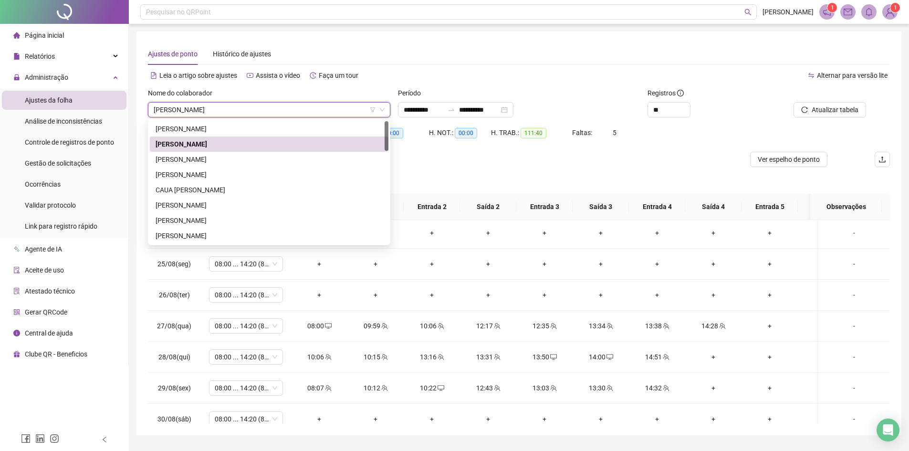
click at [239, 108] on span "[PERSON_NAME]" at bounding box center [269, 110] width 231 height 14
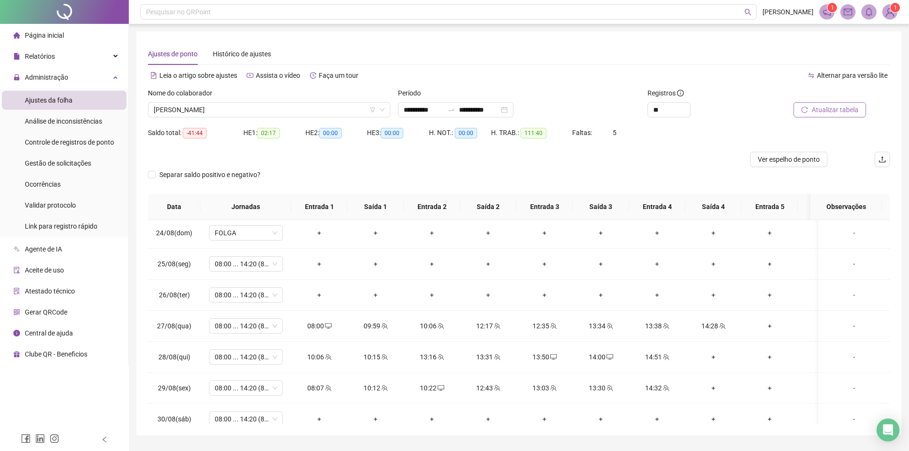
click at [848, 108] on span "Atualizar tabela" at bounding box center [835, 109] width 47 height 10
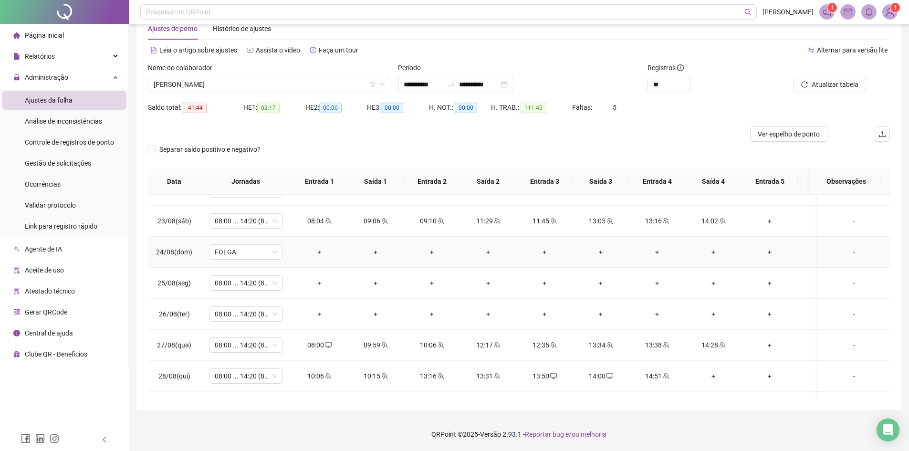
scroll to position [0, 0]
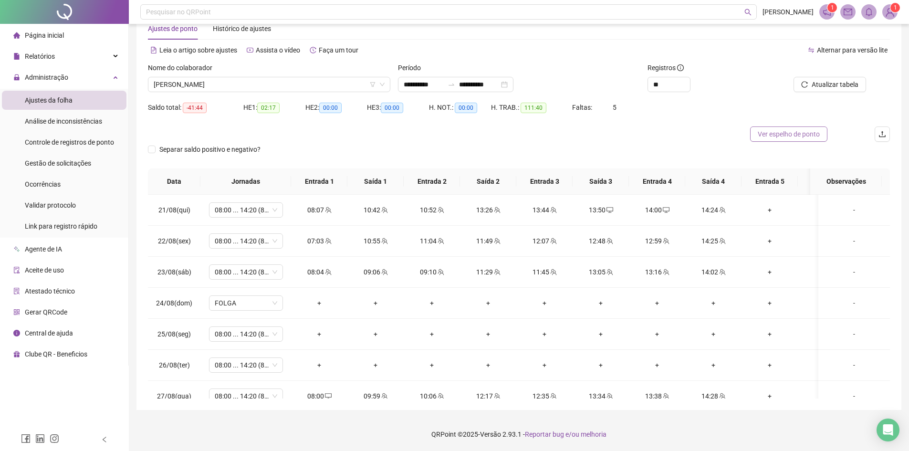
click at [768, 136] on span "Ver espelho de ponto" at bounding box center [789, 134] width 62 height 10
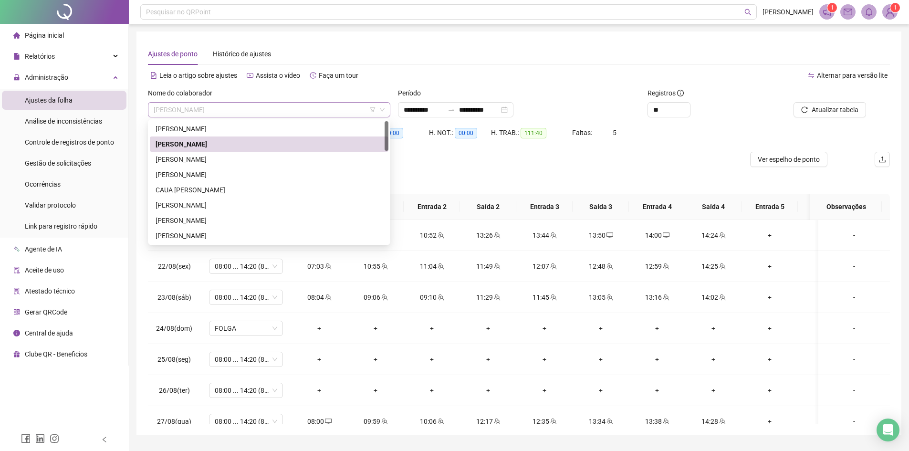
click at [240, 113] on span "[PERSON_NAME]" at bounding box center [269, 110] width 231 height 14
click at [206, 173] on div "CARLOS EDUARDO LEITE SANTOS" at bounding box center [269, 174] width 227 height 10
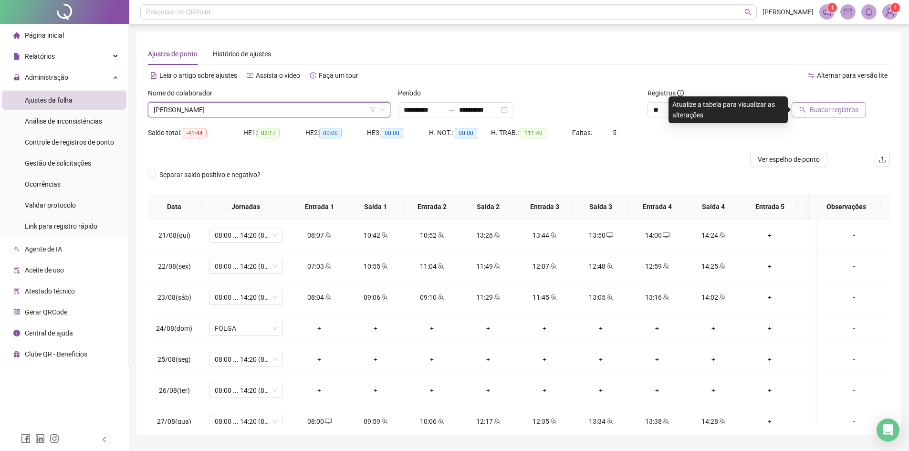
click at [810, 107] on button "Buscar registros" at bounding box center [829, 109] width 74 height 15
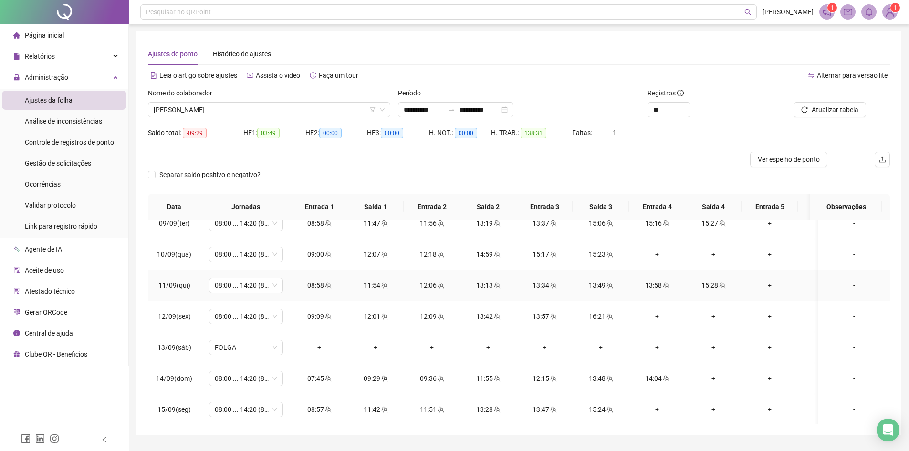
scroll to position [765, 0]
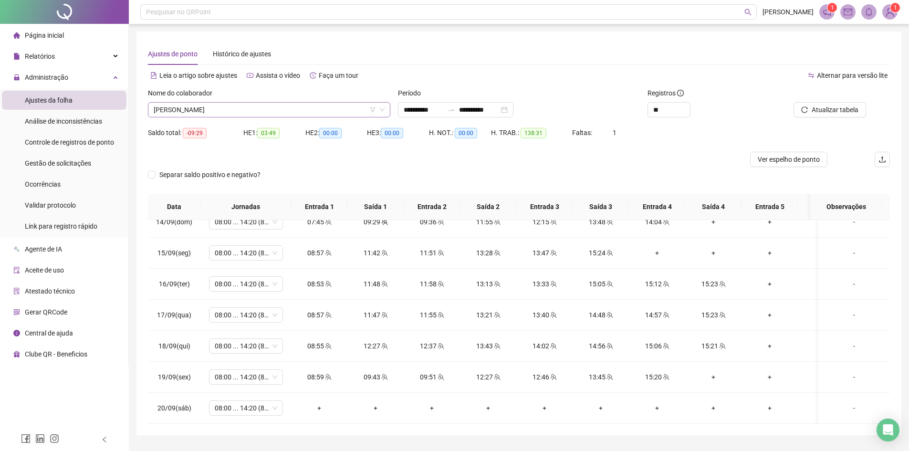
click at [233, 107] on span "CARLOS EDUARDO LEITE SANTOS" at bounding box center [269, 110] width 231 height 14
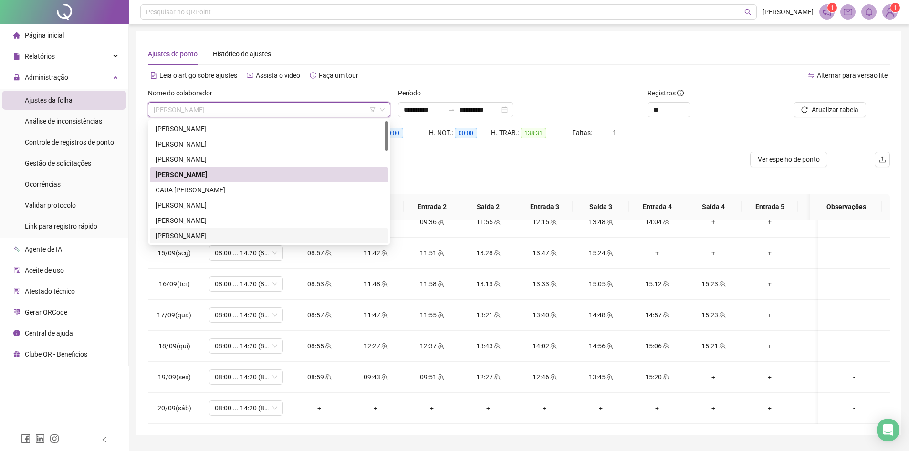
click at [203, 238] on div "[PERSON_NAME]" at bounding box center [269, 235] width 227 height 10
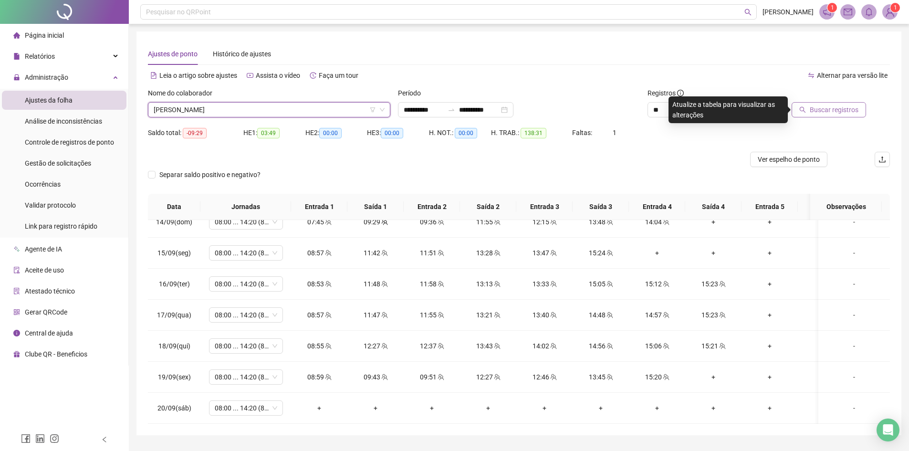
click at [835, 113] on span "Buscar registros" at bounding box center [834, 109] width 49 height 10
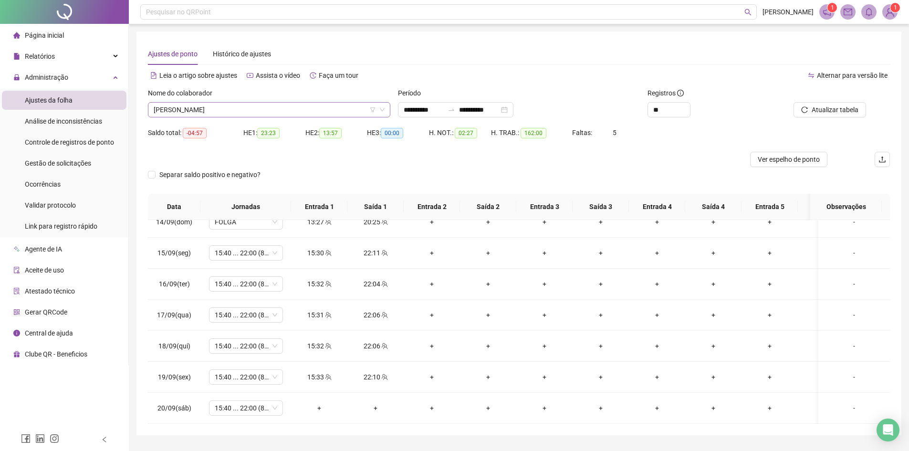
click at [219, 107] on span "[PERSON_NAME]" at bounding box center [269, 110] width 231 height 14
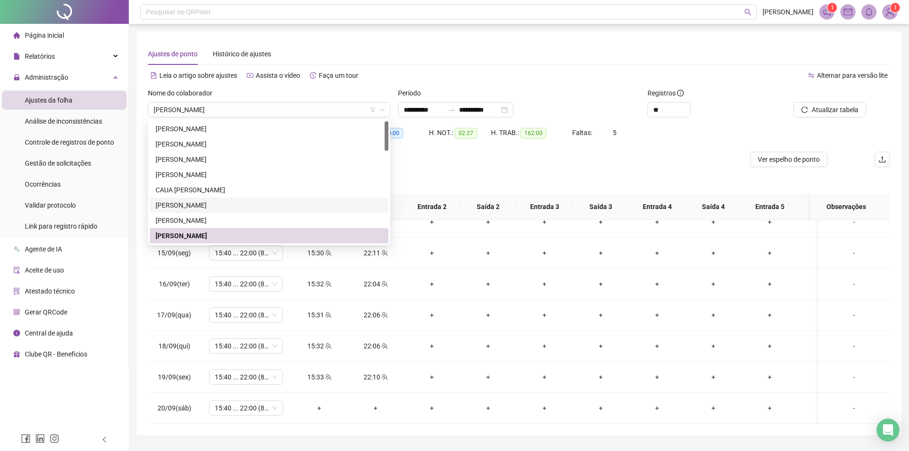
click at [548, 184] on div "Separar saldo positivo e negativo?" at bounding box center [519, 180] width 742 height 27
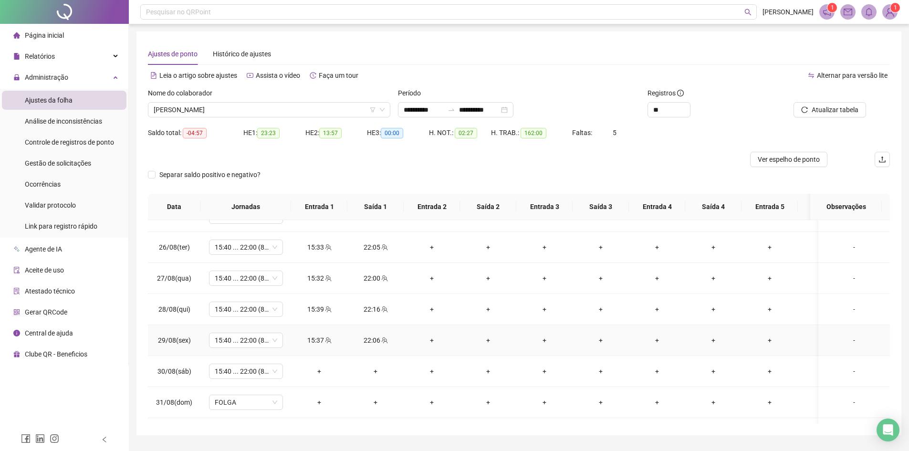
scroll to position [95, 0]
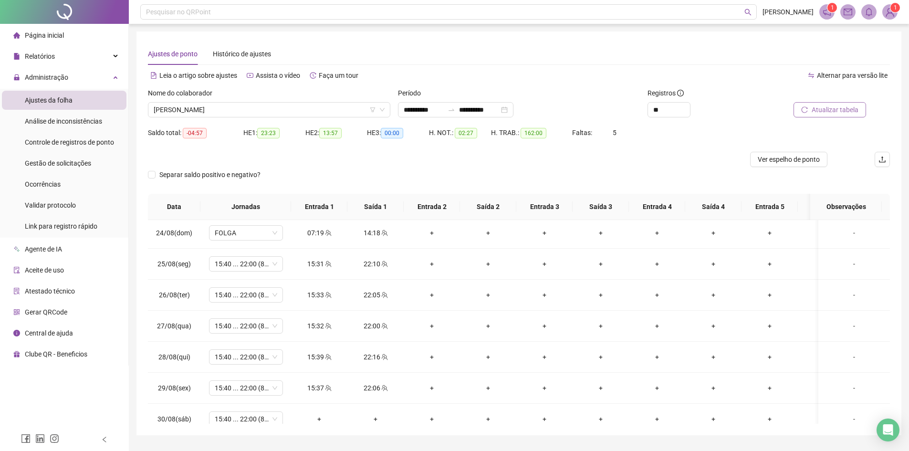
click at [801, 103] on button "Atualizar tabela" at bounding box center [829, 109] width 73 height 15
click at [809, 104] on button "Atualizar tabela" at bounding box center [829, 109] width 73 height 15
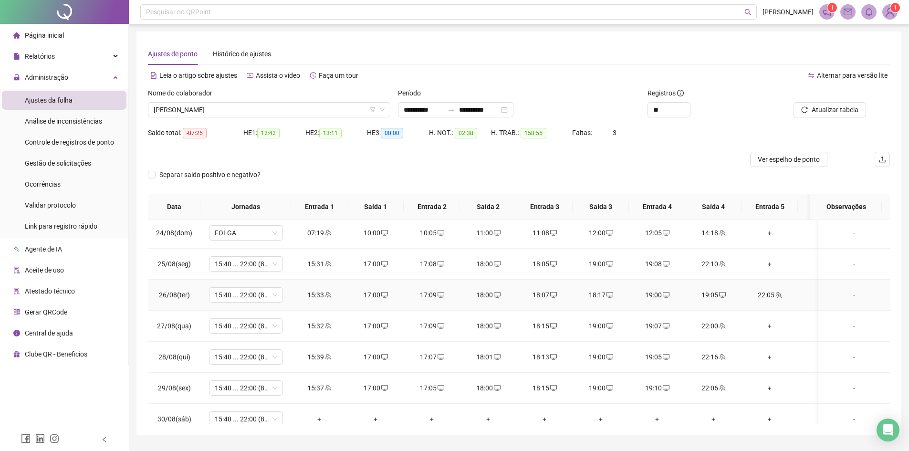
scroll to position [48, 0]
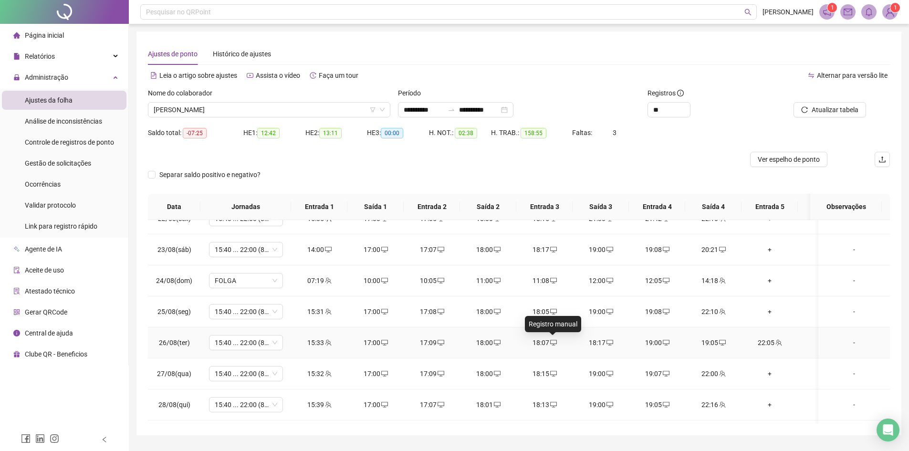
click at [554, 343] on icon "desktop" at bounding box center [553, 342] width 7 height 7
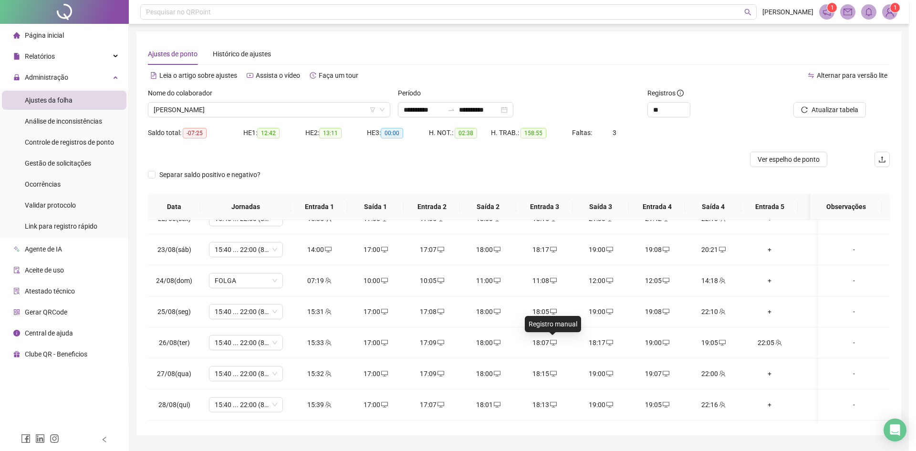
type input "**********"
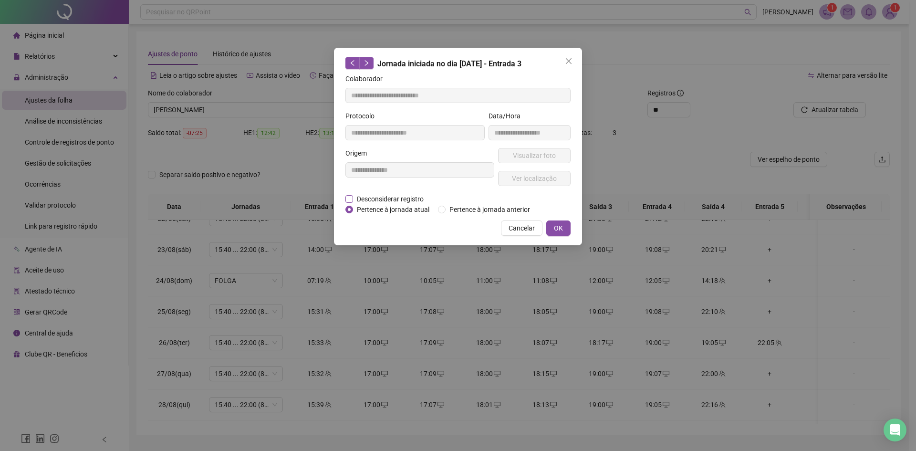
click at [381, 196] on span "Desconsiderar registro" at bounding box center [390, 199] width 74 height 10
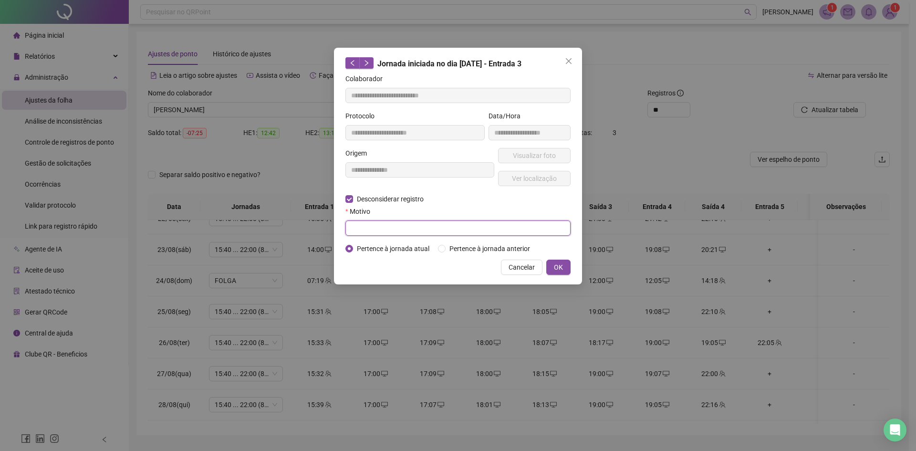
click at [405, 222] on input "text" at bounding box center [457, 227] width 225 height 15
type input "*********"
click at [558, 267] on span "OK" at bounding box center [558, 267] width 9 height 10
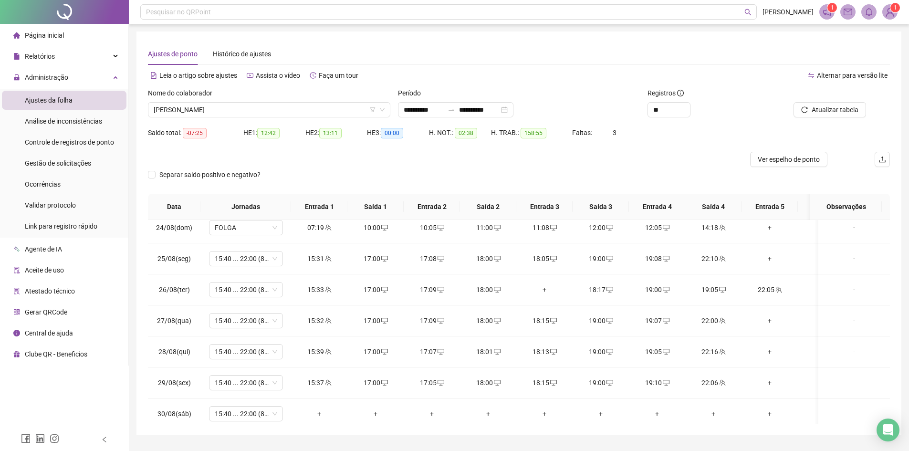
scroll to position [0, 0]
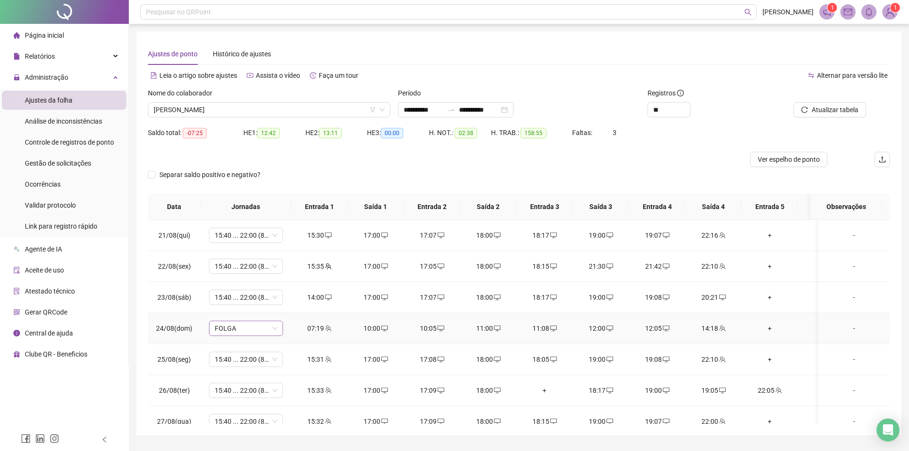
click at [231, 330] on span "FOLGA" at bounding box center [246, 328] width 63 height 14
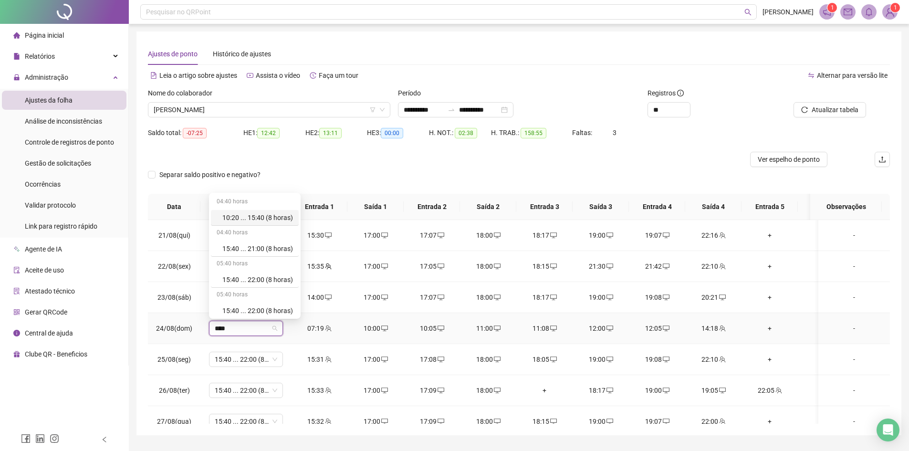
type input "*****"
click at [275, 311] on div "15:40 ... 22:00 (8 horas)" at bounding box center [257, 308] width 71 height 10
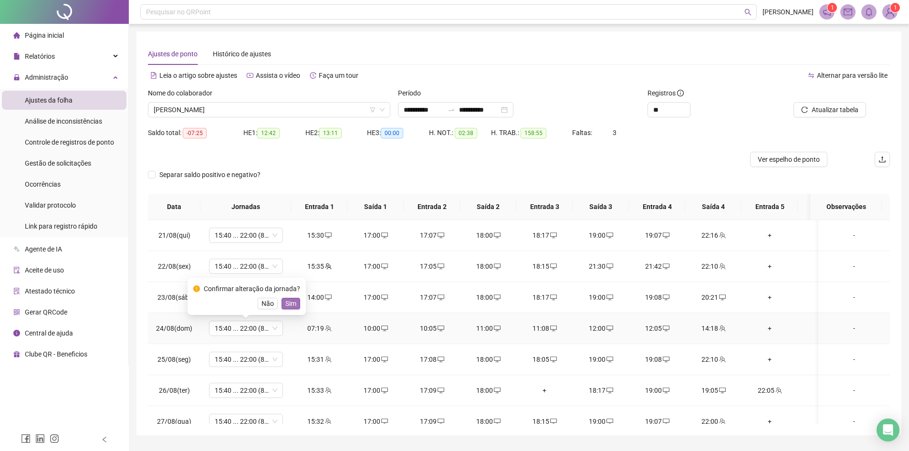
click at [289, 303] on span "Sim" at bounding box center [290, 303] width 11 height 10
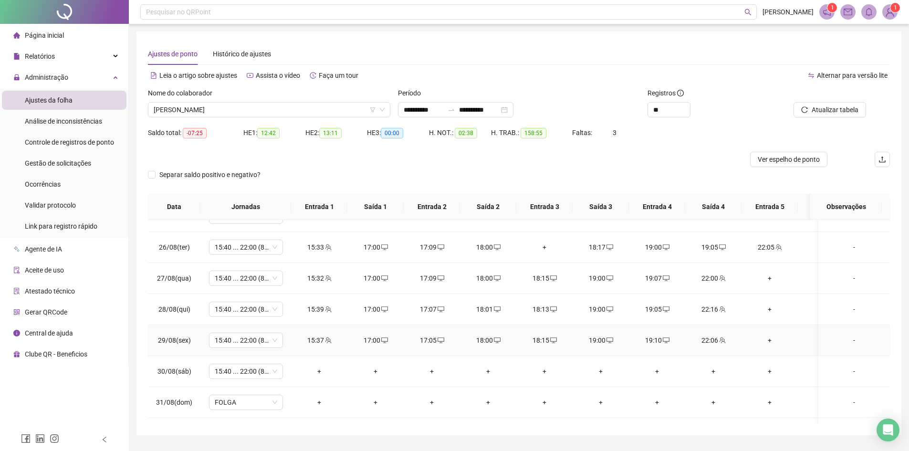
scroll to position [191, 0]
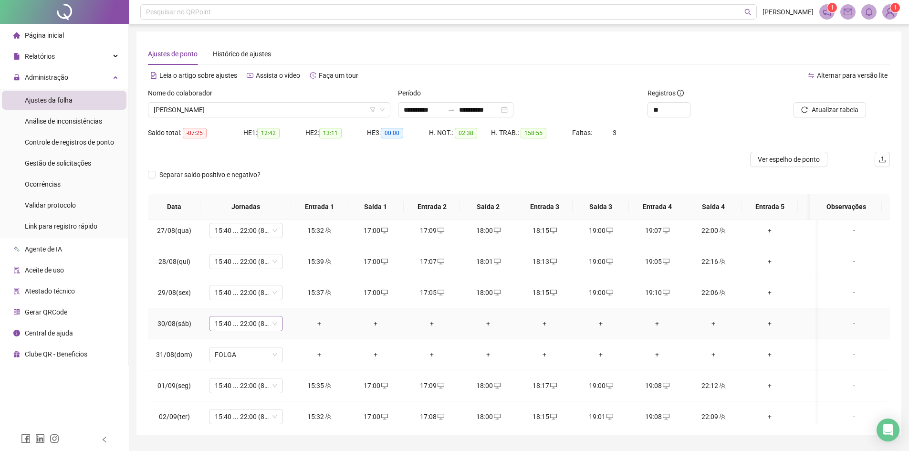
click at [243, 325] on span "15:40 ... 22:00 (8 HORAS)" at bounding box center [246, 323] width 63 height 14
type input "*****"
click at [248, 273] on div "Folga" at bounding box center [253, 273] width 63 height 10
click at [292, 302] on span "Sim" at bounding box center [290, 298] width 11 height 10
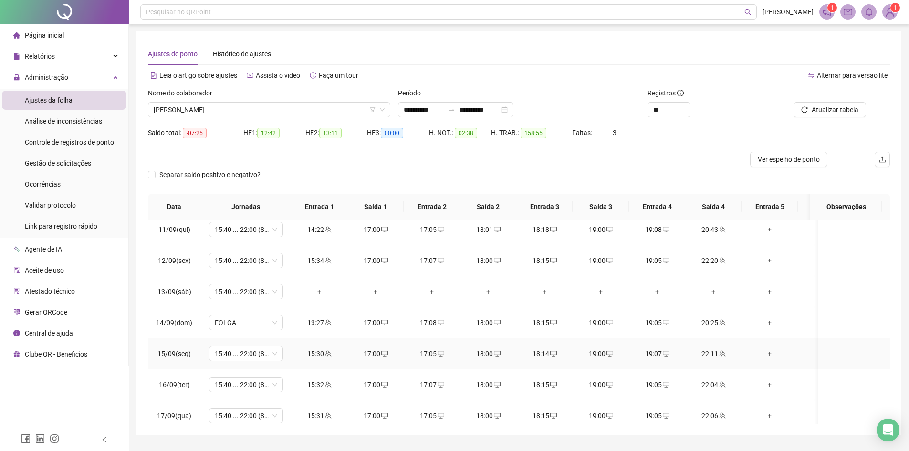
scroll to position [668, 0]
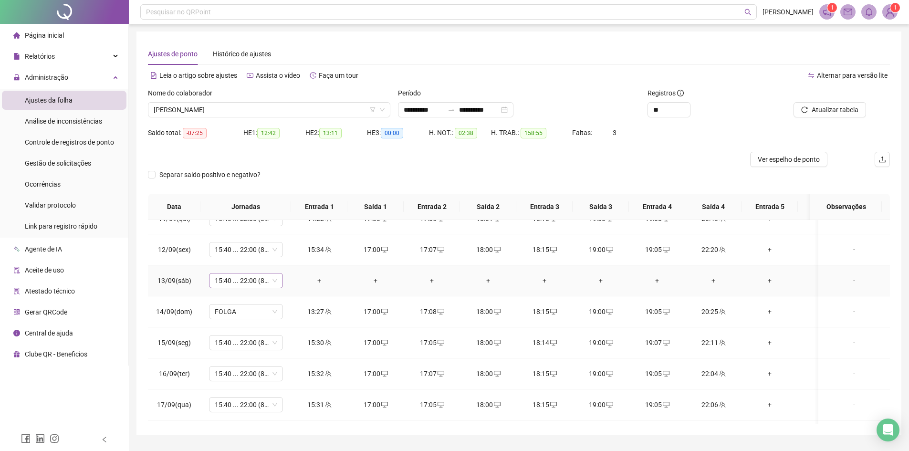
click at [251, 275] on span "15:40 ... 22:00 (8 HORAS)" at bounding box center [246, 280] width 63 height 14
type input "*****"
click at [240, 315] on div "Folga" at bounding box center [253, 315] width 63 height 10
click at [291, 253] on span "Sim" at bounding box center [290, 256] width 11 height 10
click at [250, 310] on span "FOLGA" at bounding box center [246, 311] width 63 height 14
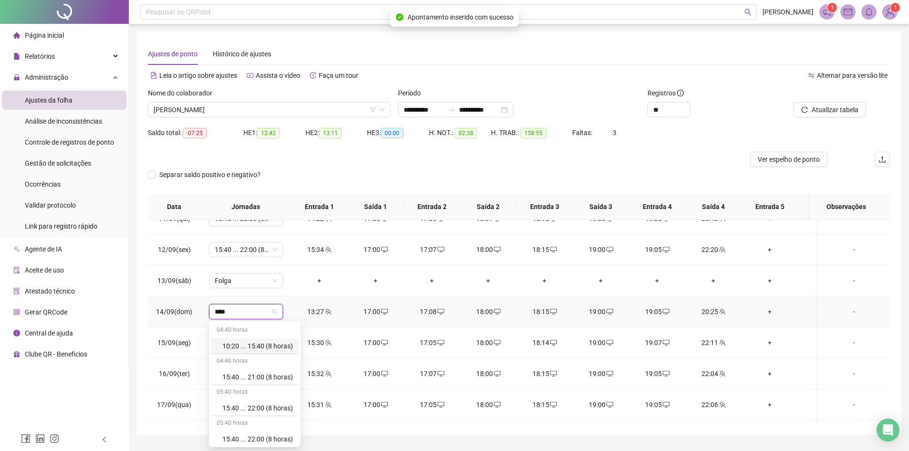
type input "*****"
click at [251, 431] on div "15:40 ... 22:00 (8 horas)" at bounding box center [255, 437] width 88 height 16
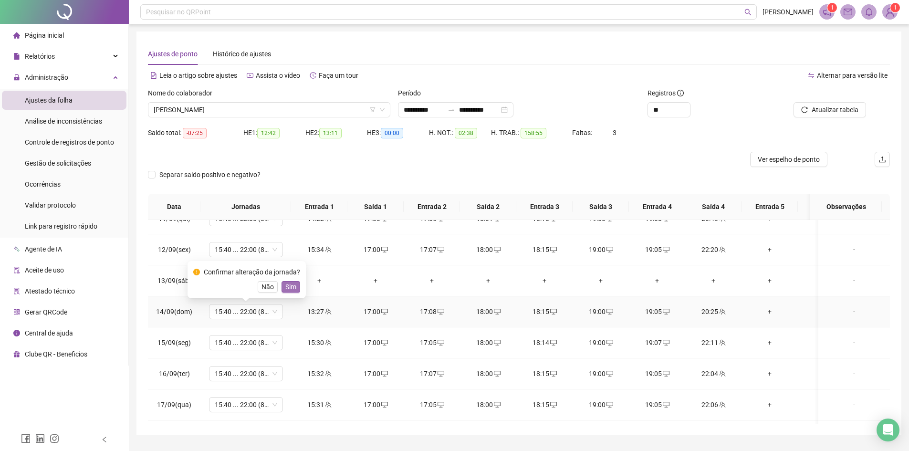
click at [295, 286] on button "Sim" at bounding box center [291, 286] width 19 height 11
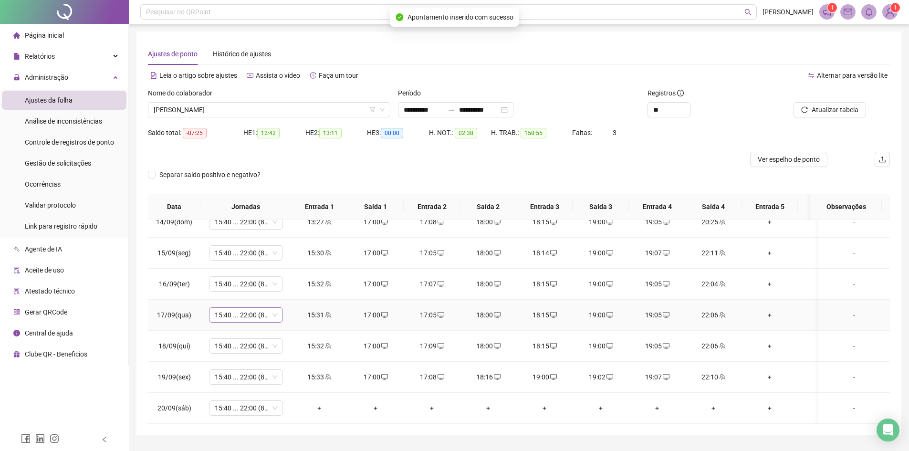
scroll to position [765, 0]
click at [249, 403] on span "15:40 ... 22:00 (8 HORAS)" at bounding box center [246, 408] width 63 height 14
type input "***"
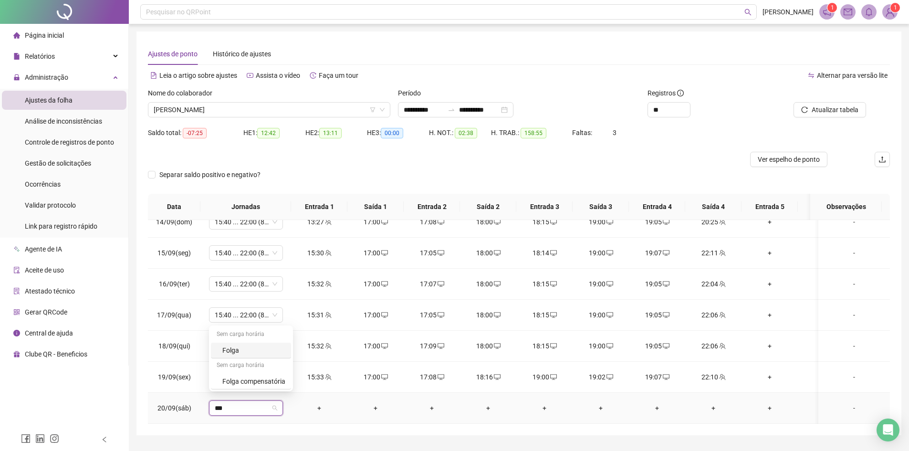
click at [241, 344] on div "Folga" at bounding box center [251, 351] width 80 height 16
click at [290, 376] on span "Sim" at bounding box center [290, 376] width 11 height 10
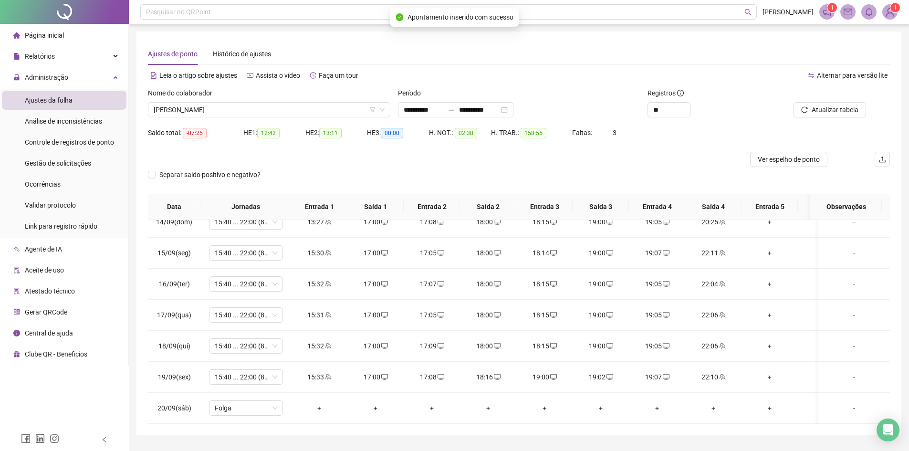
click at [845, 117] on div "Atualizar tabela" at bounding box center [831, 106] width 125 height 37
click at [843, 116] on button "Atualizar tabela" at bounding box center [829, 109] width 73 height 15
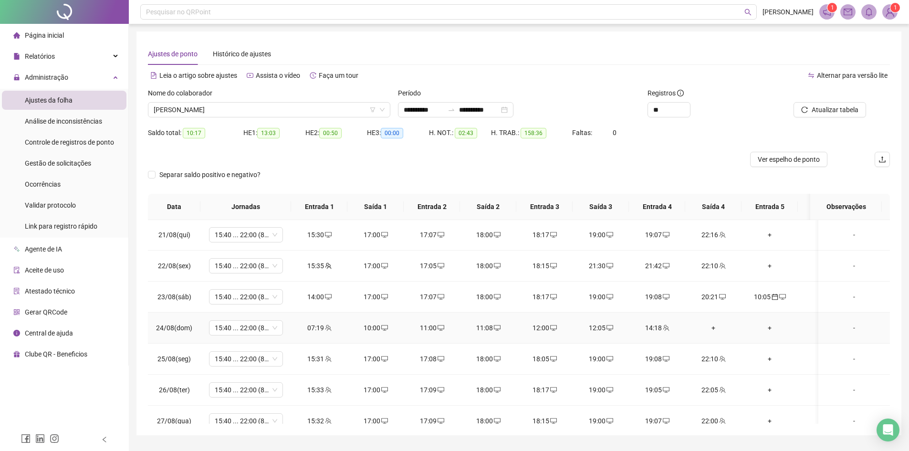
scroll to position [0, 0]
click at [851, 105] on span "Atualizar tabela" at bounding box center [835, 109] width 47 height 10
click at [772, 296] on icon "calendar" at bounding box center [775, 297] width 7 height 7
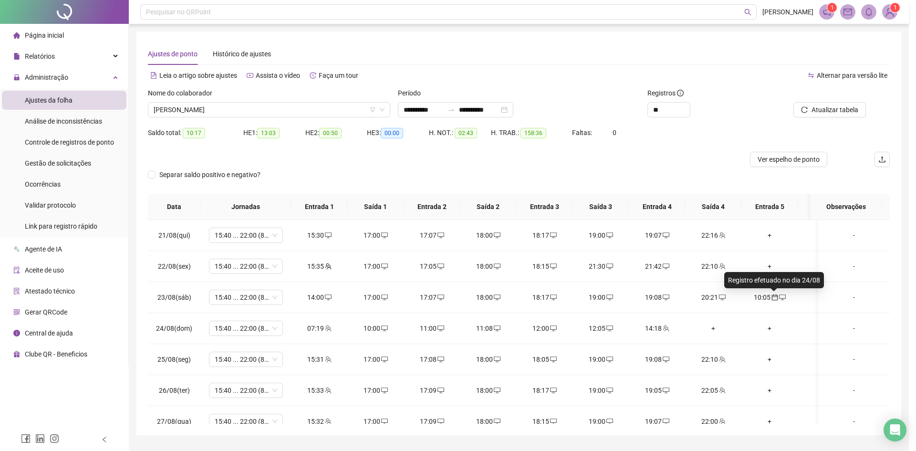
type input "**********"
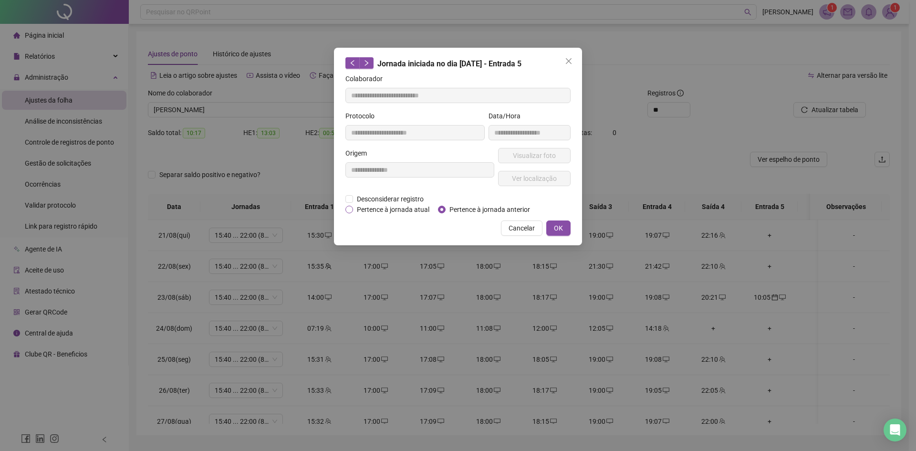
click at [402, 210] on span "Pertence à jornada atual" at bounding box center [393, 209] width 80 height 10
click at [565, 228] on button "OK" at bounding box center [558, 227] width 24 height 15
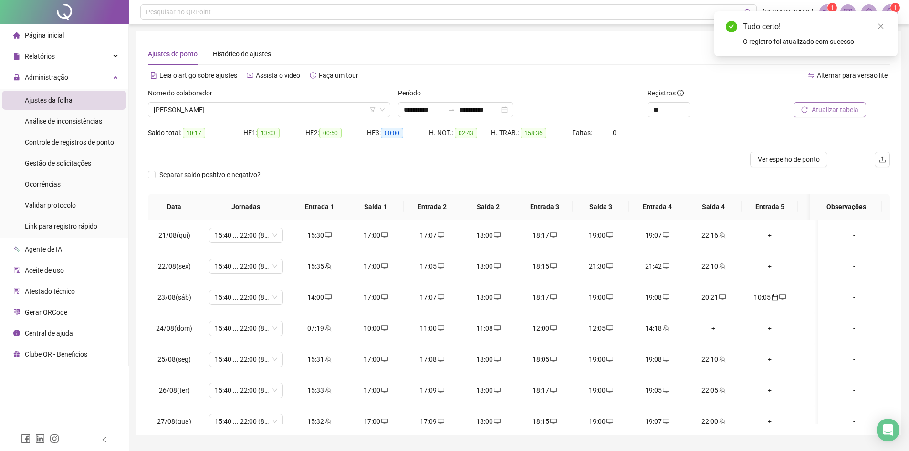
click at [835, 107] on span "Atualizar tabela" at bounding box center [835, 109] width 47 height 10
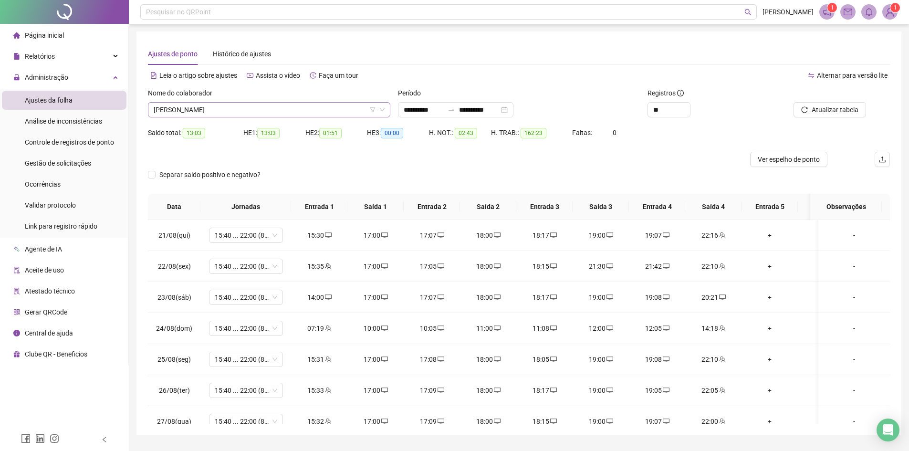
click at [239, 111] on span "[PERSON_NAME]" at bounding box center [269, 110] width 231 height 14
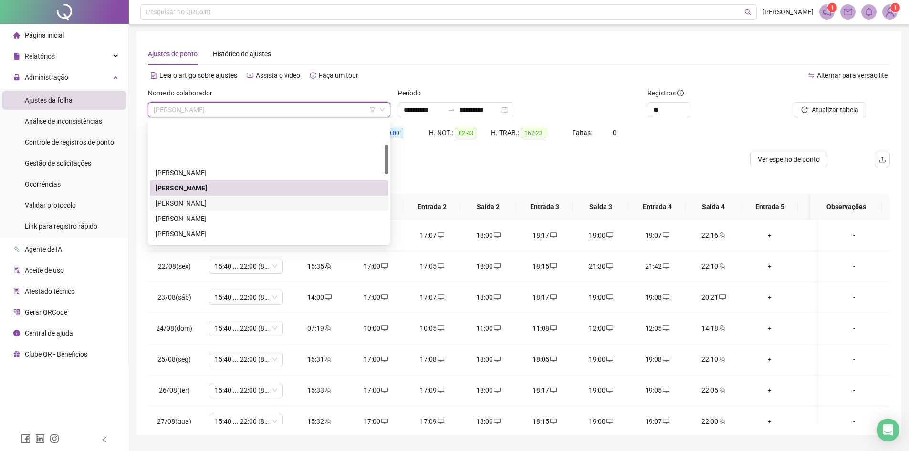
scroll to position [95, 0]
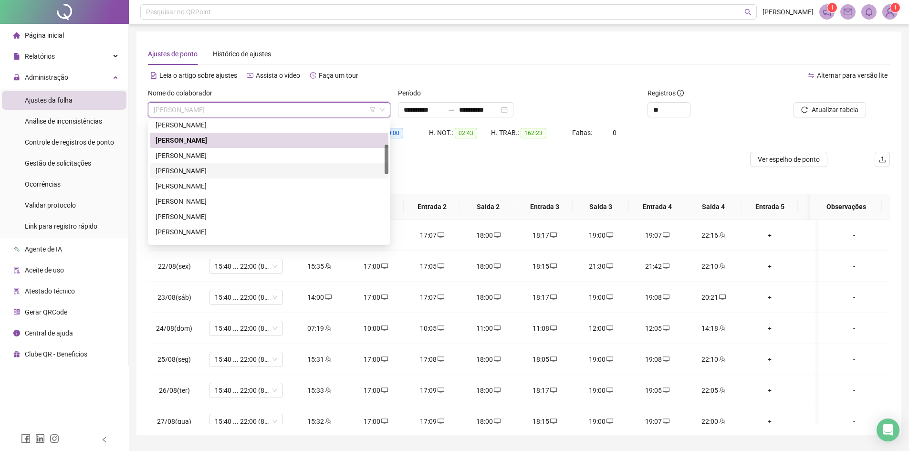
click at [213, 176] on div "FELIPE DA SILVA PAIVA" at bounding box center [269, 171] width 227 height 10
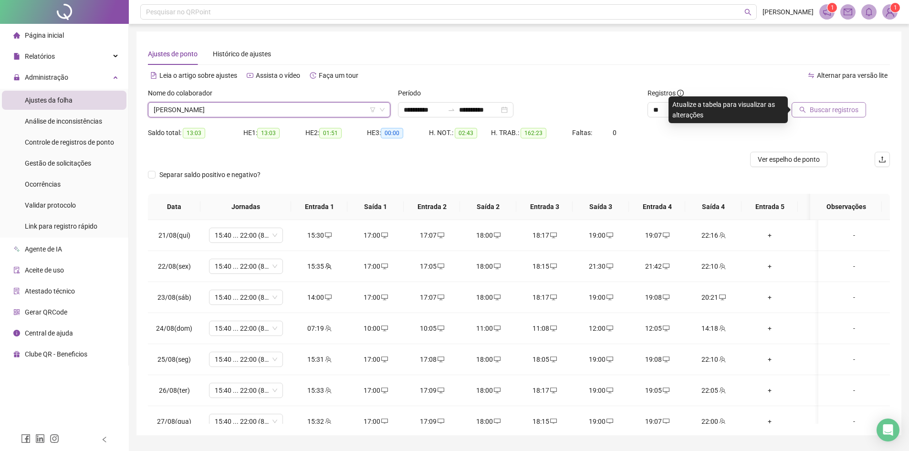
click at [804, 105] on button "Buscar registros" at bounding box center [829, 109] width 74 height 15
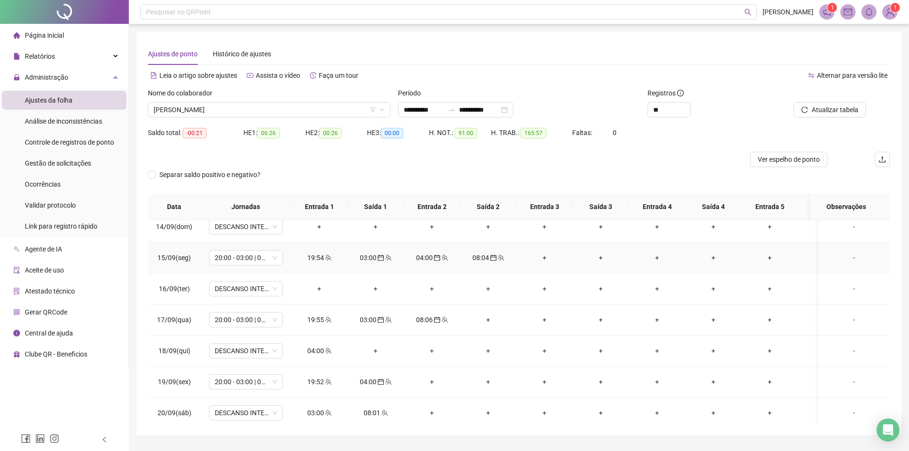
scroll to position [765, 0]
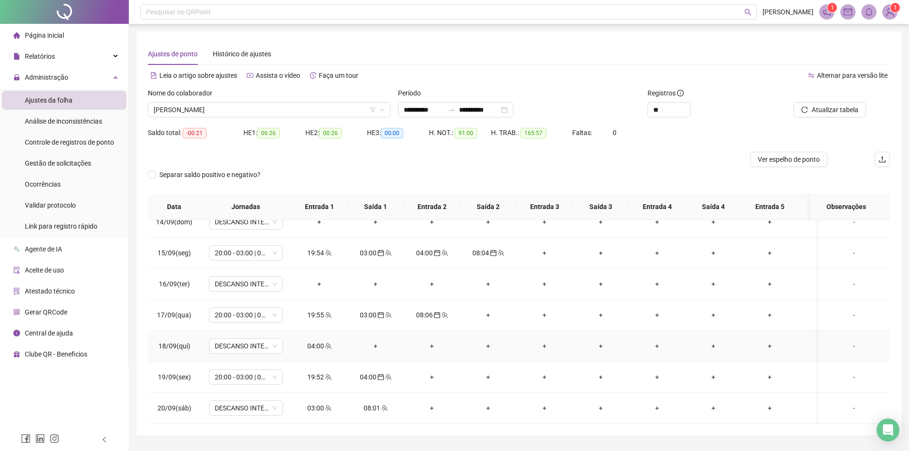
click at [325, 343] on icon "team" at bounding box center [328, 346] width 7 height 7
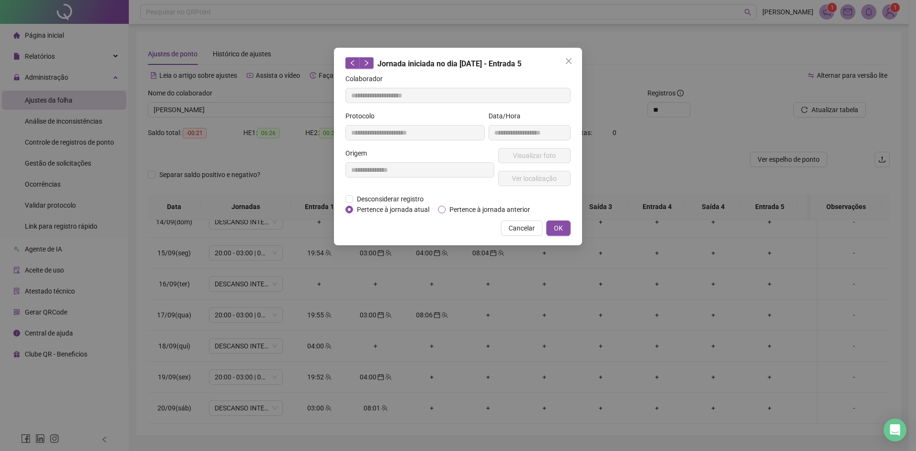
click at [463, 208] on span "Pertence à jornada anterior" at bounding box center [490, 209] width 88 height 10
click at [560, 231] on span "OK" at bounding box center [558, 228] width 9 height 10
type input "**********"
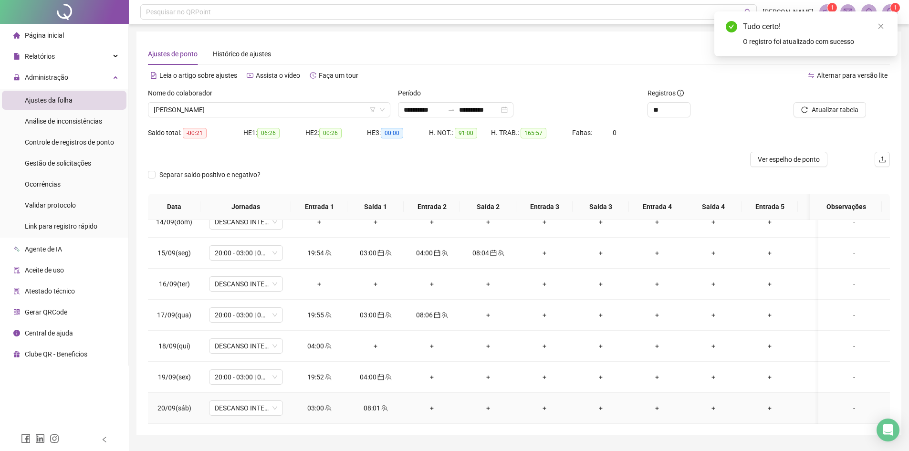
click at [326, 405] on icon "team" at bounding box center [328, 408] width 7 height 7
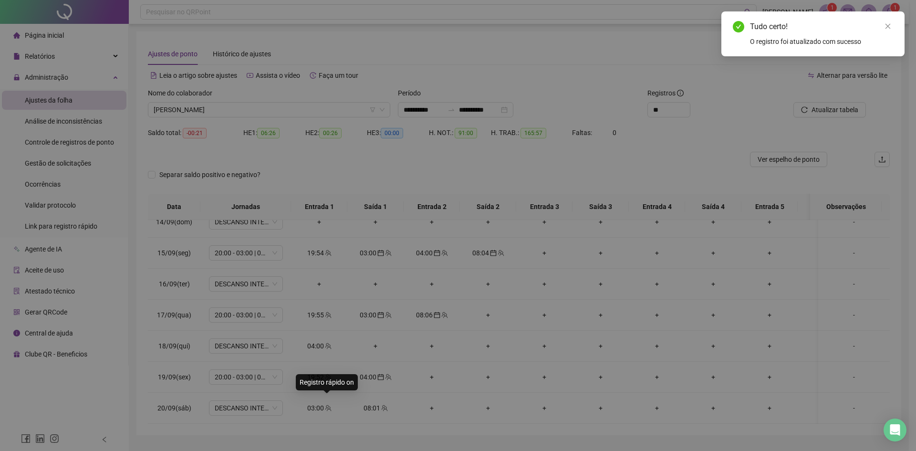
type input "**********"
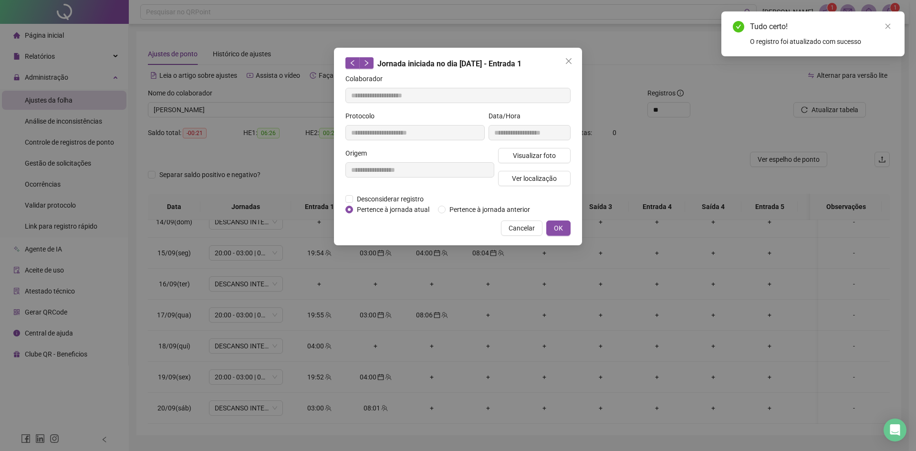
click at [503, 215] on div "**********" at bounding box center [458, 147] width 248 height 198
click at [504, 212] on span "Pertence à jornada anterior" at bounding box center [490, 209] width 88 height 10
click at [550, 226] on button "OK" at bounding box center [558, 227] width 24 height 15
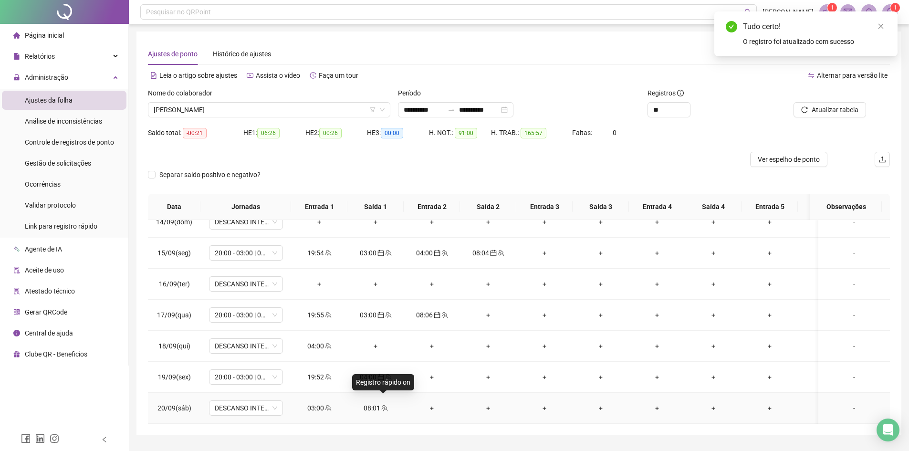
click at [385, 404] on span at bounding box center [384, 408] width 8 height 8
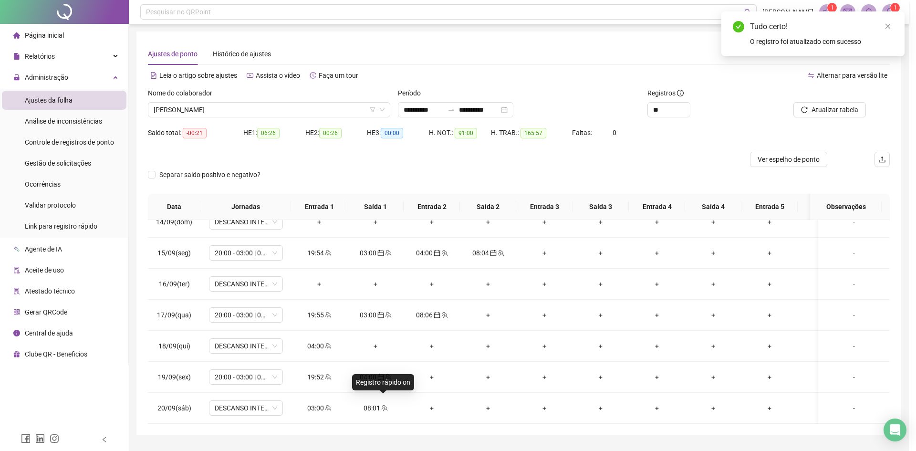
type input "**********"
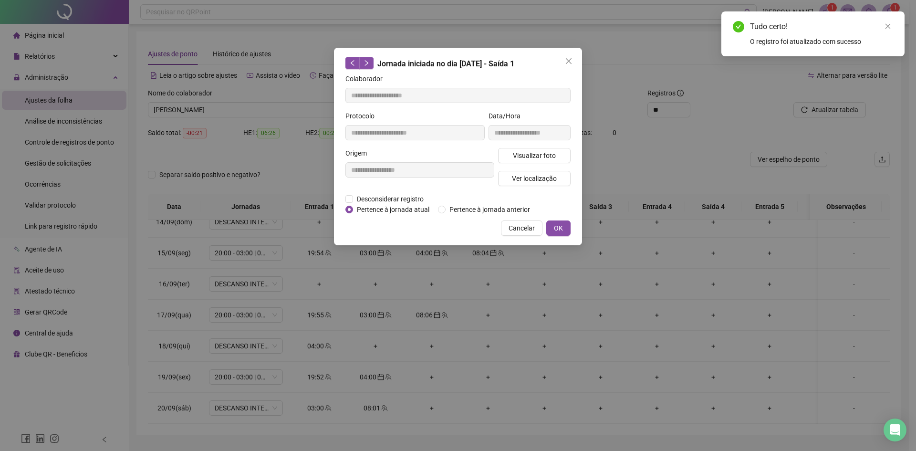
click at [487, 199] on div "Desconsiderar registro Pertence ao lanche" at bounding box center [457, 199] width 225 height 10
click at [487, 202] on div "Desconsiderar registro Pertence ao lanche" at bounding box center [457, 199] width 225 height 10
click at [487, 204] on span "Pertence à jornada anterior" at bounding box center [490, 209] width 88 height 10
click at [557, 227] on span "OK" at bounding box center [558, 228] width 9 height 10
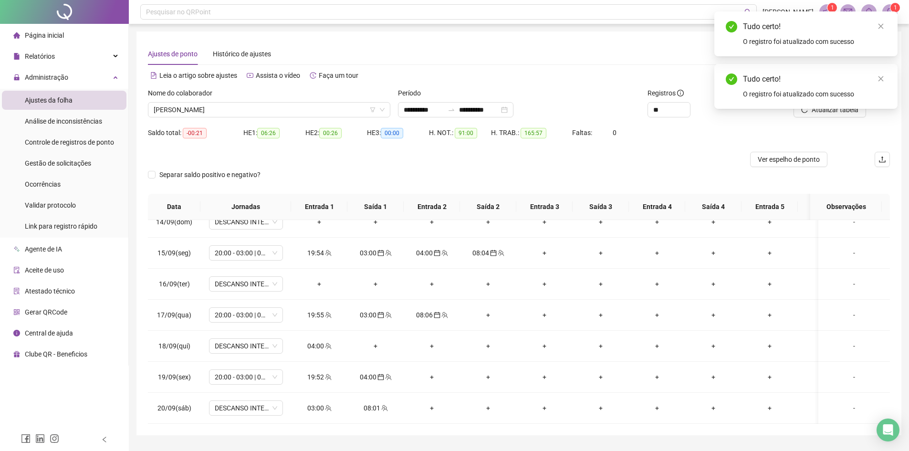
click at [841, 107] on div "Tudo certo! O registro foi atualizado com sucesso" at bounding box center [805, 86] width 183 height 45
click at [888, 73] on div "Tudo certo! O registro foi atualizado com sucesso" at bounding box center [805, 86] width 183 height 45
click at [878, 77] on icon "close" at bounding box center [880, 78] width 7 height 7
click at [827, 110] on span "Atualizar tabela" at bounding box center [835, 109] width 47 height 10
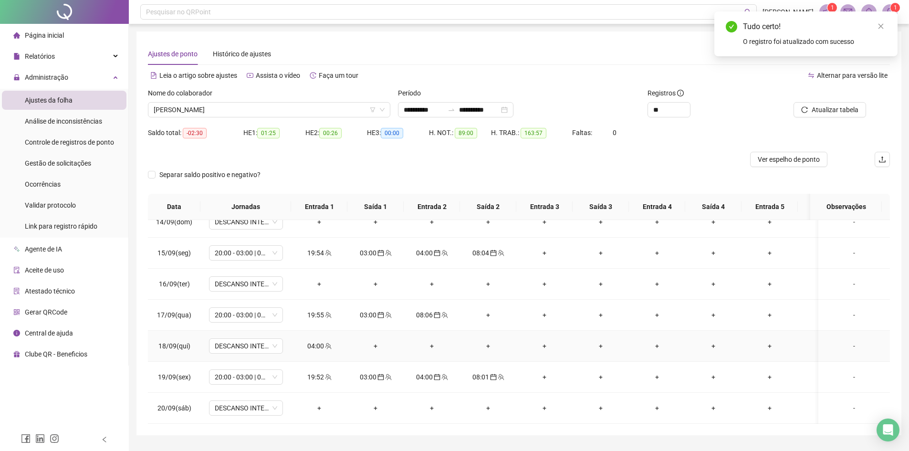
click at [330, 343] on icon "team" at bounding box center [328, 346] width 6 height 6
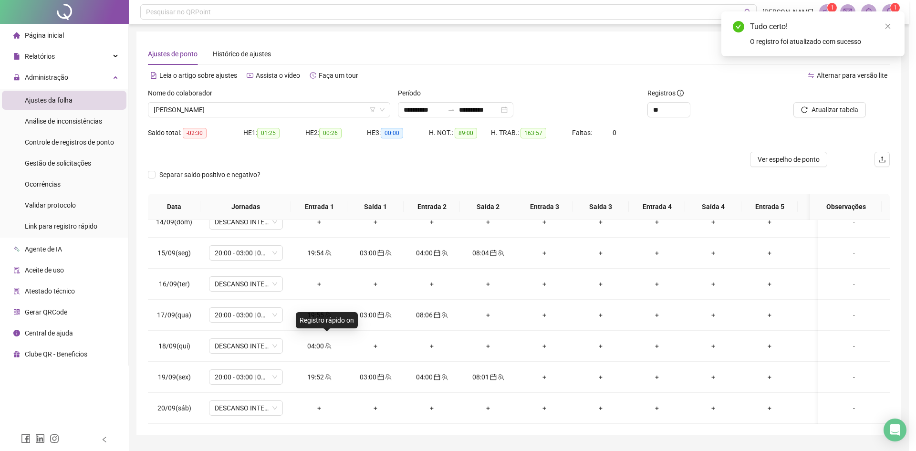
type input "**********"
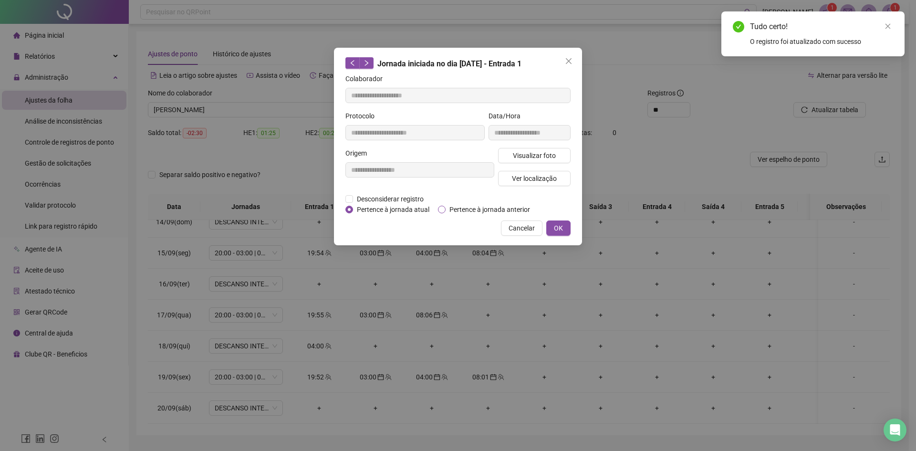
click at [476, 207] on span "Pertence à jornada anterior" at bounding box center [490, 209] width 88 height 10
click at [553, 232] on button "OK" at bounding box center [558, 227] width 24 height 15
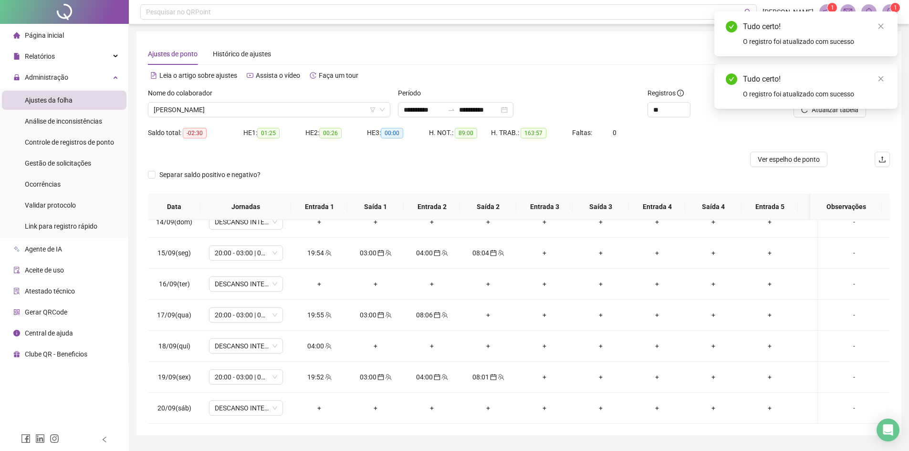
drag, startPoint x: 825, startPoint y: 129, endPoint x: 830, endPoint y: 116, distance: 13.9
click at [825, 125] on form "**********" at bounding box center [519, 141] width 742 height 106
click at [830, 109] on div "Tudo certo! O registro foi atualizado com sucesso" at bounding box center [805, 86] width 183 height 45
click at [878, 82] on link "Close" at bounding box center [881, 78] width 10 height 10
click at [815, 114] on span "Atualizar tabela" at bounding box center [835, 109] width 47 height 10
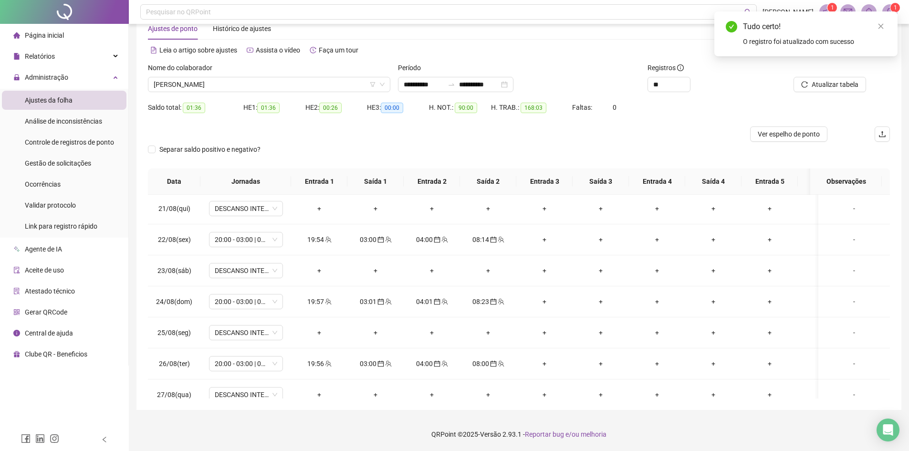
scroll to position [0, 0]
click at [201, 91] on span "FELIPE DA SILVA PAIVA" at bounding box center [269, 84] width 231 height 14
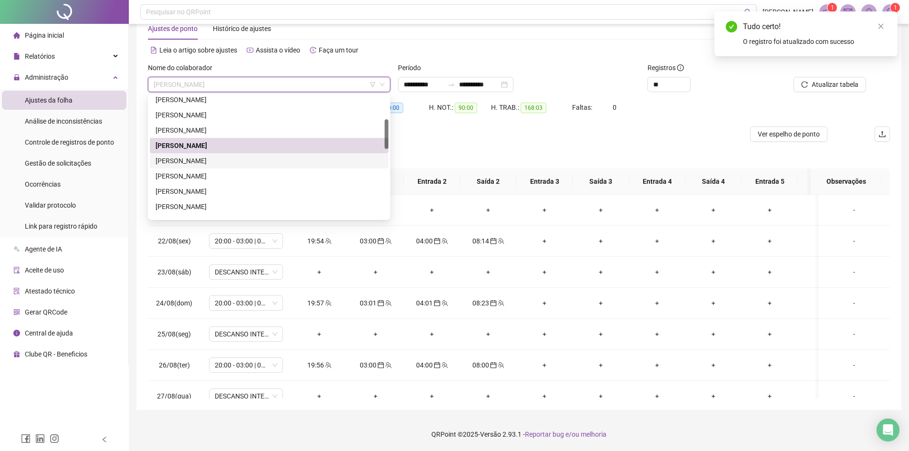
click at [226, 158] on div "FELIPE LEANDRO DAS CHAGAS" at bounding box center [269, 161] width 227 height 10
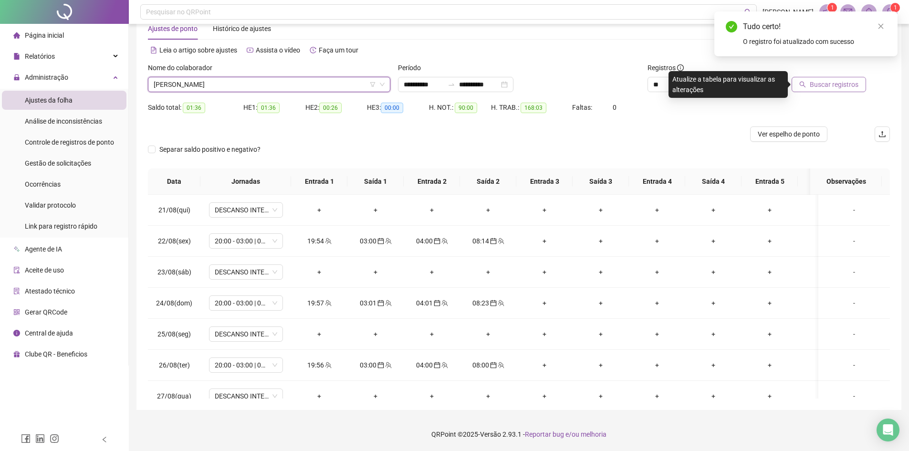
click at [850, 84] on span "Buscar registros" at bounding box center [834, 84] width 49 height 10
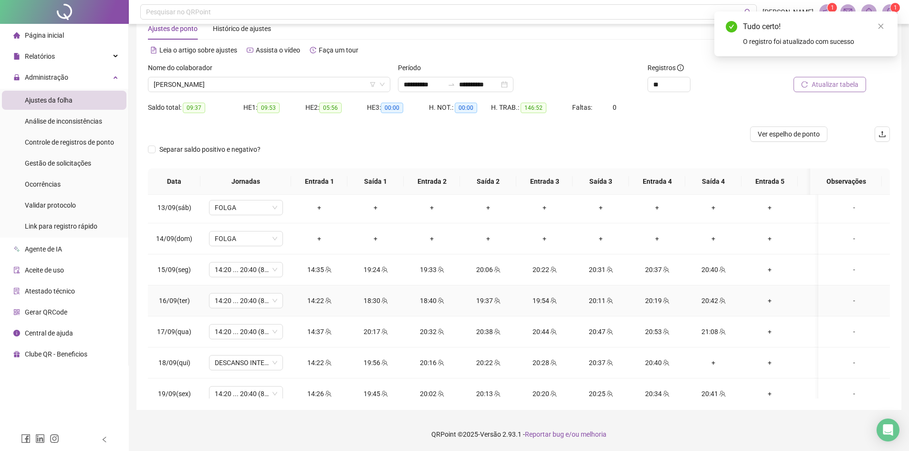
scroll to position [765, 0]
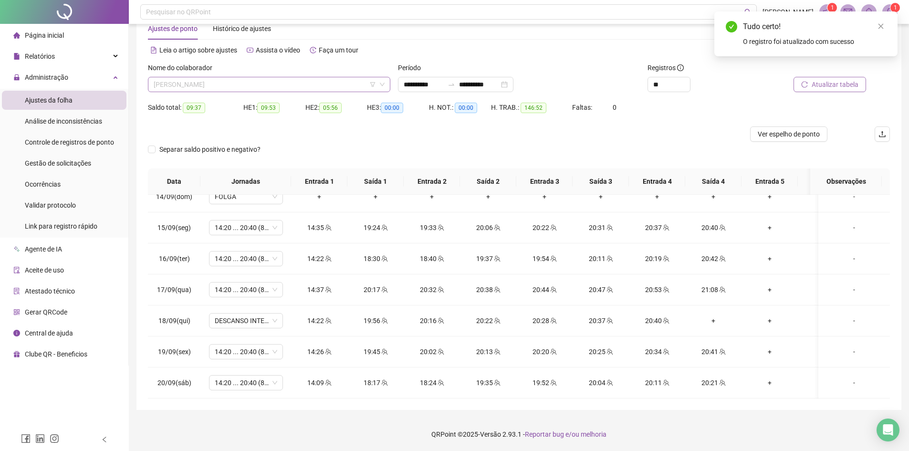
click at [264, 85] on span "FELIPE LEANDRO DAS CHAGAS" at bounding box center [269, 84] width 231 height 14
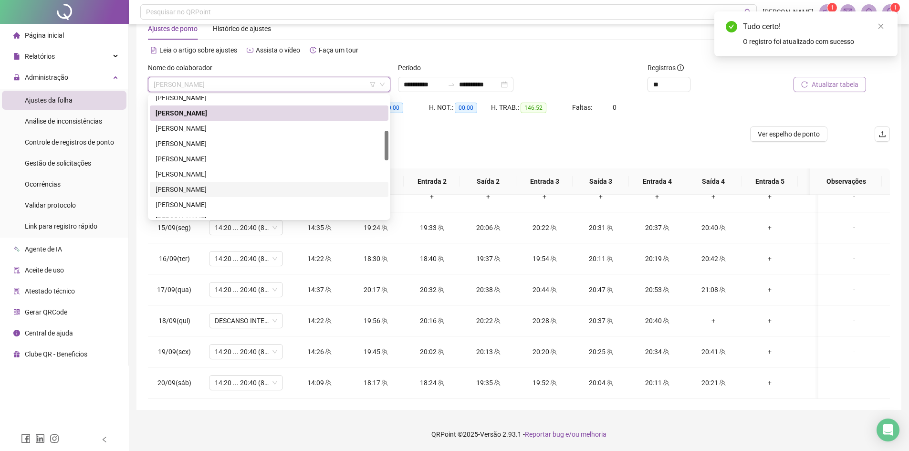
scroll to position [191, 0]
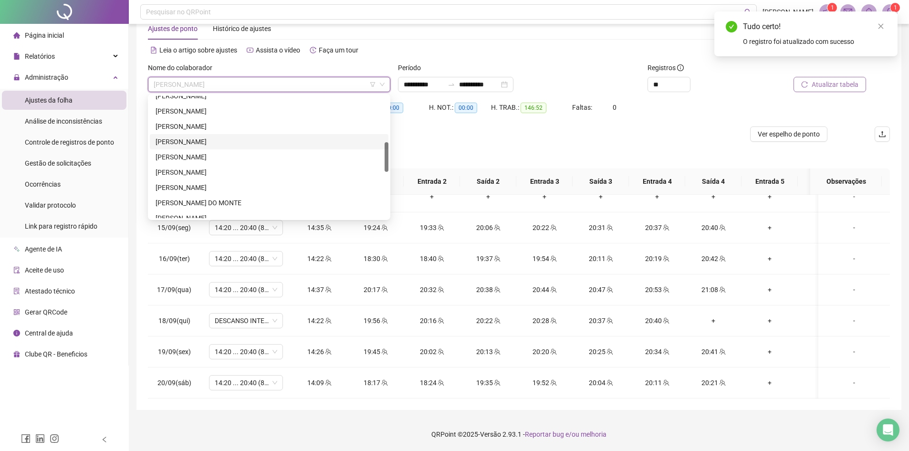
click at [217, 146] on div "[PERSON_NAME]" at bounding box center [269, 141] width 227 height 10
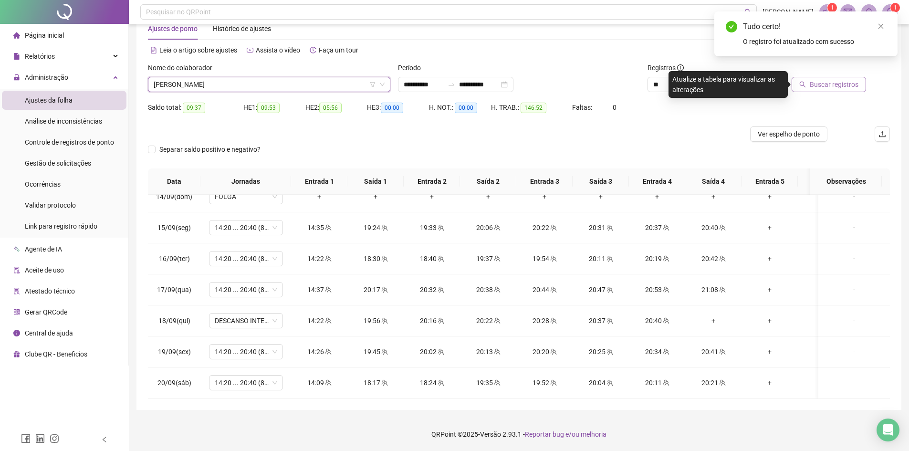
click at [832, 84] on span "Buscar registros" at bounding box center [834, 84] width 49 height 10
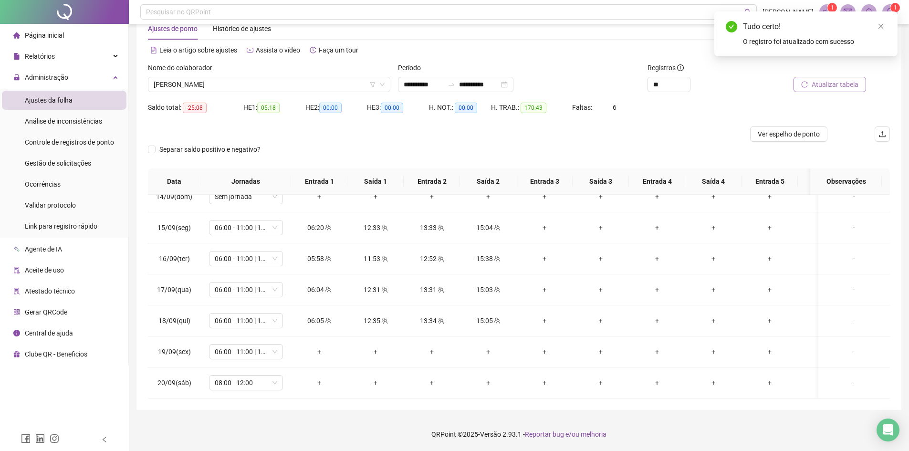
click at [846, 75] on div at bounding box center [820, 70] width 94 height 14
click at [843, 82] on span "Atualizar tabela" at bounding box center [835, 84] width 47 height 10
click at [840, 89] on button "Atualizar tabela" at bounding box center [829, 84] width 73 height 15
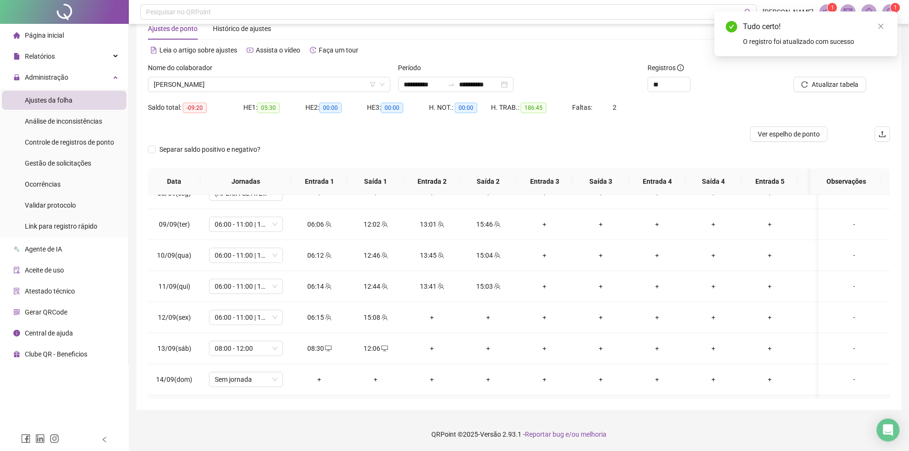
scroll to position [574, 0]
click at [385, 320] on icon "team" at bounding box center [384, 318] width 7 height 7
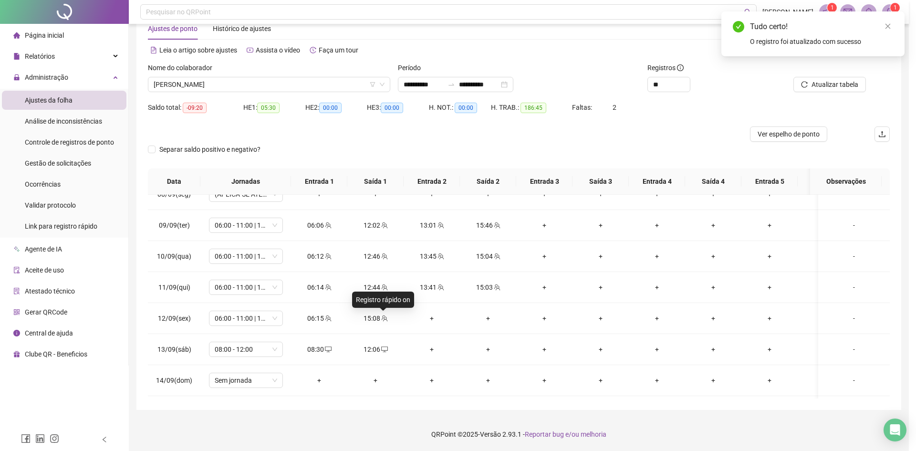
type input "**********"
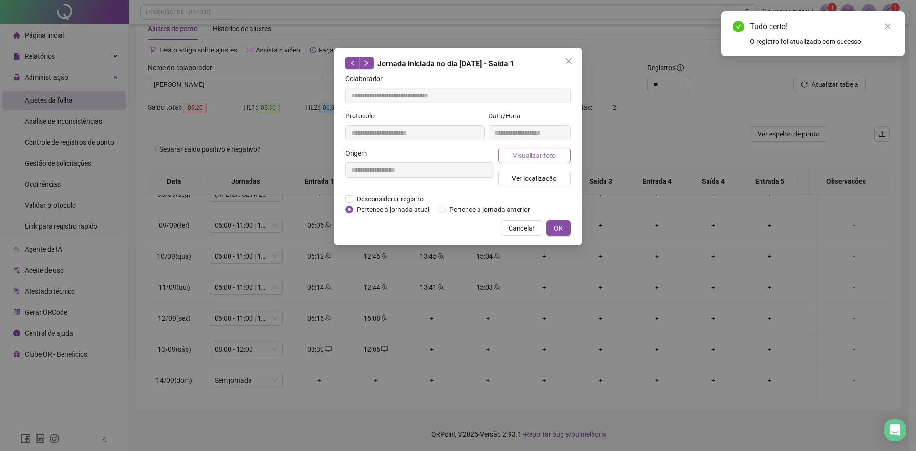
click at [556, 157] on button "Visualizar foto" at bounding box center [534, 155] width 73 height 15
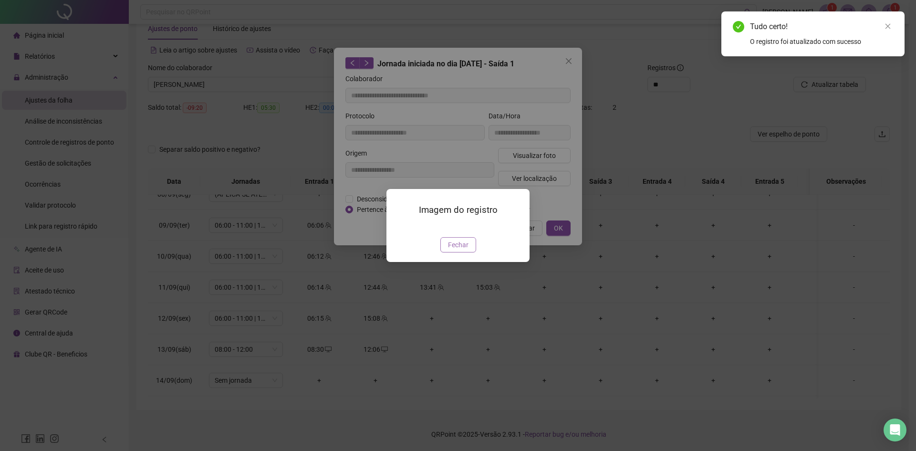
click at [461, 247] on span "Fechar" at bounding box center [458, 245] width 21 height 10
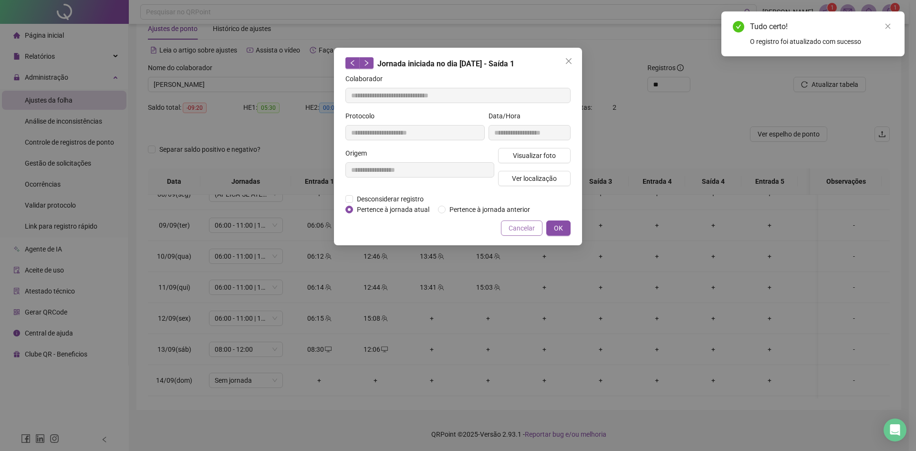
click at [513, 227] on span "Cancelar" at bounding box center [522, 228] width 26 height 10
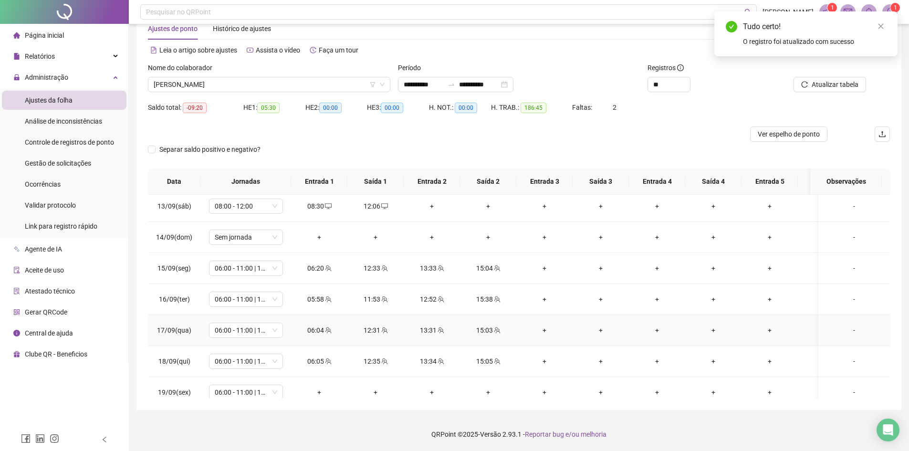
scroll to position [765, 0]
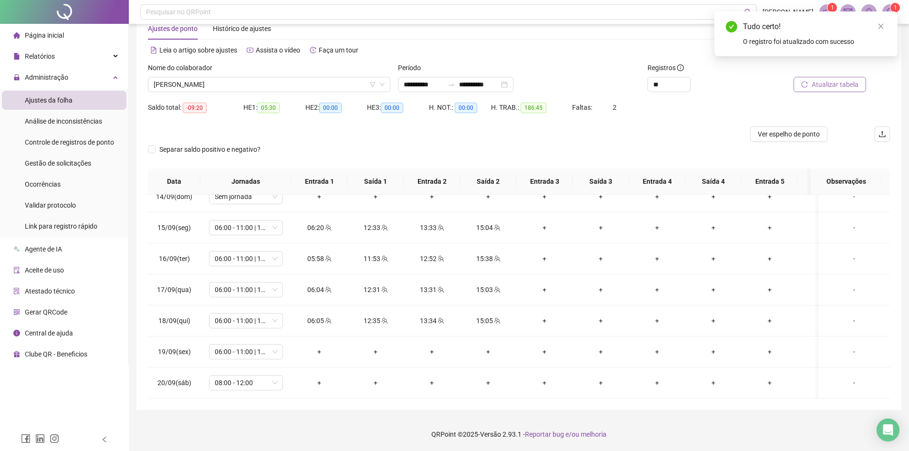
click at [812, 82] on button "Atualizar tabela" at bounding box center [829, 84] width 73 height 15
click at [781, 131] on span "Ver espelho de ponto" at bounding box center [789, 134] width 62 height 10
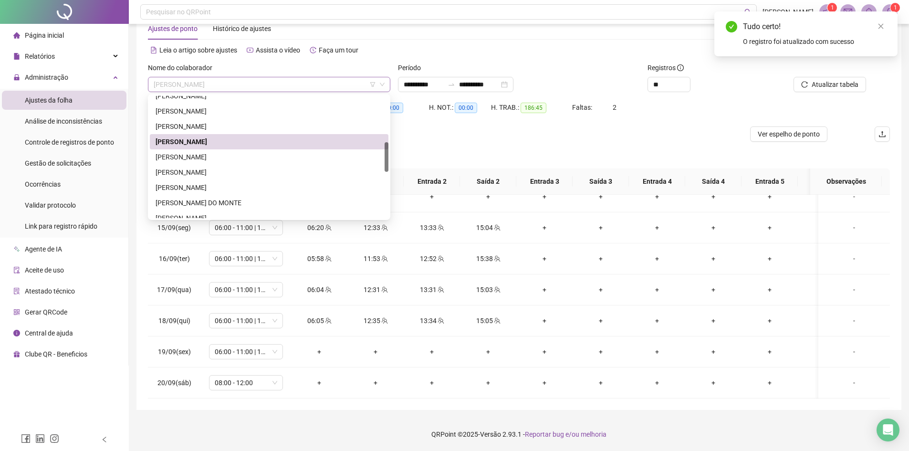
click at [190, 87] on span "[PERSON_NAME]" at bounding box center [269, 84] width 231 height 14
click at [194, 156] on div "[PERSON_NAME]" at bounding box center [269, 157] width 227 height 10
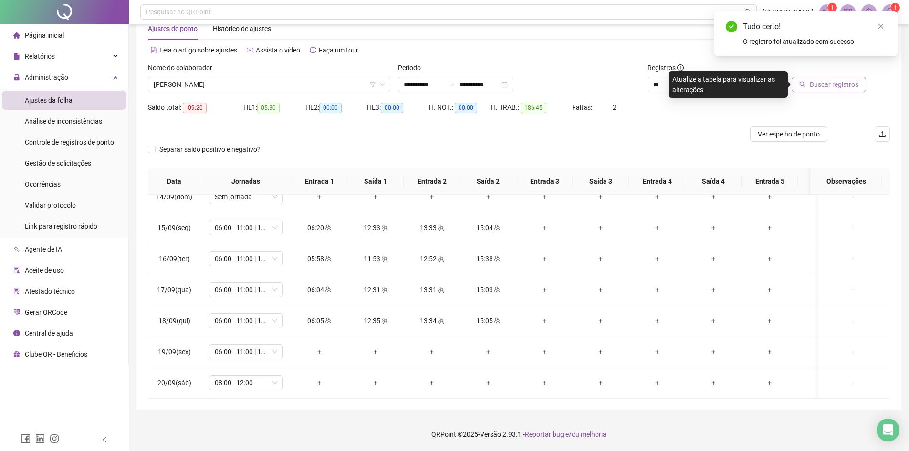
click at [820, 84] on span "Buscar registros" at bounding box center [834, 84] width 49 height 10
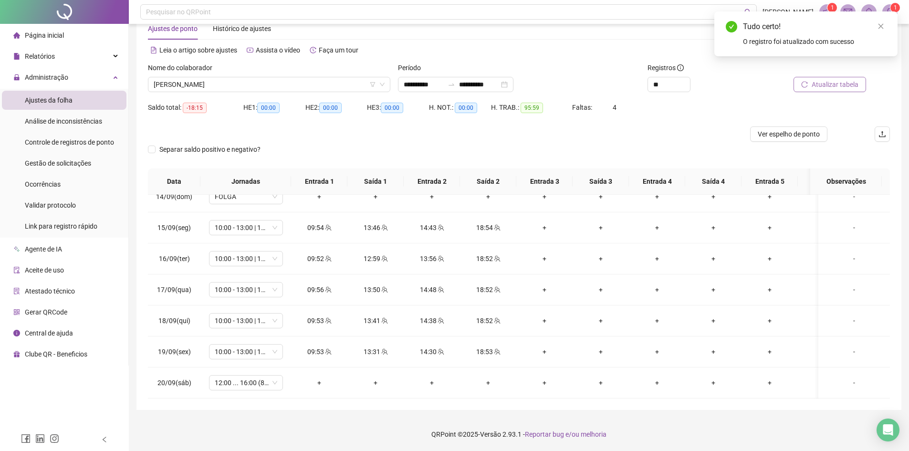
click at [841, 86] on span "Atualizar tabela" at bounding box center [835, 84] width 47 height 10
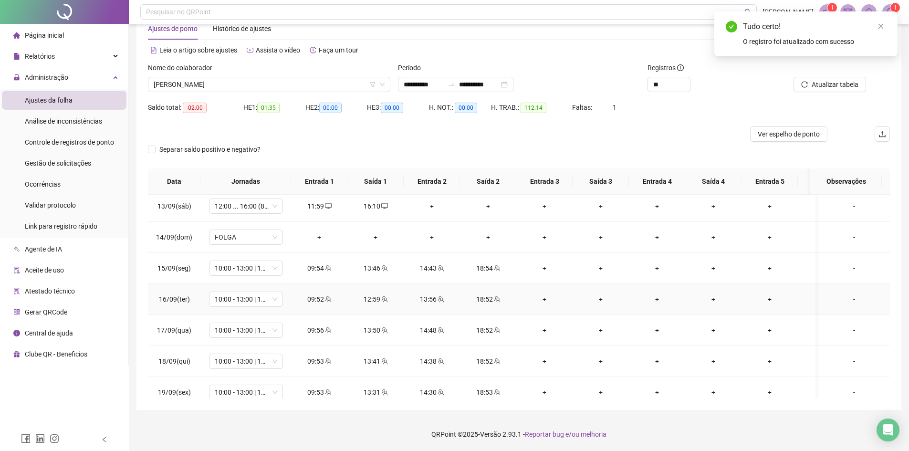
scroll to position [669, 0]
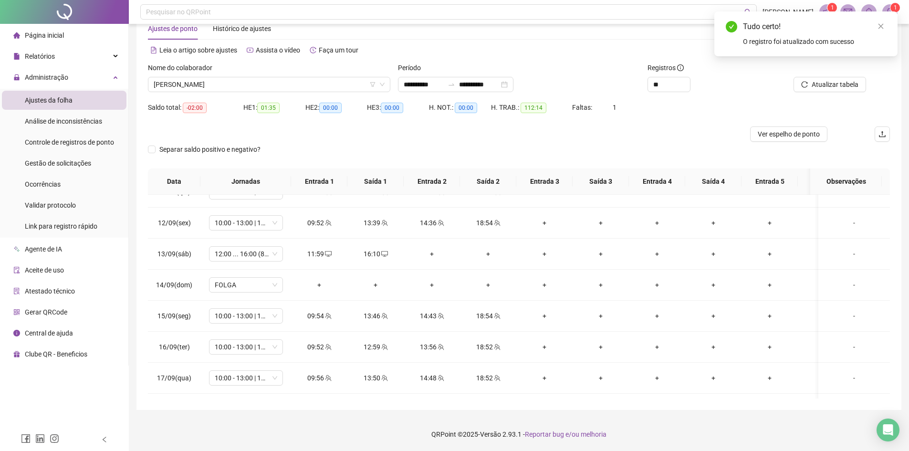
click at [792, 82] on div "Atualizar tabela" at bounding box center [820, 84] width 94 height 15
click at [802, 83] on button "Atualizar tabela" at bounding box center [829, 84] width 73 height 15
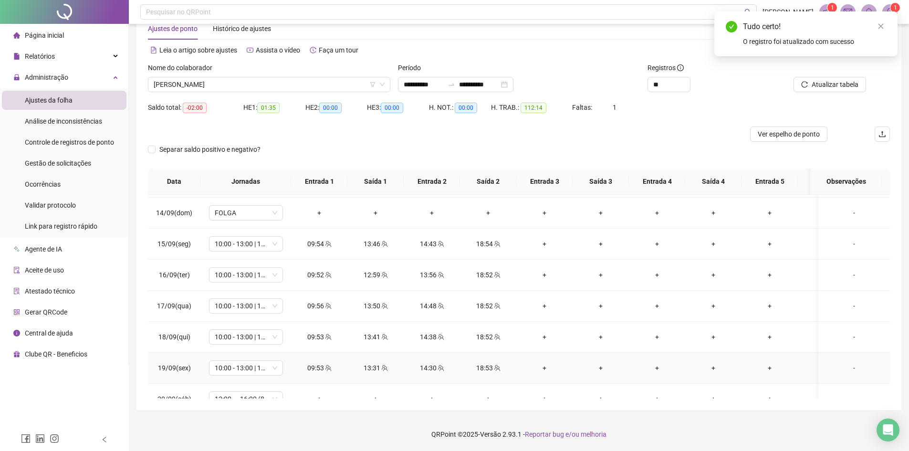
scroll to position [765, 0]
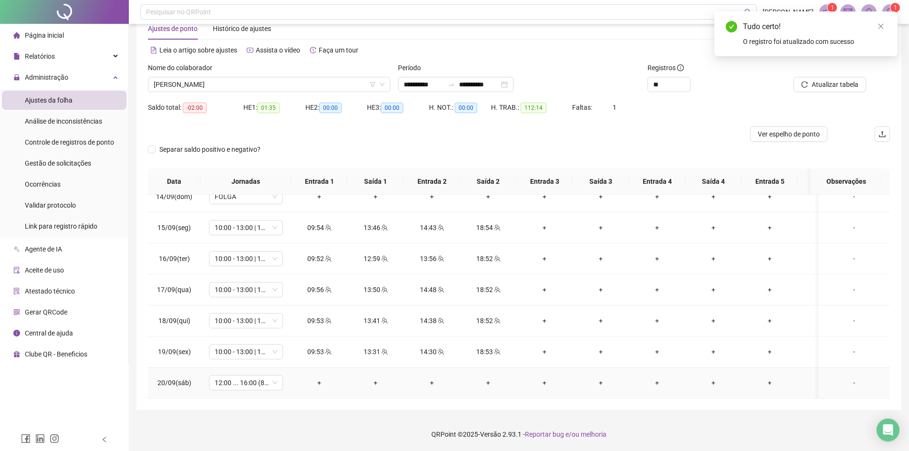
click at [325, 377] on div "+" at bounding box center [319, 382] width 41 height 10
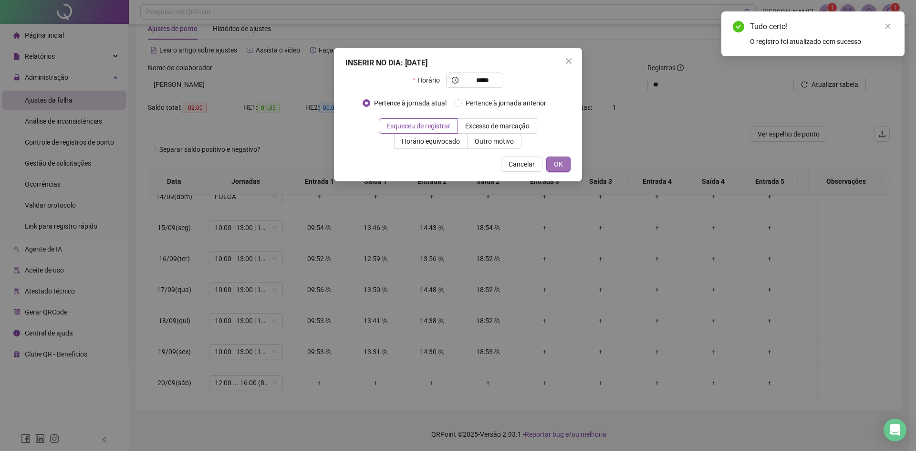
type input "*****"
click at [570, 169] on button "OK" at bounding box center [558, 164] width 24 height 15
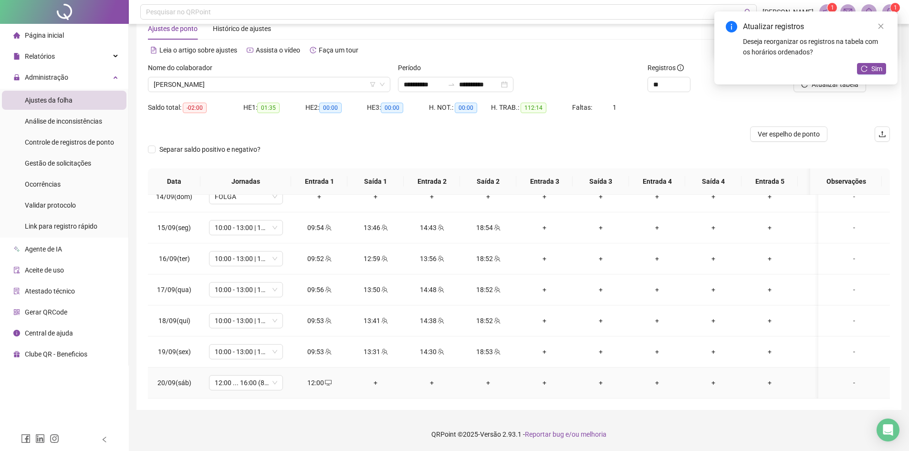
click at [376, 377] on div "+" at bounding box center [375, 382] width 41 height 10
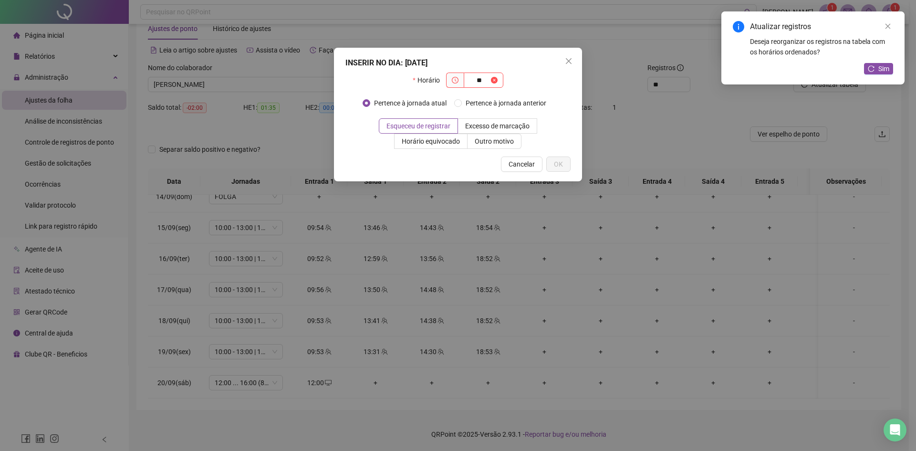
type input "*"
type input "*****"
click at [556, 166] on span "OK" at bounding box center [558, 164] width 9 height 10
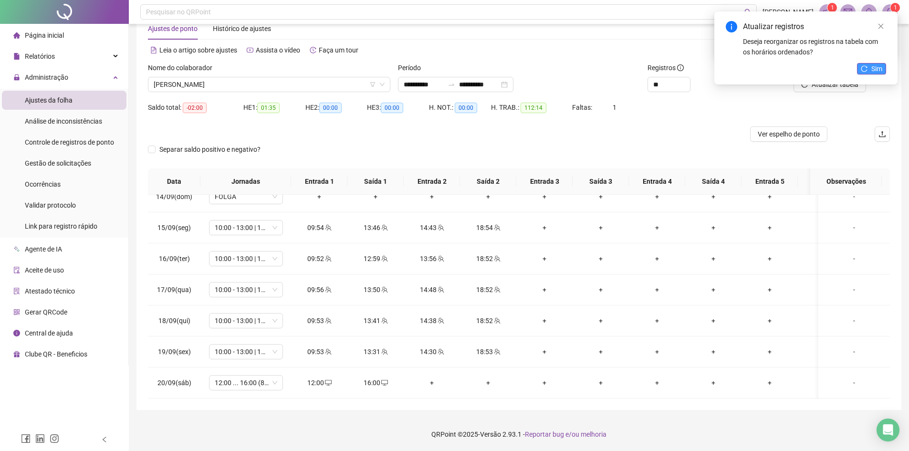
click at [867, 65] on icon "reload" at bounding box center [864, 68] width 7 height 7
click at [839, 82] on span "Atualizar tabela" at bounding box center [835, 84] width 47 height 10
click at [302, 85] on span "[PERSON_NAME]" at bounding box center [269, 84] width 231 height 14
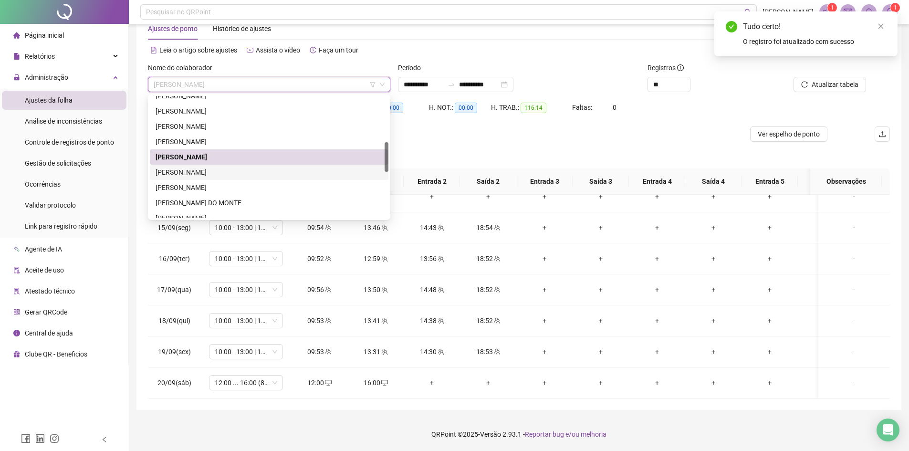
click at [230, 175] on div "[PERSON_NAME]" at bounding box center [269, 172] width 227 height 10
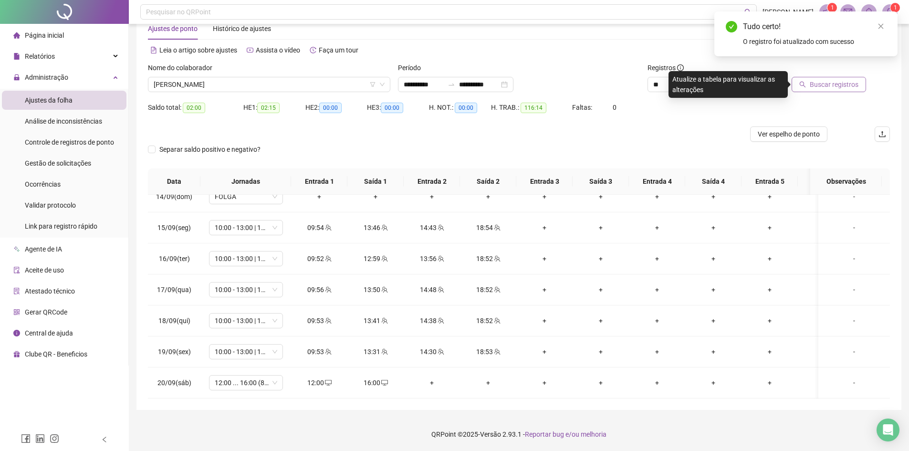
click at [854, 80] on span "Buscar registros" at bounding box center [834, 84] width 49 height 10
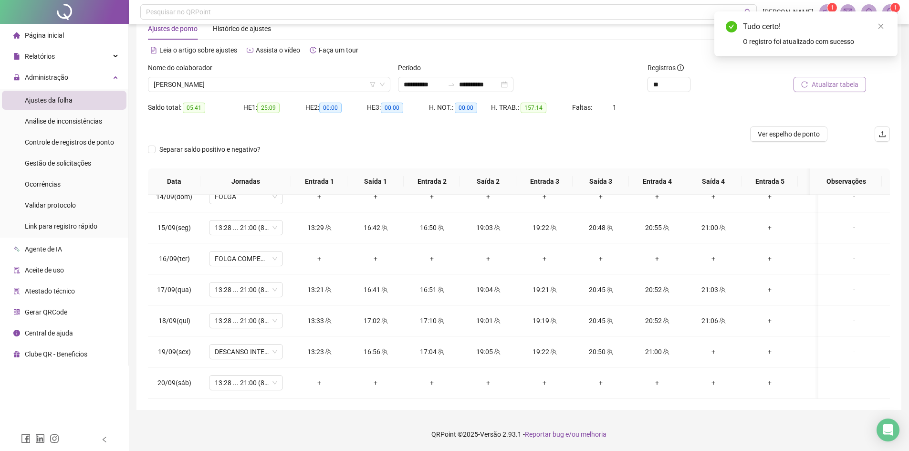
click at [821, 89] on span "Atualizar tabela" at bounding box center [835, 84] width 47 height 10
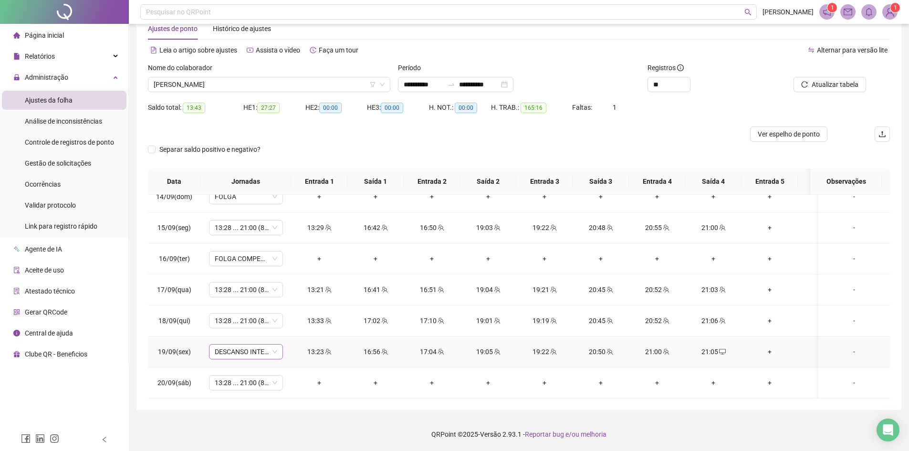
drag, startPoint x: 243, startPoint y: 347, endPoint x: 269, endPoint y: 347, distance: 25.3
click at [243, 347] on span "DESCANSO INTER-JORNADA" at bounding box center [246, 352] width 63 height 14
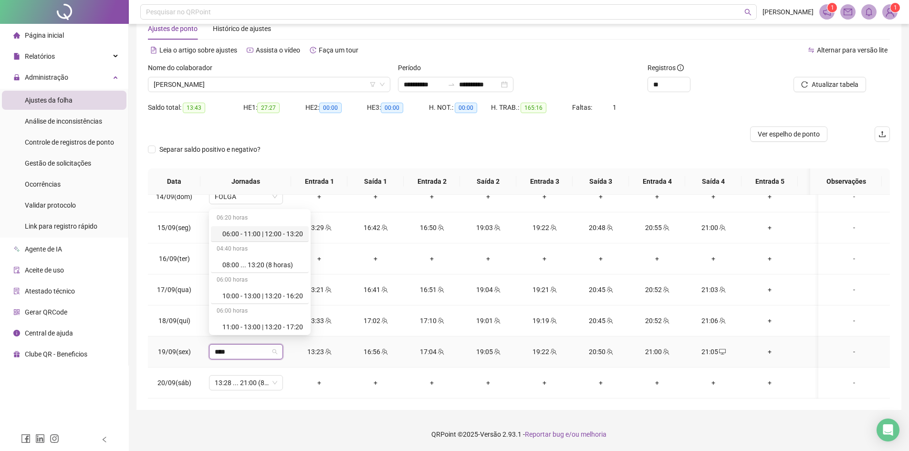
type input "*****"
click at [270, 321] on div "13:28 ... 21:00 (8 horas)" at bounding box center [257, 325] width 71 height 10
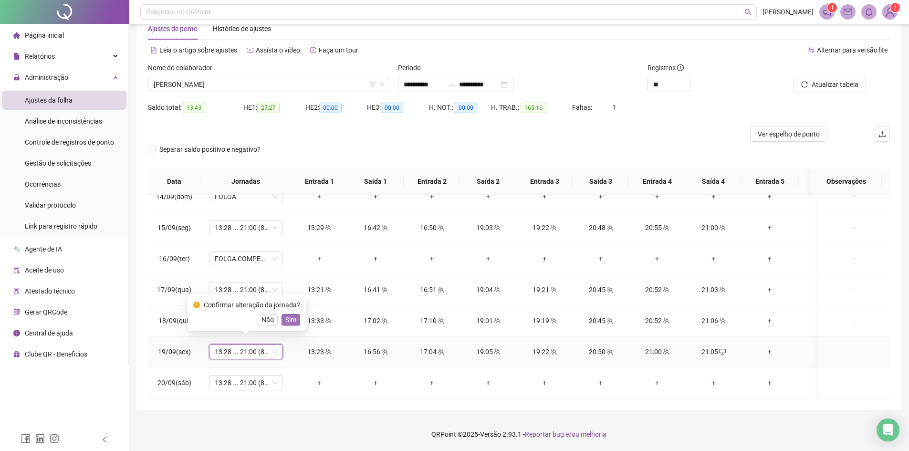
click at [288, 317] on span "Sim" at bounding box center [290, 319] width 11 height 10
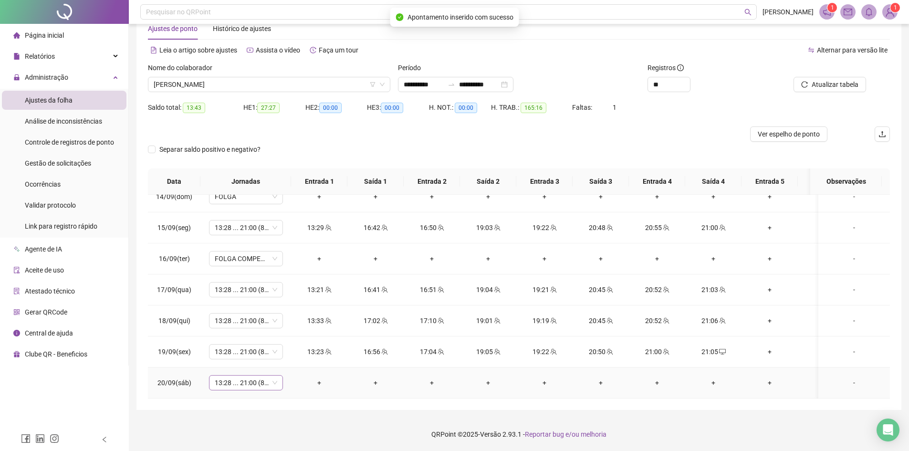
click at [233, 378] on span "13:28 ... 21:00 (8 HORAS)" at bounding box center [246, 383] width 63 height 14
type input "*****"
click at [232, 319] on div "Folga" at bounding box center [251, 325] width 80 height 16
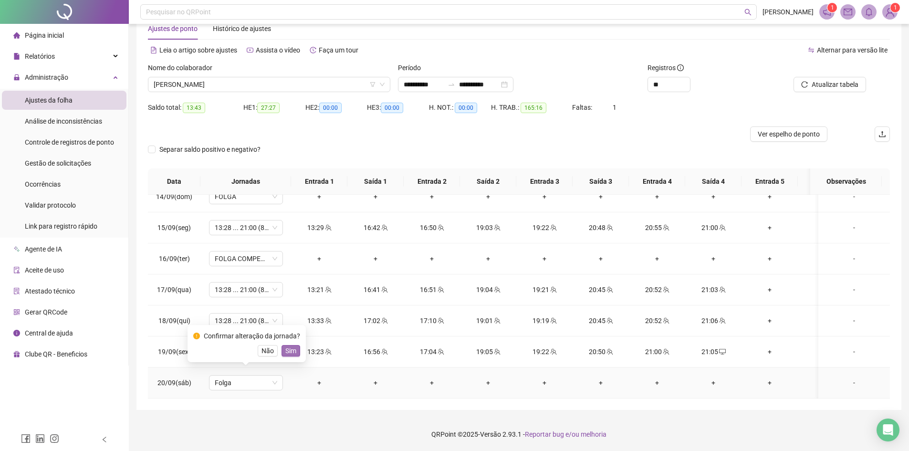
click at [289, 354] on span "Sim" at bounding box center [290, 350] width 11 height 10
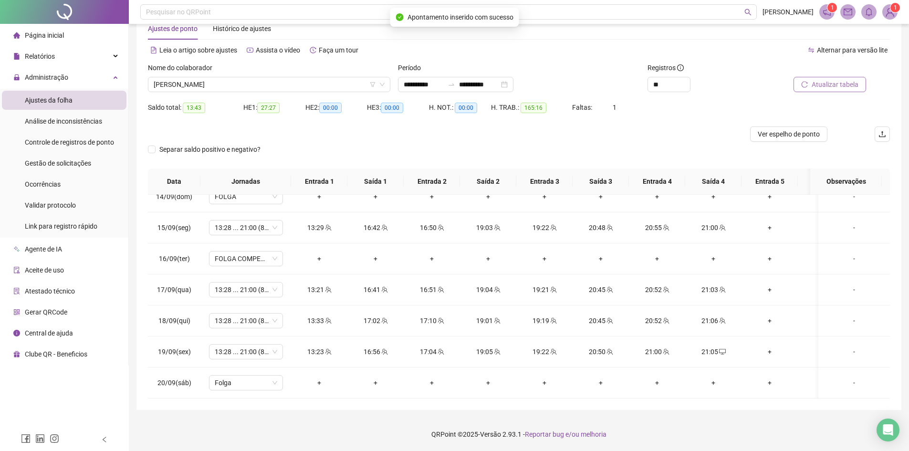
click at [821, 89] on span "Atualizar tabela" at bounding box center [835, 84] width 47 height 10
click at [665, 348] on icon "team" at bounding box center [666, 351] width 7 height 7
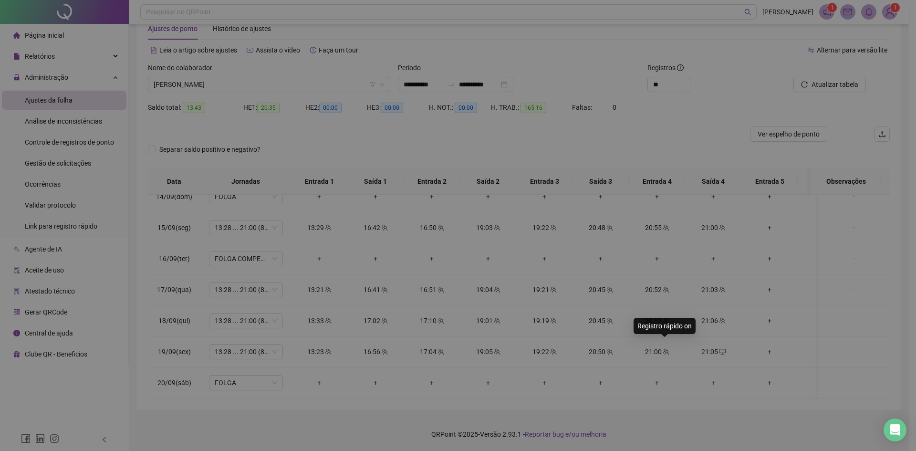
type input "**********"
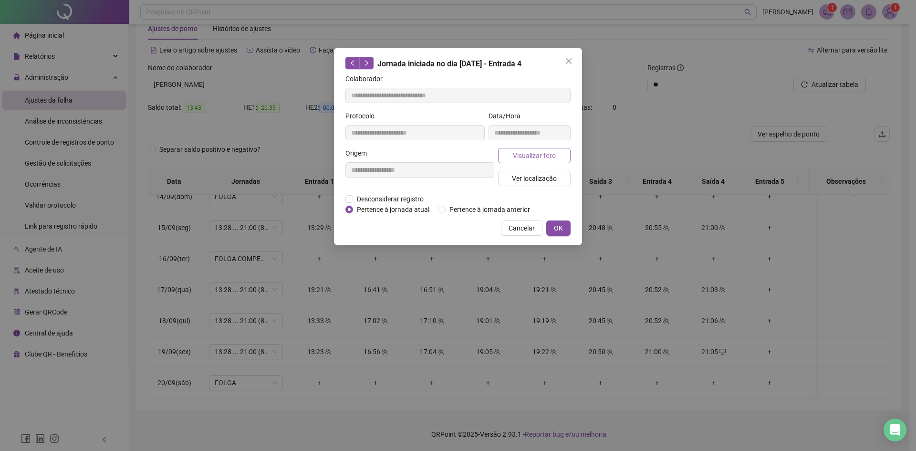
click at [557, 151] on button "Visualizar foto" at bounding box center [534, 155] width 73 height 15
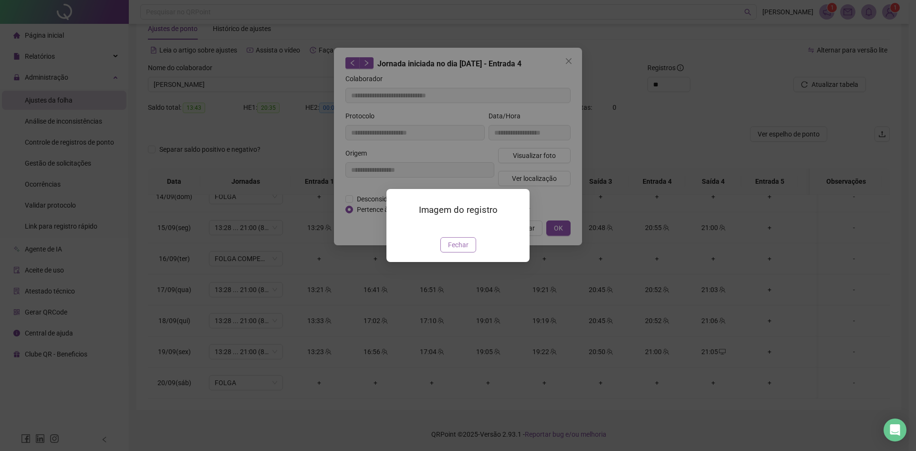
click at [470, 252] on button "Fechar" at bounding box center [458, 244] width 36 height 15
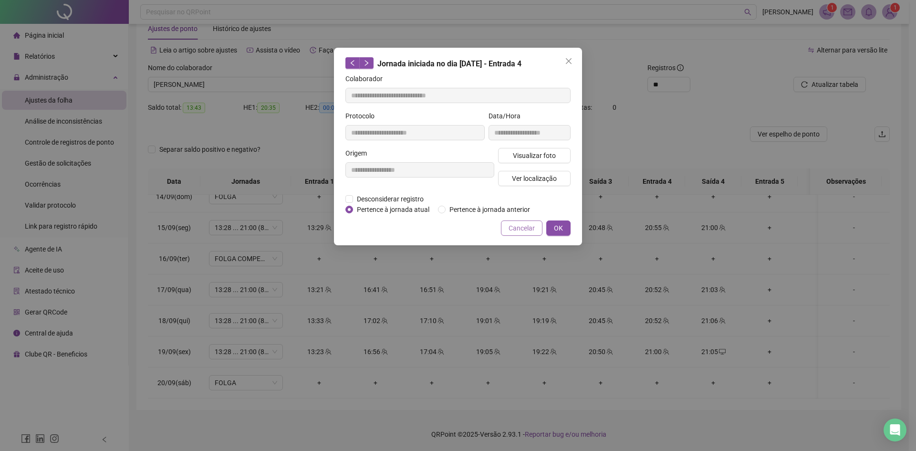
click at [525, 227] on span "Cancelar" at bounding box center [522, 228] width 26 height 10
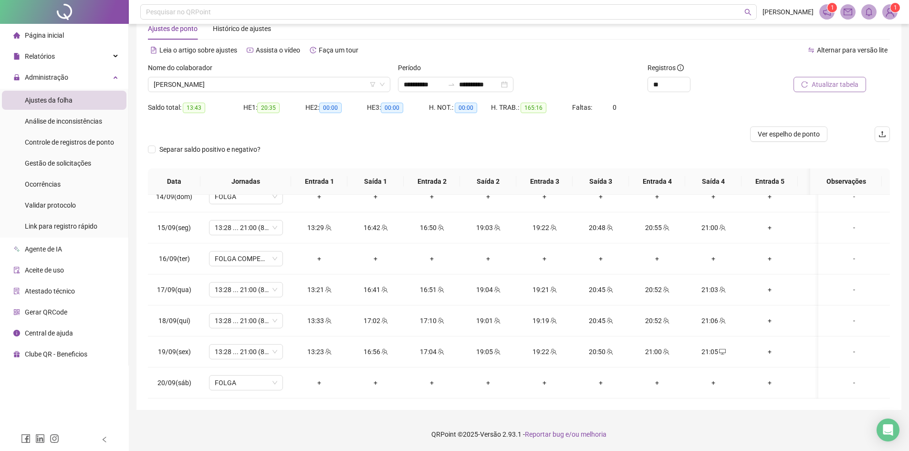
click at [823, 83] on span "Atualizar tabela" at bounding box center [835, 84] width 47 height 10
click at [220, 86] on span "[PERSON_NAME]" at bounding box center [269, 84] width 231 height 14
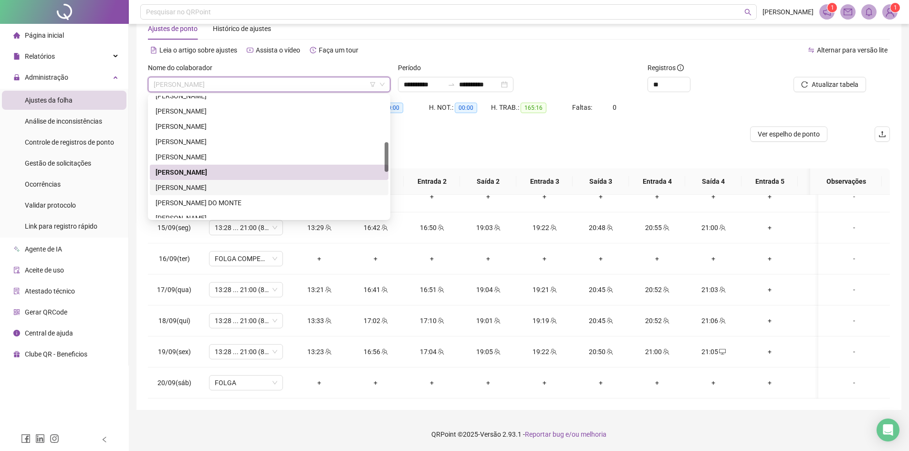
click at [218, 189] on div "MARIA EDUARDA MORAIS LUSTOSA" at bounding box center [269, 187] width 227 height 10
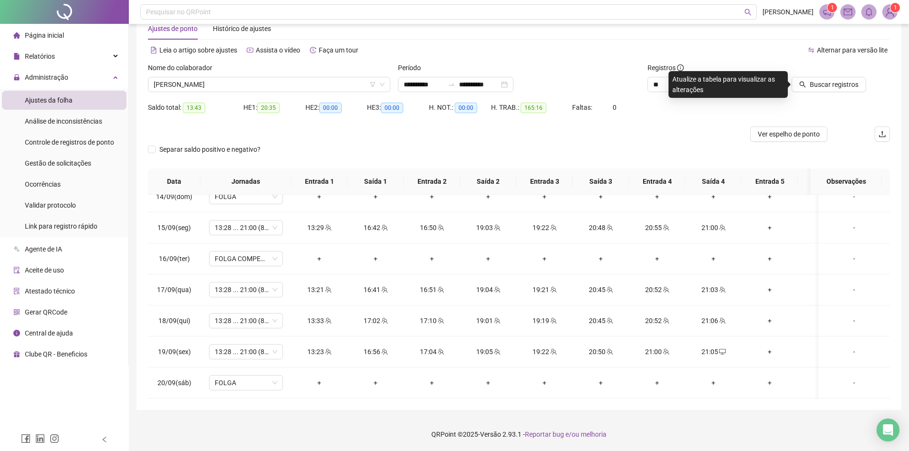
drag, startPoint x: 841, startPoint y: 87, endPoint x: 824, endPoint y: 94, distance: 19.1
click at [841, 87] on span "Buscar registros" at bounding box center [834, 84] width 49 height 10
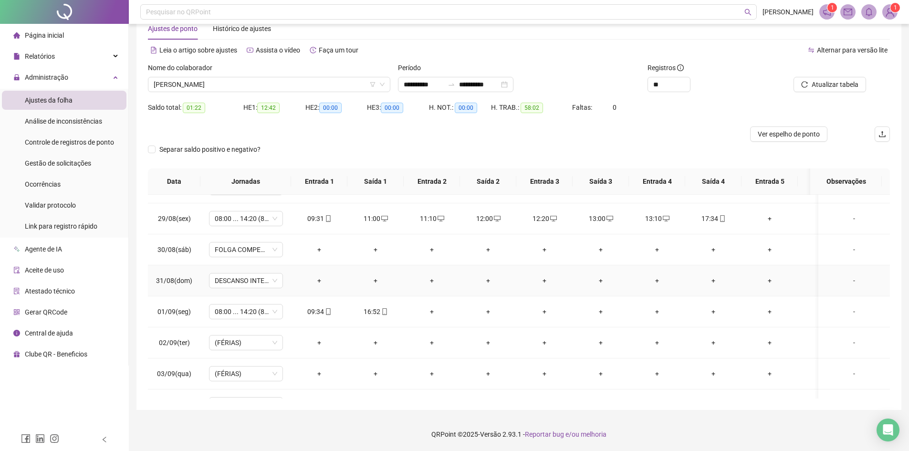
scroll to position [334, 0]
click at [261, 94] on div "Nome do colaborador MARIA EDUARDA MORAIS LUSTOSA" at bounding box center [269, 81] width 250 height 37
click at [261, 93] on div "Nome do colaborador MARIA EDUARDA MORAIS LUSTOSA" at bounding box center [269, 81] width 250 height 37
click at [261, 92] on div "Nome do colaborador MARIA EDUARDA MORAIS LUSTOSA" at bounding box center [269, 81] width 250 height 37
click at [261, 89] on span "MARIA EDUARDA MORAIS LUSTOSA" at bounding box center [269, 84] width 231 height 14
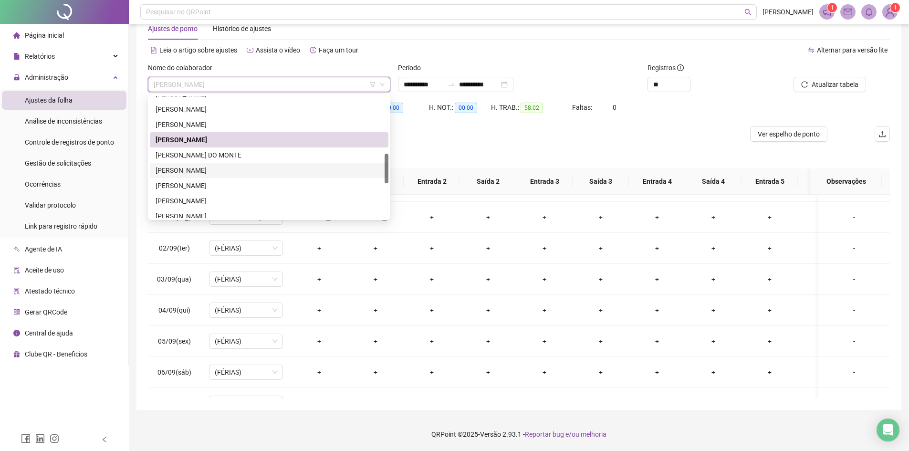
scroll to position [286, 0]
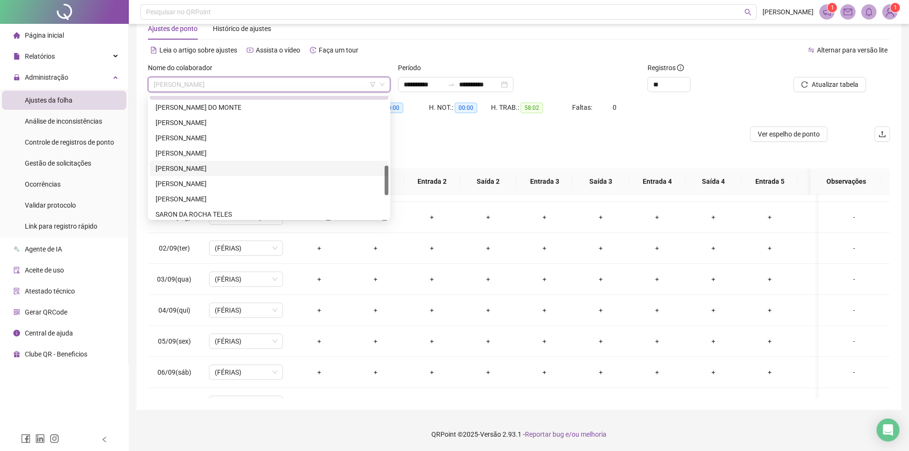
click at [251, 169] on div "[PERSON_NAME]" at bounding box center [269, 168] width 227 height 10
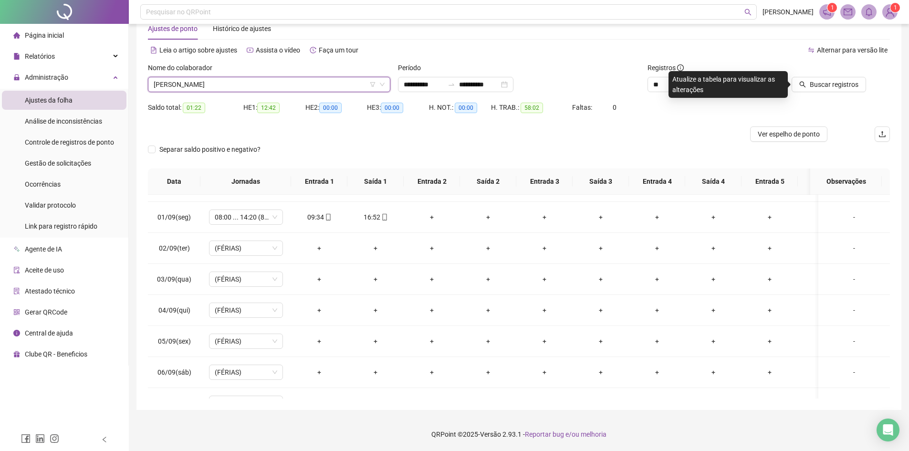
drag, startPoint x: 828, startPoint y: 73, endPoint x: 807, endPoint y: 94, distance: 29.0
click at [807, 94] on div "Buscar registros" at bounding box center [831, 81] width 125 height 37
click at [808, 92] on button "Buscar registros" at bounding box center [829, 84] width 74 height 15
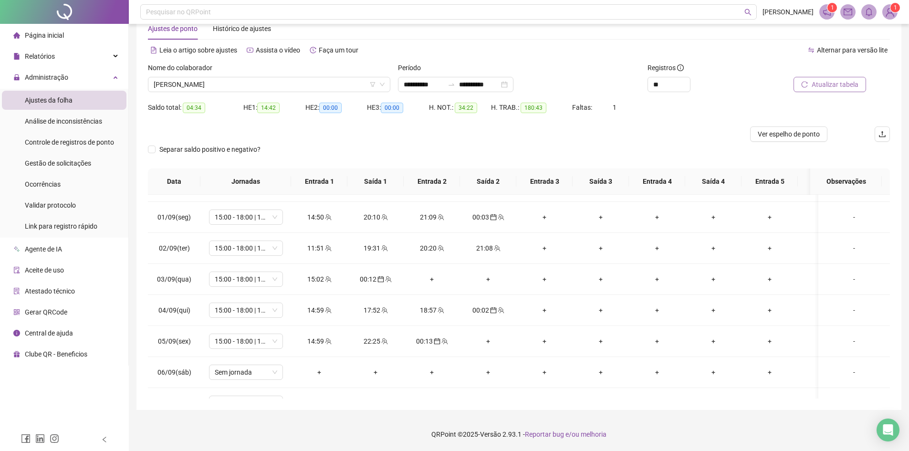
click at [840, 81] on span "Atualizar tabela" at bounding box center [835, 84] width 47 height 10
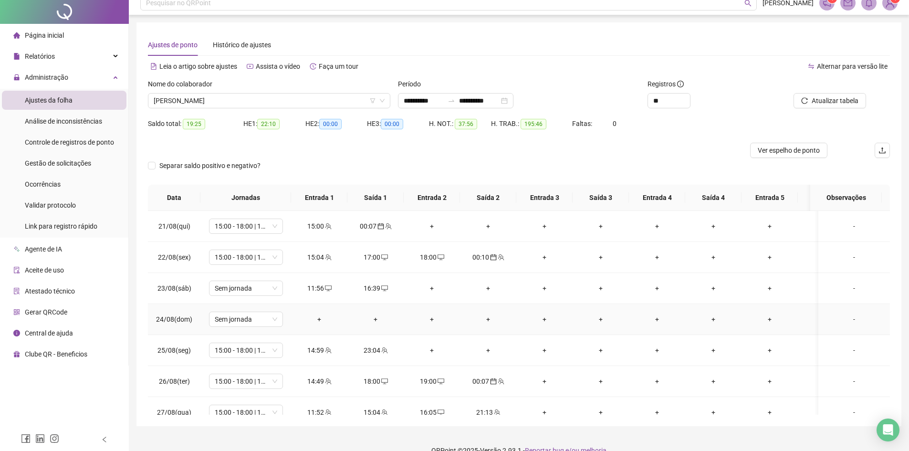
scroll to position [0, 0]
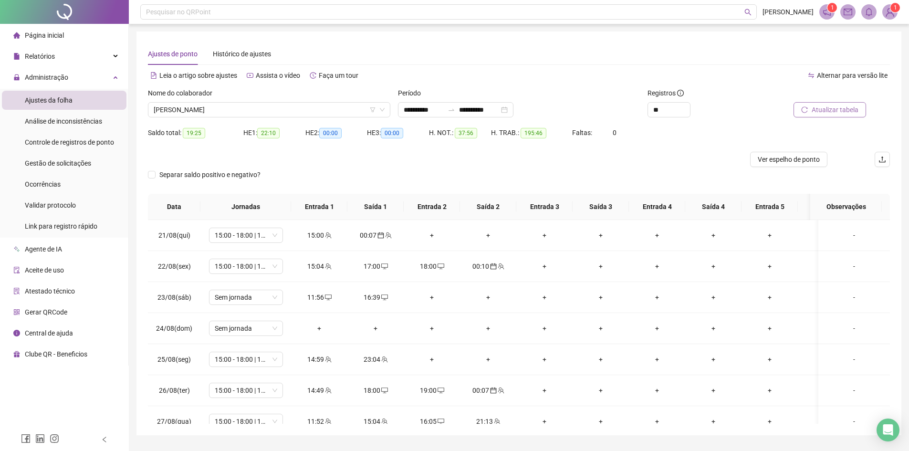
click at [845, 116] on button "Atualizar tabela" at bounding box center [829, 109] width 73 height 15
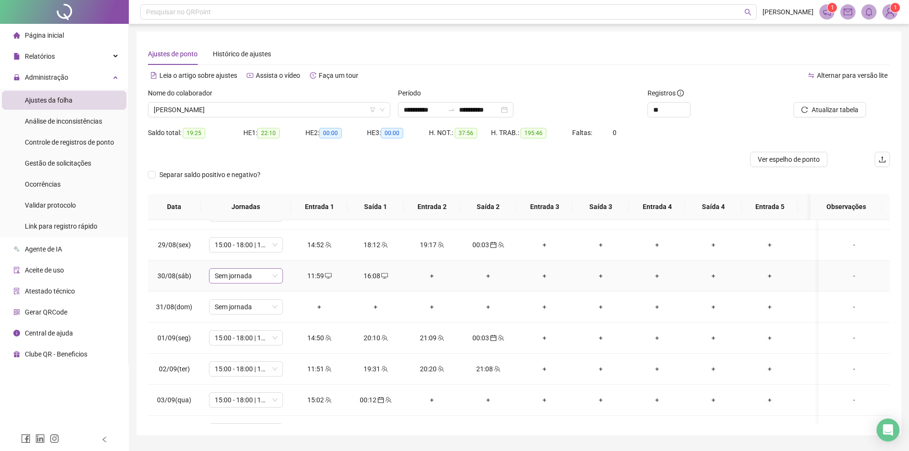
click at [262, 278] on span "Sem jornada" at bounding box center [246, 276] width 63 height 14
click at [256, 245] on span "15:00 - 18:00 | 19:00 - 00:00" at bounding box center [246, 245] width 63 height 14
click at [337, 157] on div at bounding box center [426, 159] width 556 height 15
click at [247, 275] on span "Sem jornada" at bounding box center [246, 276] width 63 height 14
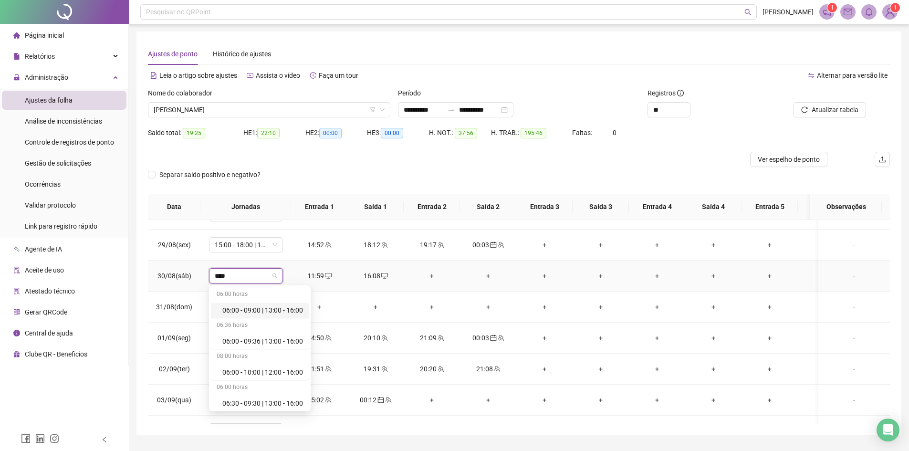
type input "*****"
click at [264, 312] on div "16:00 - 20:00" at bounding box center [262, 308] width 81 height 10
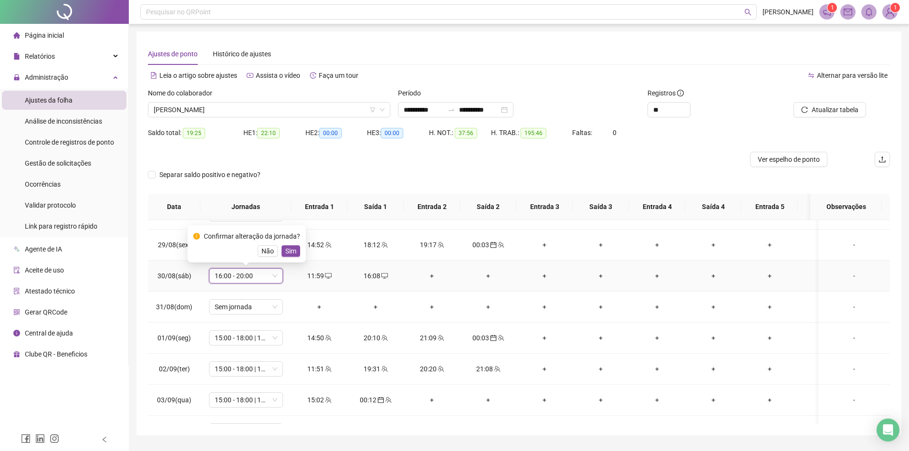
click at [288, 245] on div "Confirmar alteração da jornada? Não Sim" at bounding box center [246, 244] width 107 height 26
click at [288, 254] on span "Sim" at bounding box center [290, 251] width 11 height 10
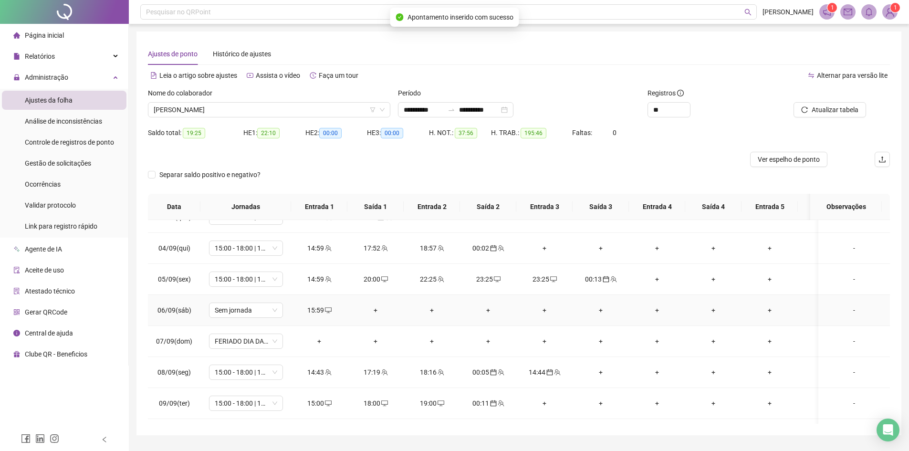
scroll to position [429, 0]
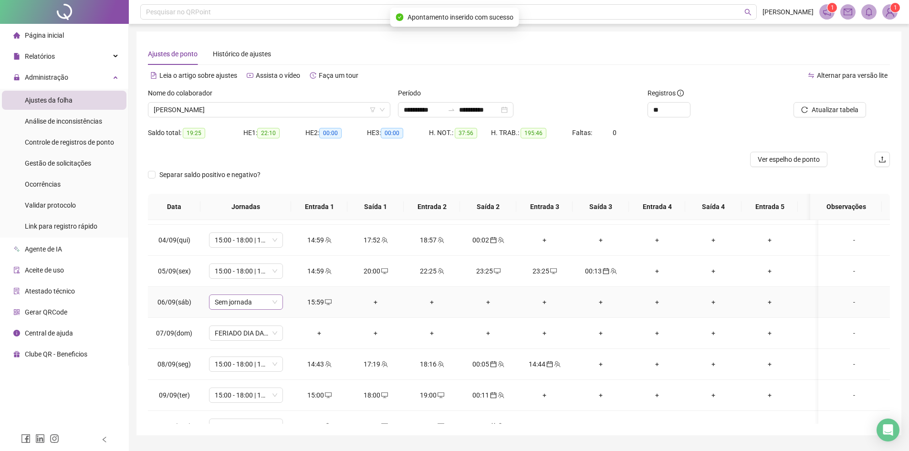
click at [248, 303] on span "Sem jornada" at bounding box center [246, 302] width 63 height 14
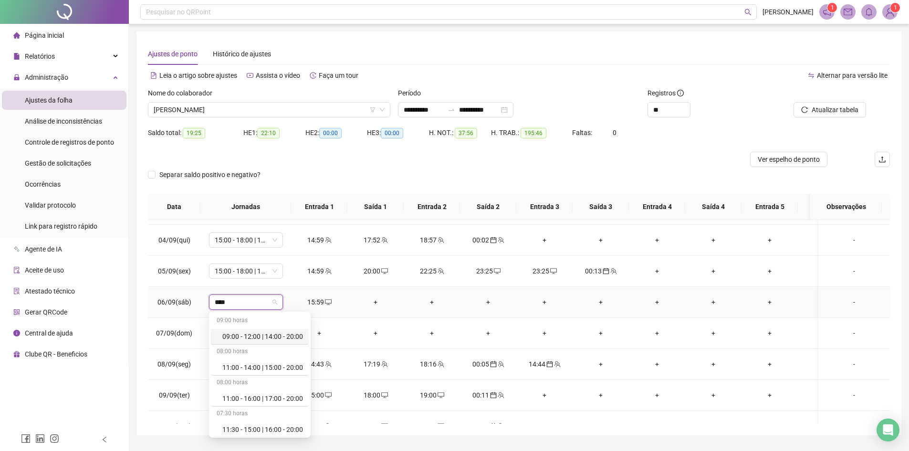
type input "*****"
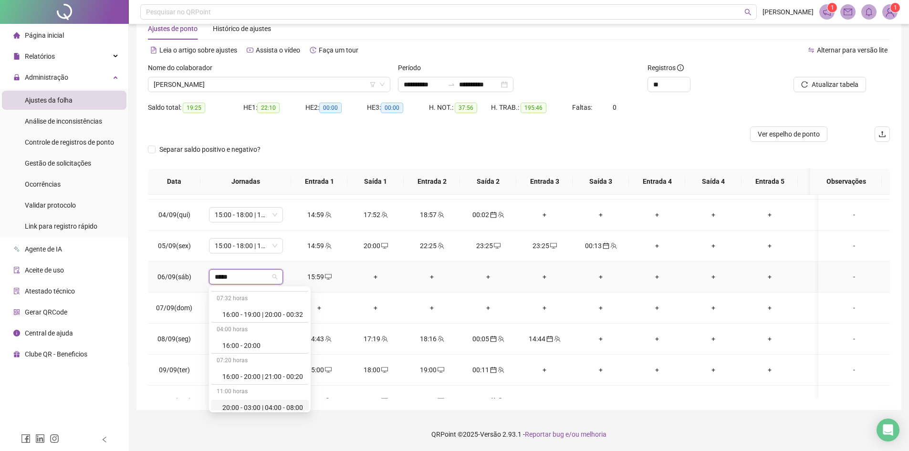
scroll to position [233, 0]
click at [247, 361] on div "16:00 - 20:00" at bounding box center [262, 357] width 81 height 10
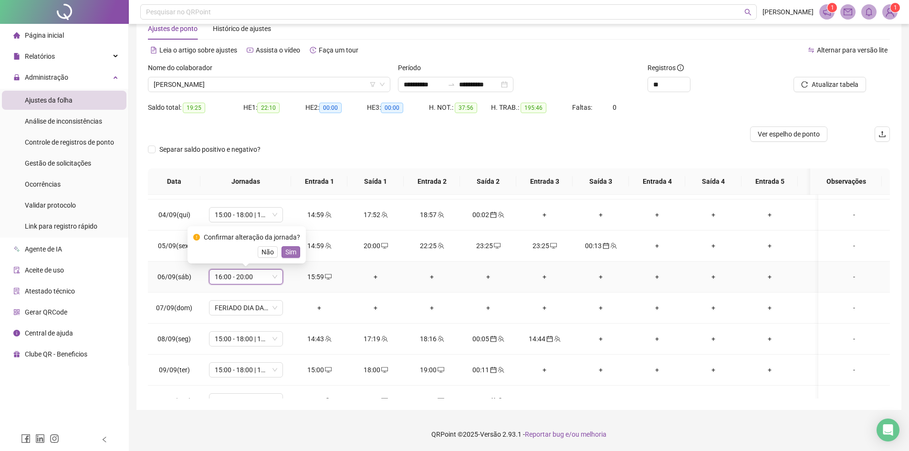
click at [291, 247] on span "Sim" at bounding box center [290, 252] width 11 height 10
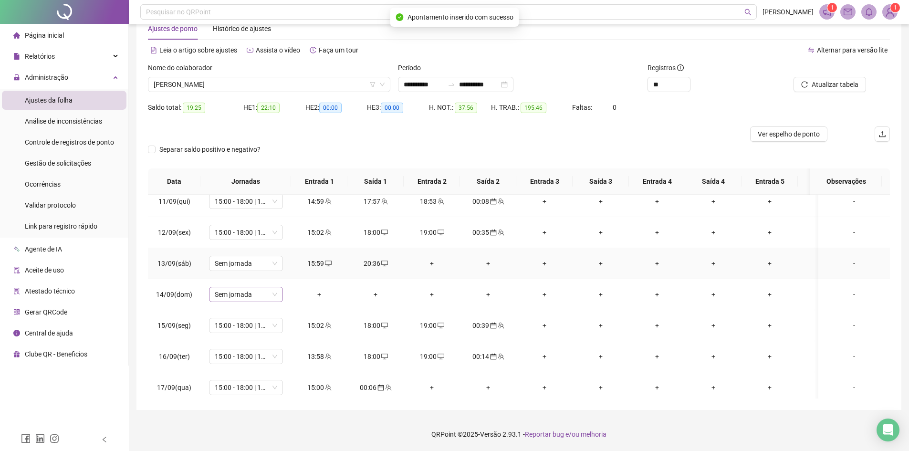
scroll to position [668, 0]
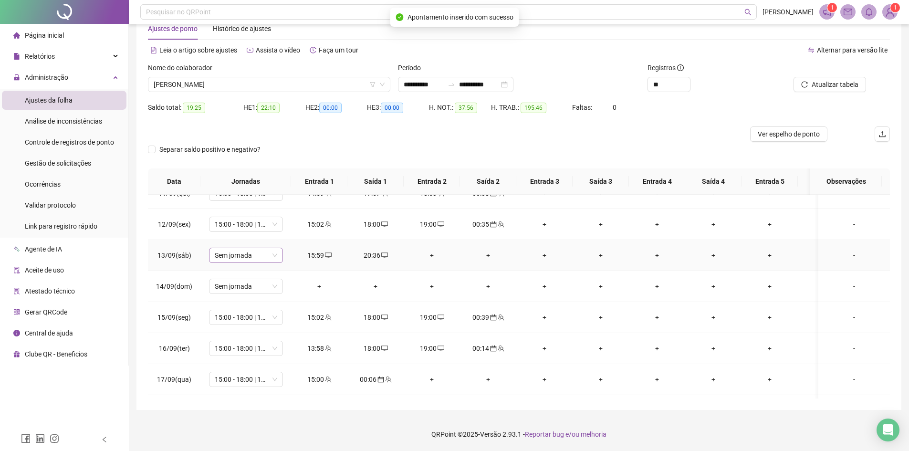
click at [234, 251] on span "Sem jornada" at bounding box center [246, 255] width 63 height 14
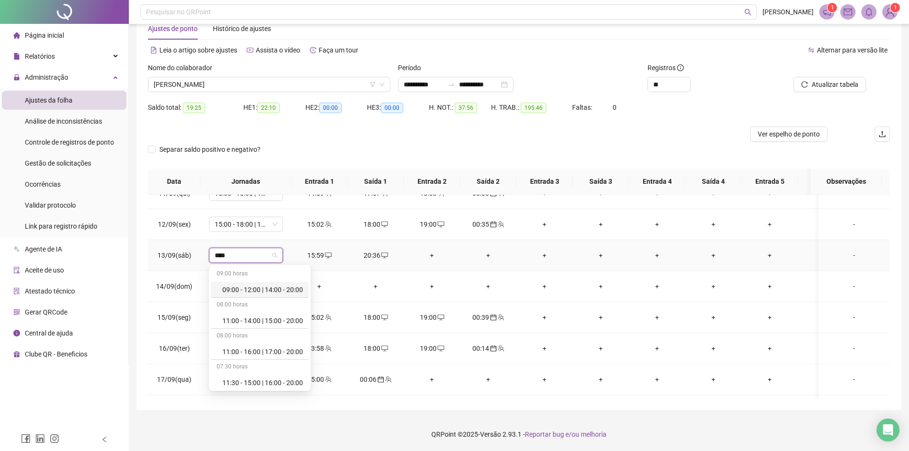
type input "*****"
click at [253, 292] on div "16:00 - 20:00" at bounding box center [262, 287] width 81 height 10
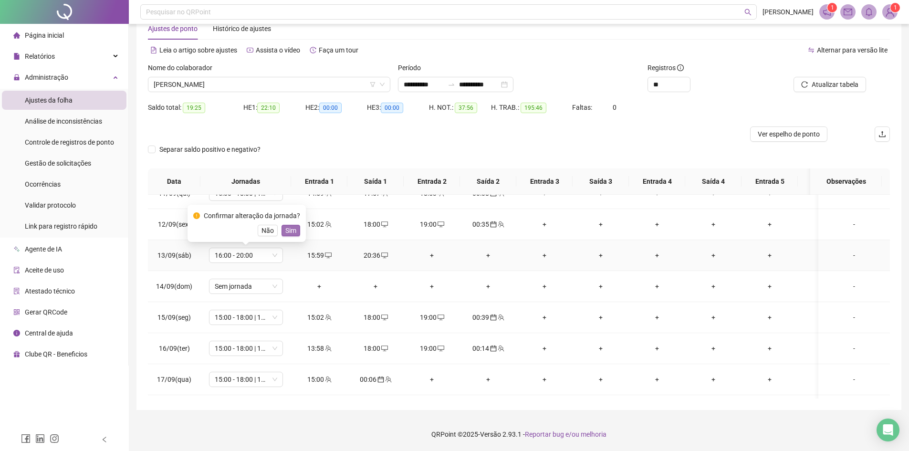
click at [285, 226] on span "Sim" at bounding box center [290, 230] width 11 height 10
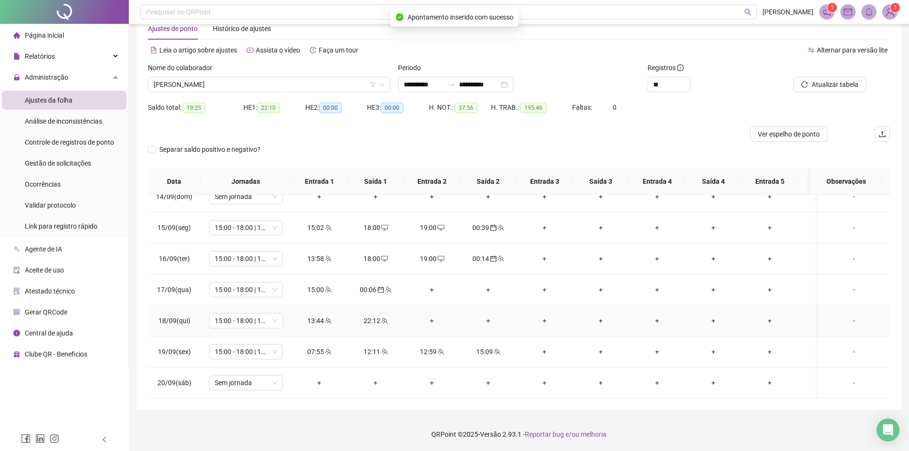
scroll to position [765, 0]
click at [247, 367] on td "Sem jornada" at bounding box center [245, 382] width 91 height 31
click at [247, 376] on span "Sem jornada" at bounding box center [246, 383] width 63 height 14
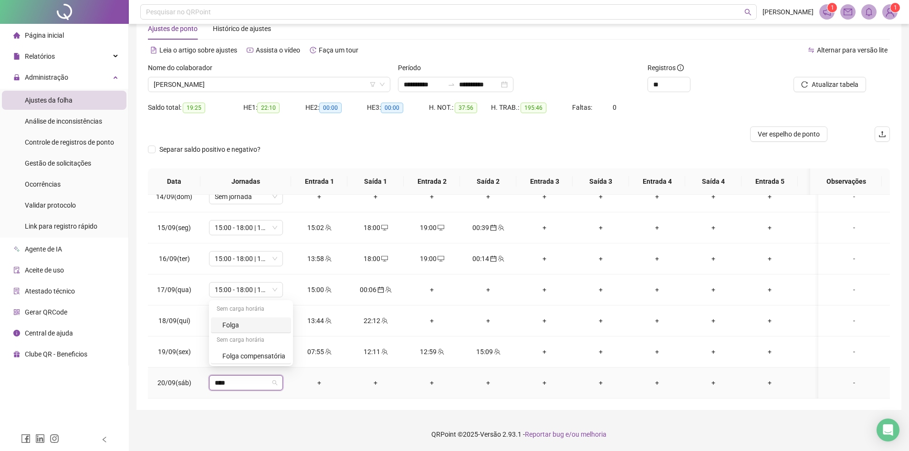
type input "*****"
click at [262, 354] on div "Folga compensatória" at bounding box center [253, 356] width 63 height 10
click at [285, 357] on div "Confirmar alteração da jornada? Não Sim" at bounding box center [247, 343] width 118 height 37
click at [287, 351] on span "Sim" at bounding box center [290, 350] width 11 height 10
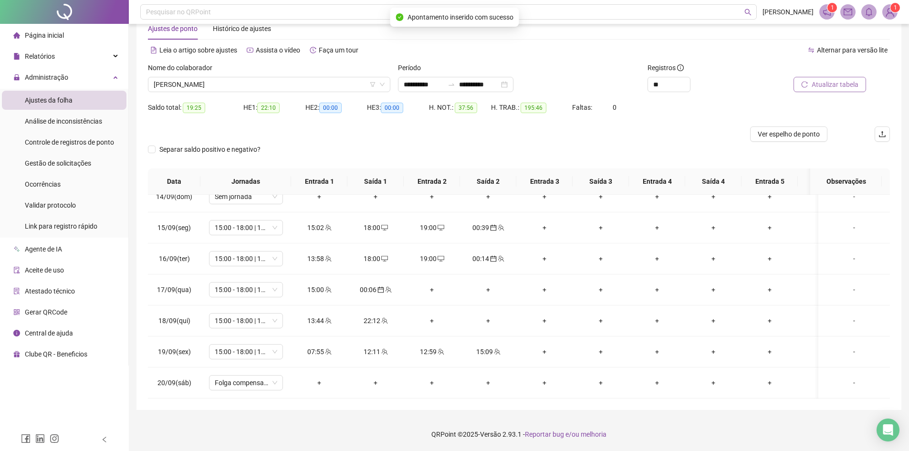
click at [826, 87] on span "Atualizar tabela" at bounding box center [835, 84] width 47 height 10
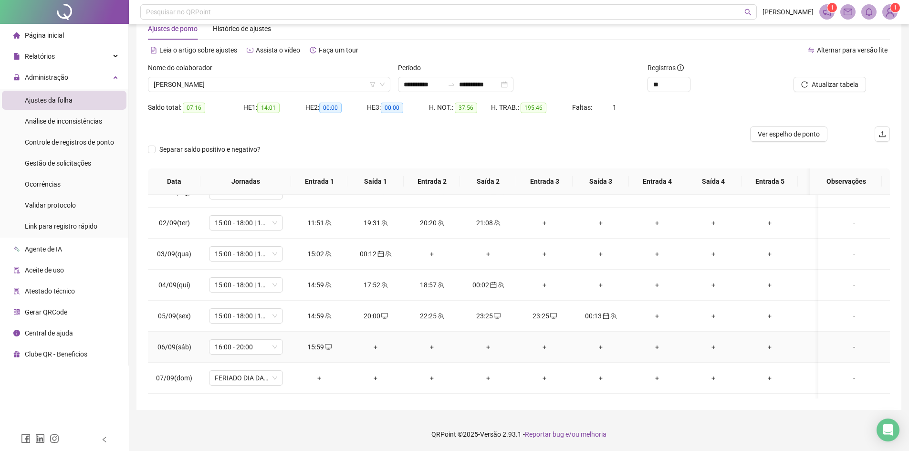
scroll to position [382, 0]
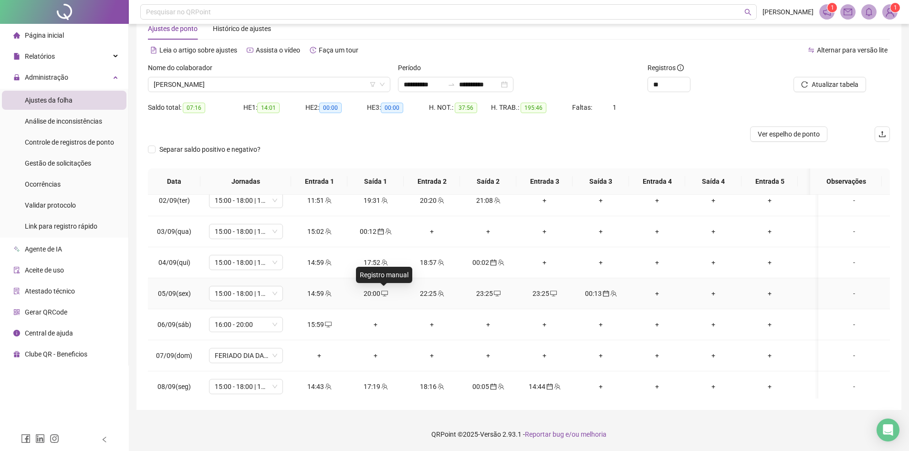
click at [381, 293] on icon "desktop" at bounding box center [384, 294] width 7 height 6
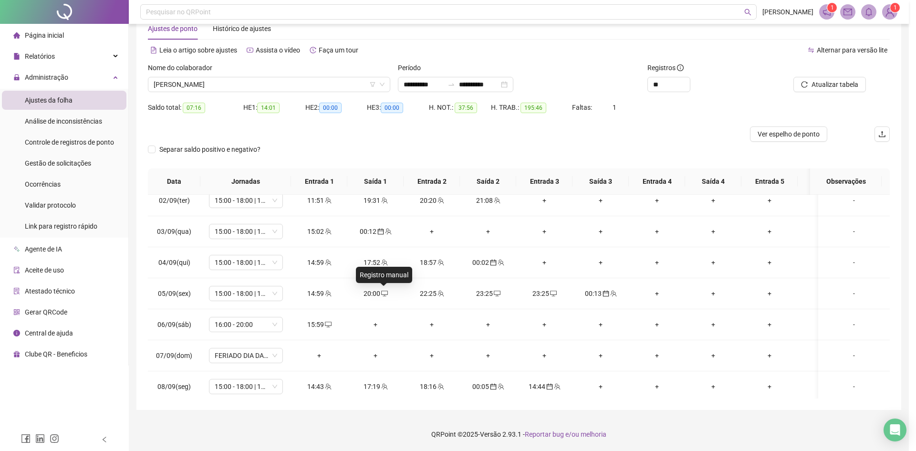
type input "**********"
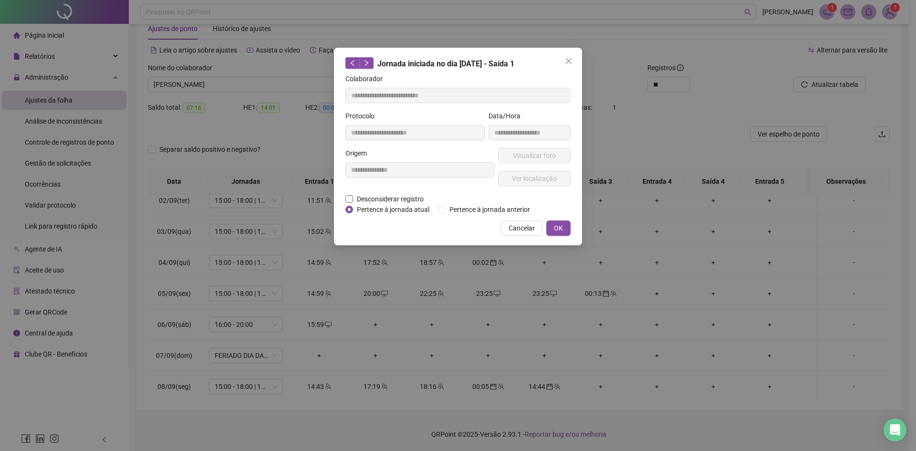
click at [409, 200] on span "Desconsiderar registro" at bounding box center [390, 199] width 74 height 10
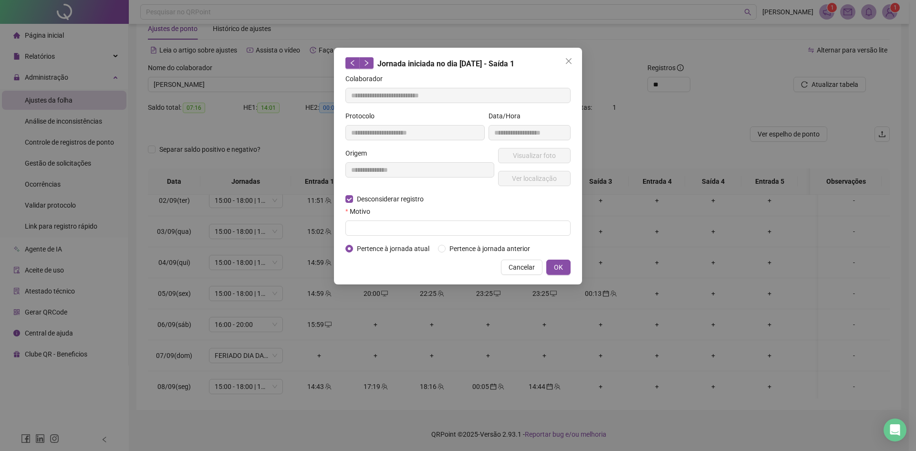
click at [410, 213] on div "Motivo" at bounding box center [457, 213] width 225 height 14
click at [411, 230] on input "text" at bounding box center [457, 227] width 225 height 15
type input "****"
click at [569, 263] on button "OK" at bounding box center [558, 267] width 24 height 15
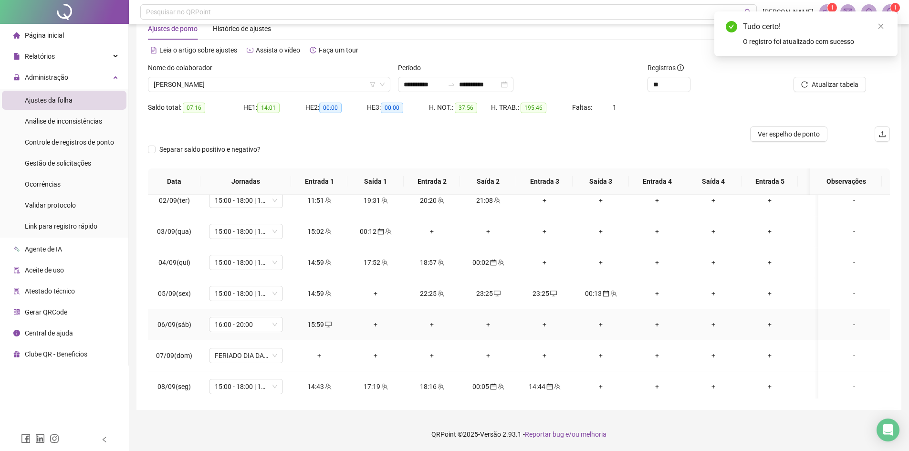
click at [374, 326] on div "+" at bounding box center [375, 324] width 41 height 10
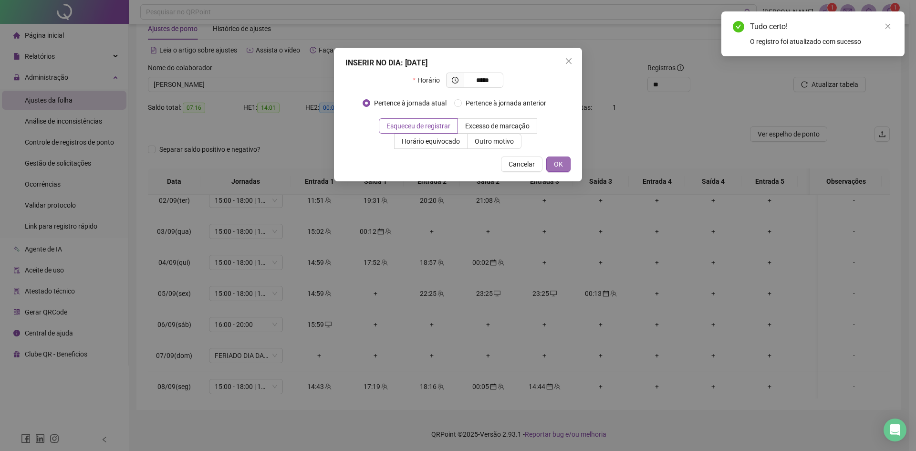
type input "*****"
click at [555, 160] on span "OK" at bounding box center [558, 164] width 9 height 10
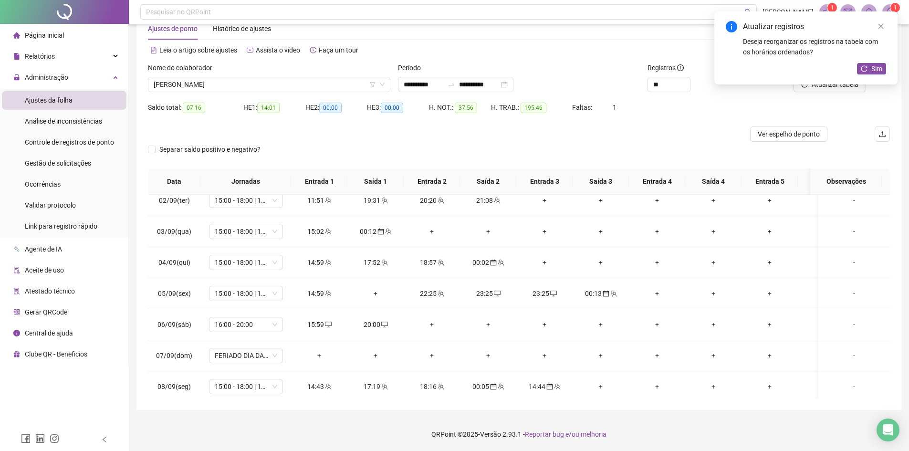
click at [826, 84] on div "Atualizar registros Deseja reorganizar os registros na tabela com os horários o…" at bounding box center [805, 47] width 183 height 73
click at [864, 72] on icon "reload" at bounding box center [864, 68] width 6 height 6
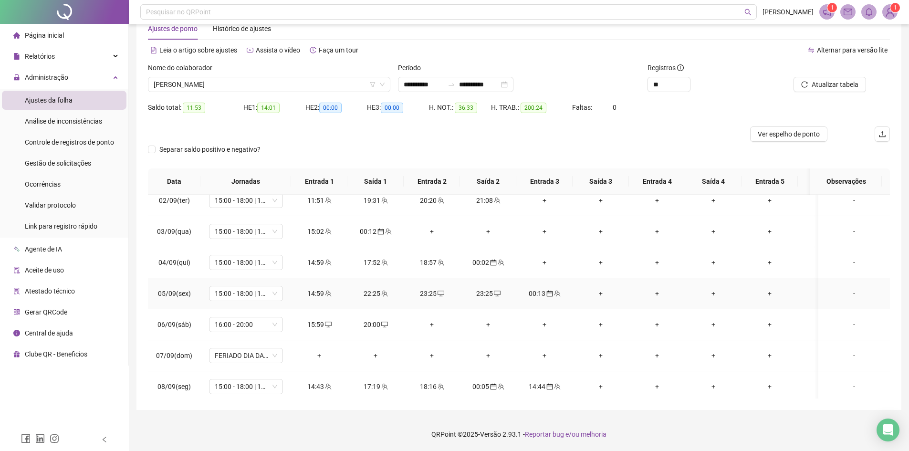
click at [497, 293] on icon "desktop" at bounding box center [497, 293] width 7 height 7
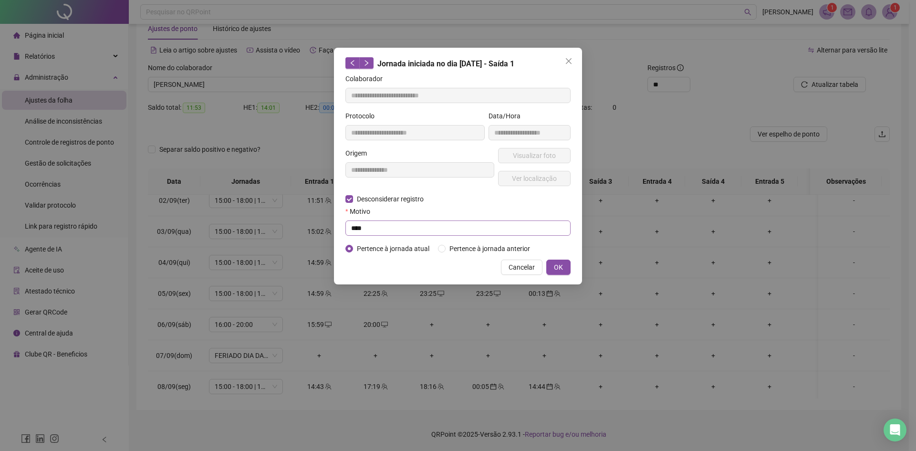
type input "**********"
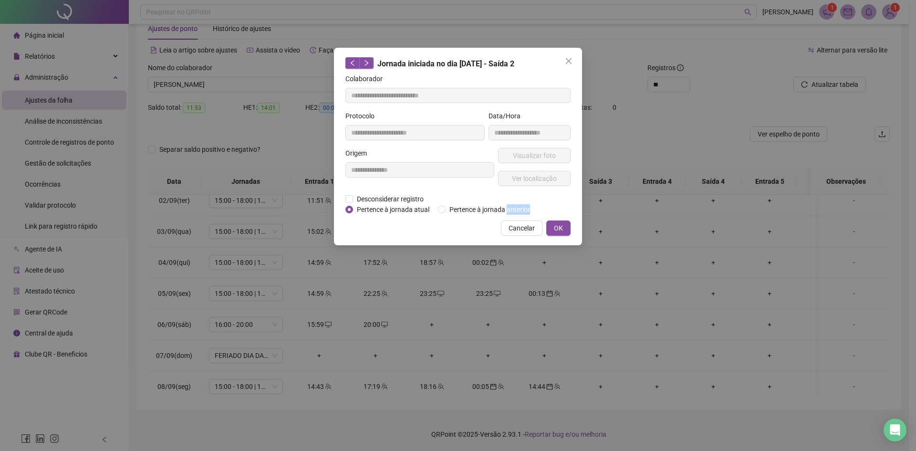
click at [387, 229] on div "Cancelar OK" at bounding box center [457, 227] width 225 height 15
click at [382, 198] on span "Desconsiderar registro" at bounding box center [390, 199] width 74 height 10
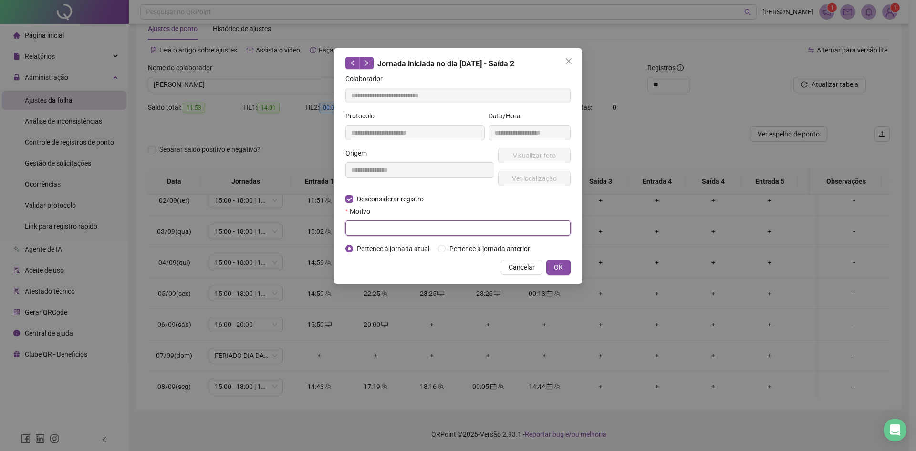
click at [381, 231] on input "text" at bounding box center [457, 227] width 225 height 15
type input "*********"
click at [562, 264] on span "OK" at bounding box center [558, 267] width 9 height 10
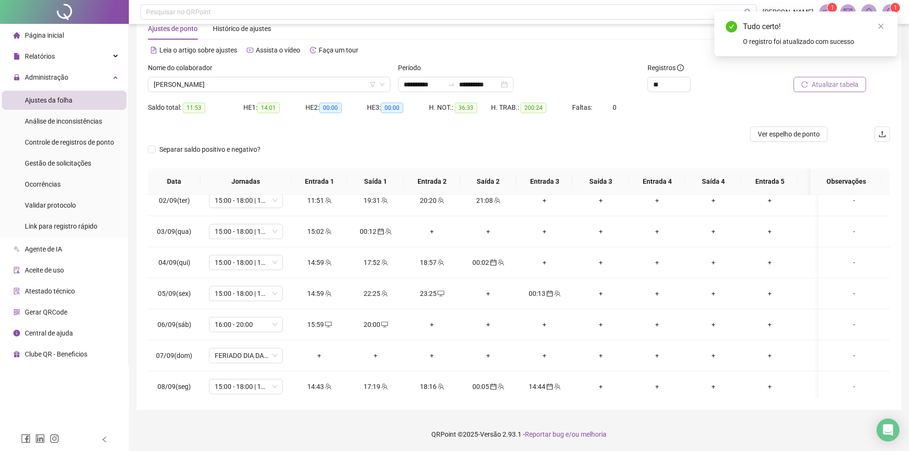
drag, startPoint x: 826, startPoint y: 77, endPoint x: 823, endPoint y: 89, distance: 12.4
click at [823, 89] on button "Atualizar tabela" at bounding box center [829, 84] width 73 height 15
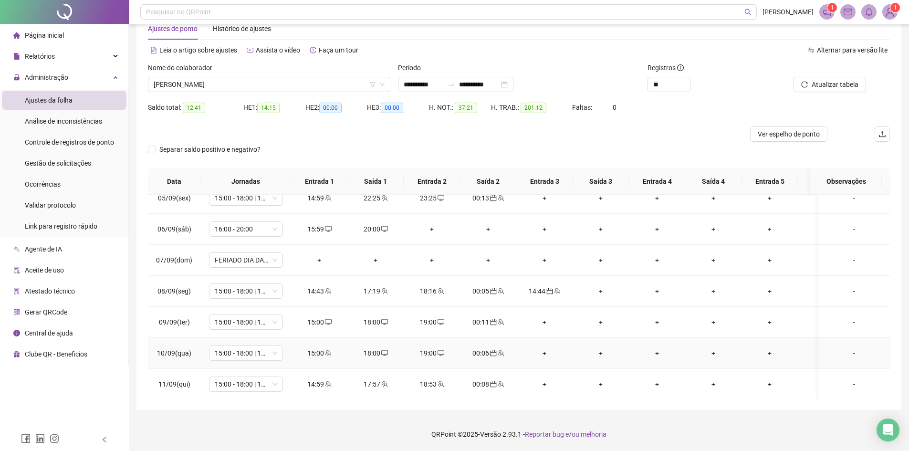
scroll to position [525, 0]
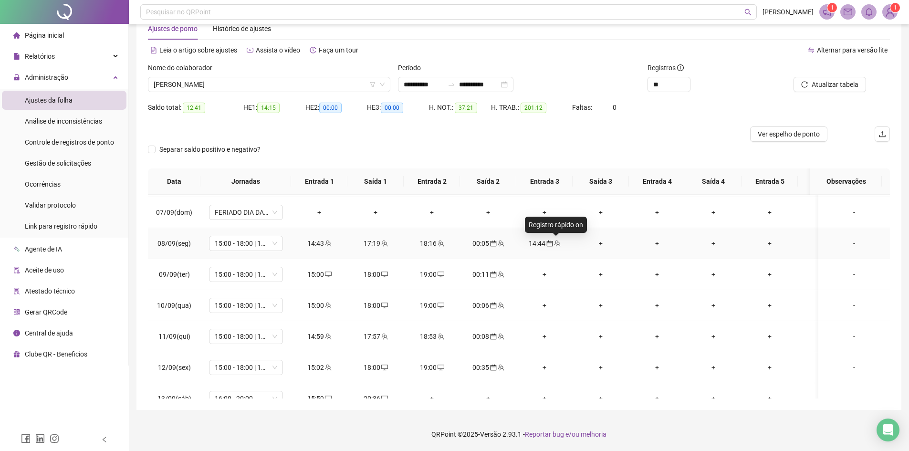
click at [557, 244] on icon "team" at bounding box center [557, 243] width 6 height 6
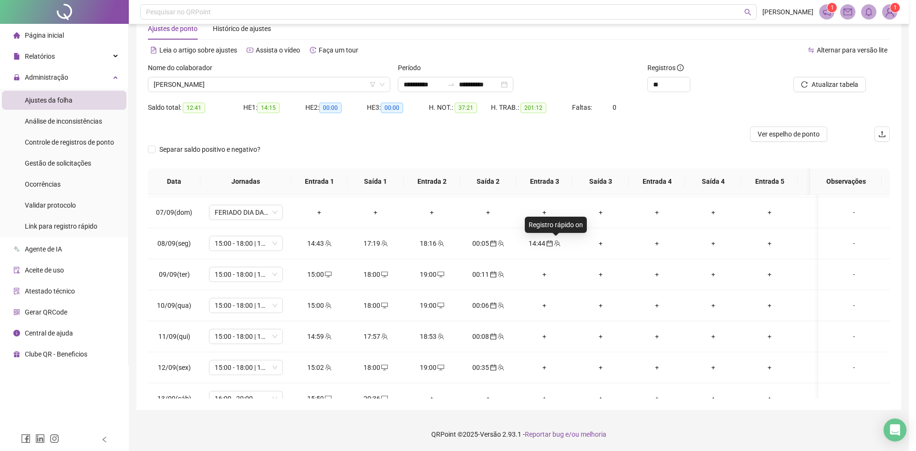
type input "**********"
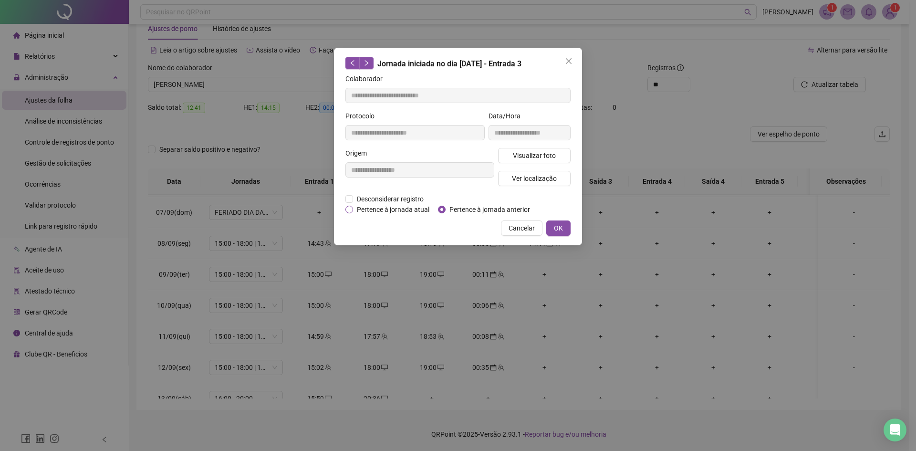
click at [395, 209] on span "Pertence à jornada atual" at bounding box center [393, 209] width 80 height 10
click at [520, 226] on span "Cancelar" at bounding box center [522, 228] width 26 height 10
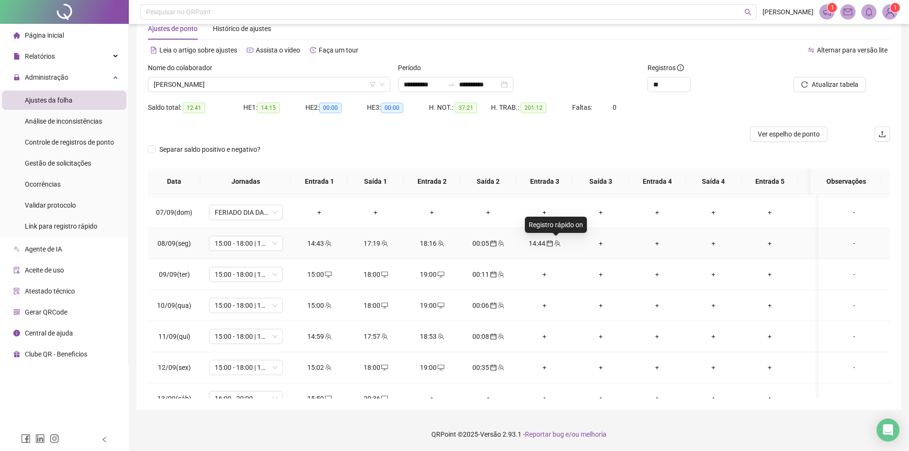
click at [554, 242] on icon "team" at bounding box center [557, 243] width 7 height 7
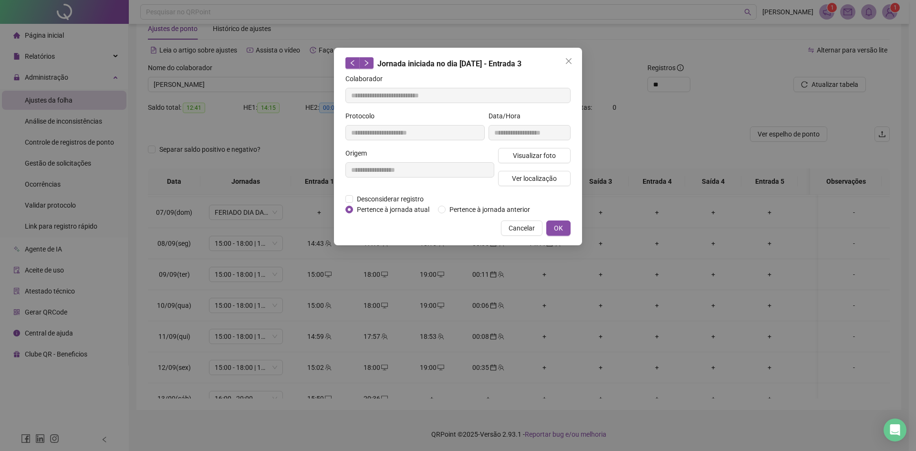
click at [390, 210] on span "Pertence à jornada atual" at bounding box center [393, 209] width 80 height 10
click at [555, 227] on span "OK" at bounding box center [558, 228] width 9 height 10
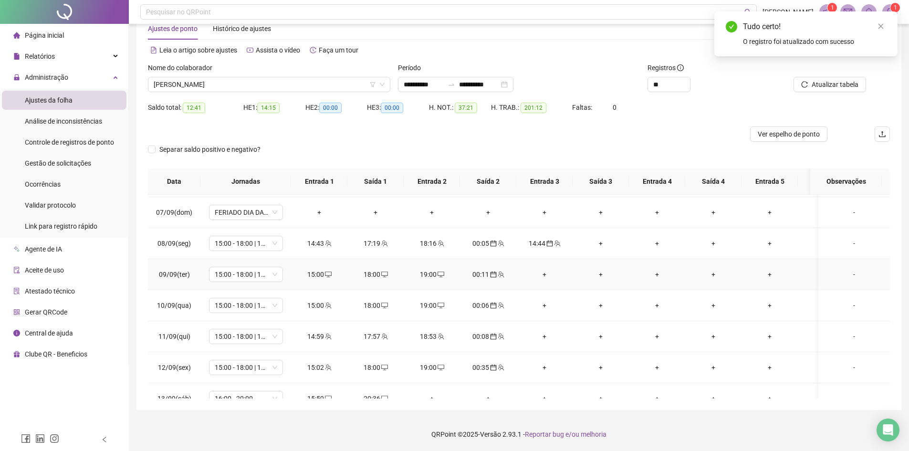
click at [329, 274] on icon "desktop" at bounding box center [328, 274] width 7 height 7
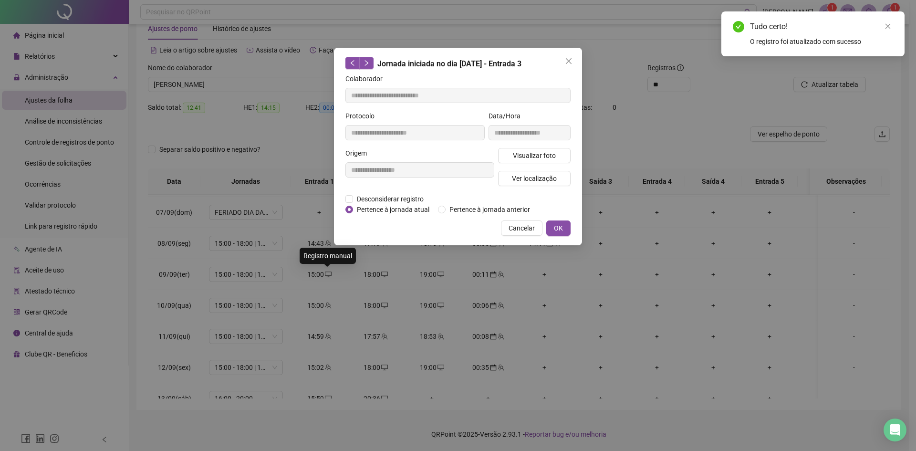
type input "**********"
click at [385, 202] on span "Desconsiderar registro" at bounding box center [390, 199] width 74 height 10
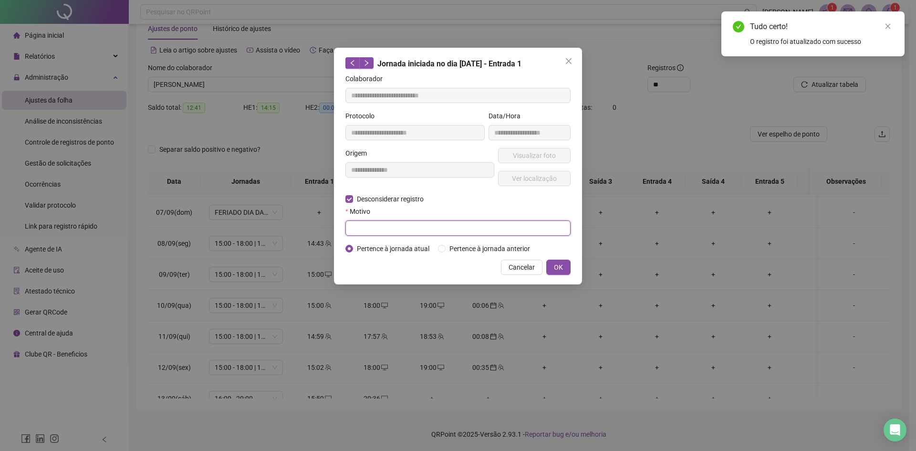
click at [385, 231] on input "text" at bounding box center [457, 227] width 225 height 15
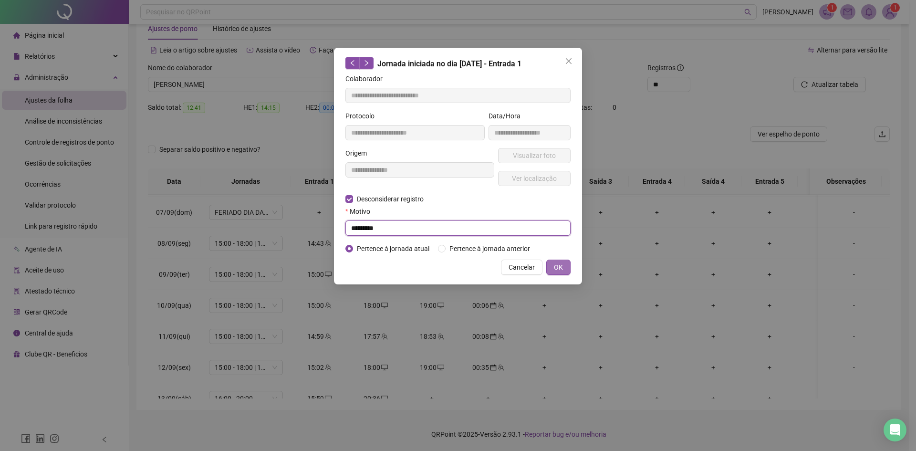
type input "*********"
click at [549, 264] on button "OK" at bounding box center [558, 267] width 24 height 15
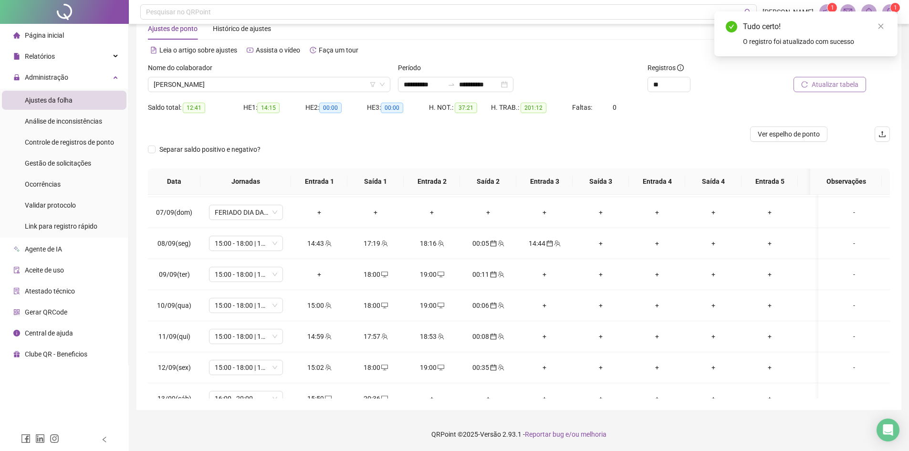
click at [810, 86] on button "Atualizar tabela" at bounding box center [829, 84] width 73 height 15
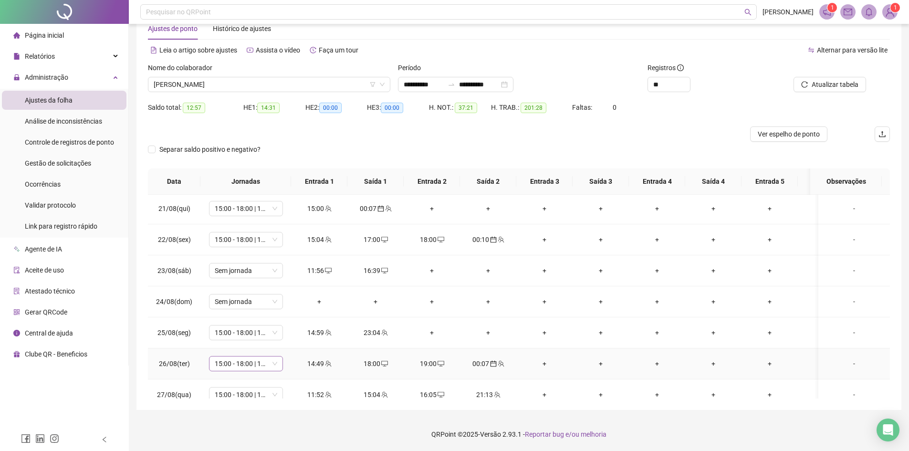
scroll to position [0, 0]
click at [256, 272] on span "Sem jornada" at bounding box center [246, 272] width 63 height 14
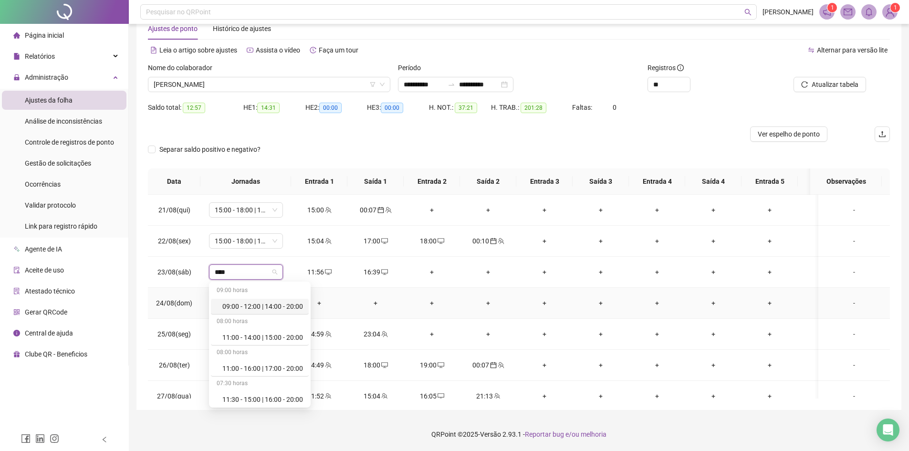
type input "*****"
click at [259, 308] on div "16:00 - 20:00" at bounding box center [262, 304] width 81 height 10
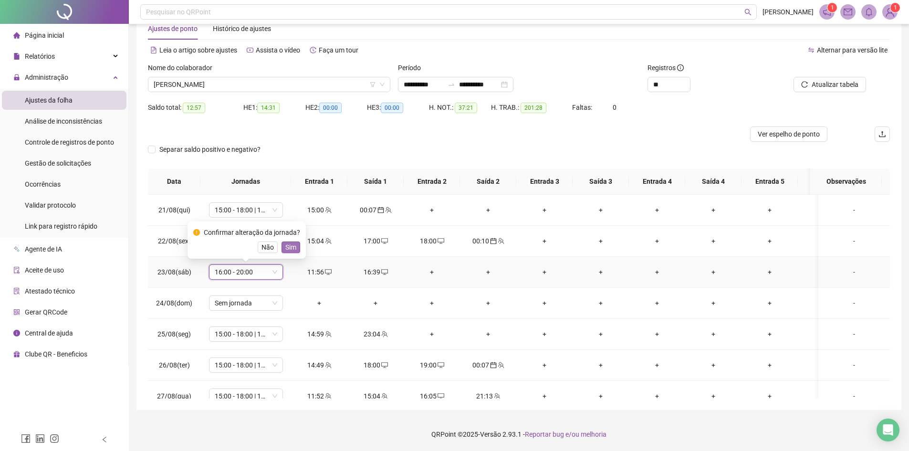
click at [292, 242] on span "Sim" at bounding box center [290, 247] width 11 height 10
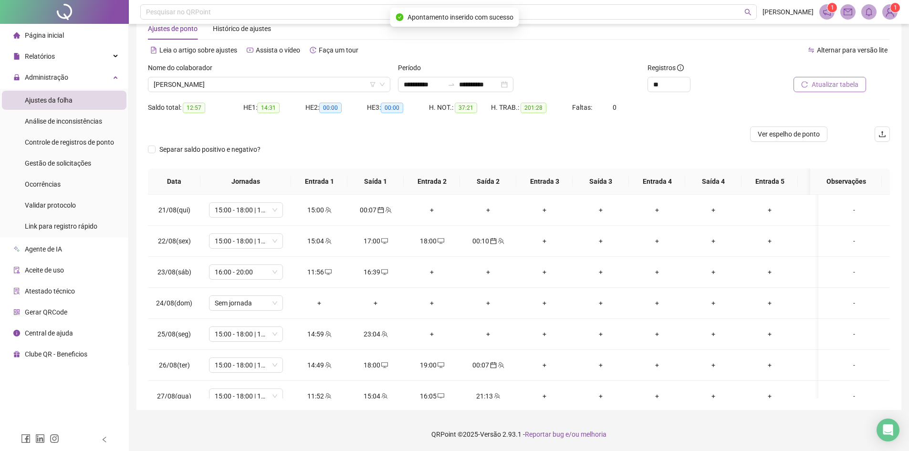
click at [844, 85] on span "Atualizar tabela" at bounding box center [835, 84] width 47 height 10
click at [776, 128] on button "Ver espelho de ponto" at bounding box center [788, 133] width 77 height 15
click at [218, 84] on span "[PERSON_NAME]" at bounding box center [269, 84] width 231 height 14
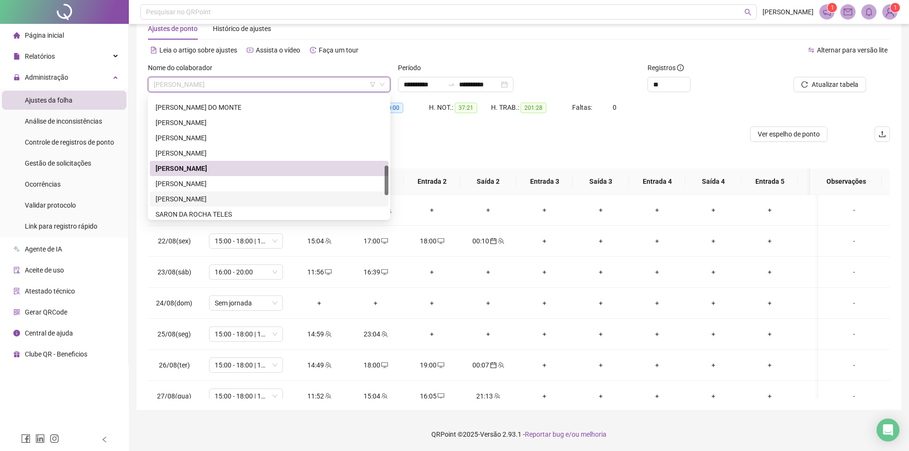
scroll to position [334, 0]
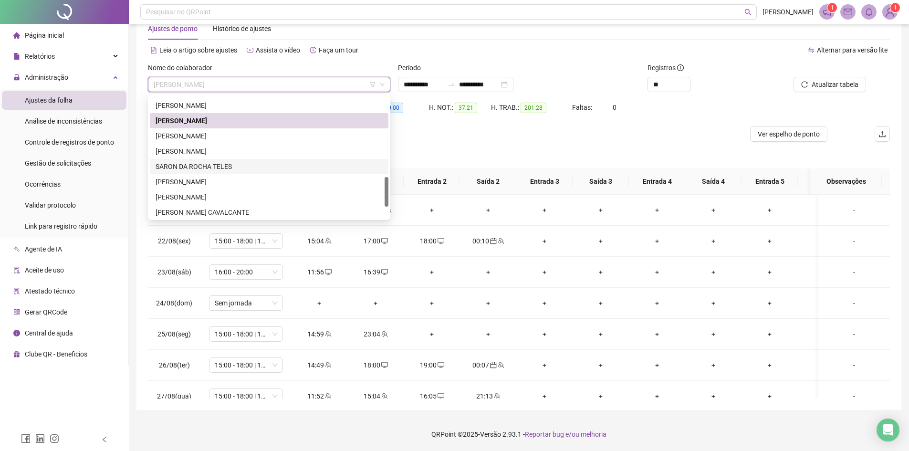
click at [203, 170] on div "SARON DA ROCHA TELES" at bounding box center [269, 166] width 227 height 10
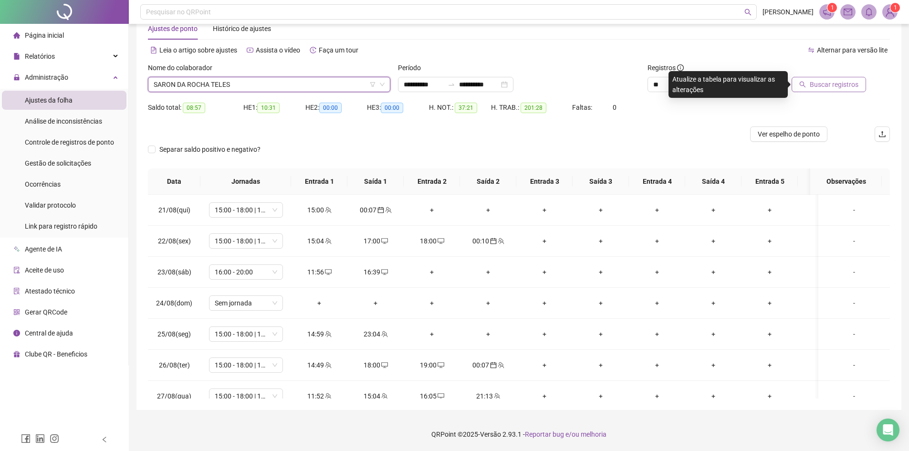
click at [811, 82] on button "Buscar registros" at bounding box center [829, 84] width 74 height 15
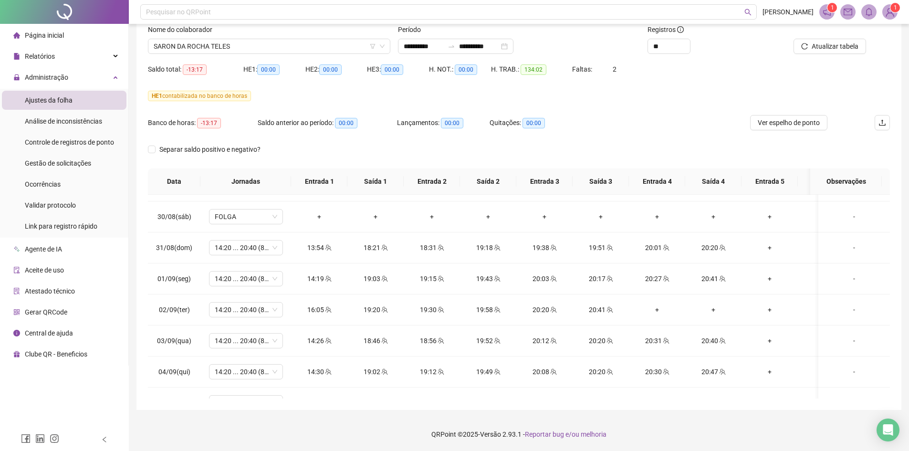
scroll to position [145, 0]
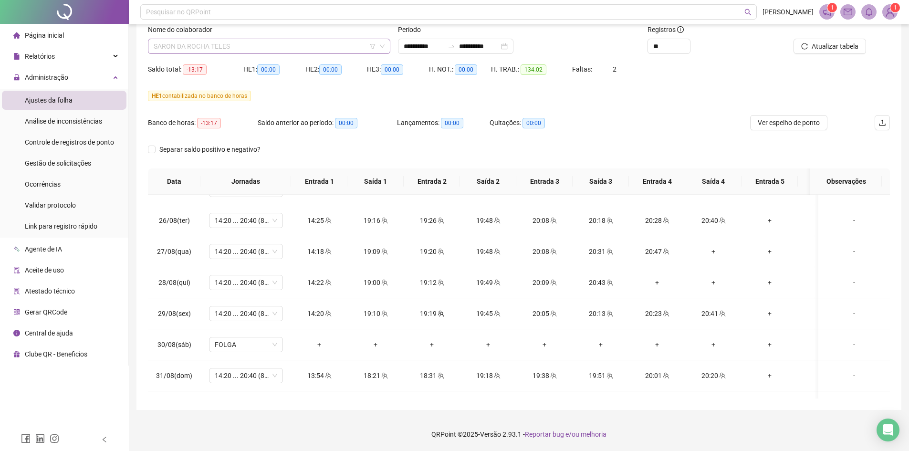
click at [231, 48] on span "SARON DA ROCHA TELES" at bounding box center [269, 46] width 231 height 14
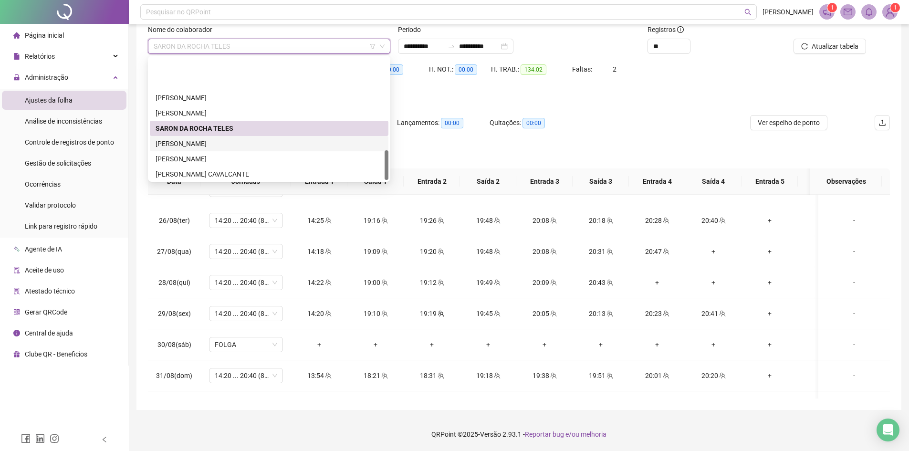
scroll to position [382, 0]
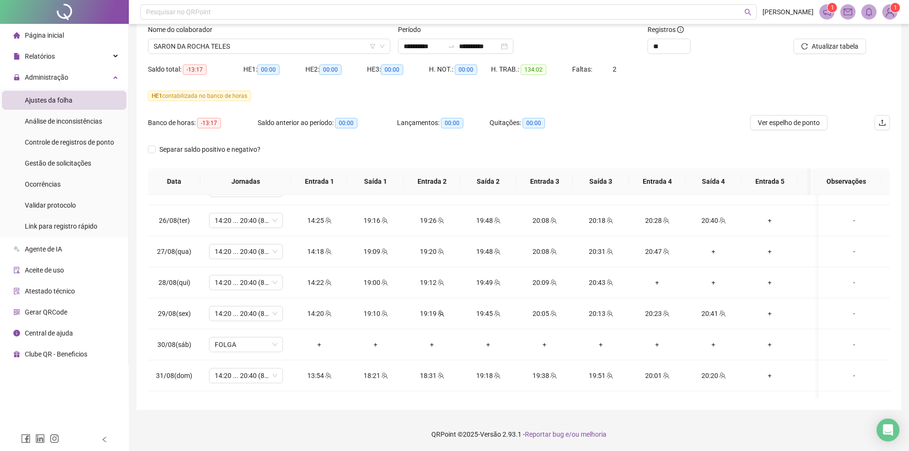
click at [585, 142] on div "Separar saldo positivo e negativo?" at bounding box center [519, 155] width 742 height 27
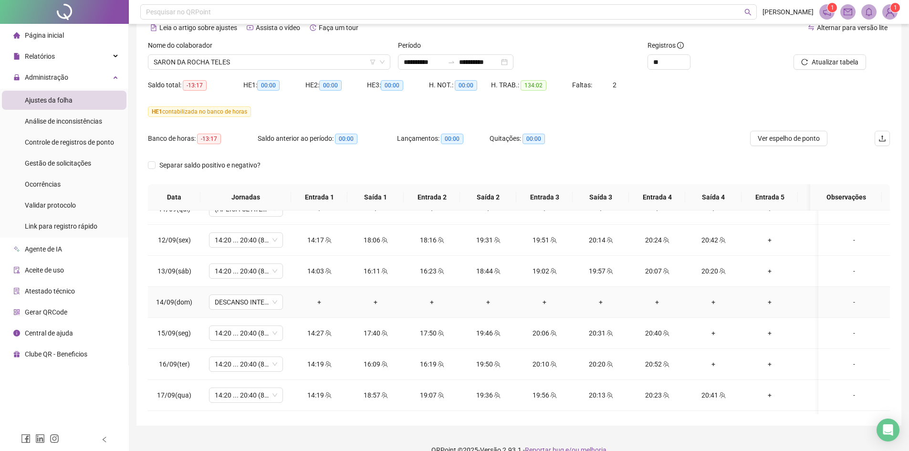
scroll to position [716, 0]
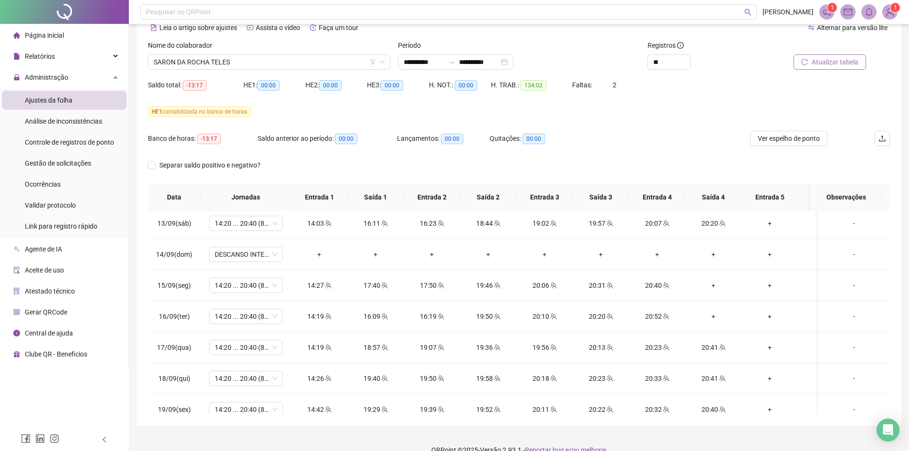
click at [827, 58] on span "Atualizar tabela" at bounding box center [835, 62] width 47 height 10
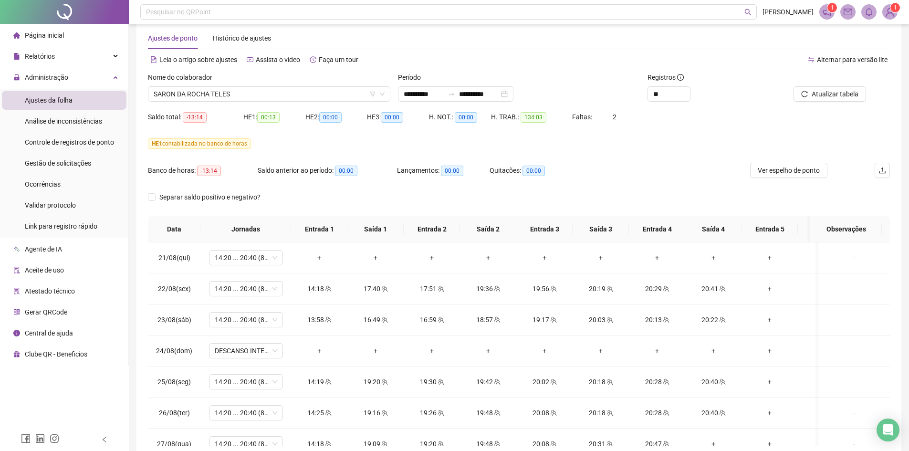
scroll to position [63, 0]
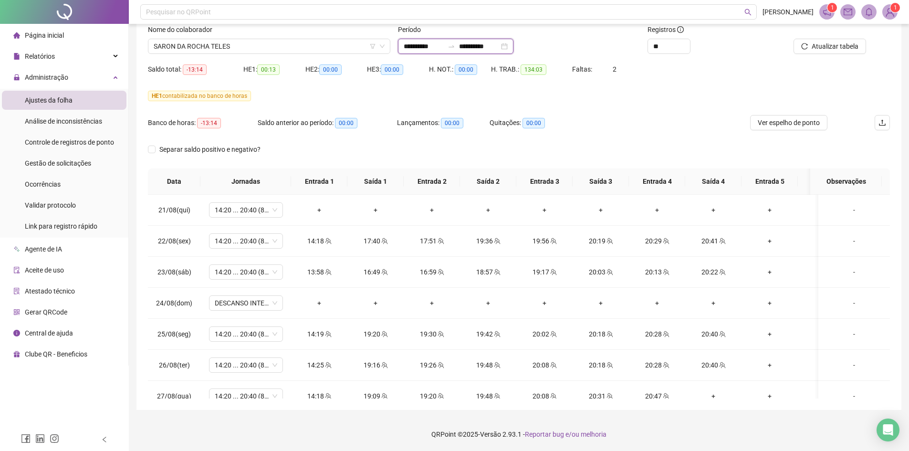
click at [427, 51] on input "**********" at bounding box center [424, 46] width 40 height 10
type input "**********"
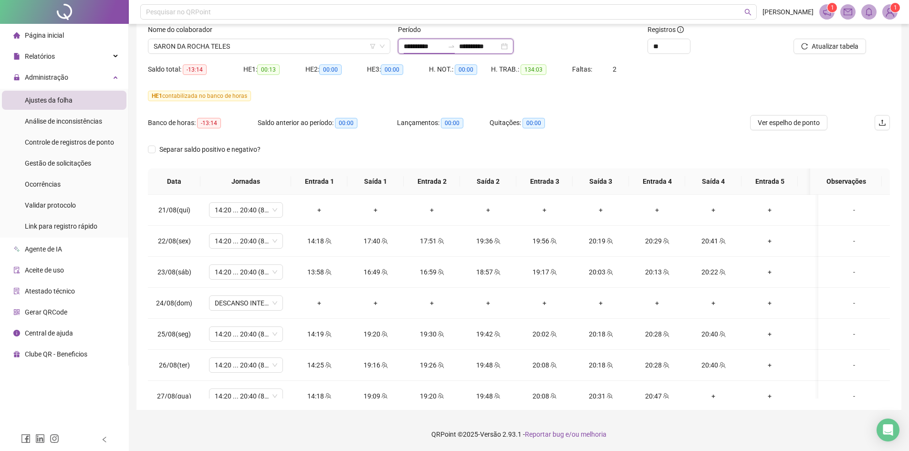
type input "**********"
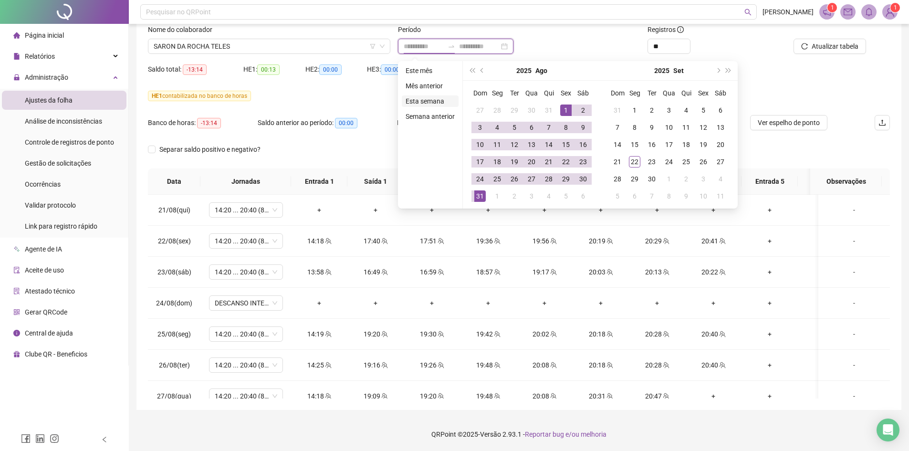
type input "**********"
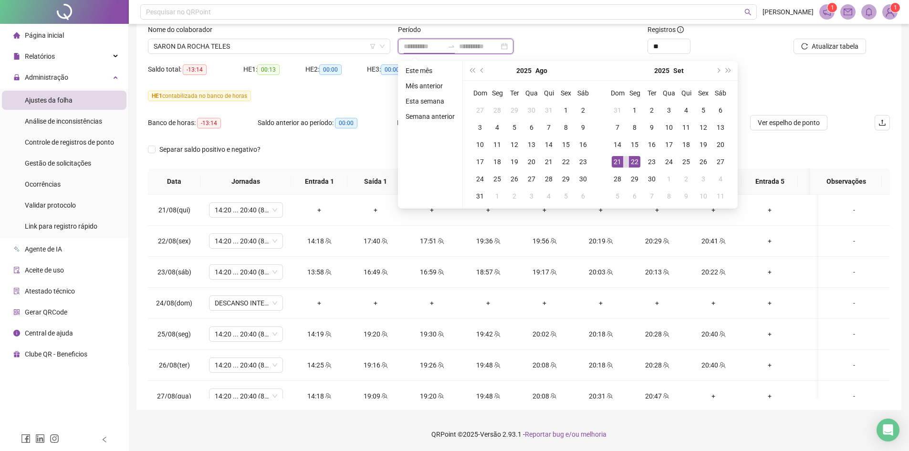
type input "**********"
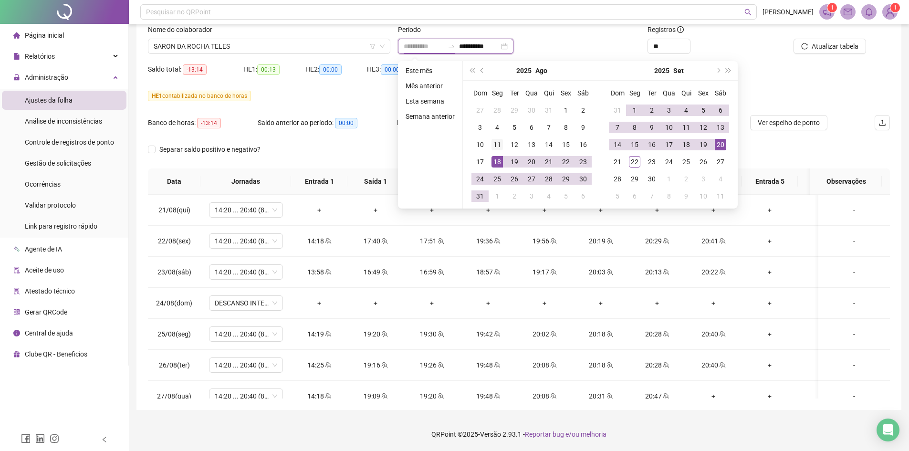
type input "**********"
click at [496, 146] on div "11" at bounding box center [496, 144] width 11 height 11
type input "**********"
click at [646, 145] on div "16" at bounding box center [651, 144] width 11 height 11
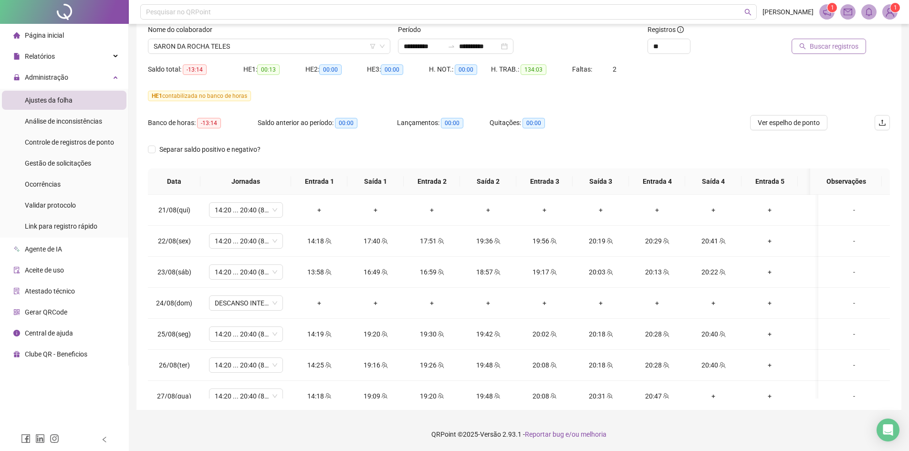
click at [825, 45] on span "Buscar registros" at bounding box center [834, 46] width 49 height 10
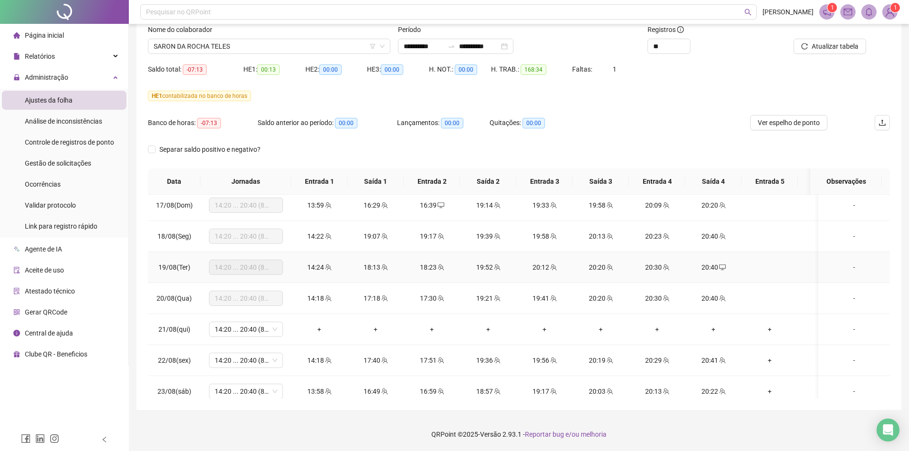
scroll to position [239, 0]
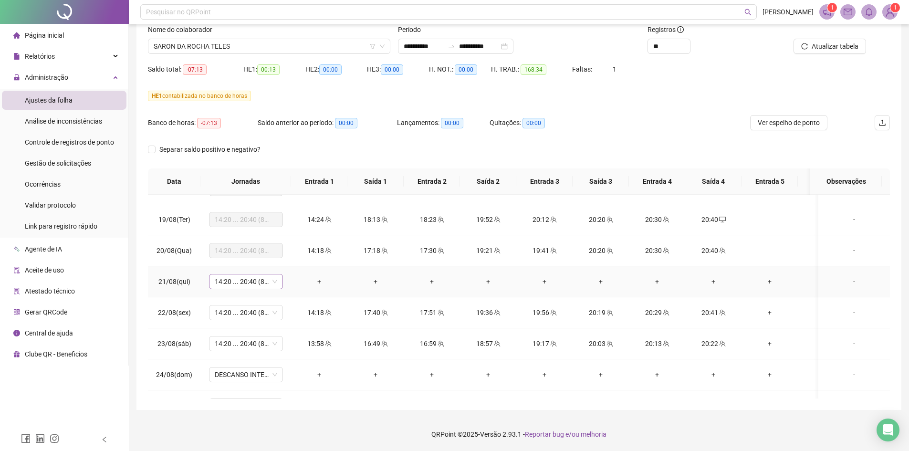
click at [268, 282] on span "14:20 ... 20:40 (8 HORAS)" at bounding box center [246, 281] width 63 height 14
type input "*****"
click at [259, 313] on div "Folga" at bounding box center [253, 316] width 63 height 10
click at [285, 253] on span "Sim" at bounding box center [290, 256] width 11 height 10
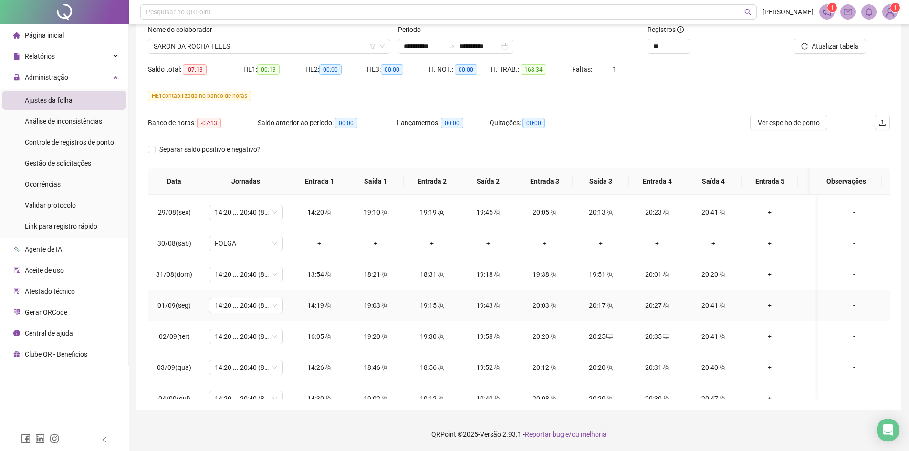
scroll to position [573, 0]
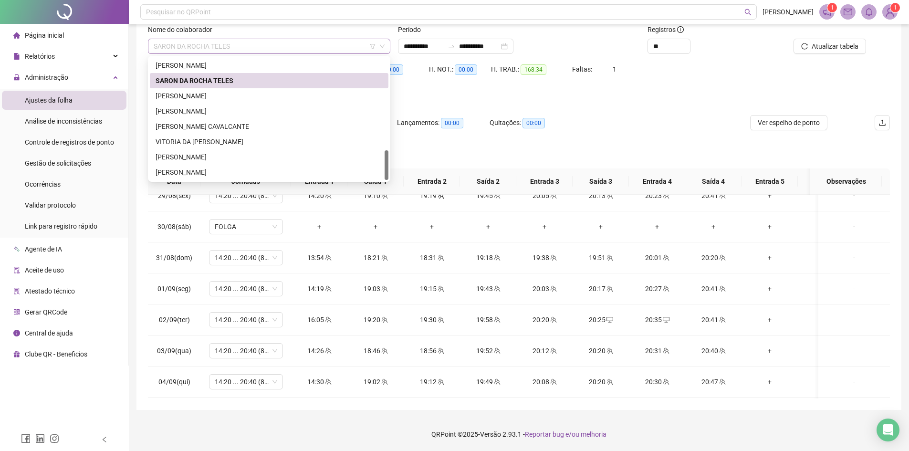
click at [228, 49] on span "SARON DA ROCHA TELES" at bounding box center [269, 46] width 231 height 14
click at [610, 115] on div "HE 1 contabilizada no banco de horas" at bounding box center [519, 101] width 742 height 27
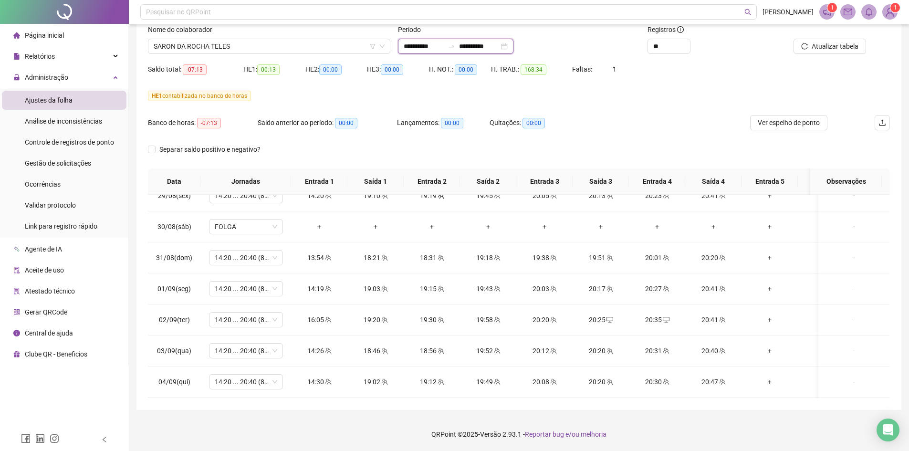
click at [487, 45] on input "**********" at bounding box center [479, 46] width 40 height 10
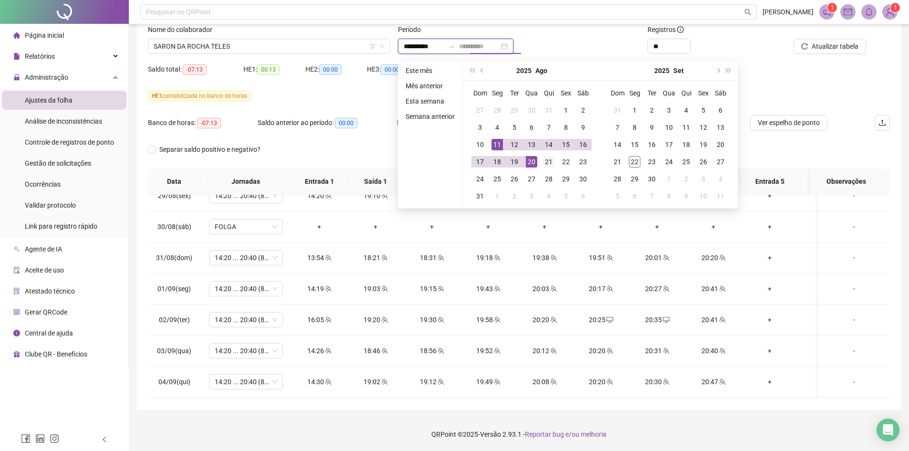
type input "**********"
click at [544, 162] on div "21" at bounding box center [548, 161] width 11 height 11
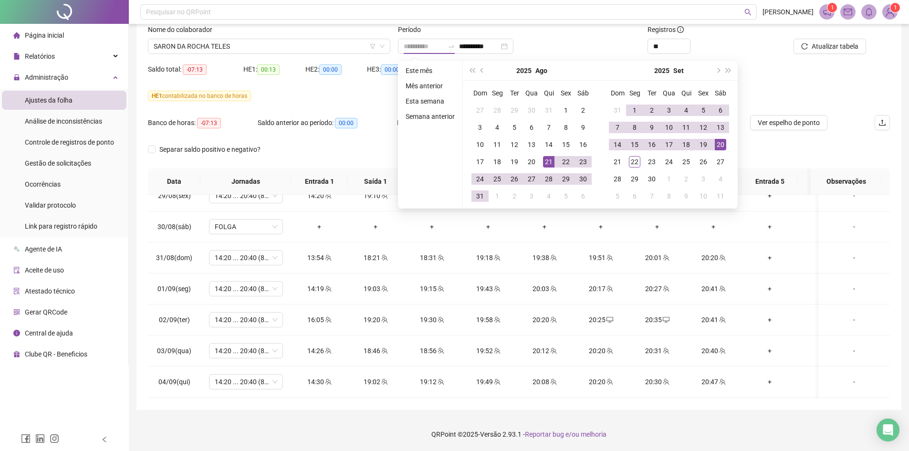
click at [721, 141] on div "20" at bounding box center [720, 144] width 11 height 11
type input "**********"
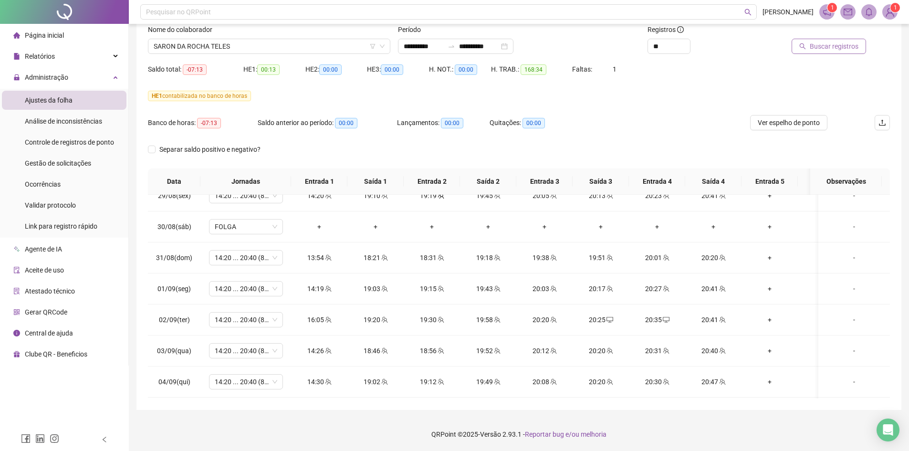
click at [834, 45] on span "Buscar registros" at bounding box center [834, 46] width 49 height 10
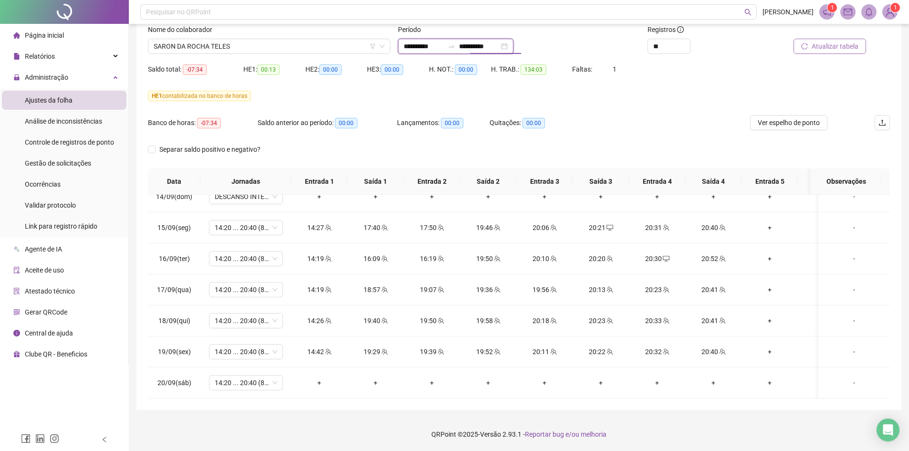
click at [492, 43] on input "**********" at bounding box center [479, 46] width 40 height 10
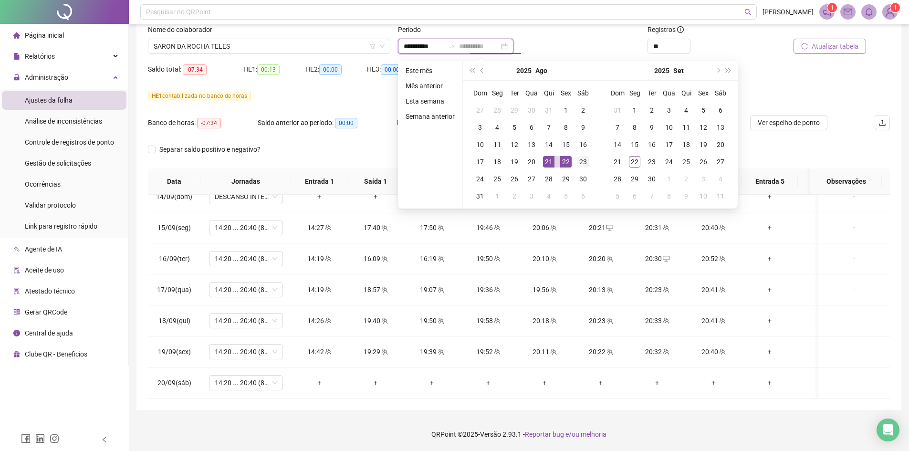
type input "**********"
click at [581, 164] on div "23" at bounding box center [582, 161] width 11 height 11
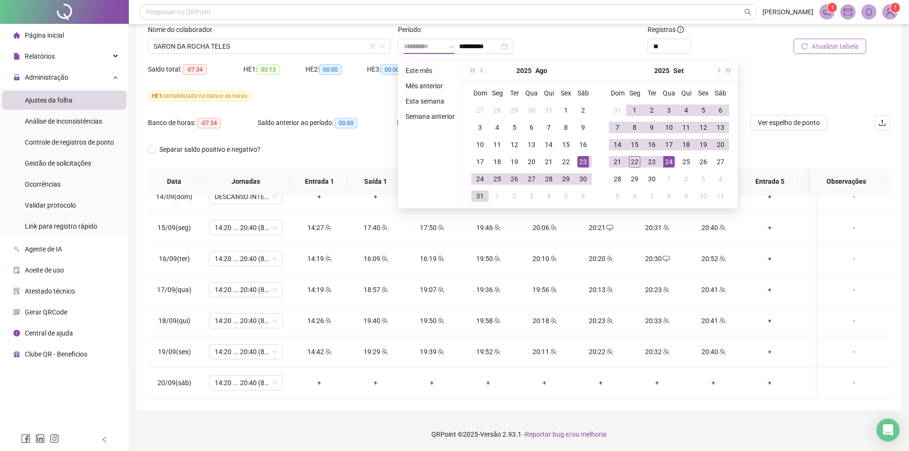
click at [672, 162] on div "24" at bounding box center [668, 161] width 11 height 11
type input "**********"
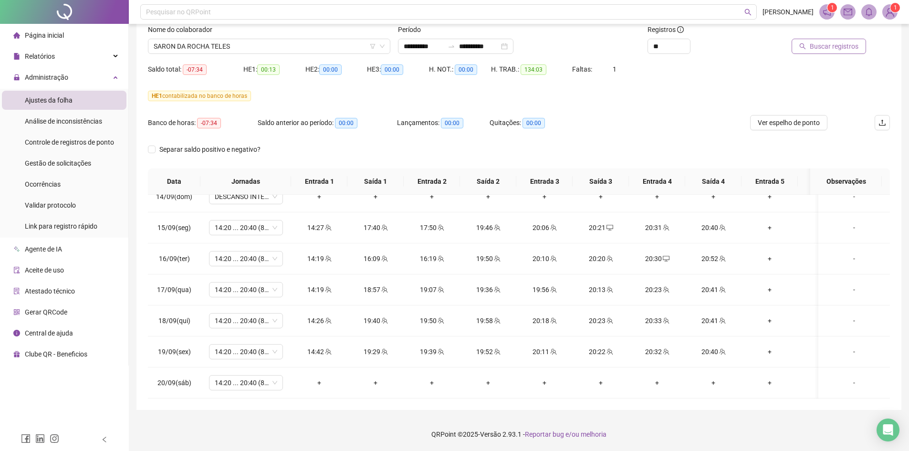
click at [822, 47] on span "Buscar registros" at bounding box center [834, 46] width 49 height 10
click at [256, 348] on span "DESCANSO INTER-JORNADA" at bounding box center [246, 352] width 63 height 14
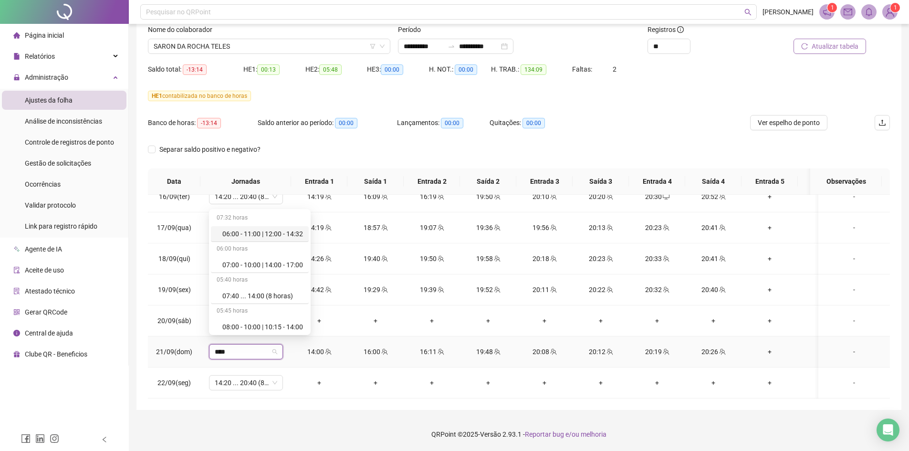
type input "*****"
click at [262, 327] on div "14:20 ... 20:40 (8 horas)" at bounding box center [262, 325] width 81 height 10
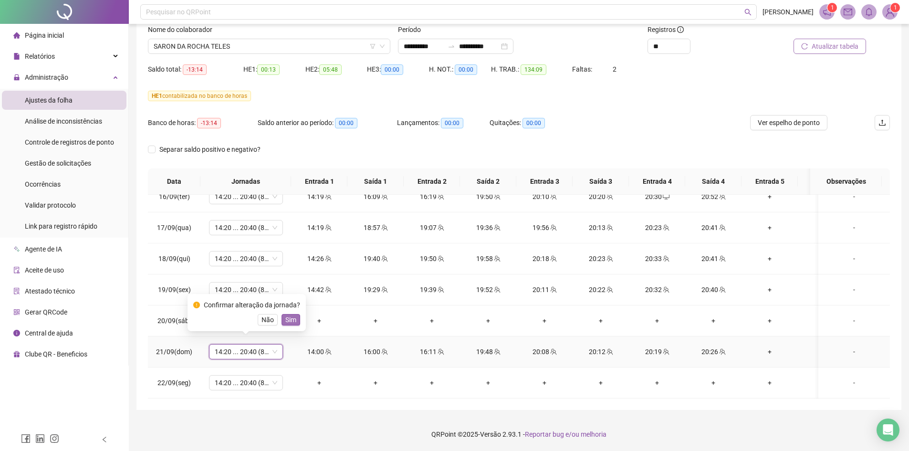
click at [294, 317] on span "Sim" at bounding box center [290, 319] width 11 height 10
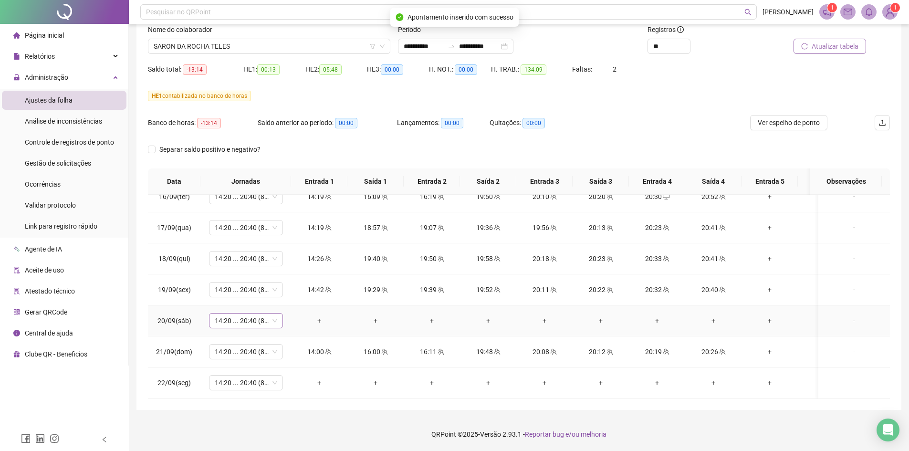
click at [261, 316] on span "14:20 ... 20:40 (8 HORAS)" at bounding box center [246, 320] width 63 height 14
type input "*****"
click at [232, 352] on div "Folga" at bounding box center [253, 348] width 63 height 10
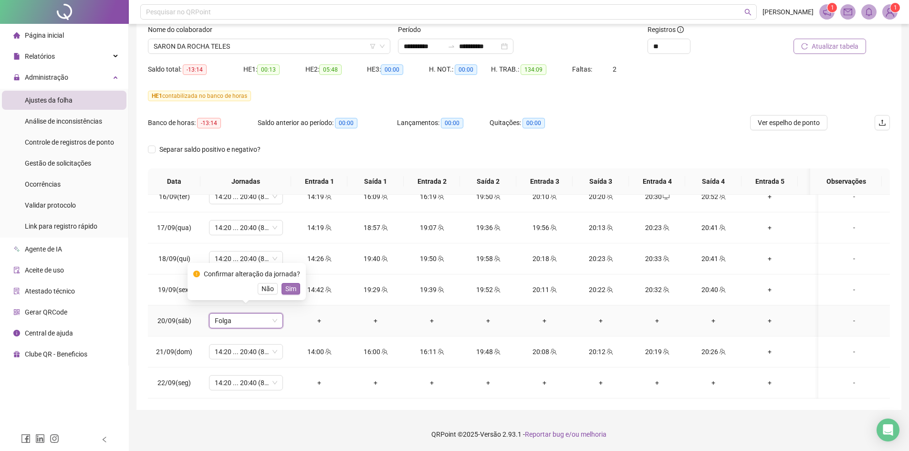
click at [286, 290] on span "Sim" at bounding box center [290, 288] width 11 height 10
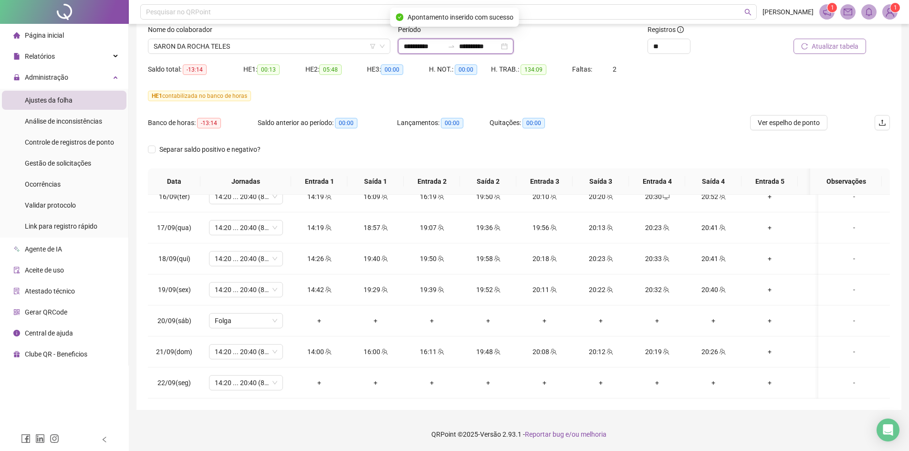
click at [444, 50] on input "**********" at bounding box center [424, 46] width 40 height 10
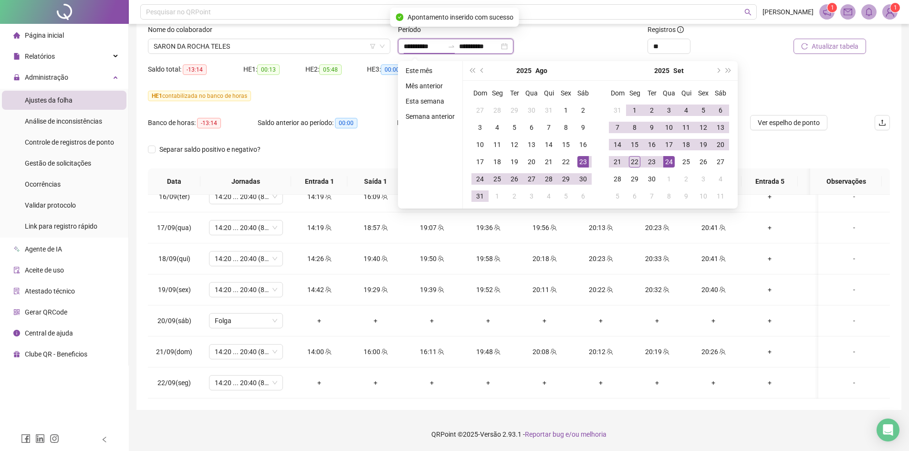
type input "**********"
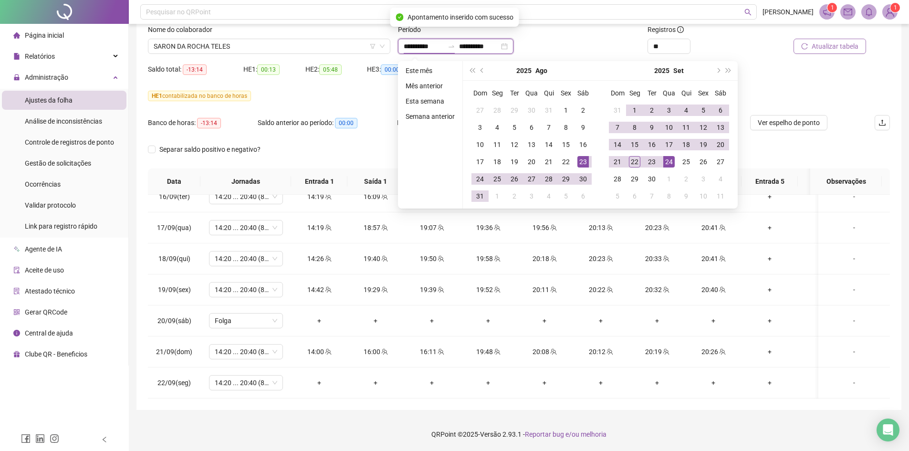
type input "**********"
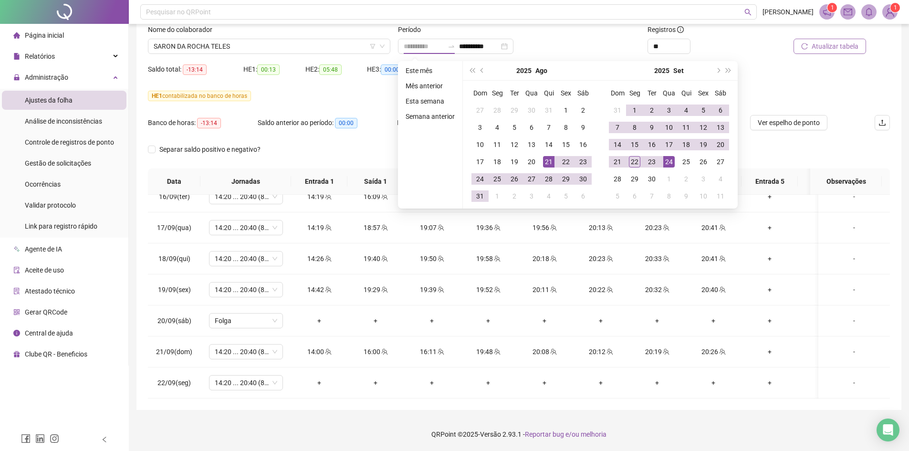
click at [553, 159] on div "21" at bounding box center [548, 161] width 11 height 11
type input "**********"
click at [725, 144] on div "20" at bounding box center [720, 144] width 11 height 11
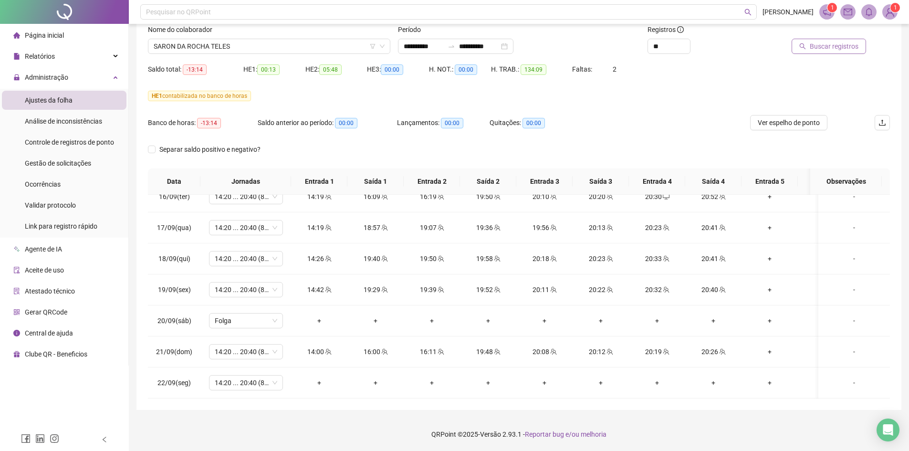
click at [829, 45] on span "Buscar registros" at bounding box center [834, 46] width 49 height 10
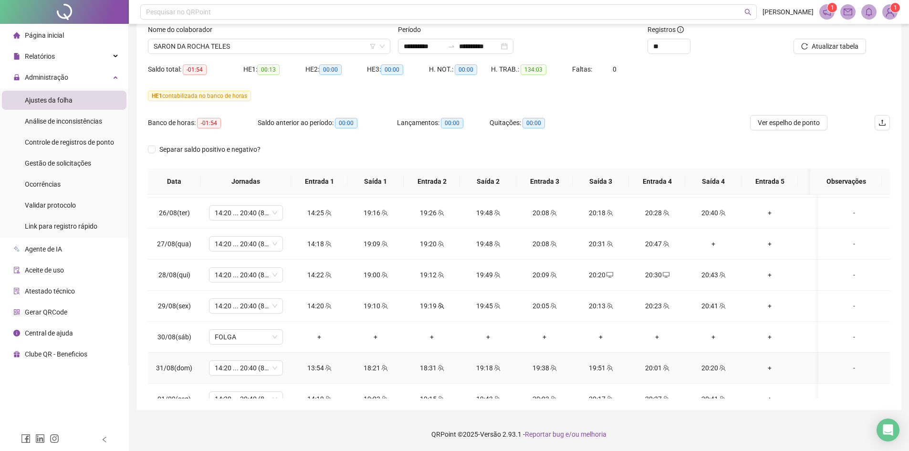
scroll to position [145, 0]
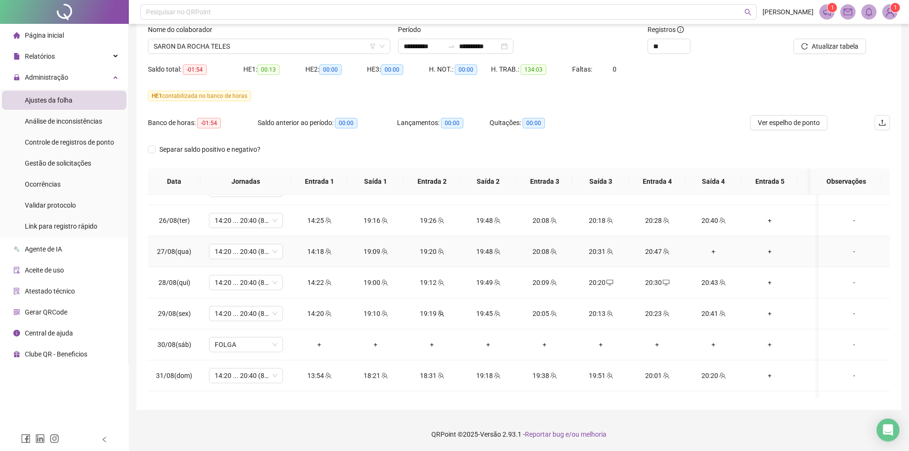
click at [713, 254] on div "+" at bounding box center [713, 251] width 41 height 10
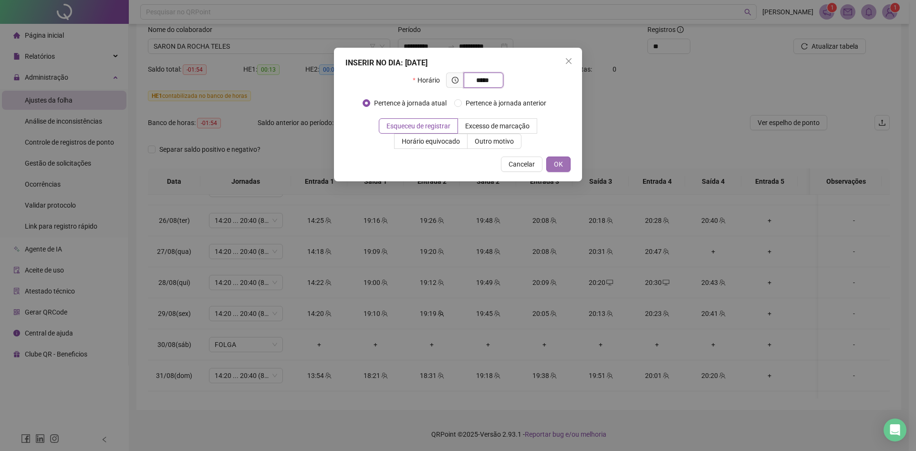
type input "*****"
click at [547, 165] on button "OK" at bounding box center [558, 164] width 24 height 15
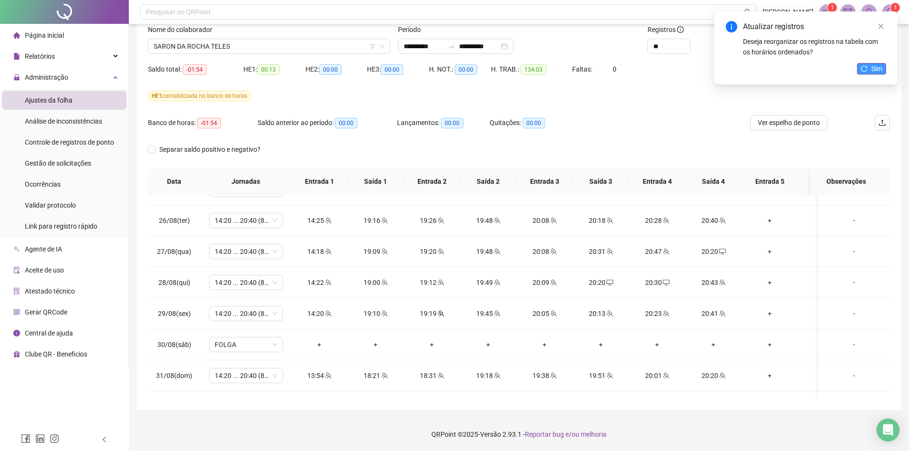
click at [867, 64] on button "Sim" at bounding box center [871, 68] width 29 height 11
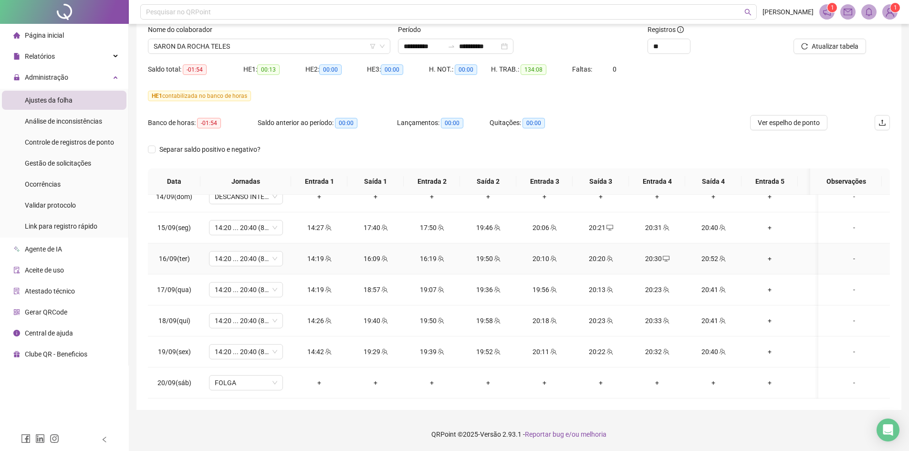
scroll to position [765, 0]
click at [788, 127] on span "Ver espelho de ponto" at bounding box center [789, 122] width 62 height 10
click at [233, 42] on span "SARON DA ROCHA TELES" at bounding box center [269, 46] width 231 height 14
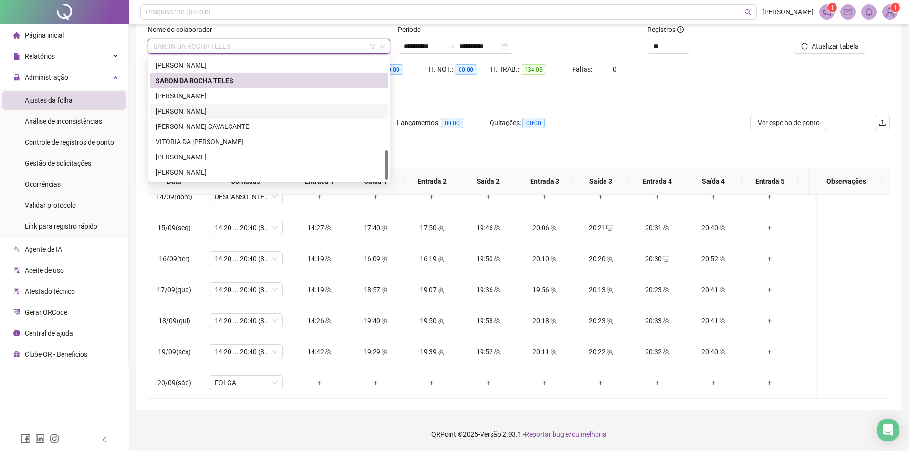
click at [208, 110] on div "TIAGO NASCIMENTO LIRA" at bounding box center [269, 111] width 227 height 10
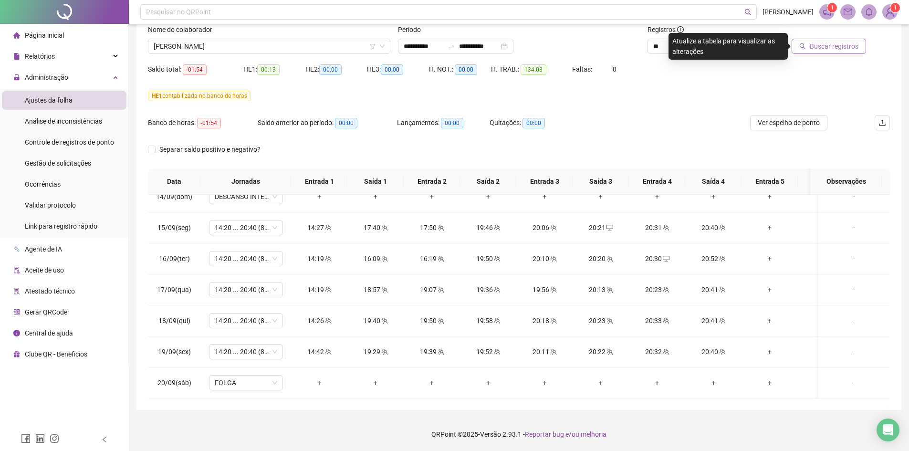
click at [822, 42] on span "Buscar registros" at bounding box center [834, 46] width 49 height 10
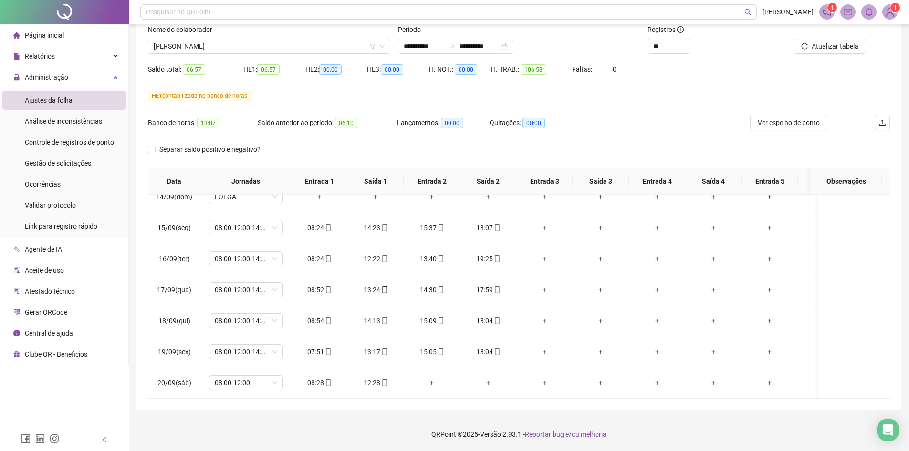
click at [232, 34] on div "Nome do colaborador" at bounding box center [269, 31] width 242 height 14
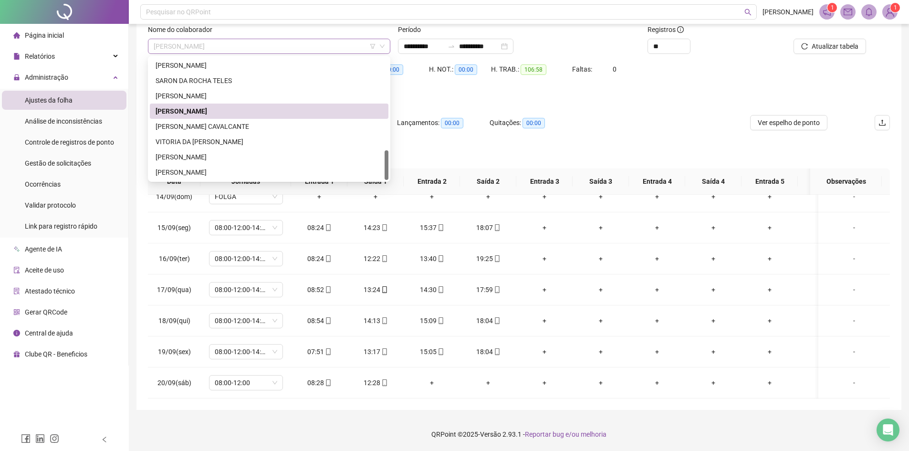
click at [230, 39] on div "TIAGO NASCIMENTO LIRA" at bounding box center [269, 46] width 242 height 15
click at [215, 169] on div "[PERSON_NAME]" at bounding box center [269, 172] width 227 height 10
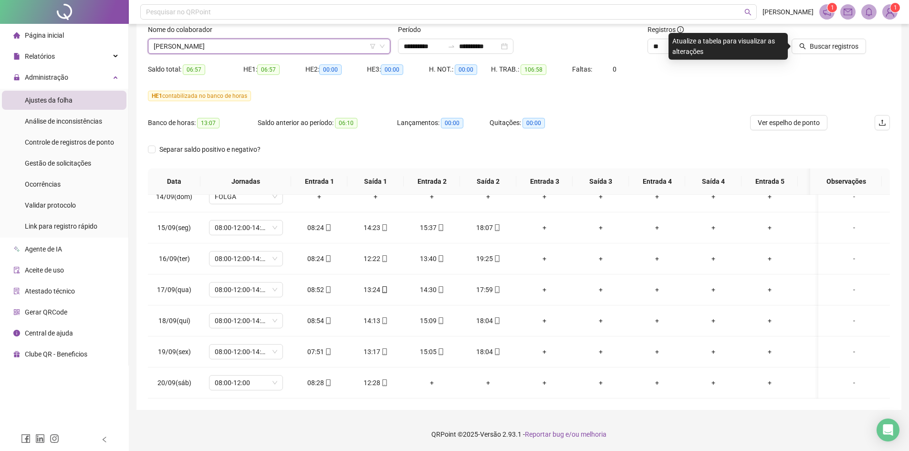
click at [261, 42] on span "[PERSON_NAME]" at bounding box center [269, 46] width 231 height 14
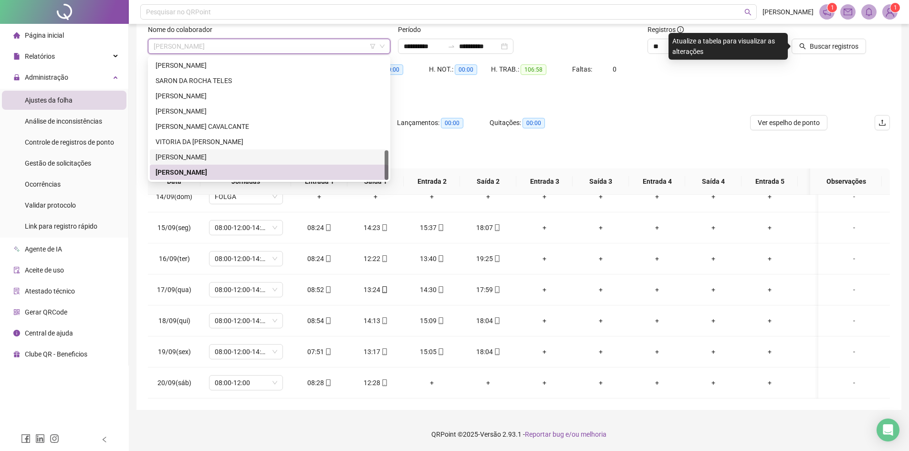
click at [219, 164] on div "WANDERSON MOURAO DA SILVA" at bounding box center [269, 156] width 239 height 15
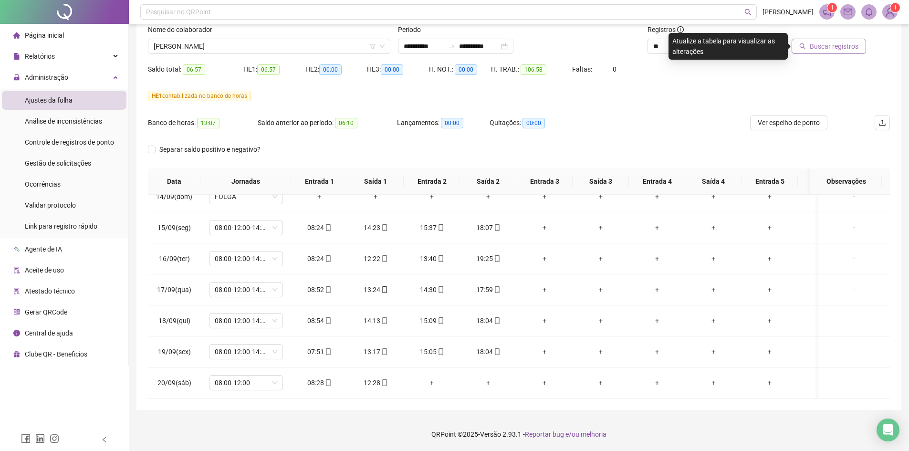
click at [851, 49] on span "Buscar registros" at bounding box center [834, 46] width 49 height 10
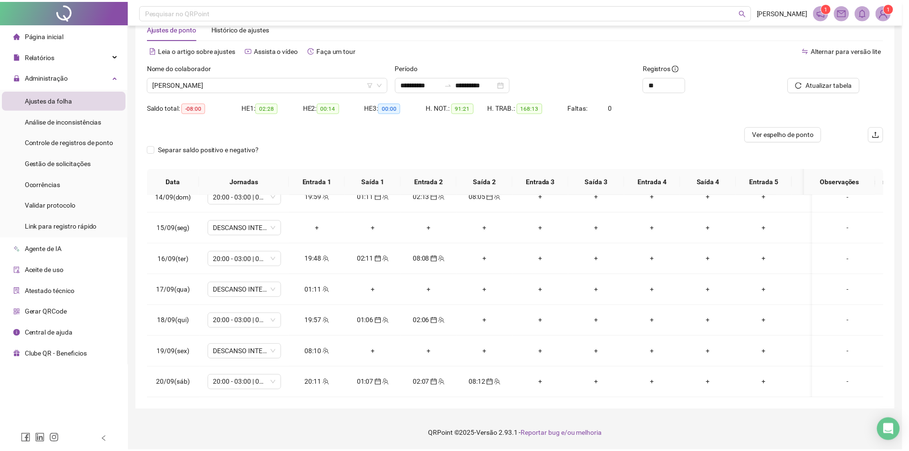
scroll to position [25, 0]
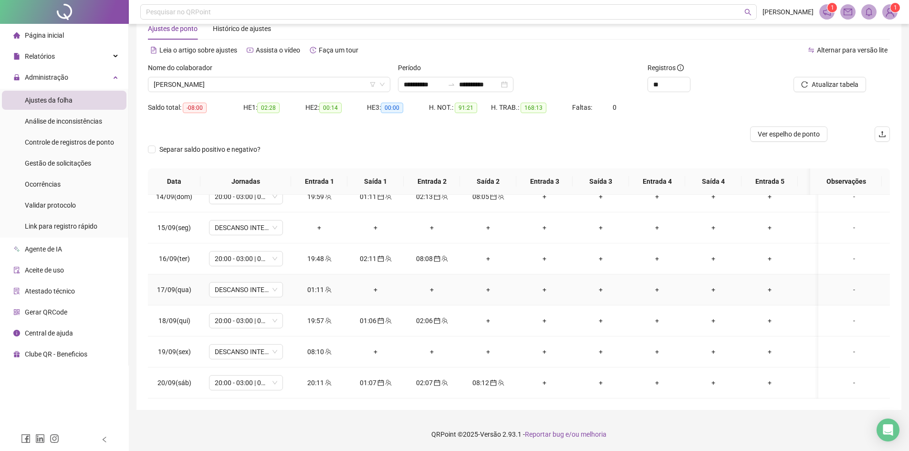
click at [330, 286] on icon "team" at bounding box center [328, 289] width 7 height 7
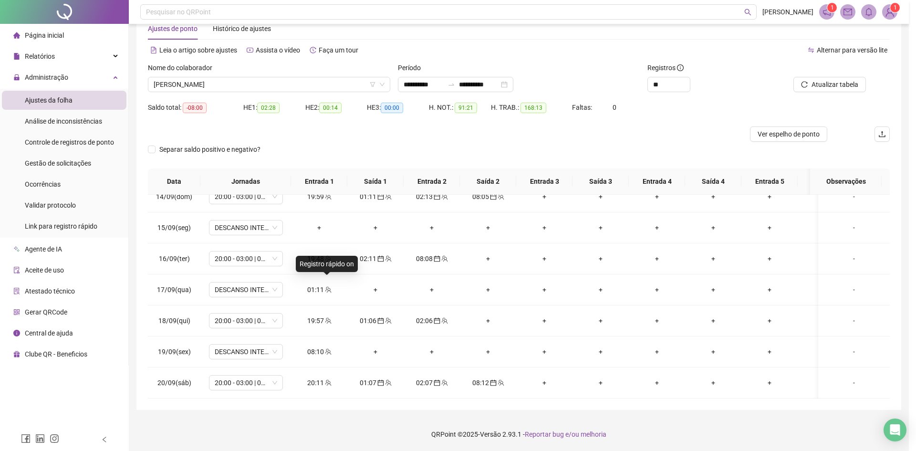
type input "**********"
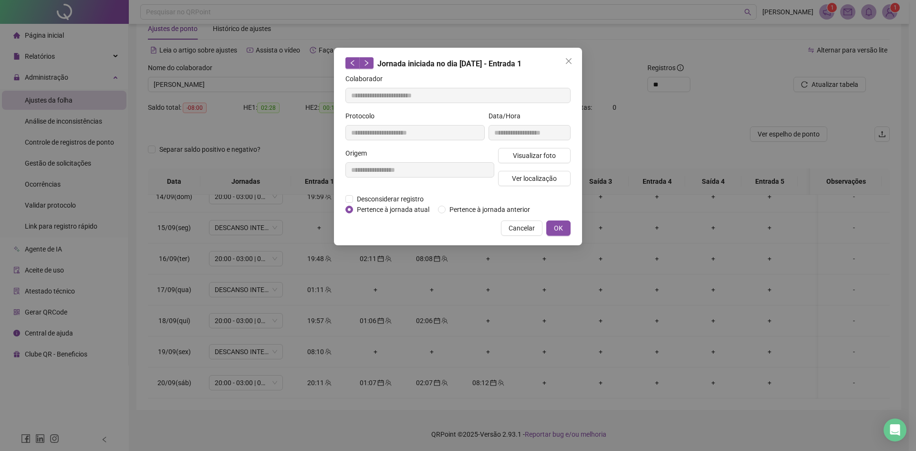
click at [475, 203] on div "Desconsiderar registro Pertence ao lanche" at bounding box center [457, 199] width 225 height 10
click at [476, 204] on span "Pertence à jornada anterior" at bounding box center [490, 209] width 88 height 10
click at [555, 223] on span "OK" at bounding box center [558, 228] width 9 height 10
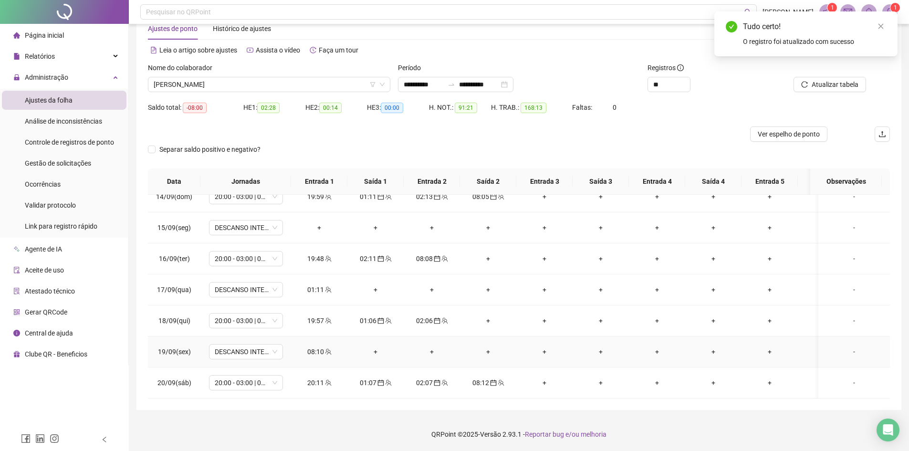
click at [326, 348] on span at bounding box center [328, 352] width 8 height 8
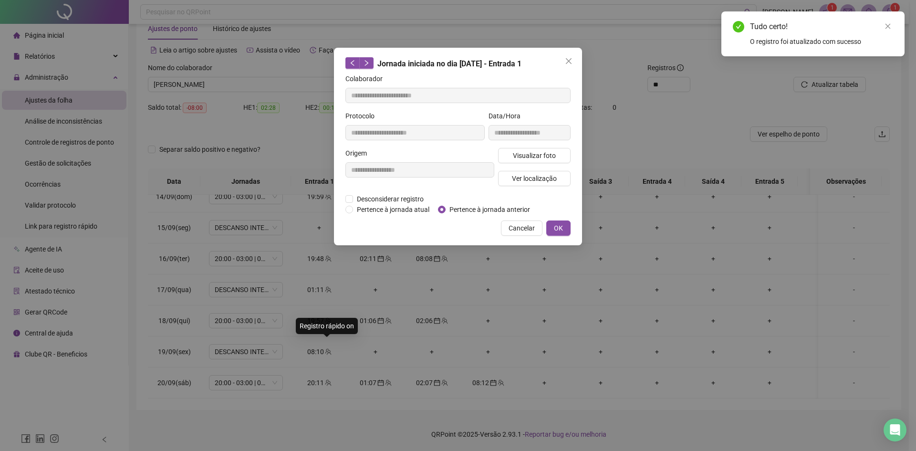
type input "**********"
click at [511, 215] on div "**********" at bounding box center [458, 147] width 248 height 198
click at [520, 211] on span "Pertence à jornada anterior" at bounding box center [490, 209] width 88 height 10
click at [556, 227] on span "OK" at bounding box center [558, 228] width 9 height 10
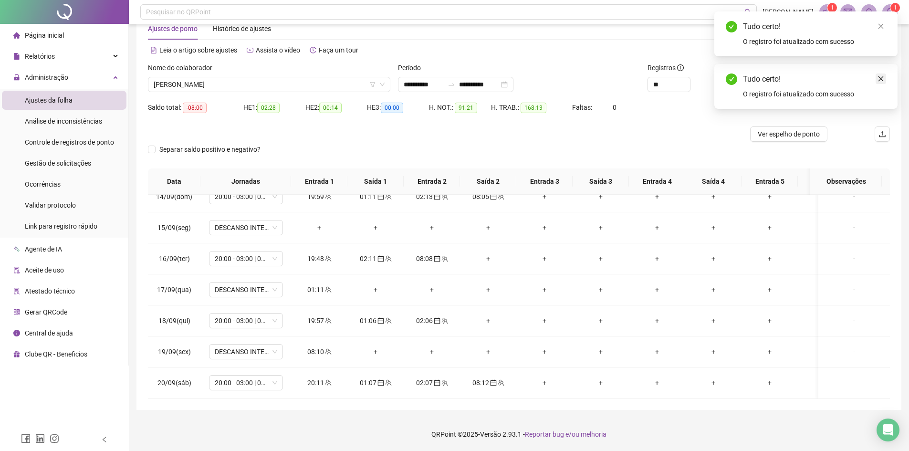
click at [883, 81] on icon "close" at bounding box center [880, 78] width 5 height 5
click at [822, 88] on span "Atualizar tabela" at bounding box center [835, 84] width 47 height 10
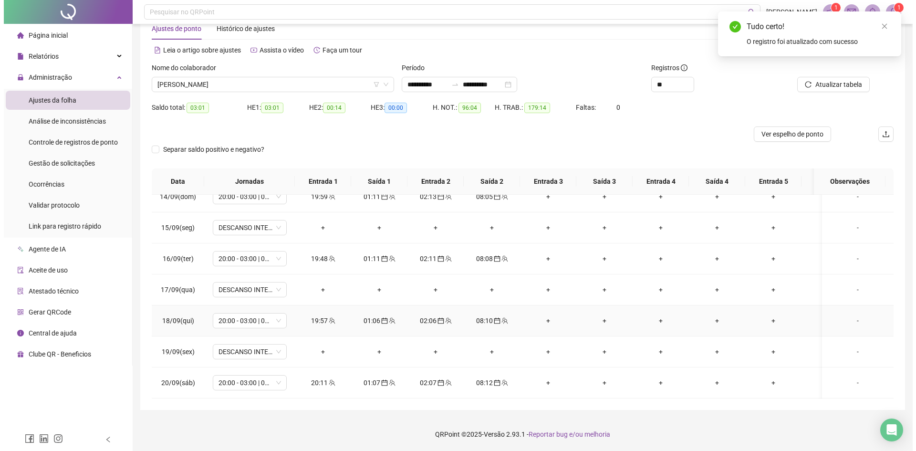
scroll to position [765, 0]
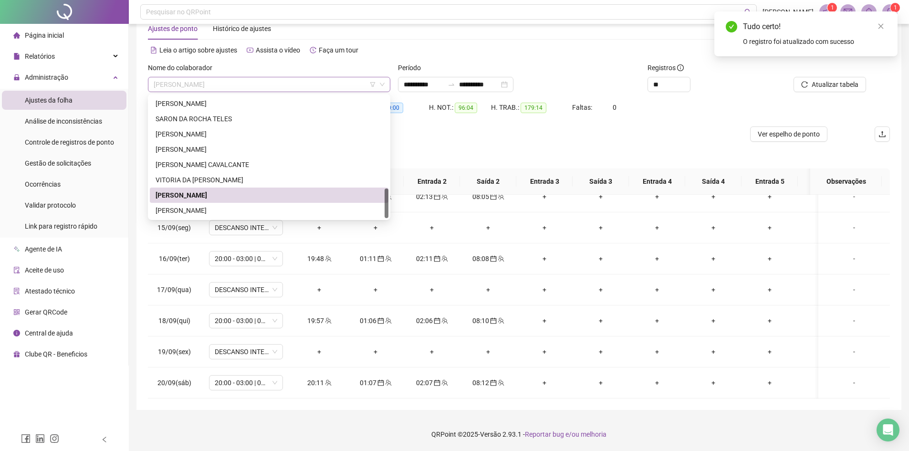
click at [251, 87] on span "WANDERSON MOURAO DA SILVA" at bounding box center [269, 84] width 231 height 14
click at [230, 207] on div "[PERSON_NAME]" at bounding box center [269, 210] width 227 height 10
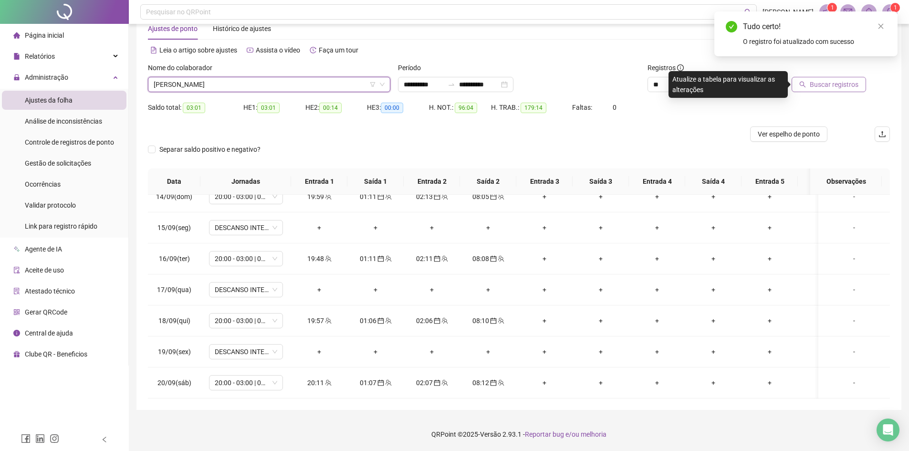
click at [835, 86] on span "Buscar registros" at bounding box center [834, 84] width 49 height 10
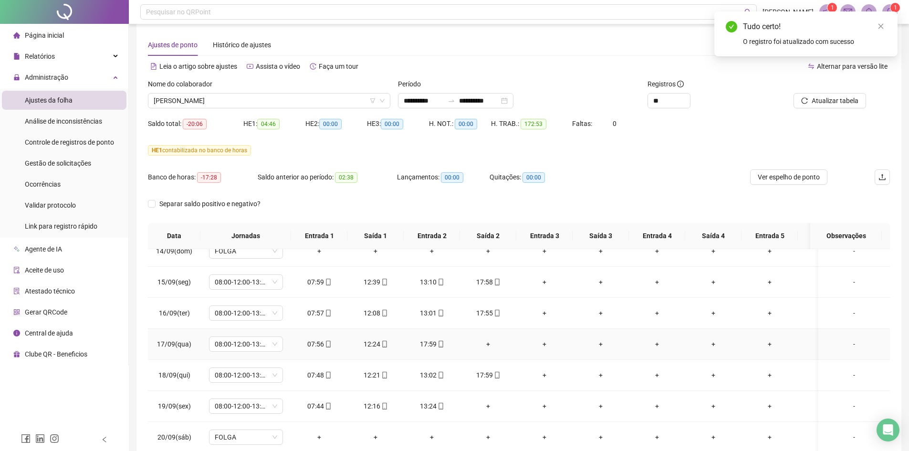
scroll to position [0, 0]
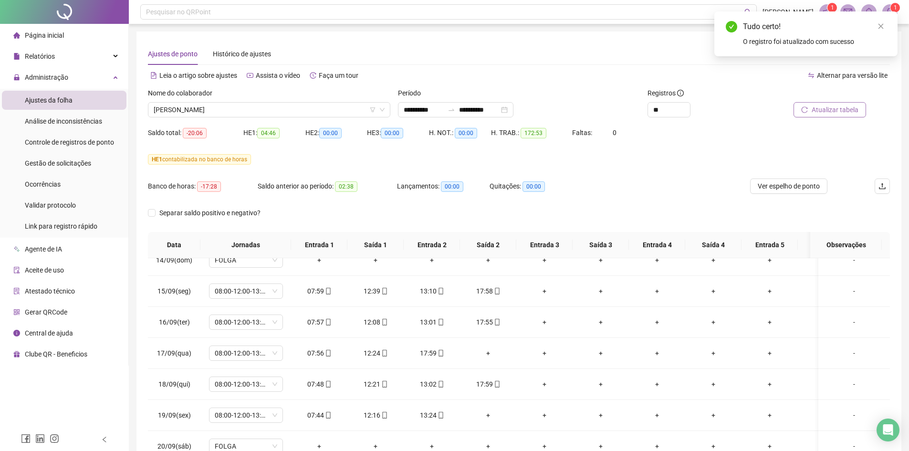
click at [818, 103] on button "Atualizar tabela" at bounding box center [829, 109] width 73 height 15
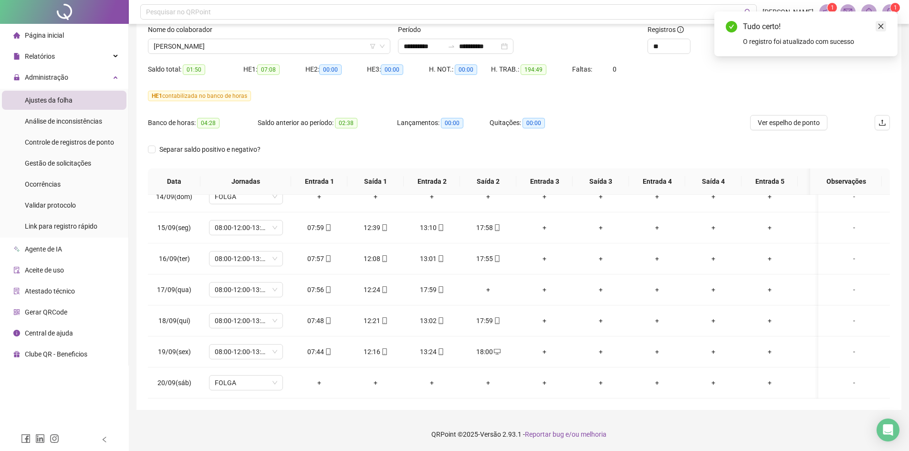
click at [884, 23] on link "Close" at bounding box center [881, 26] width 10 height 10
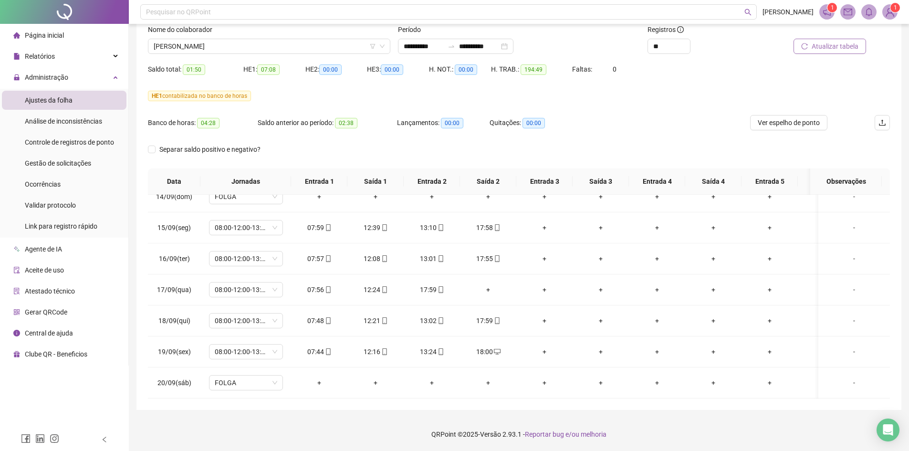
click at [827, 52] on button "Atualizar tabela" at bounding box center [829, 46] width 73 height 15
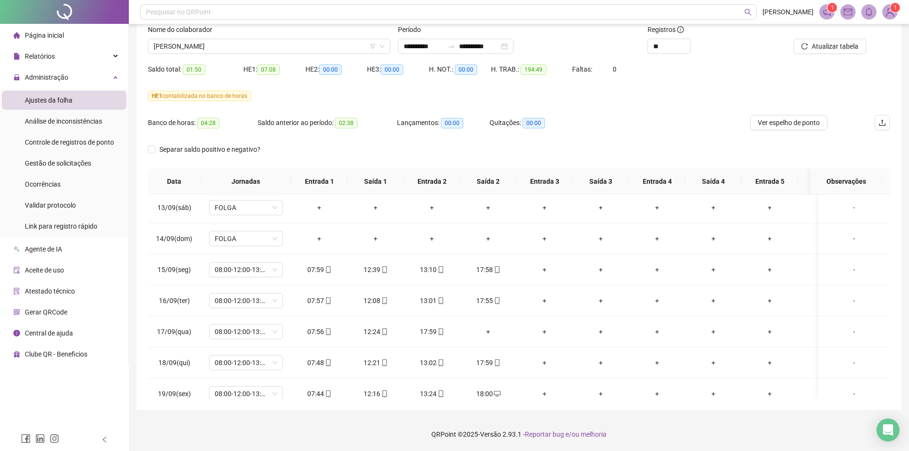
scroll to position [763, 0]
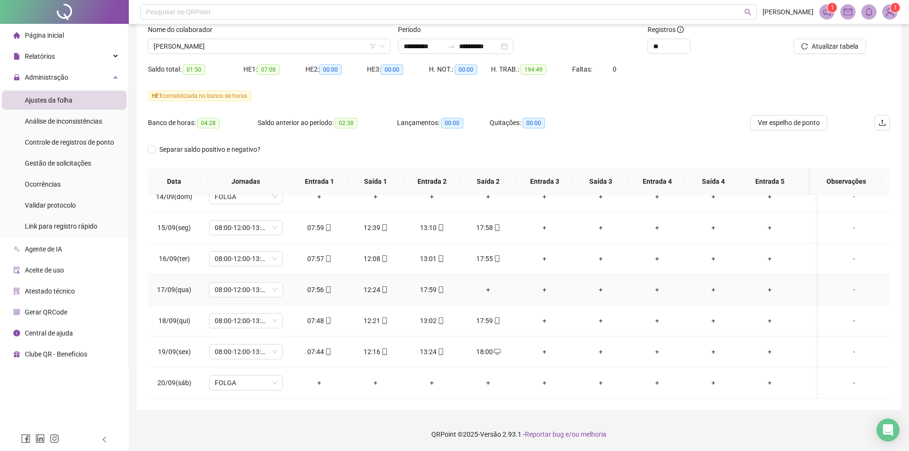
click at [499, 287] on div "+" at bounding box center [488, 289] width 41 height 10
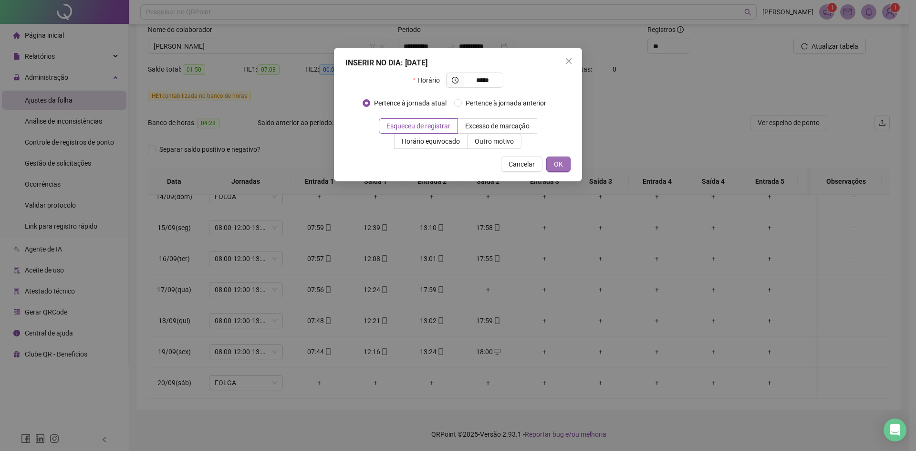
type input "*****"
click at [558, 158] on button "OK" at bounding box center [558, 164] width 24 height 15
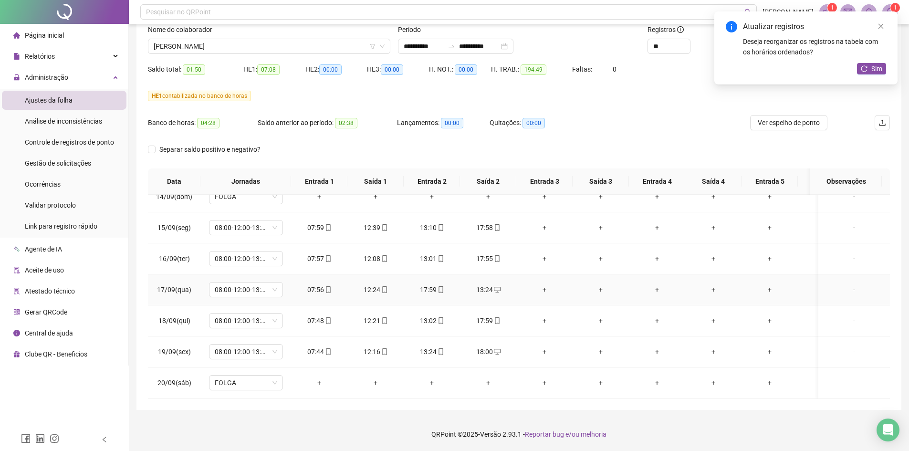
scroll to position [765, 0]
click at [875, 66] on span "Sim" at bounding box center [876, 68] width 11 height 10
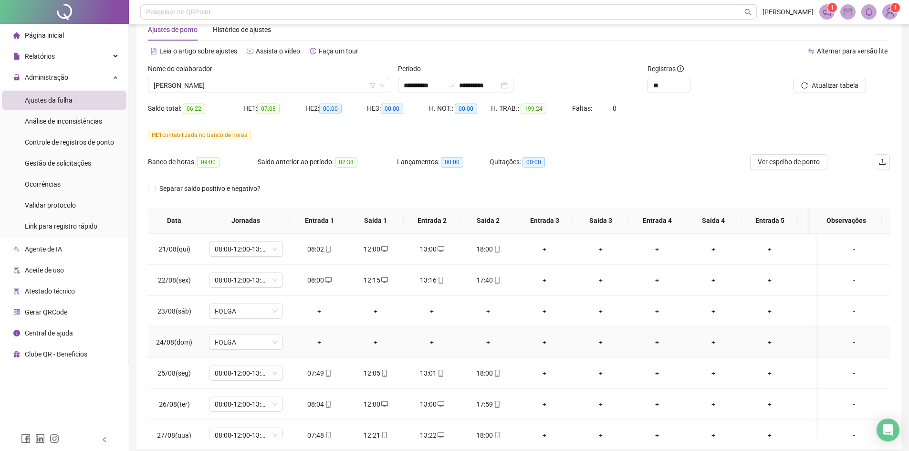
scroll to position [0, 0]
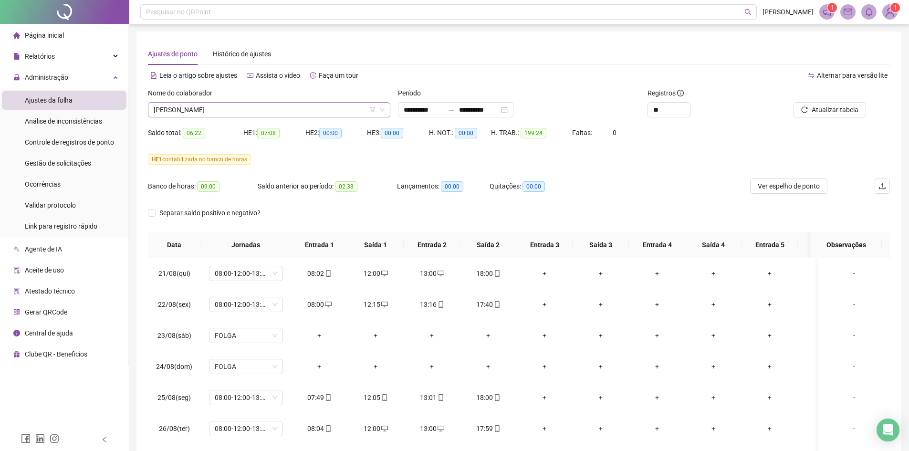
click at [247, 114] on span "[PERSON_NAME]" at bounding box center [269, 110] width 231 height 14
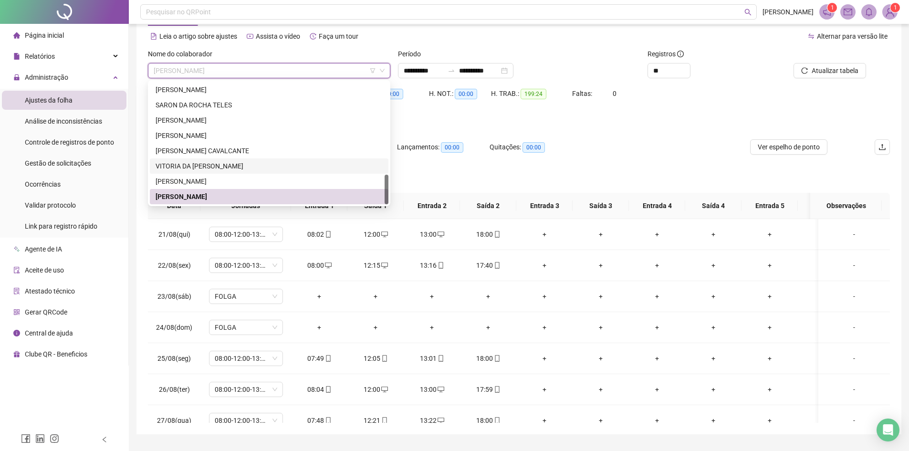
scroll to position [48, 0]
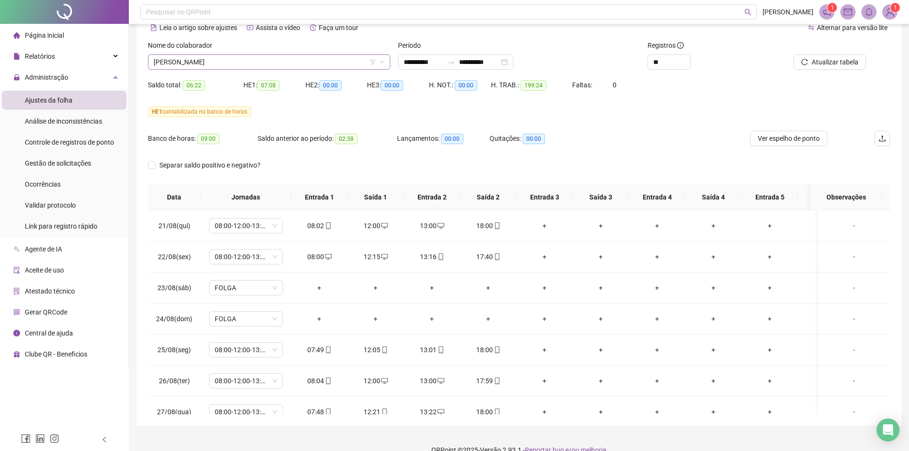
click at [276, 69] on span "[PERSON_NAME]" at bounding box center [269, 62] width 231 height 14
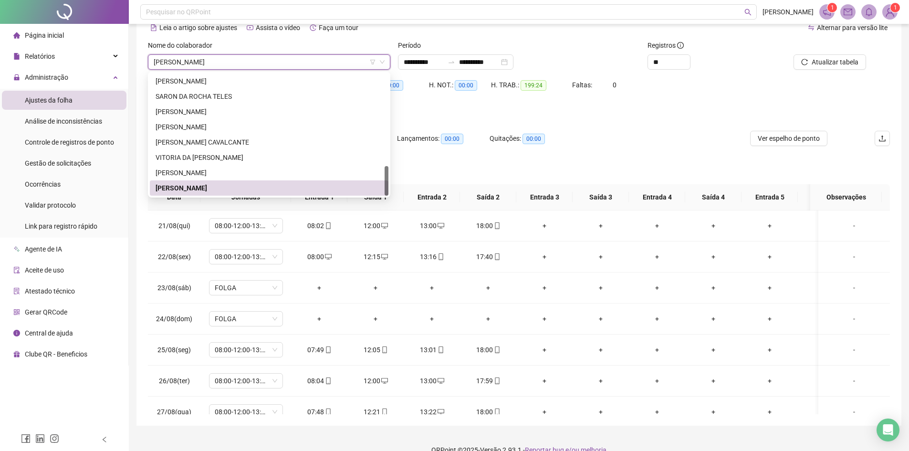
click at [648, 121] on div "HE 1 contabilizada no banco de horas" at bounding box center [519, 117] width 742 height 27
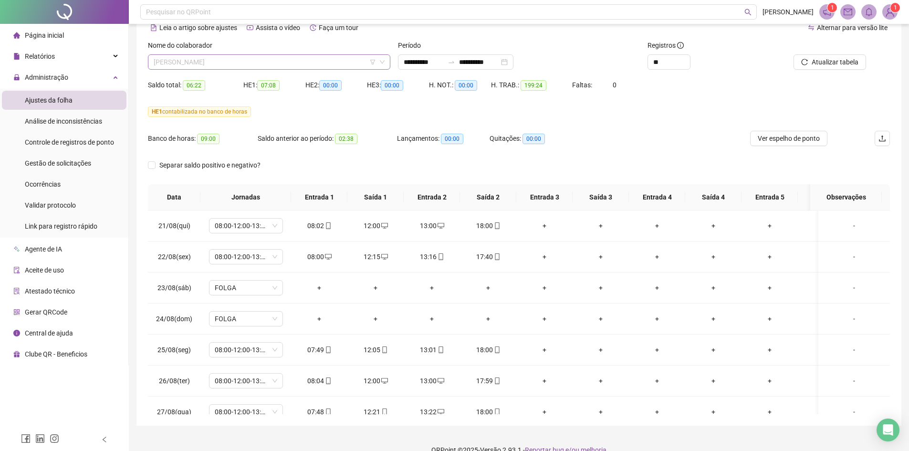
click at [289, 63] on span "[PERSON_NAME]" at bounding box center [269, 62] width 231 height 14
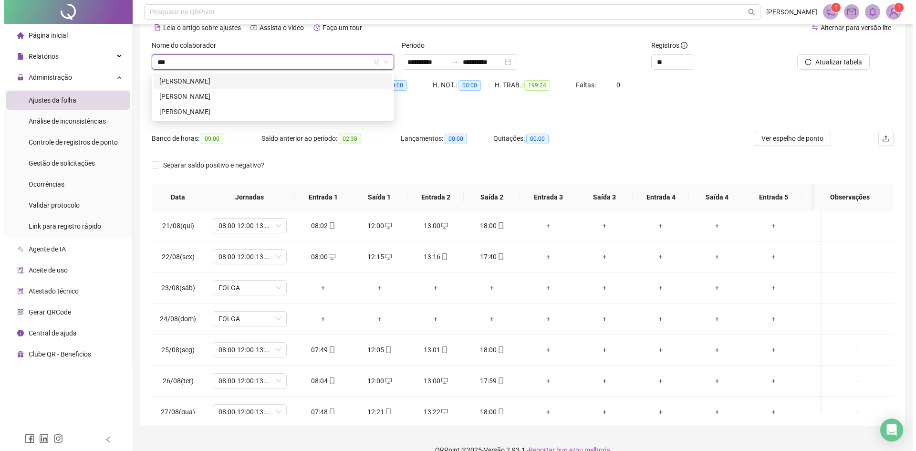
scroll to position [0, 0]
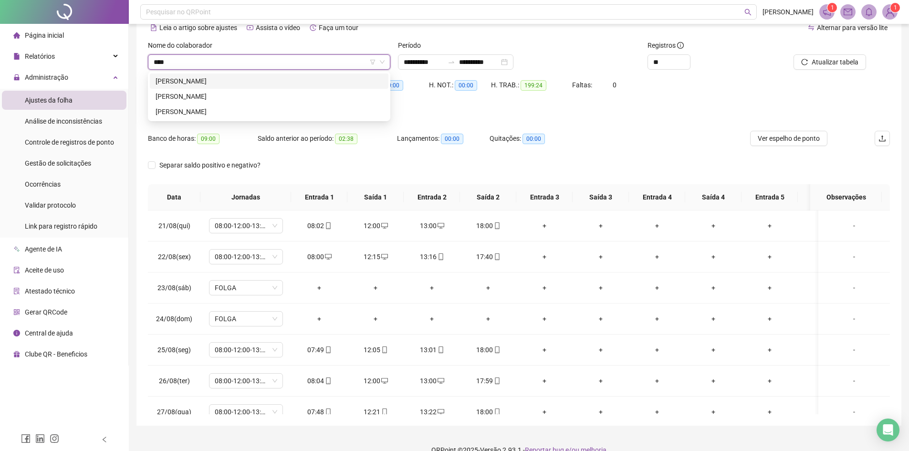
type input "*****"
click at [213, 85] on div "[PERSON_NAME]" at bounding box center [269, 81] width 227 height 10
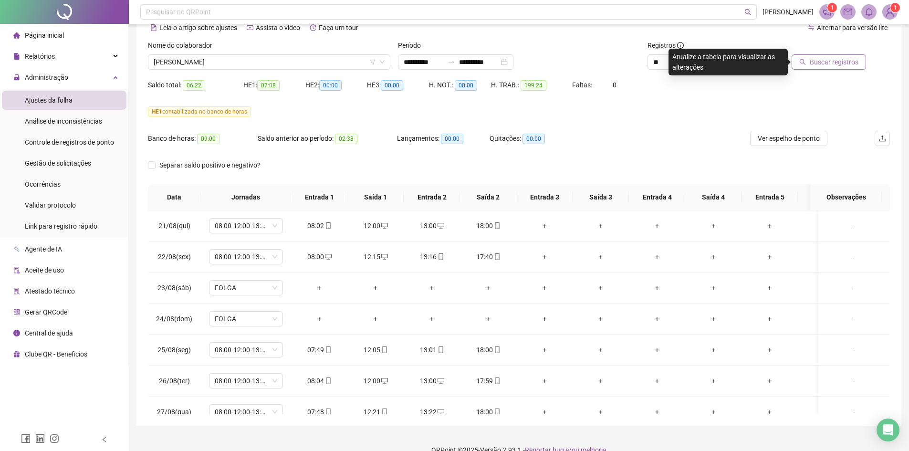
click at [806, 66] on button "Buscar registros" at bounding box center [829, 61] width 74 height 15
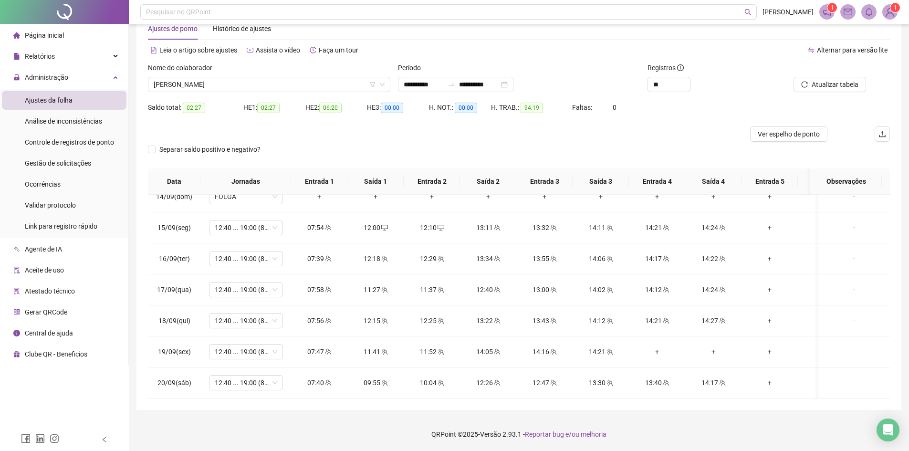
scroll to position [765, 0]
click at [210, 84] on span "[PERSON_NAME]" at bounding box center [269, 84] width 231 height 14
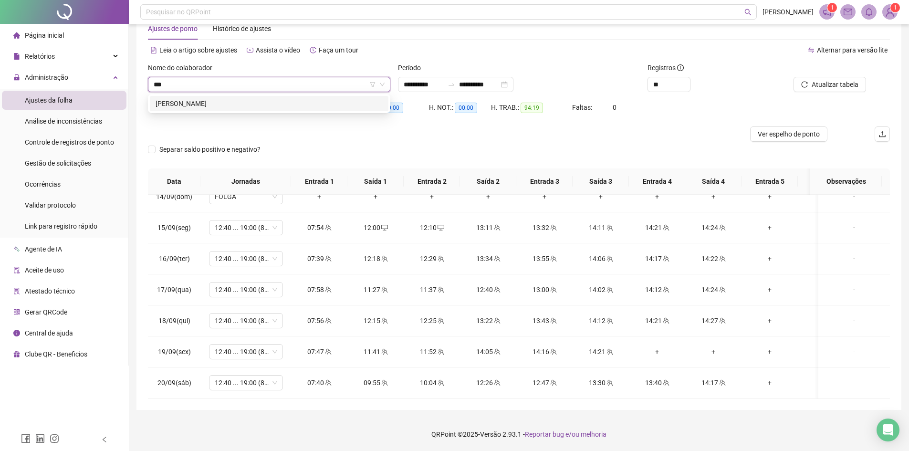
type input "****"
click at [226, 103] on div "[PERSON_NAME]" at bounding box center [269, 103] width 227 height 10
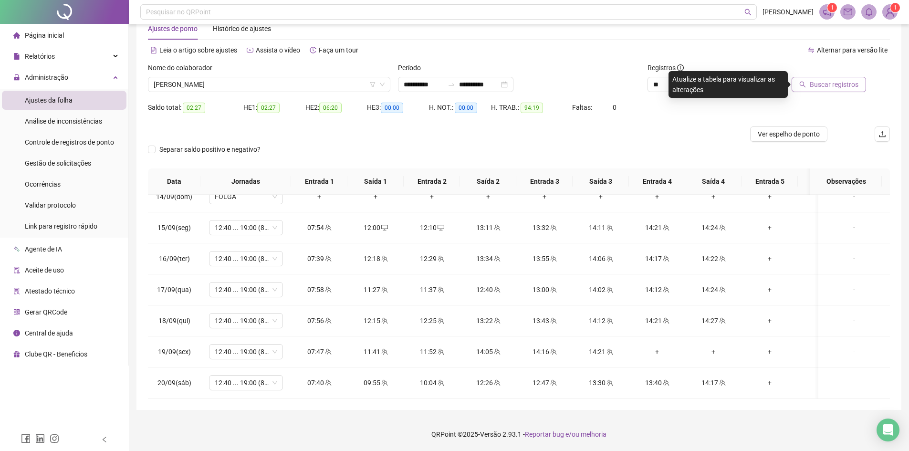
click at [812, 88] on span "Buscar registros" at bounding box center [834, 84] width 49 height 10
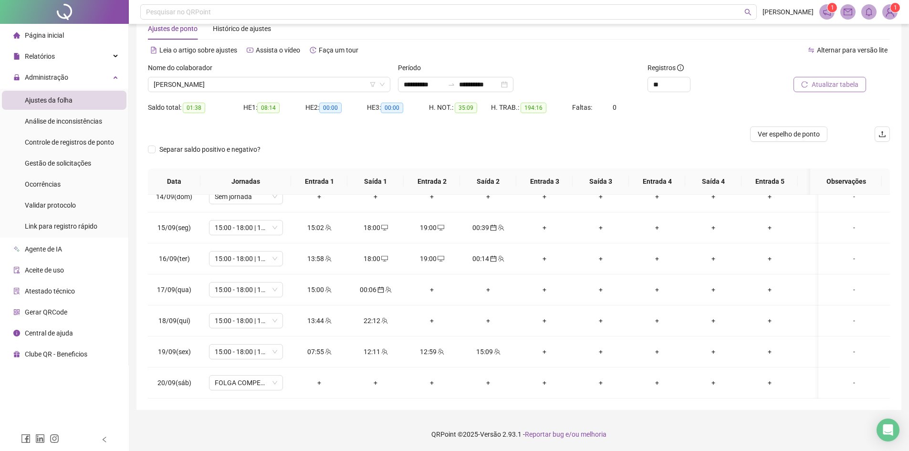
click at [836, 83] on span "Atualizar tabela" at bounding box center [835, 84] width 47 height 10
click at [855, 86] on span "Atualizar tabela" at bounding box center [835, 84] width 47 height 10
click at [842, 84] on span "Atualizar tabela" at bounding box center [835, 84] width 47 height 10
click at [431, 284] on div "+" at bounding box center [431, 289] width 41 height 10
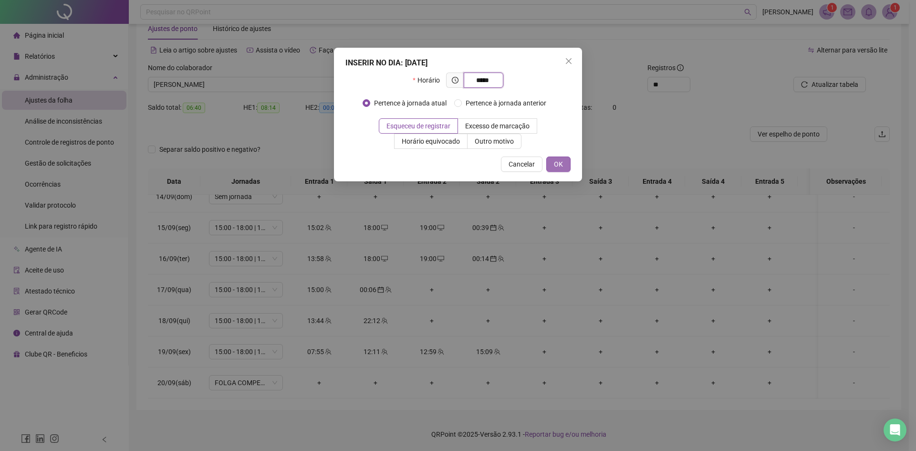
type input "*****"
click at [548, 162] on button "OK" at bounding box center [558, 164] width 24 height 15
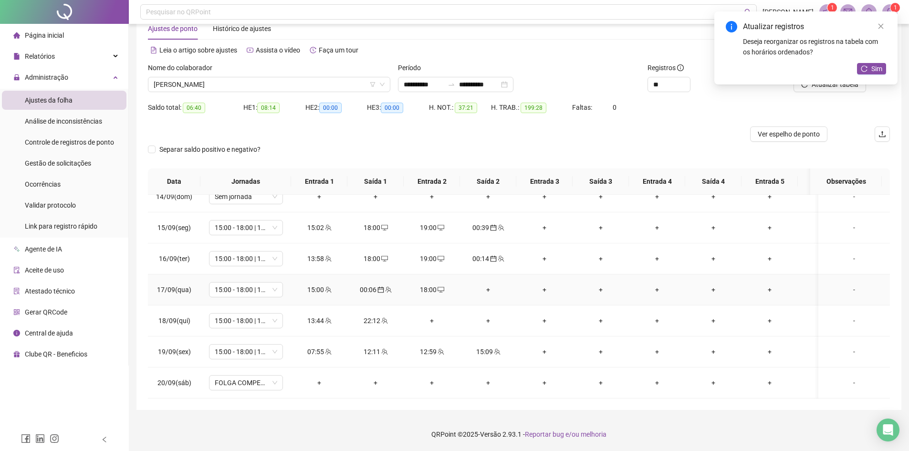
click at [496, 284] on div "+" at bounding box center [488, 289] width 41 height 10
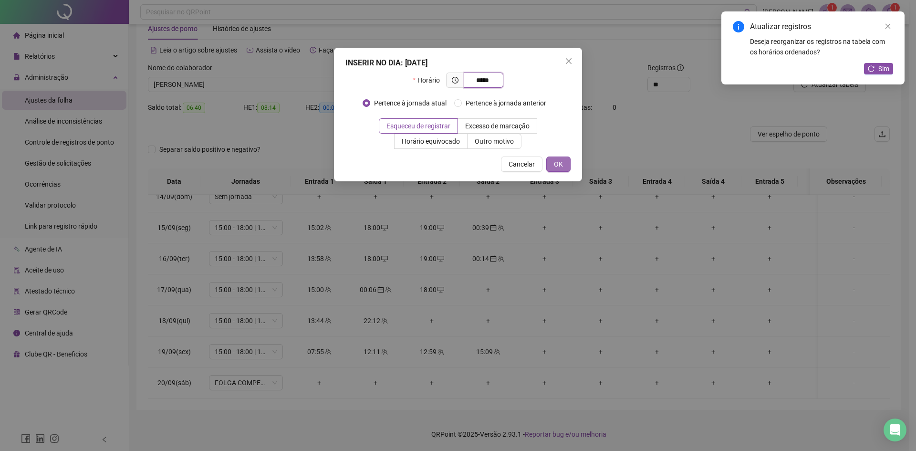
type input "*****"
click at [562, 168] on span "OK" at bounding box center [558, 164] width 9 height 10
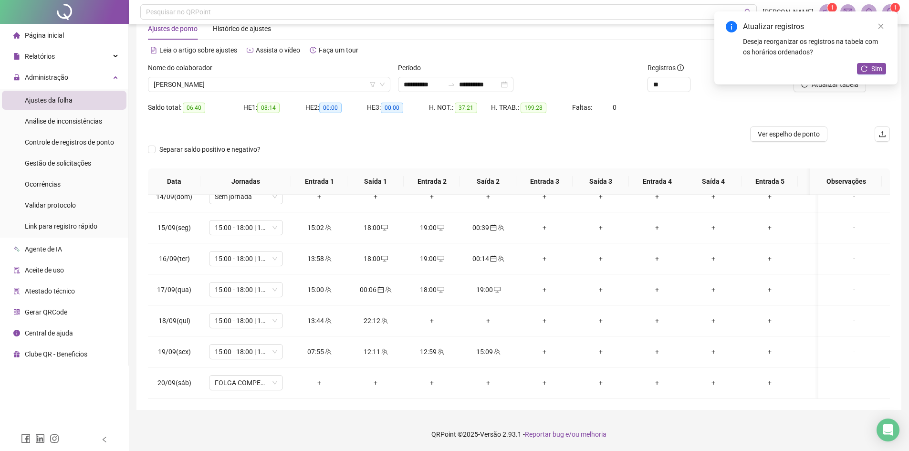
click at [867, 62] on div "Atualizar registros Deseja reorganizar os registros na tabela com os horários o…" at bounding box center [805, 47] width 183 height 73
click at [867, 67] on icon "reload" at bounding box center [864, 68] width 6 height 6
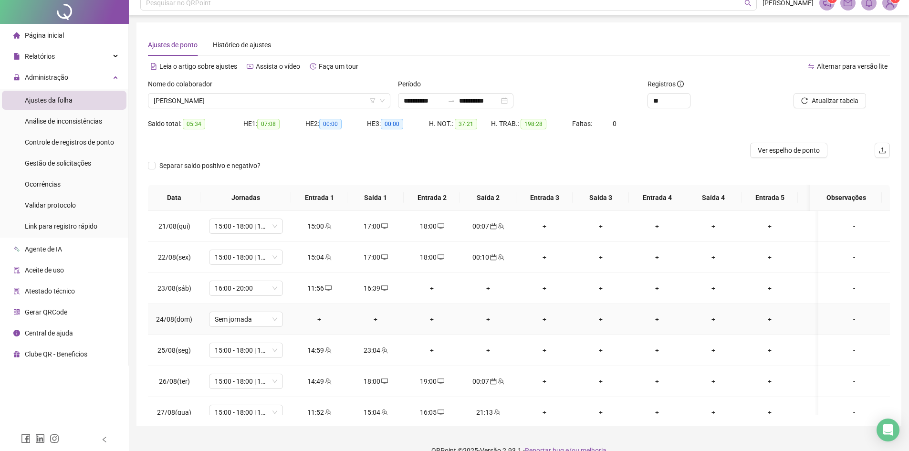
scroll to position [0, 0]
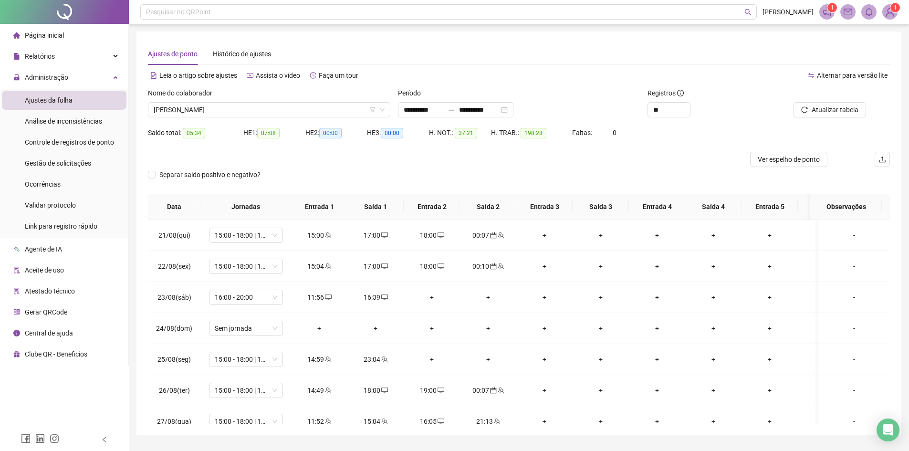
click at [505, 173] on div "Separar saldo positivo e negativo?" at bounding box center [519, 180] width 742 height 27
